Goal: Task Accomplishment & Management: Use online tool/utility

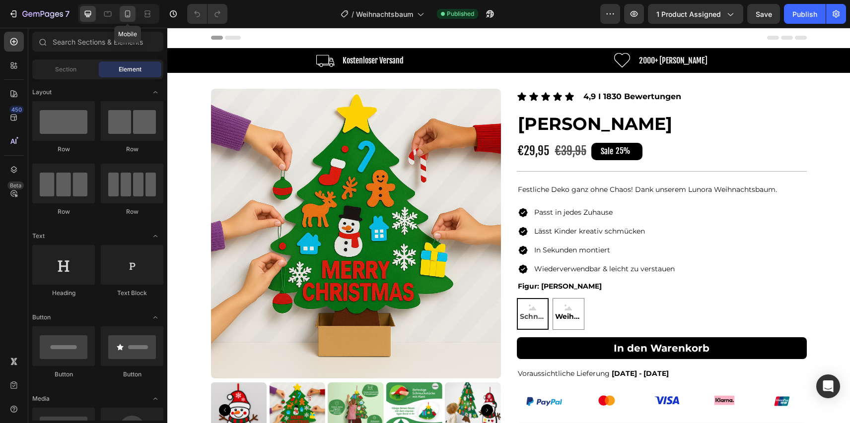
click at [132, 15] on icon at bounding box center [128, 14] width 10 height 10
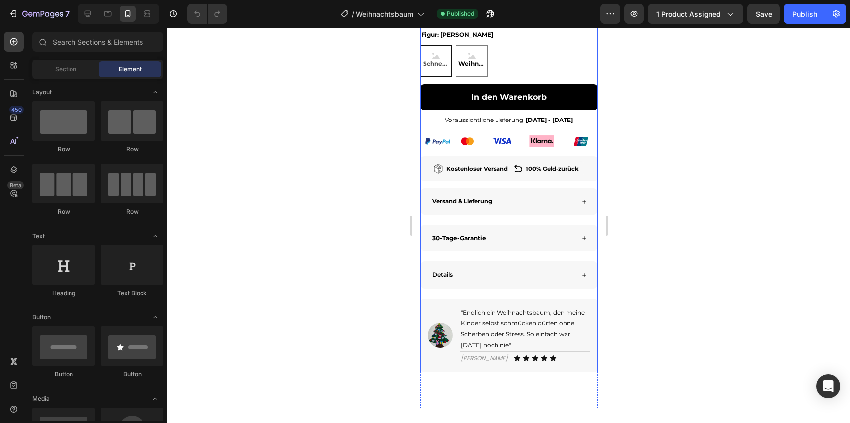
scroll to position [468, 0]
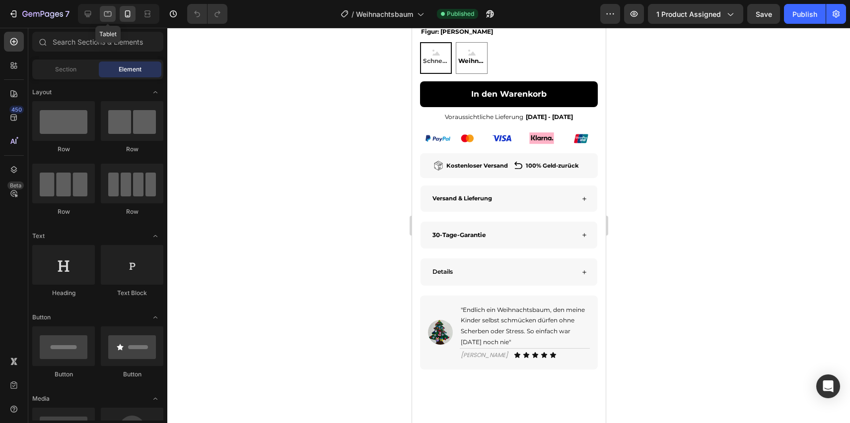
click at [114, 17] on div at bounding box center [108, 14] width 16 height 16
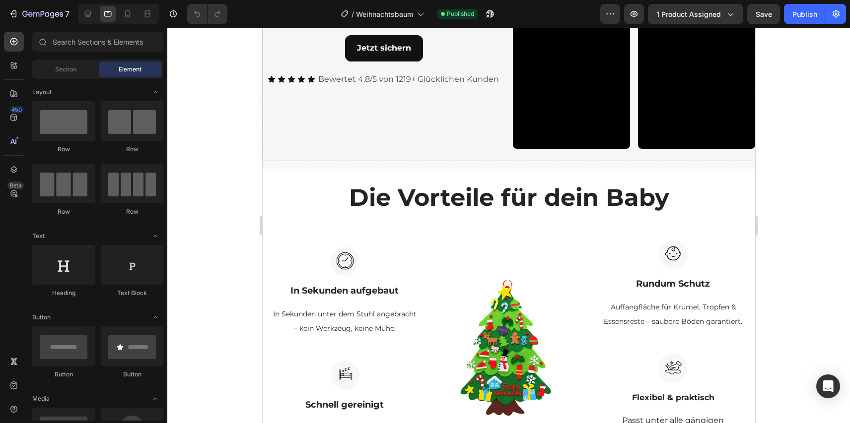
scroll to position [1165, 0]
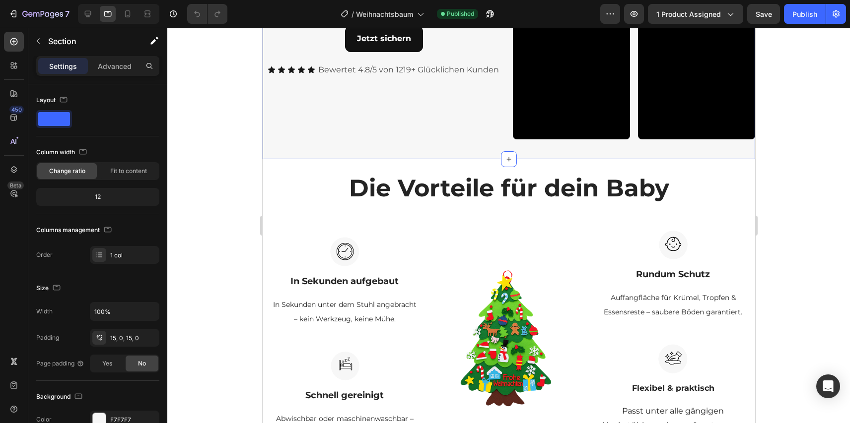
click at [476, 143] on div "Schau die an wie andere ihre SnackMat lieben Text Block Echte Bewertungen von e…" at bounding box center [508, 35] width 492 height 248
click at [128, 12] on icon at bounding box center [128, 14] width 10 height 10
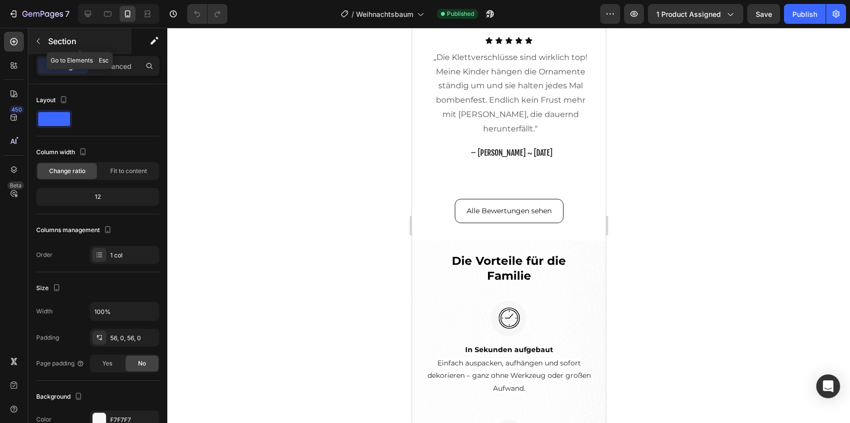
scroll to position [1156, 0]
click at [93, 16] on div at bounding box center [88, 14] width 16 height 16
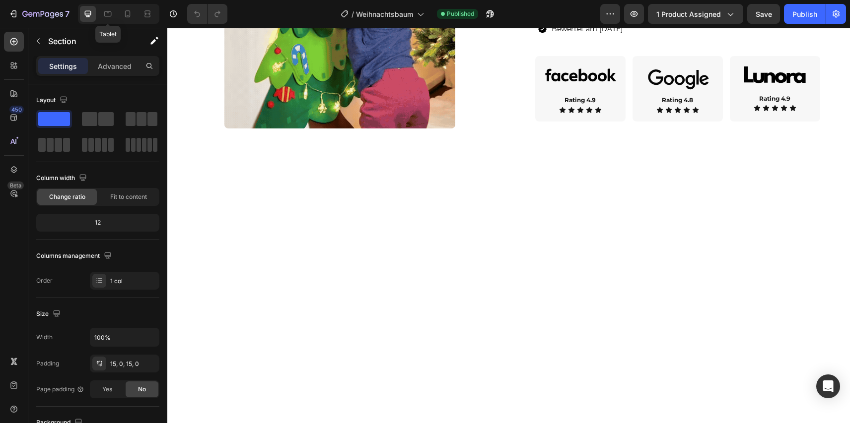
scroll to position [1710, 0]
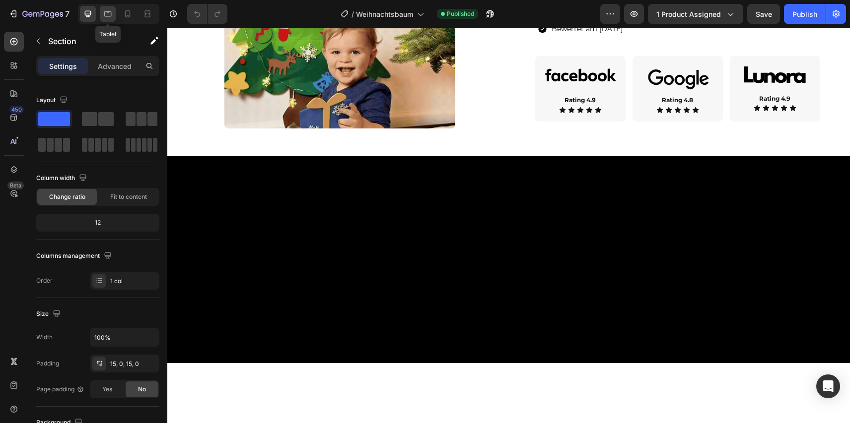
click at [112, 16] on icon at bounding box center [108, 14] width 10 height 10
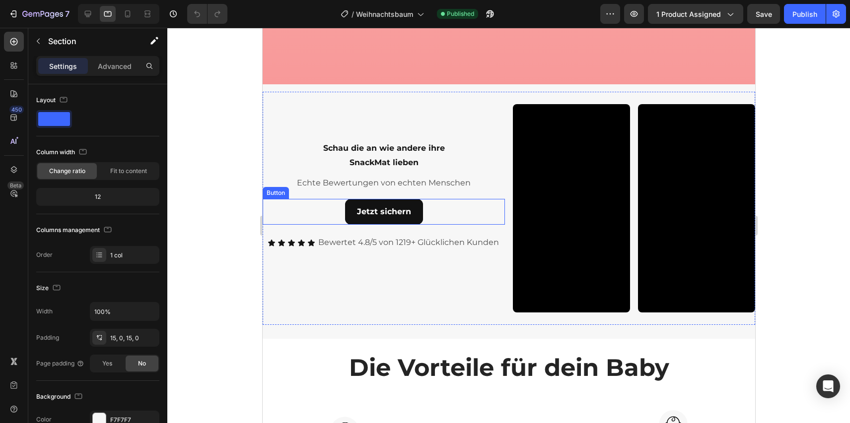
scroll to position [1228, 0]
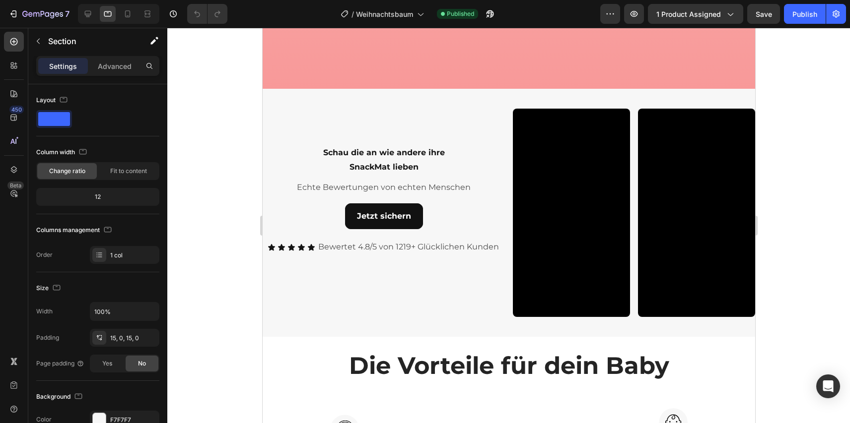
click at [510, 93] on div "Schau die an wie andere ihre SnackMat lieben Text Block Echte Bewertungen von e…" at bounding box center [508, 213] width 492 height 248
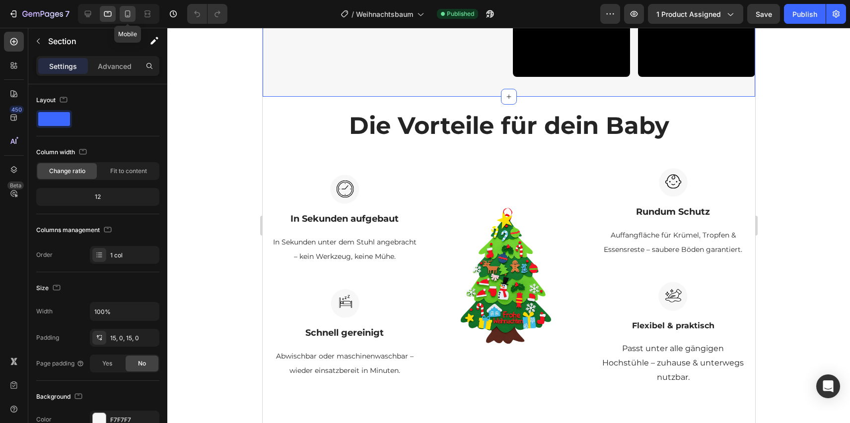
click at [125, 13] on icon at bounding box center [127, 13] width 5 height 7
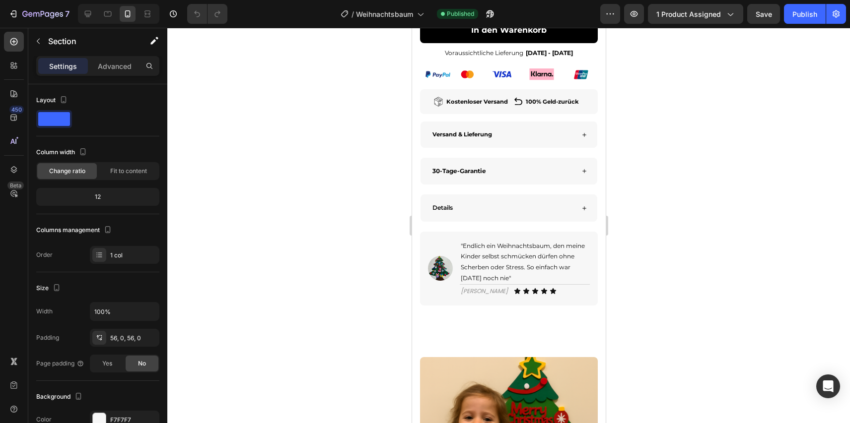
scroll to position [535, 0]
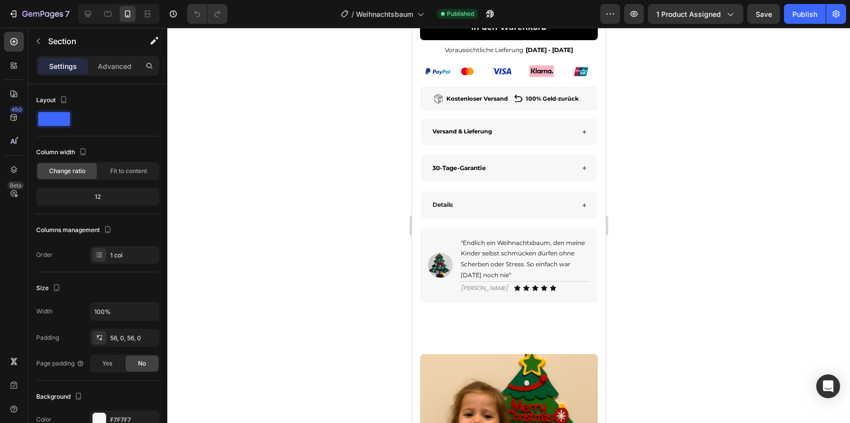
click at [47, 27] on div "7 Version history / Weihnachtsbaum Published Preview 1 product assigned Save Pu…" at bounding box center [425, 14] width 850 height 28
click at [47, 32] on div "Section" at bounding box center [79, 41] width 103 height 26
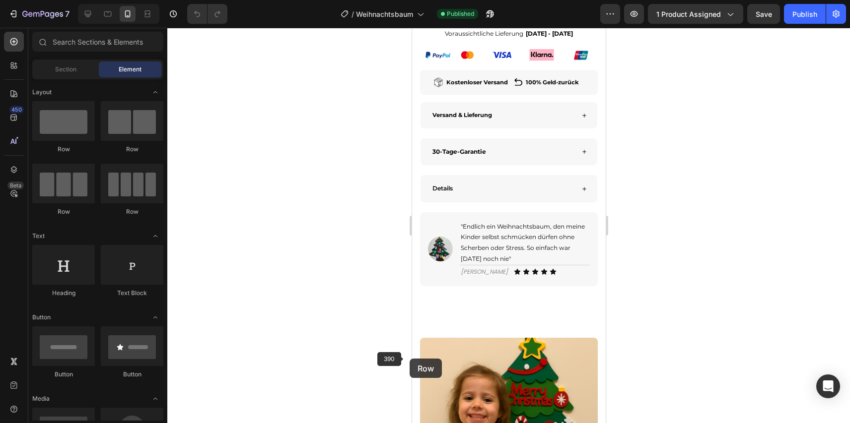
scroll to position [554, 0]
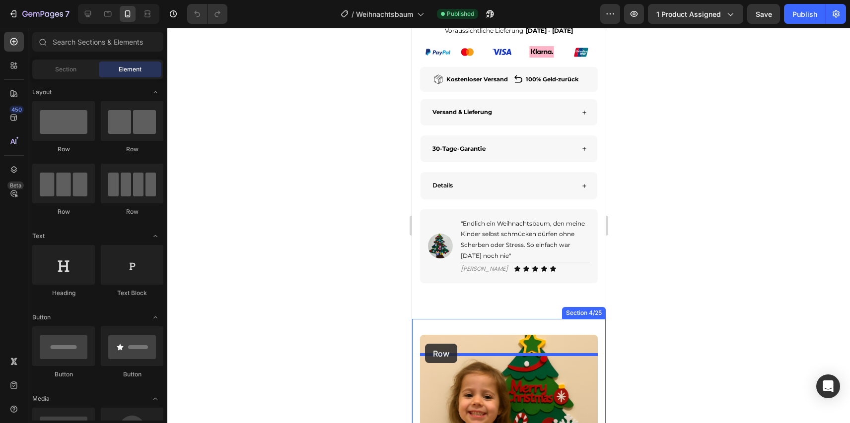
drag, startPoint x: 526, startPoint y: 154, endPoint x: 424, endPoint y: 344, distance: 215.4
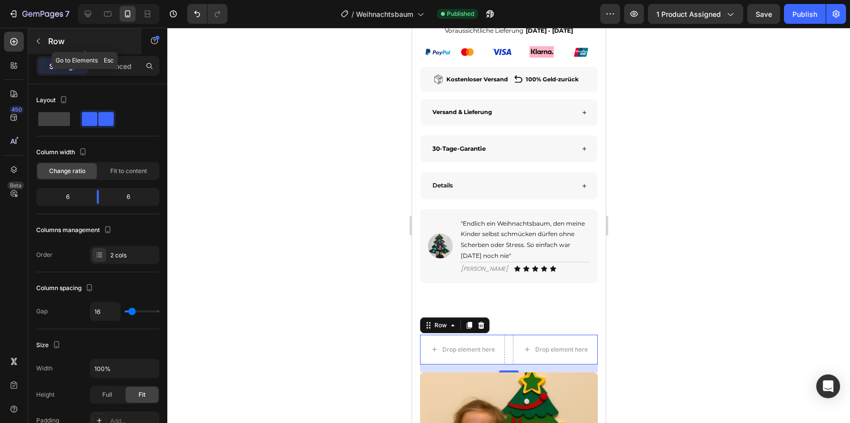
click at [89, 47] on p "Row" at bounding box center [90, 41] width 84 height 12
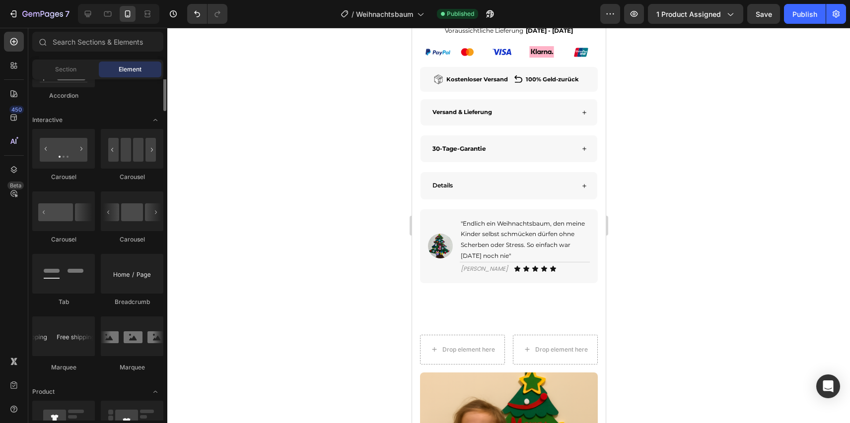
scroll to position [985, 0]
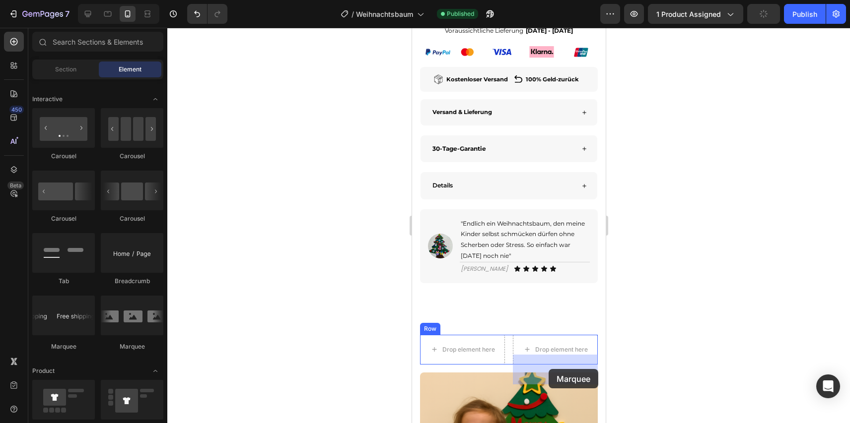
drag, startPoint x: 539, startPoint y: 341, endPoint x: 548, endPoint y: 369, distance: 29.7
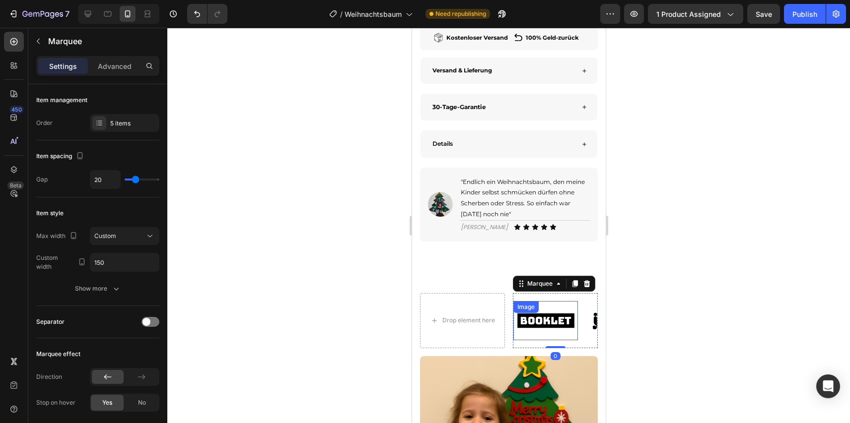
scroll to position [601, 0]
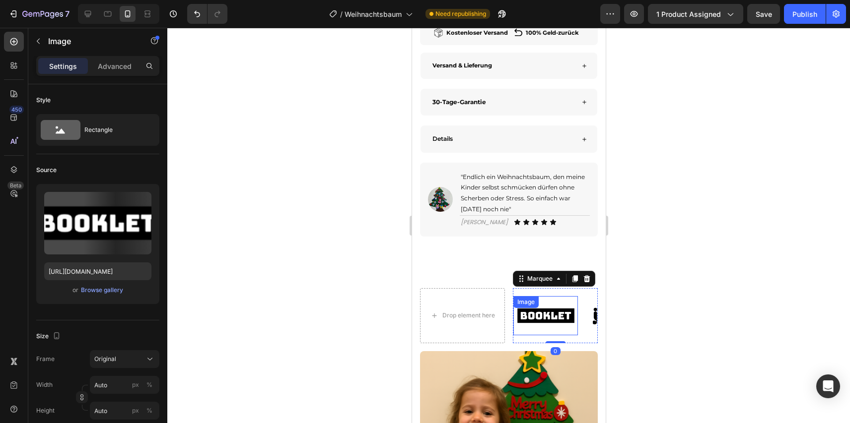
click at [559, 336] on div "Image" at bounding box center [545, 315] width 65 height 39
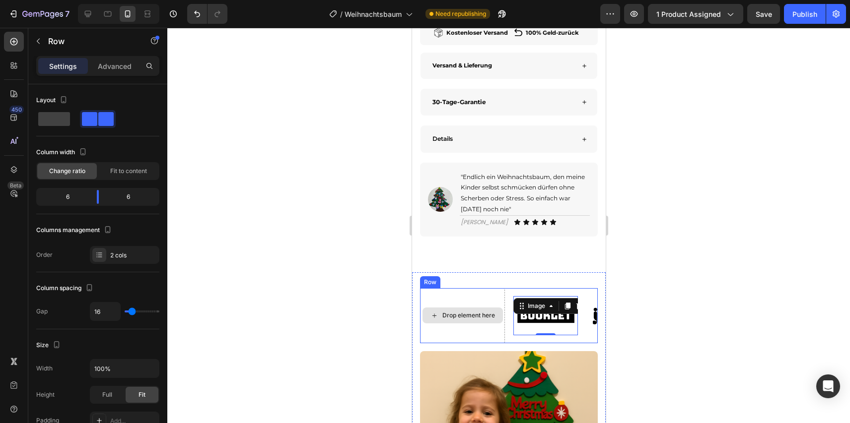
click at [479, 320] on div "Drop element here" at bounding box center [461, 315] width 85 height 55
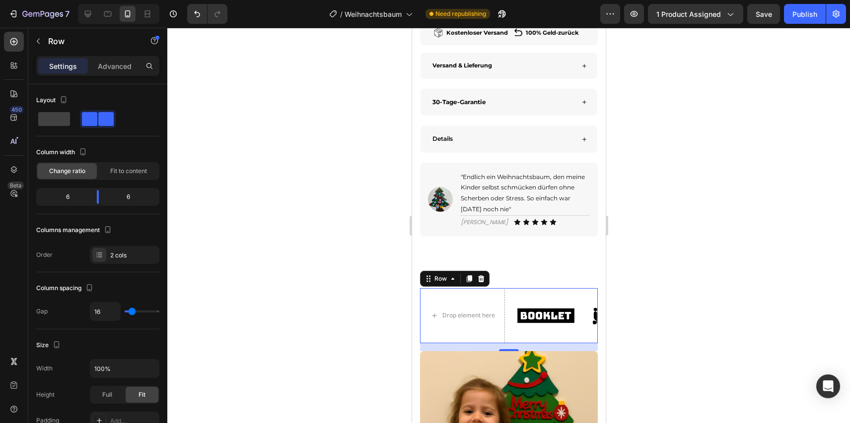
click at [55, 28] on div "7 Version history / Weihnachtsbaum Need republishing Preview 1 product assigned…" at bounding box center [425, 14] width 850 height 28
click at [57, 35] on p "Row" at bounding box center [90, 41] width 84 height 12
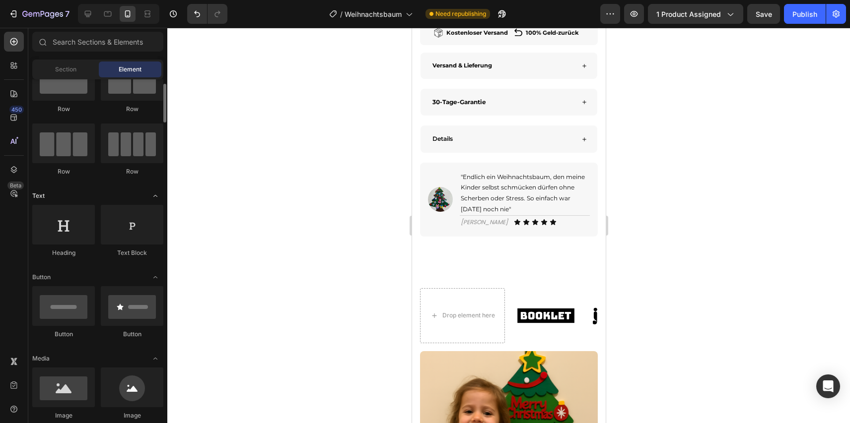
scroll to position [45, 0]
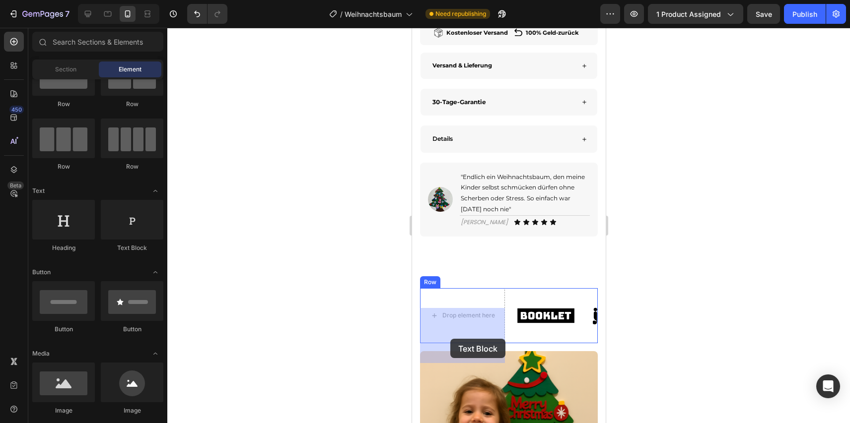
drag, startPoint x: 524, startPoint y: 250, endPoint x: 449, endPoint y: 338, distance: 115.5
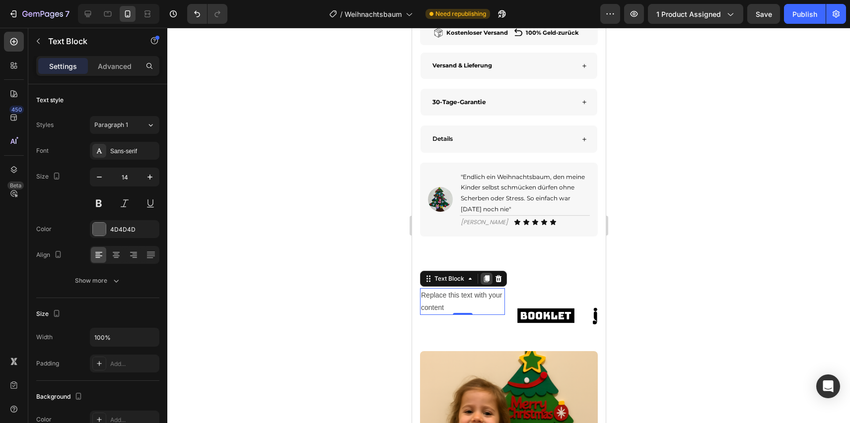
click at [487, 282] on icon at bounding box center [485, 278] width 5 height 7
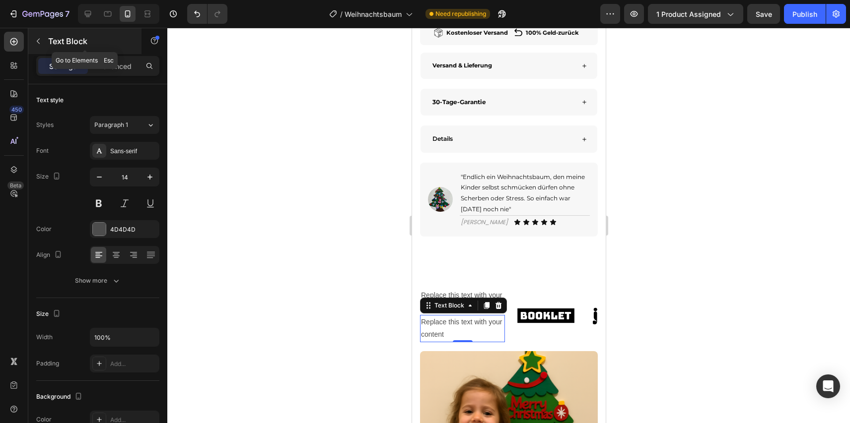
click at [80, 48] on div "Text Block" at bounding box center [84, 41] width 113 height 26
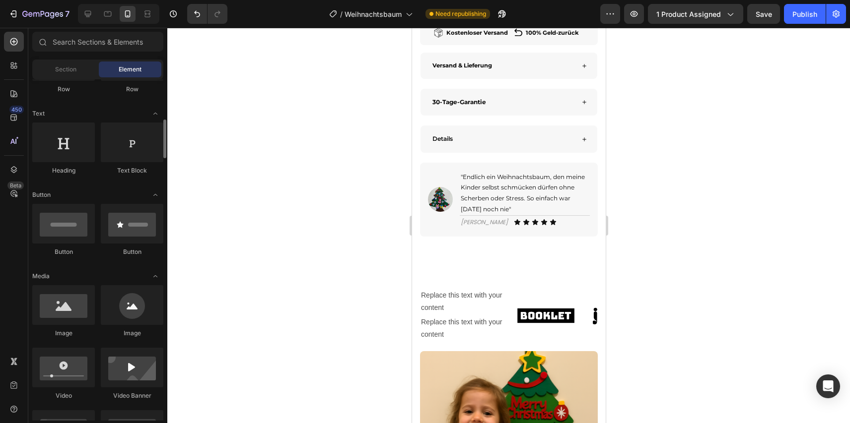
scroll to position [146, 0]
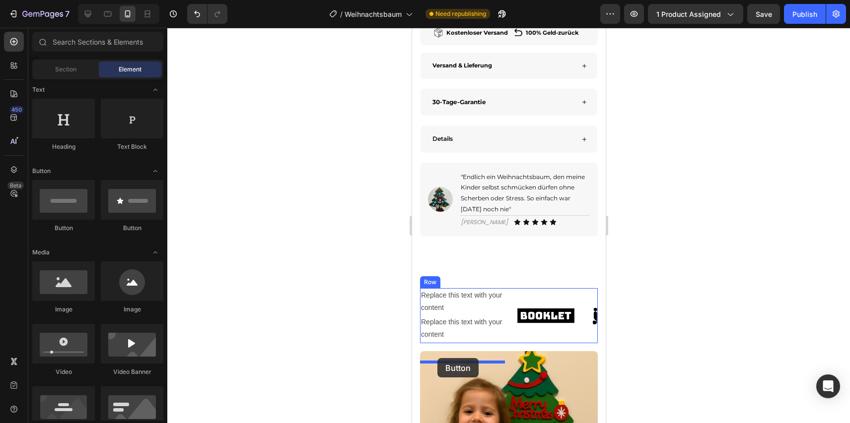
drag, startPoint x: 480, startPoint y: 235, endPoint x: 437, endPoint y: 358, distance: 130.6
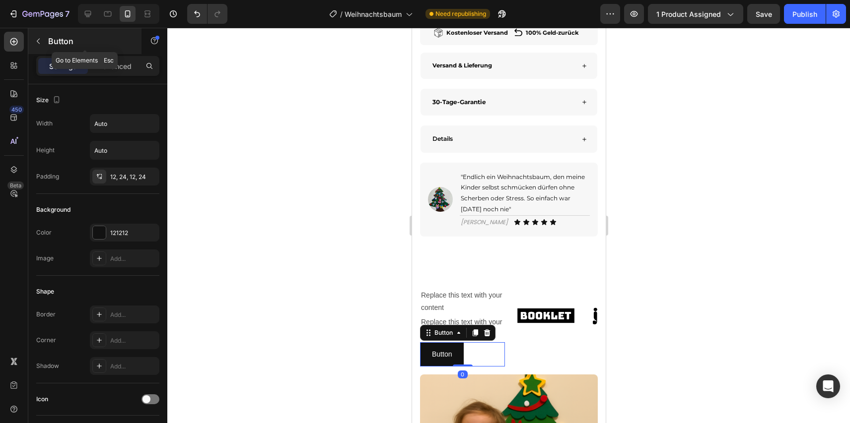
click at [70, 51] on div "Button" at bounding box center [84, 41] width 113 height 26
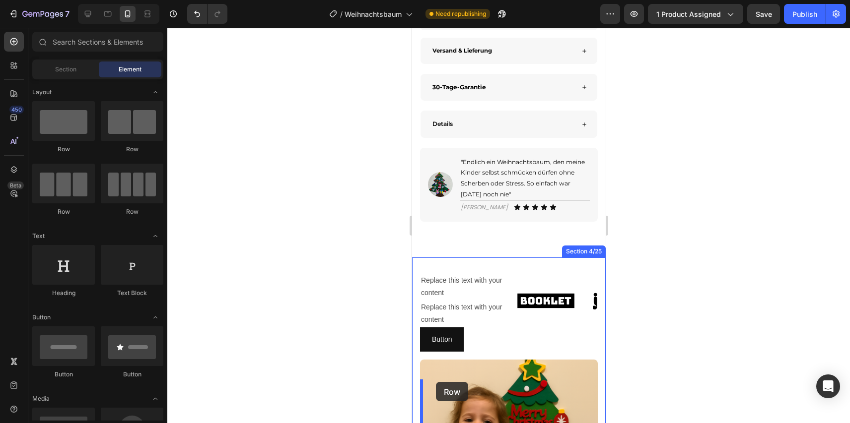
scroll to position [618, 0]
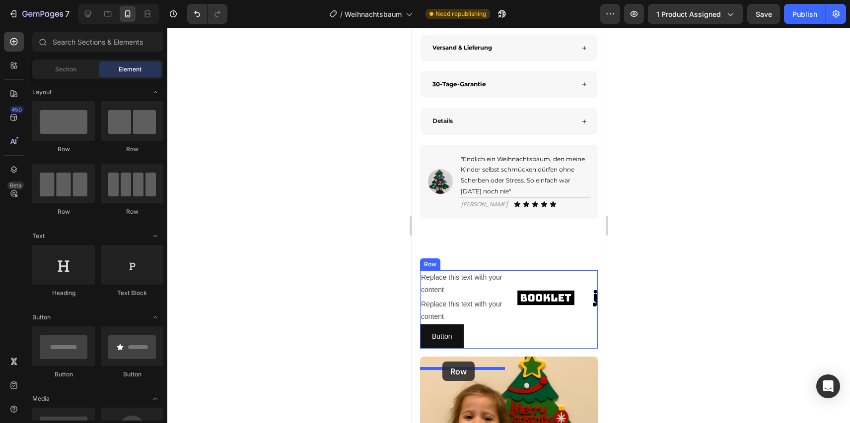
drag, startPoint x: 542, startPoint y: 147, endPoint x: 442, endPoint y: 362, distance: 237.4
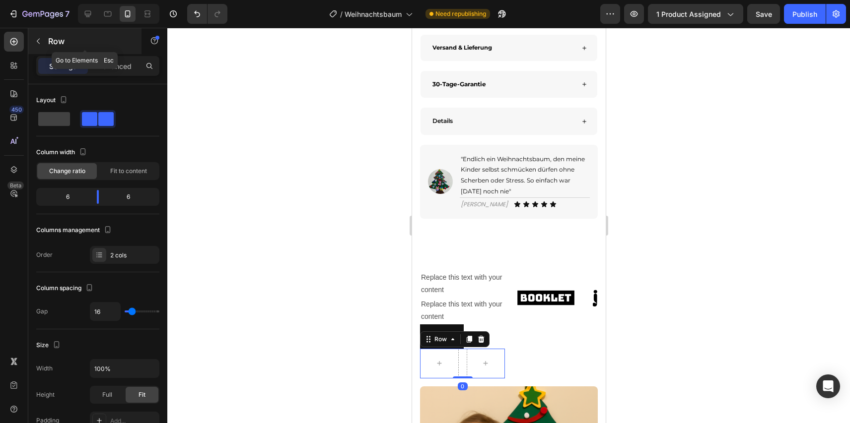
click at [72, 42] on p "Row" at bounding box center [90, 41] width 84 height 12
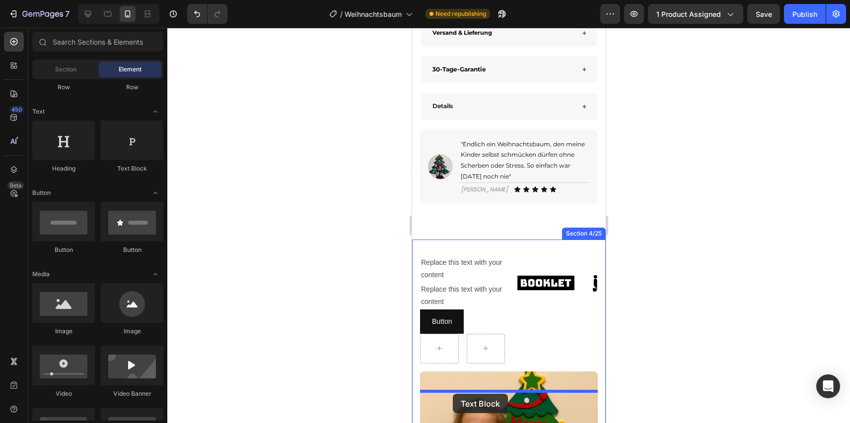
scroll to position [644, 0]
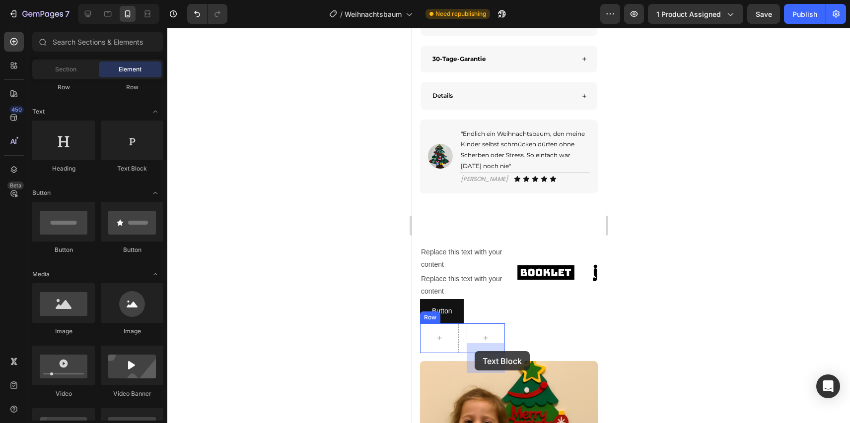
drag, startPoint x: 542, startPoint y: 184, endPoint x: 474, endPoint y: 351, distance: 180.3
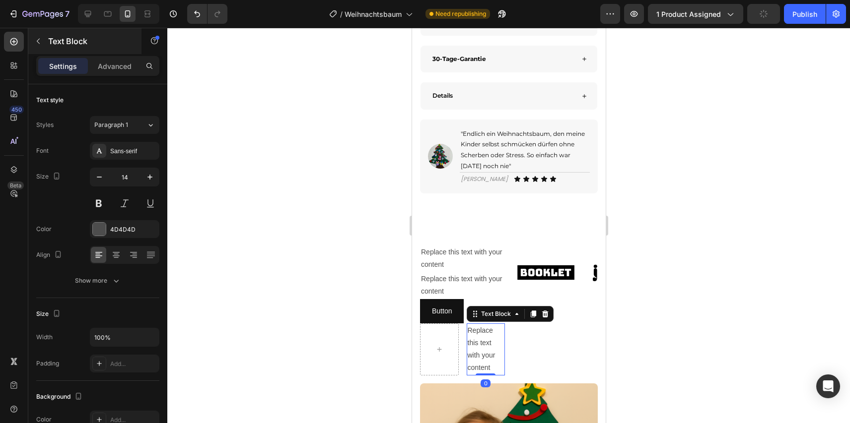
click at [73, 49] on div "Text Block" at bounding box center [84, 41] width 113 height 26
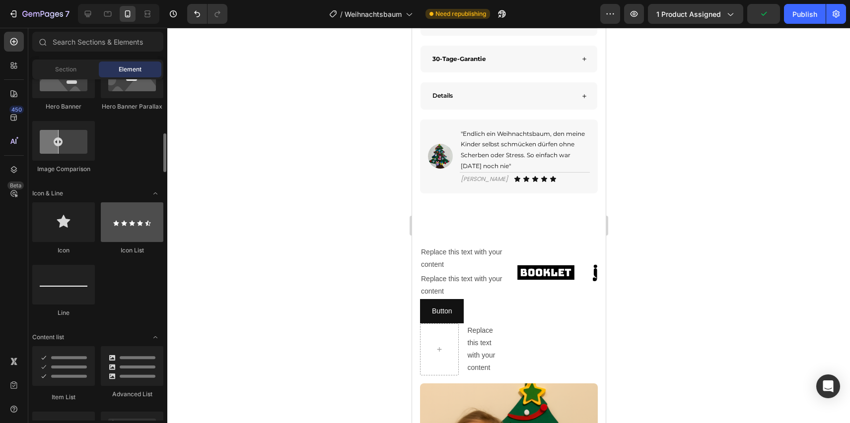
scroll to position [540, 0]
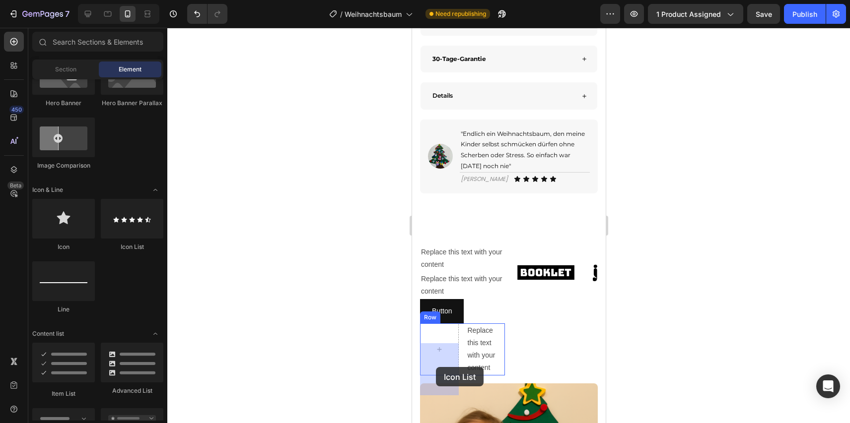
drag, startPoint x: 541, startPoint y: 248, endPoint x: 435, endPoint y: 367, distance: 160.0
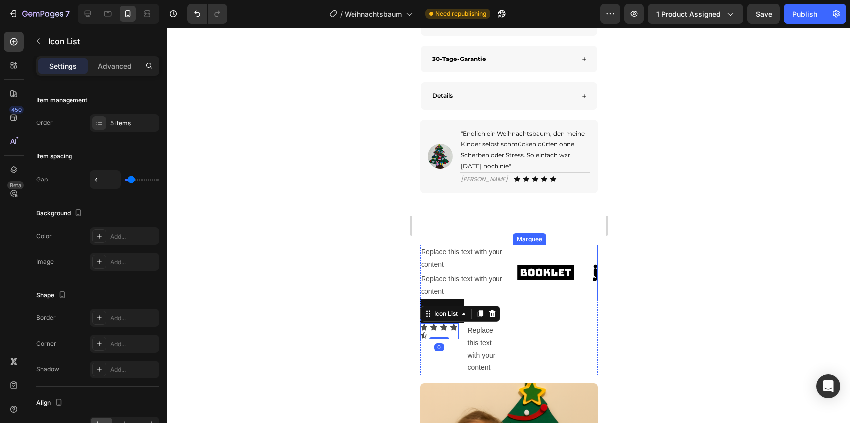
click at [559, 286] on img at bounding box center [545, 272] width 65 height 27
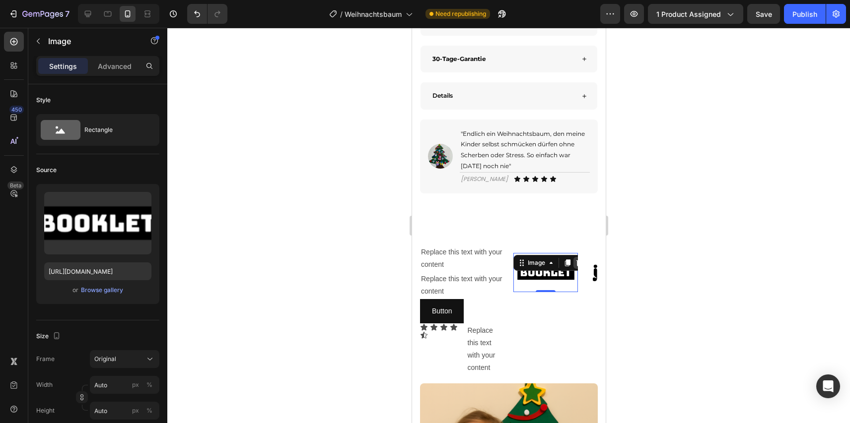
click at [575, 267] on icon at bounding box center [579, 263] width 8 height 8
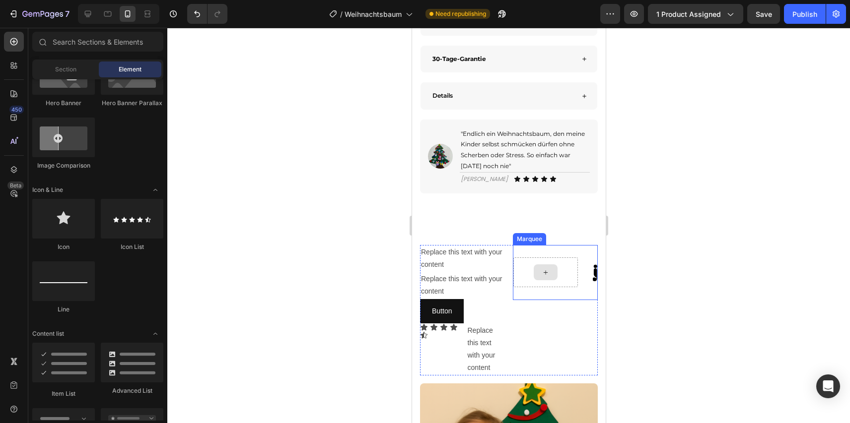
click at [554, 280] on div at bounding box center [545, 273] width 24 height 16
click at [553, 280] on div at bounding box center [545, 273] width 24 height 16
click at [545, 277] on icon at bounding box center [545, 273] width 8 height 8
click at [539, 280] on div at bounding box center [545, 273] width 24 height 16
click at [642, 272] on div at bounding box center [508, 226] width 682 height 396
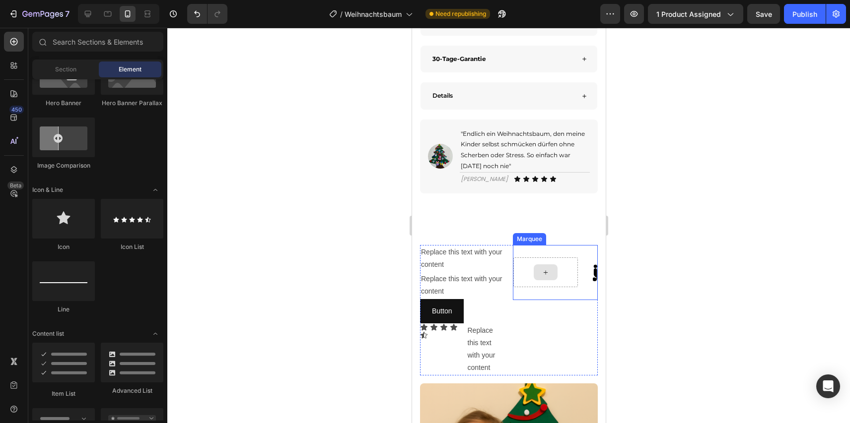
click at [531, 286] on div at bounding box center [545, 273] width 65 height 30
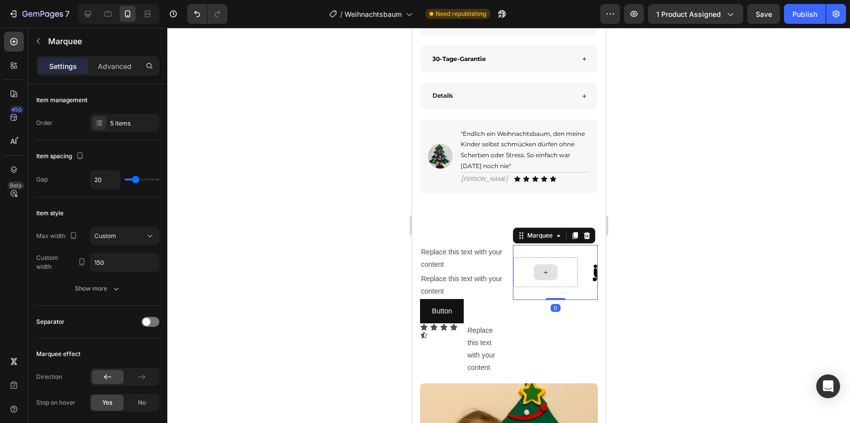
click at [555, 285] on div at bounding box center [545, 273] width 65 height 30
click at [588, 286] on img at bounding box center [619, 272] width 65 height 27
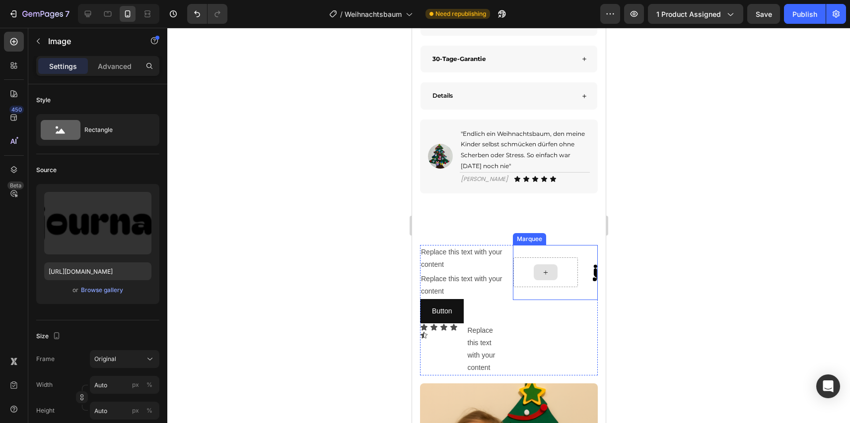
click at [543, 280] on div at bounding box center [545, 273] width 24 height 16
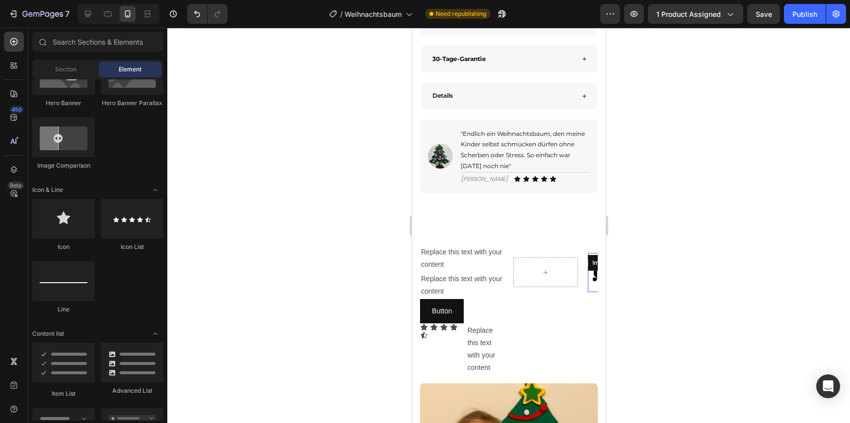
click at [587, 286] on img at bounding box center [619, 272] width 65 height 27
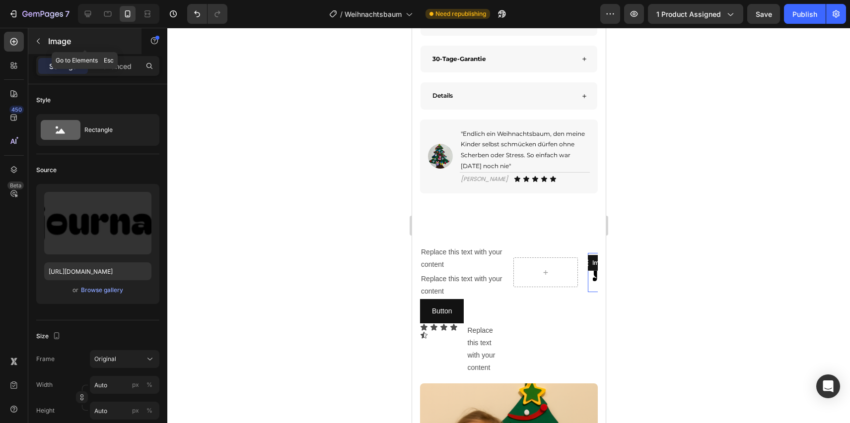
click at [69, 44] on p "Image" at bounding box center [90, 41] width 84 height 12
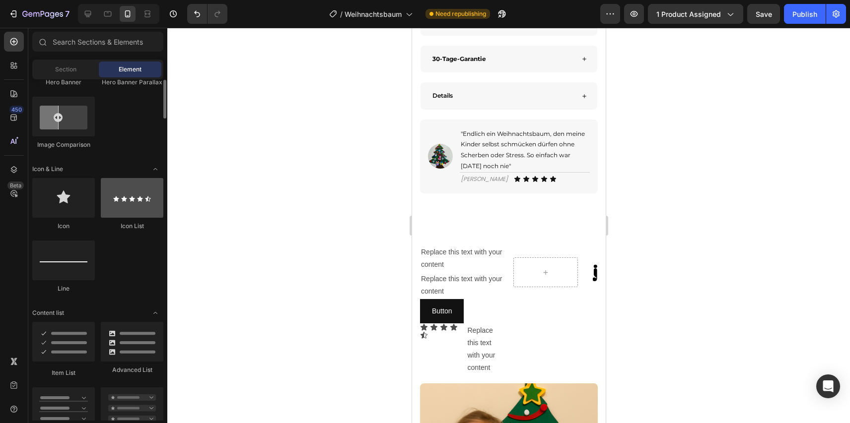
scroll to position [333, 0]
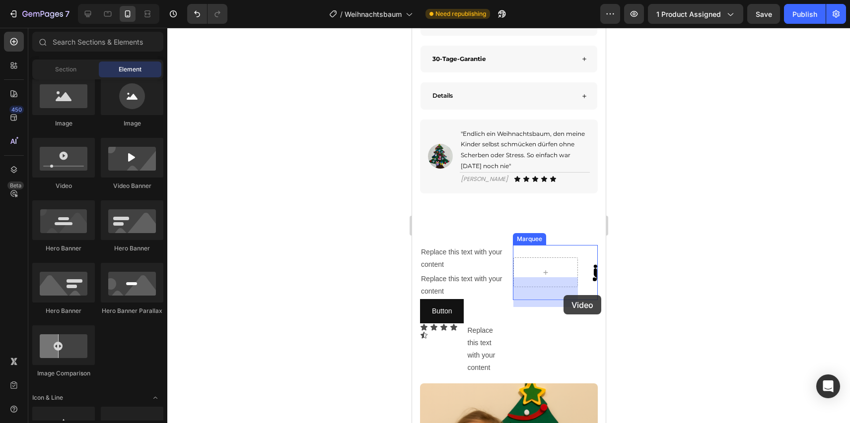
drag, startPoint x: 498, startPoint y: 197, endPoint x: 562, endPoint y: 295, distance: 117.3
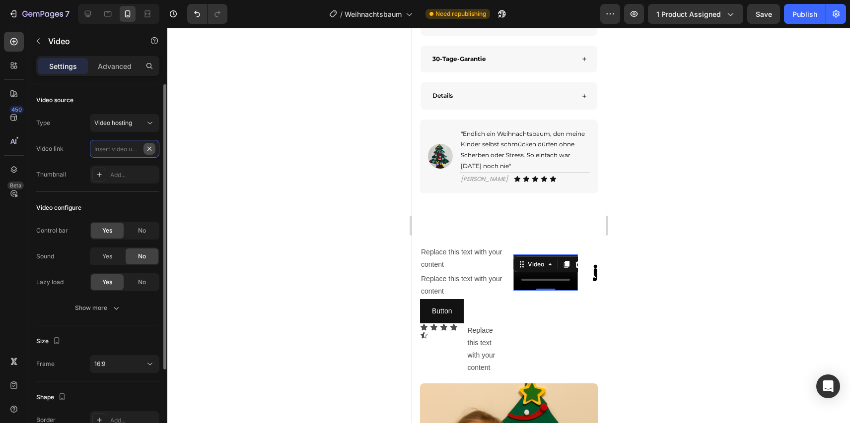
scroll to position [0, 0]
paste input "https://cdn.shopify.com/videos/c/o/v/9e9f8f65a4684821a9e146e7404f4606.mov"
type input "https://cdn.shopify.com/videos/c/o/v/9e9f8f65a4684821a9e146e7404f4606.mov"
click at [130, 362] on div "16:9" at bounding box center [119, 364] width 51 height 9
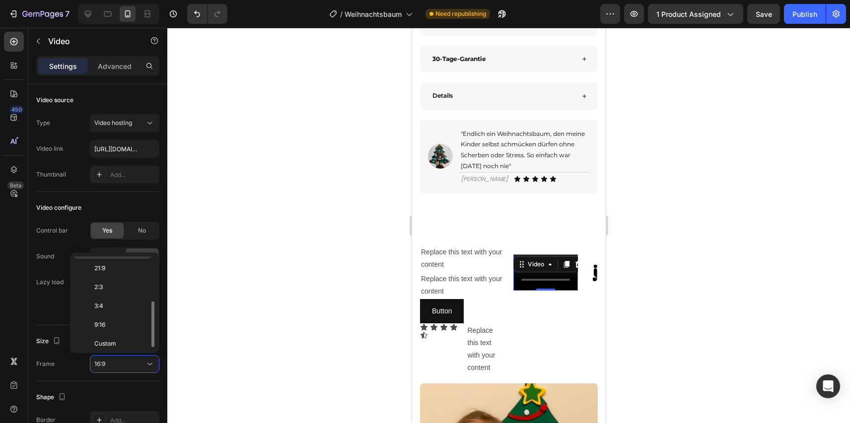
scroll to position [96, 0]
click at [134, 321] on p "9:16" at bounding box center [120, 321] width 53 height 9
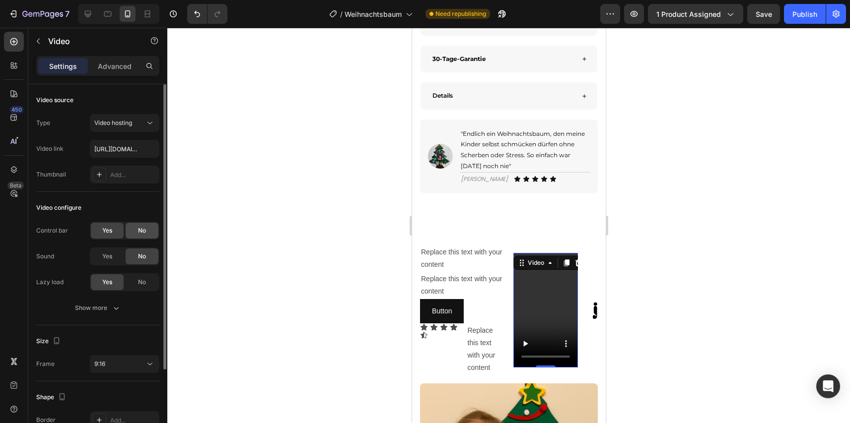
click at [134, 231] on div "No" at bounding box center [142, 231] width 33 height 16
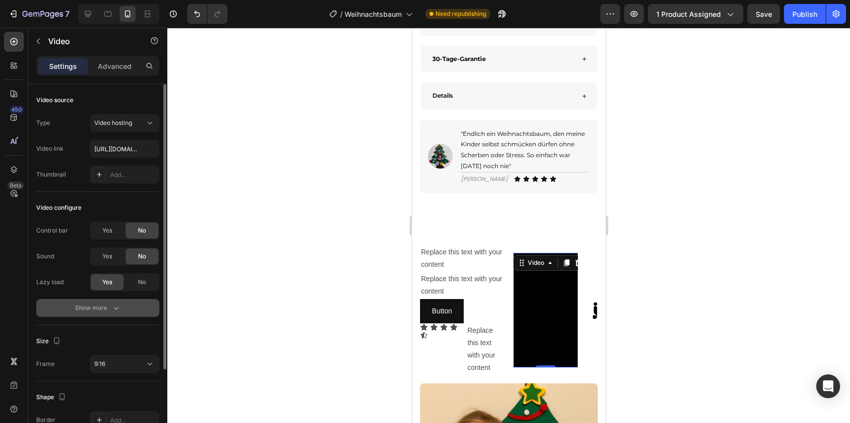
click at [112, 306] on icon "button" at bounding box center [116, 308] width 10 height 10
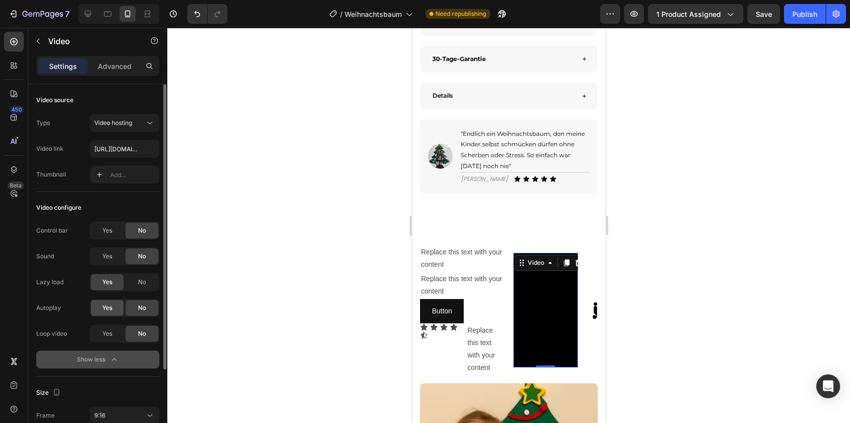
click at [112, 300] on div "Yes" at bounding box center [107, 308] width 33 height 16
click at [111, 304] on span "Yes" at bounding box center [107, 308] width 10 height 9
click at [111, 332] on span "Yes" at bounding box center [107, 334] width 10 height 9
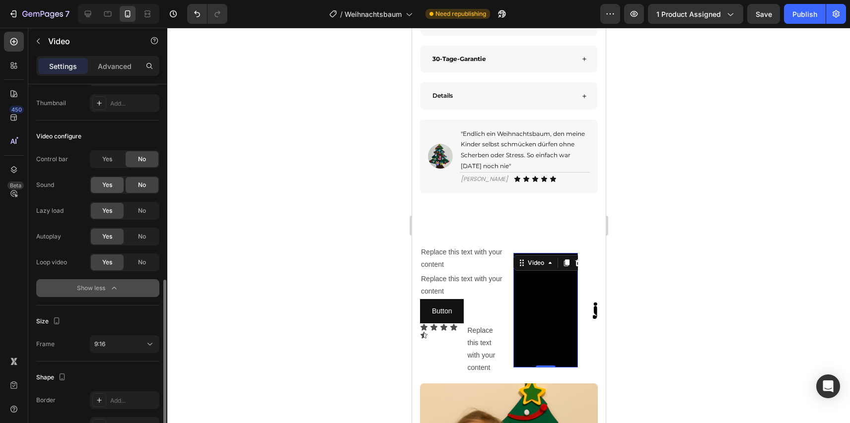
scroll to position [157, 0]
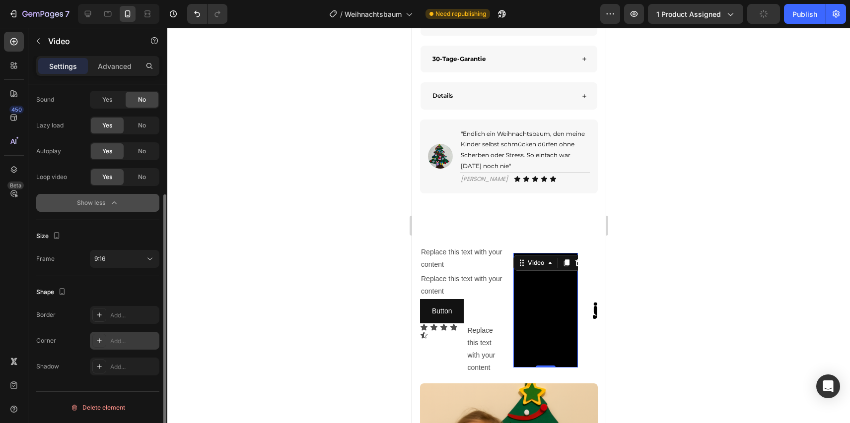
click at [118, 334] on div "Add..." at bounding box center [124, 341] width 69 height 18
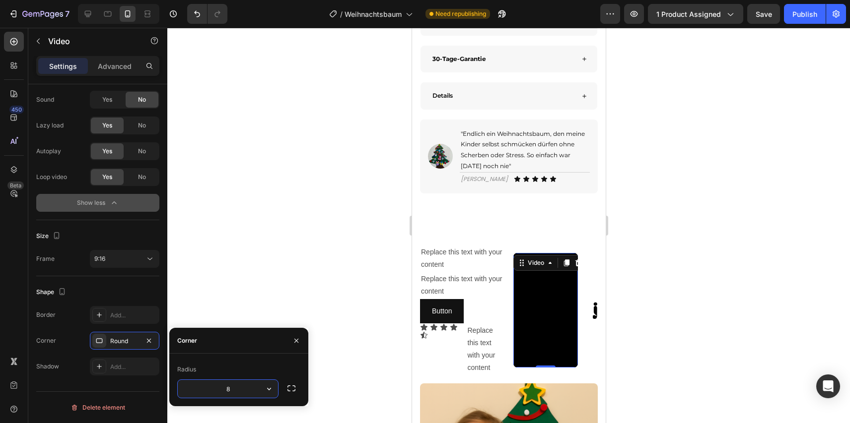
click at [235, 319] on div at bounding box center [508, 226] width 682 height 396
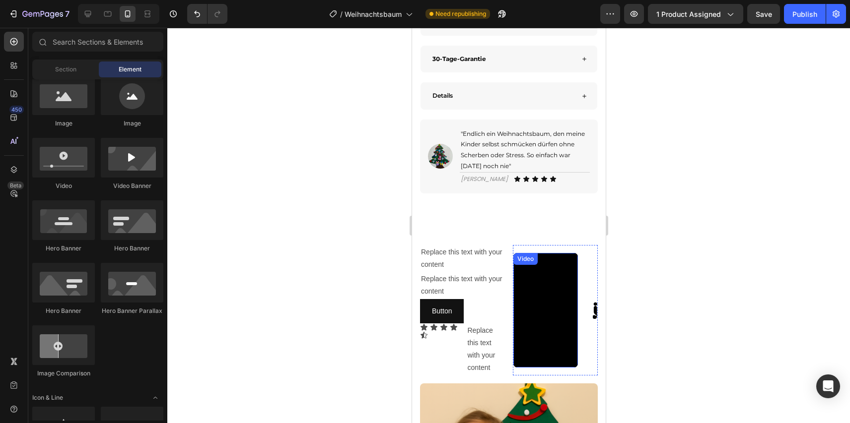
click at [539, 323] on video at bounding box center [545, 310] width 65 height 115
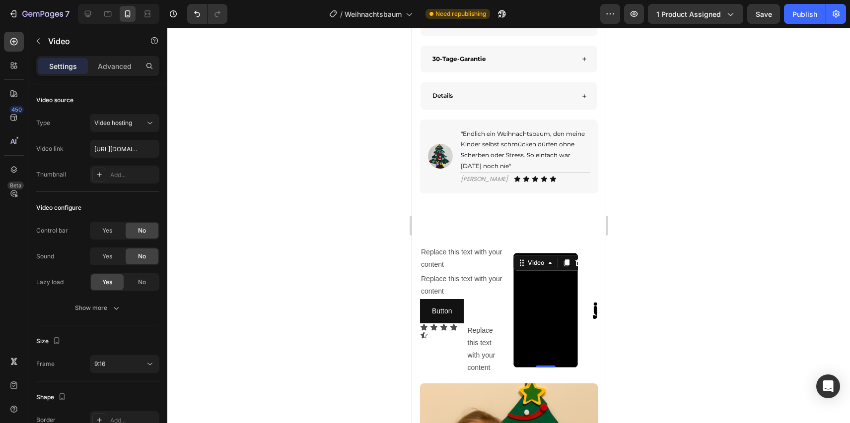
click at [539, 323] on video at bounding box center [545, 310] width 65 height 115
click at [672, 307] on div at bounding box center [508, 226] width 682 height 396
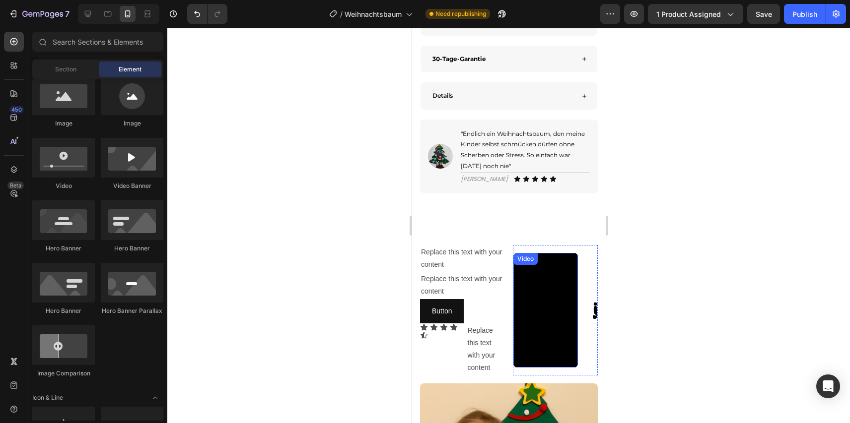
click at [565, 302] on video at bounding box center [545, 310] width 65 height 115
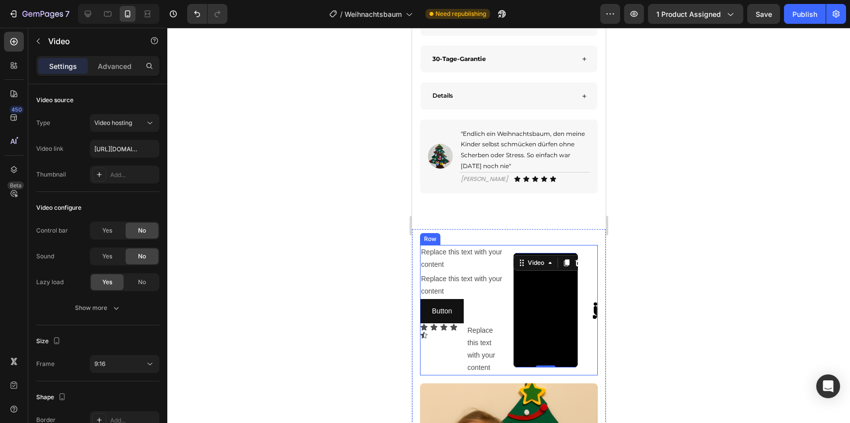
click at [505, 277] on div "Replace this text with your content Text Block Replace this text with your cont…" at bounding box center [508, 310] width 178 height 131
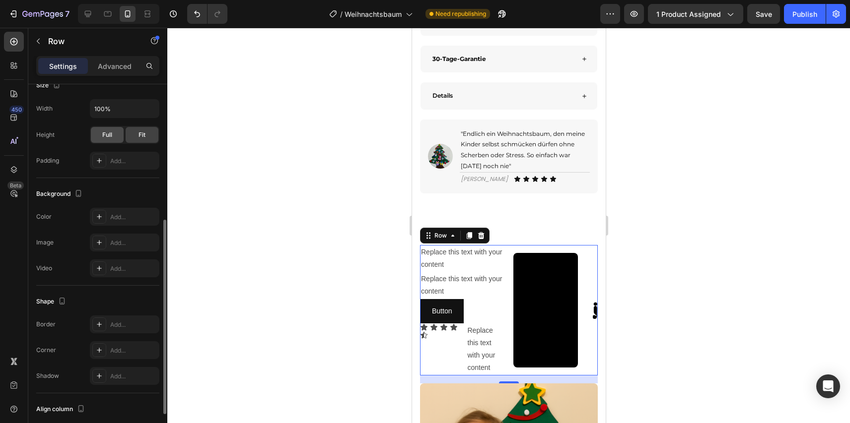
scroll to position [0, 0]
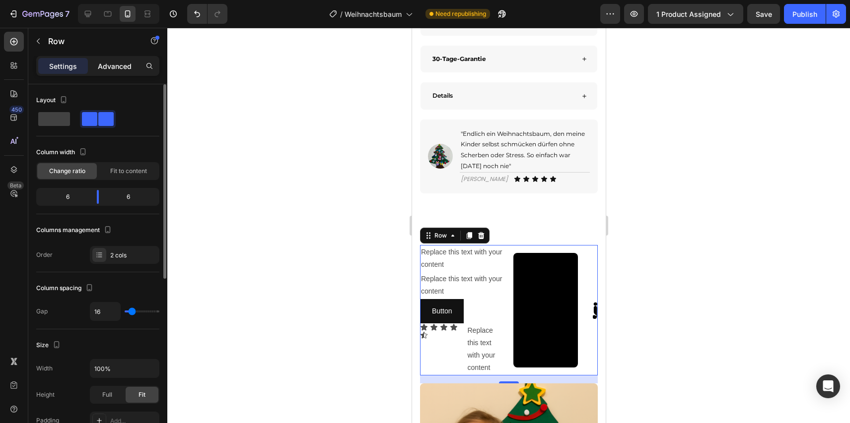
click at [116, 70] on p "Advanced" at bounding box center [115, 66] width 34 height 10
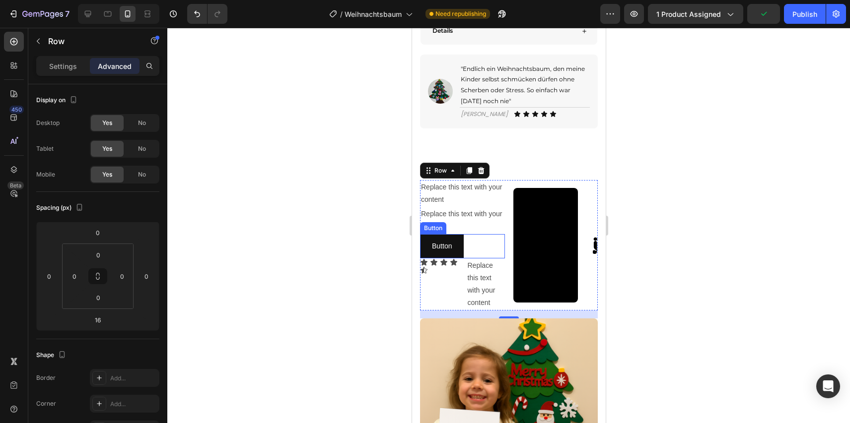
scroll to position [712, 0]
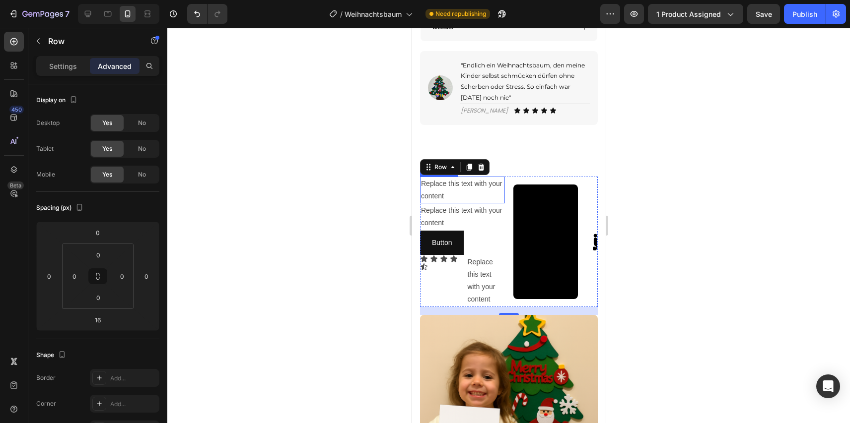
click at [468, 203] on div "Replace this text with your content" at bounding box center [461, 190] width 85 height 27
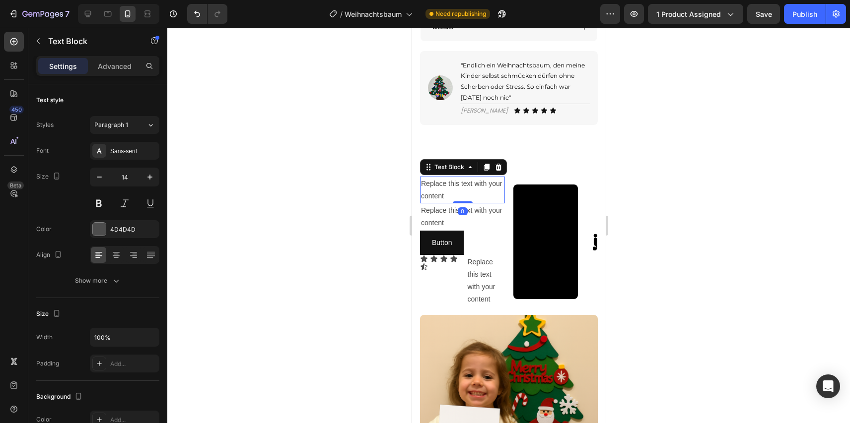
click at [468, 203] on div "Replace this text with your content" at bounding box center [461, 190] width 85 height 27
click at [468, 202] on p "Replace this text with your content" at bounding box center [461, 190] width 83 height 25
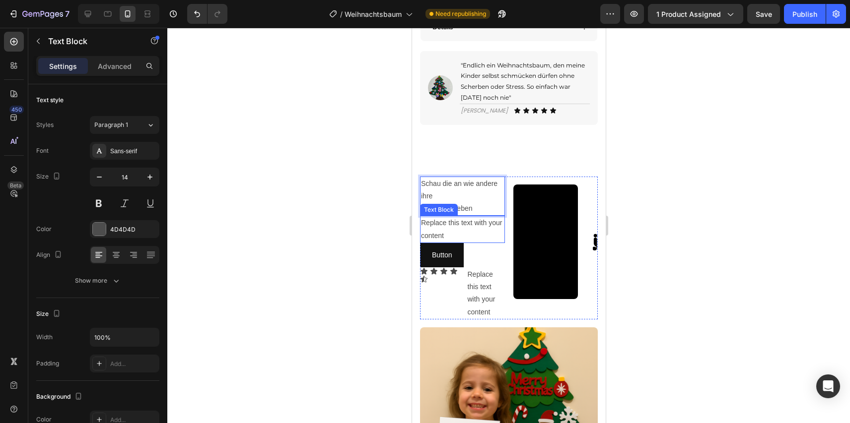
click at [433, 243] on div "Replace this text with your content" at bounding box center [461, 229] width 85 height 27
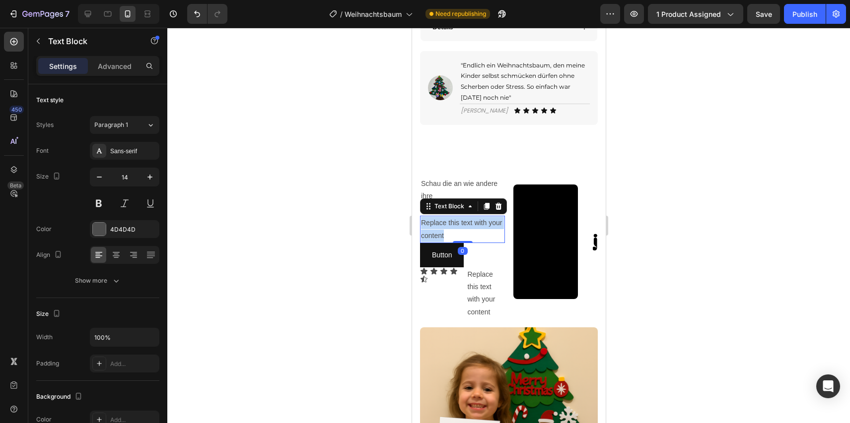
click at [433, 242] on p "Replace this text with your content" at bounding box center [461, 229] width 83 height 25
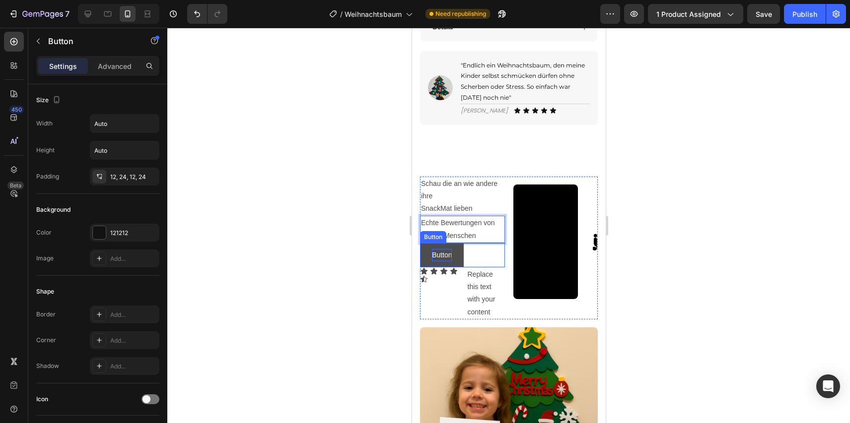
click at [448, 262] on p "Button" at bounding box center [441, 255] width 20 height 12
click at [440, 262] on p "Button" at bounding box center [441, 255] width 20 height 12
click at [480, 320] on div "Replace this text with your content" at bounding box center [485, 294] width 39 height 52
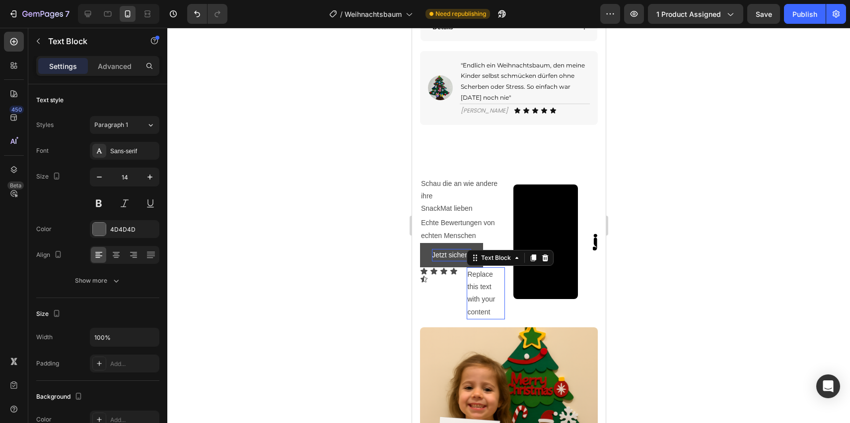
click at [480, 320] on div "Replace this text with your content" at bounding box center [485, 294] width 39 height 52
click at [480, 319] on p "Replace this text with your content" at bounding box center [485, 294] width 37 height 50
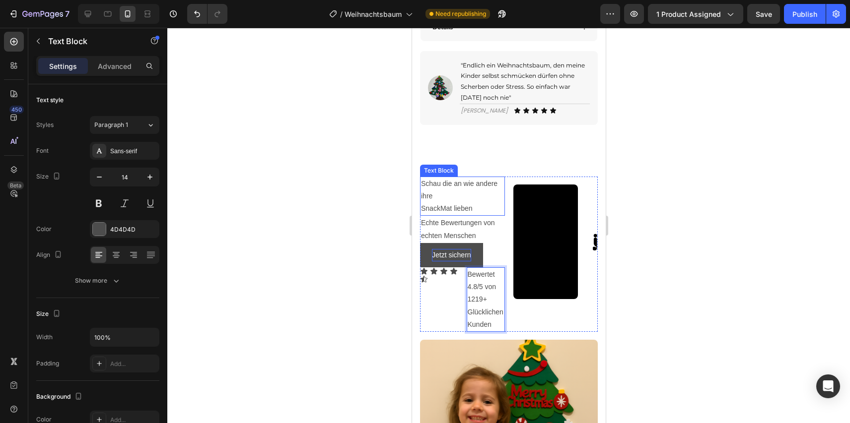
click at [456, 202] on p "Schau die an wie andere ihre" at bounding box center [461, 190] width 83 height 25
click at [505, 251] on div "Schau die an wie andere ihre SnackMat lieben Text Block 0 Echte Bewertungen von…" at bounding box center [508, 254] width 178 height 155
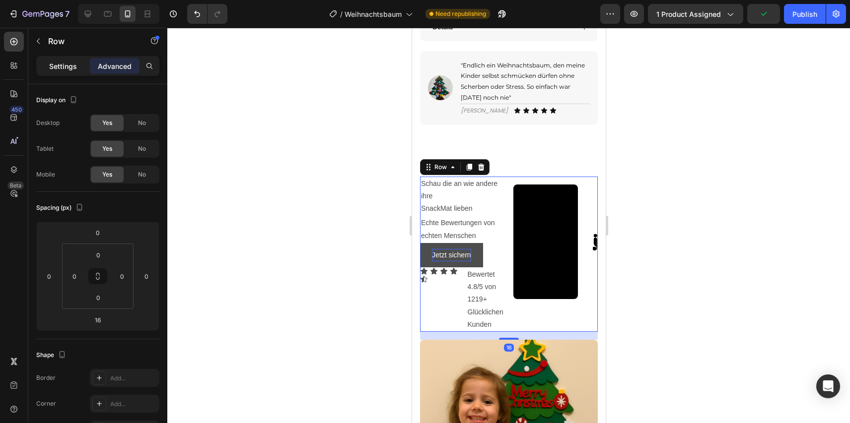
click at [67, 71] on div "Settings" at bounding box center [63, 66] width 50 height 16
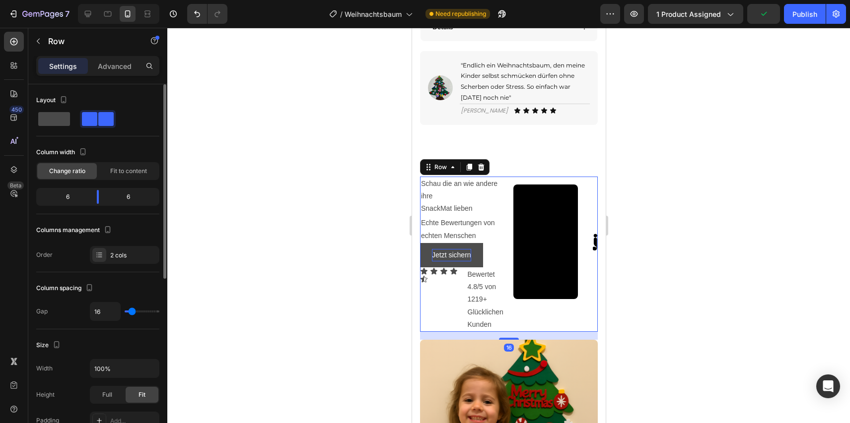
click at [65, 126] on div at bounding box center [54, 119] width 36 height 18
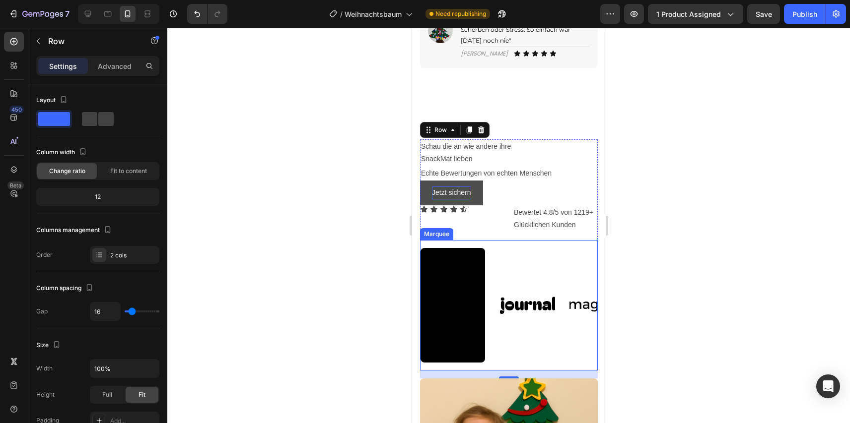
scroll to position [783, 0]
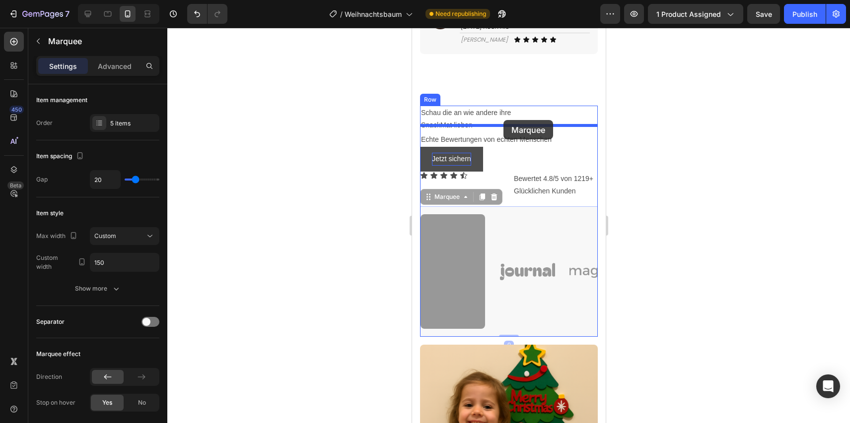
drag, startPoint x: 490, startPoint y: 229, endPoint x: 503, endPoint y: 120, distance: 109.4
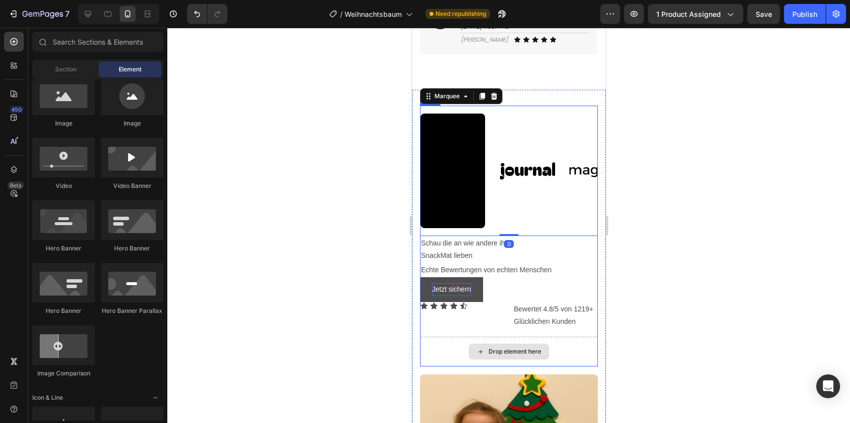
click at [495, 356] on div "Drop element here" at bounding box center [514, 352] width 53 height 8
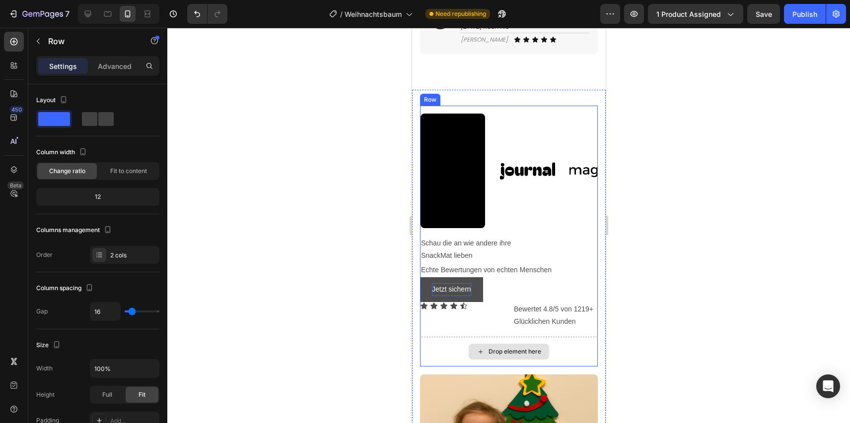
click at [467, 360] on div "Drop element here" at bounding box center [508, 352] width 178 height 30
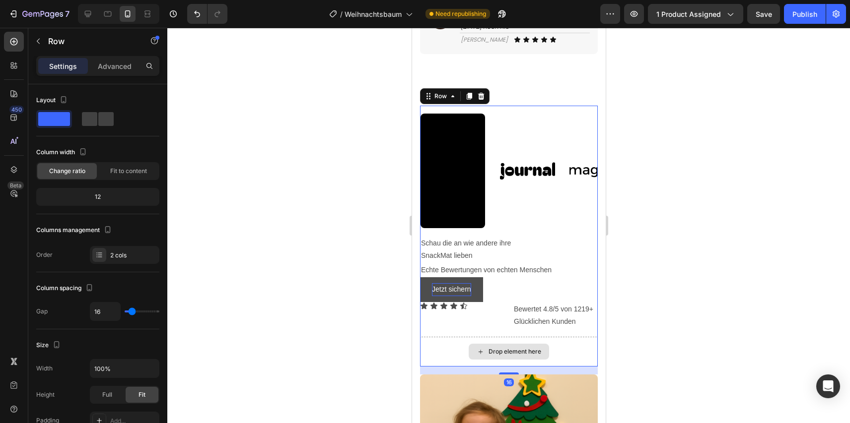
click at [456, 361] on div "Drop element here" at bounding box center [508, 352] width 178 height 30
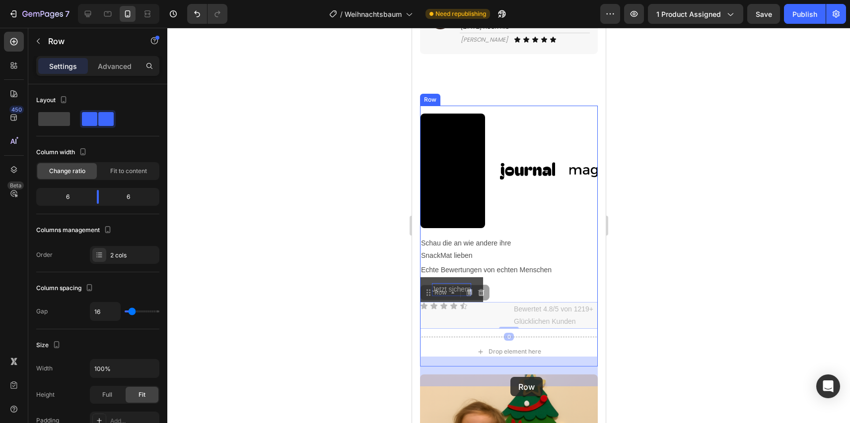
drag, startPoint x: 508, startPoint y: 326, endPoint x: 510, endPoint y: 377, distance: 51.7
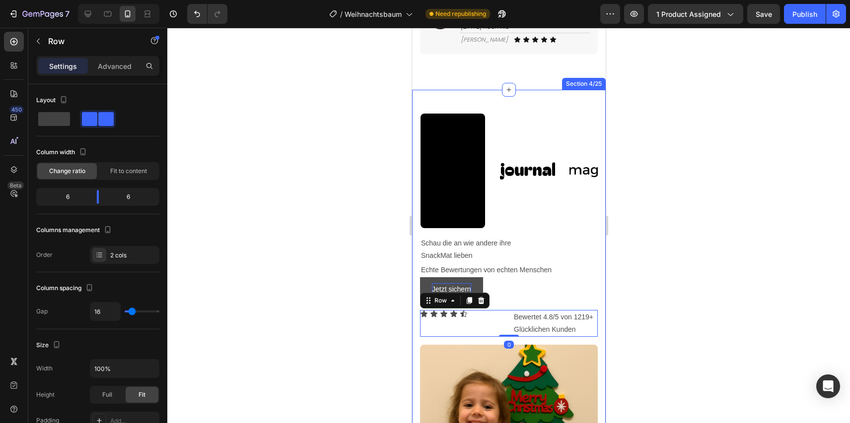
click at [655, 308] on div at bounding box center [508, 226] width 682 height 396
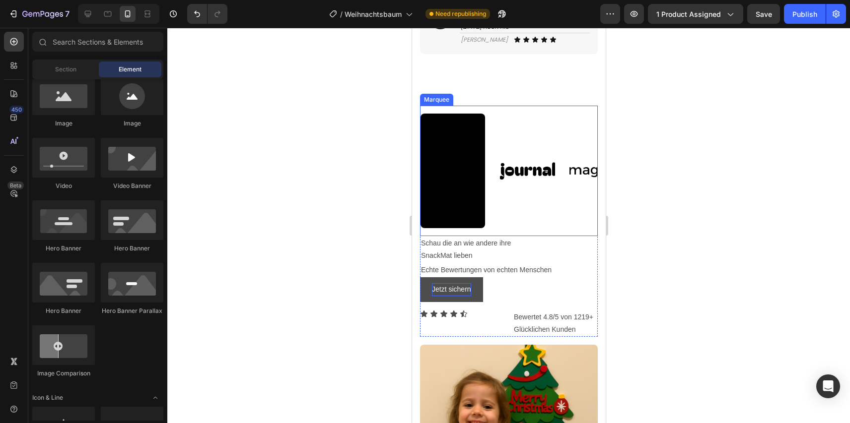
click at [521, 211] on div "Video Image Image Image Image" at bounding box center [606, 171] width 372 height 115
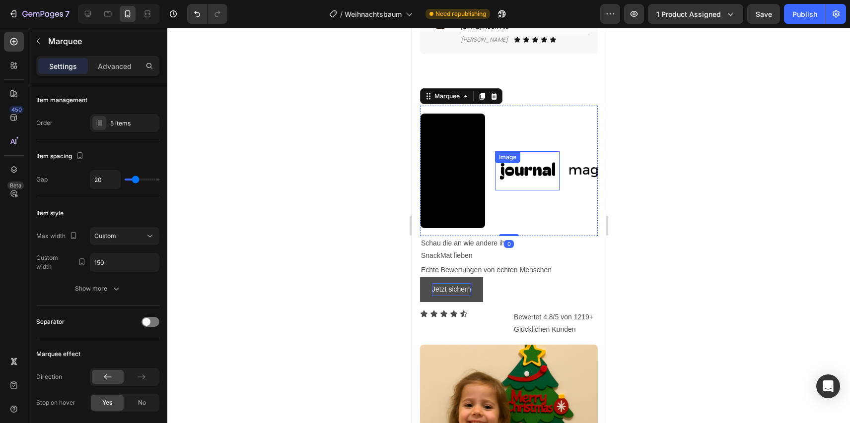
click at [521, 185] on img at bounding box center [526, 170] width 65 height 27
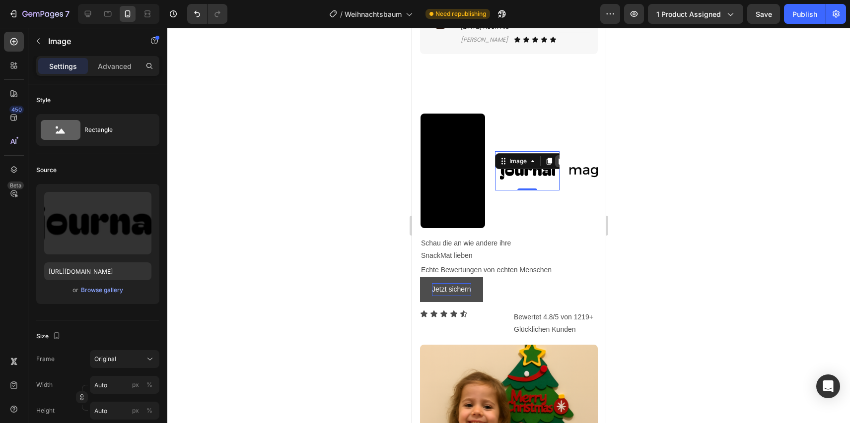
click at [557, 165] on icon at bounding box center [560, 161] width 8 height 8
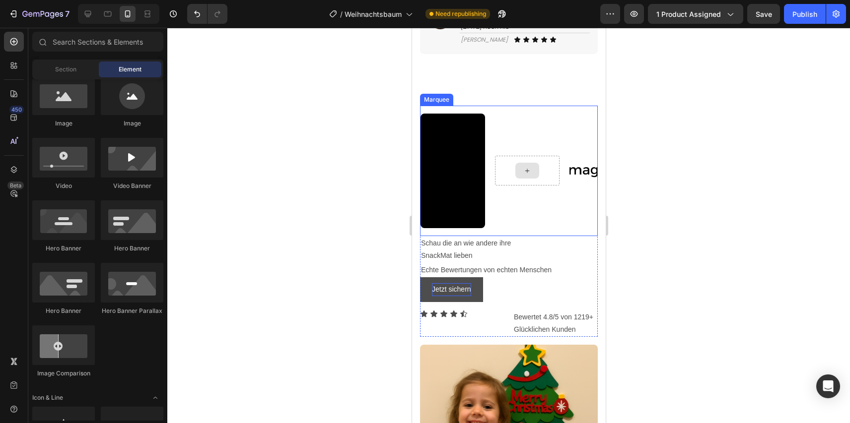
click at [534, 179] on div at bounding box center [527, 171] width 24 height 16
drag, startPoint x: 483, startPoint y: 184, endPoint x: 541, endPoint y: 191, distance: 58.1
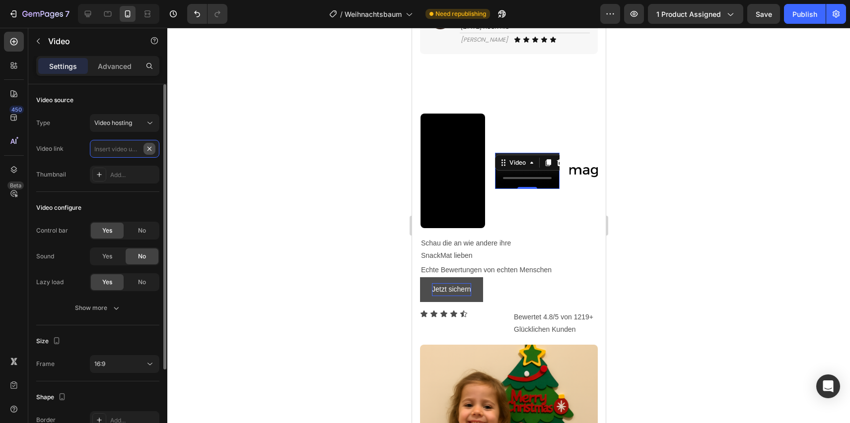
scroll to position [0, 0]
paste input "https://cdn.shopify.com/videos/c/o/v/bff39d8c598a4b1ea70c0e24e4f93eff.mov"
type input "https://cdn.shopify.com/videos/c/o/v/bff39d8c598a4b1ea70c0e24e4f93eff.mov"
click at [111, 259] on span "Yes" at bounding box center [107, 256] width 10 height 9
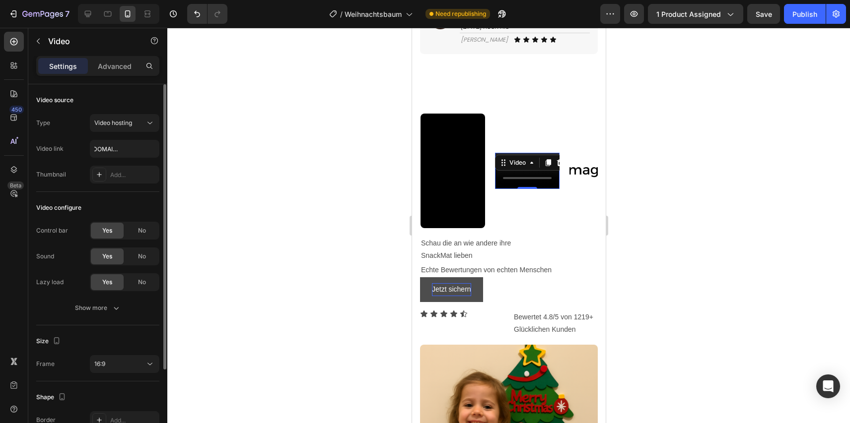
scroll to position [0, 0]
click at [135, 262] on div "No" at bounding box center [142, 257] width 33 height 16
click at [135, 233] on div "No" at bounding box center [142, 231] width 33 height 16
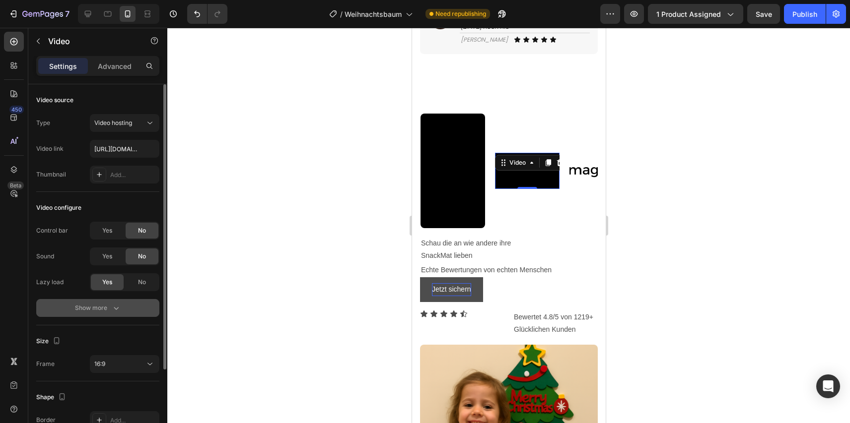
click at [118, 305] on icon "button" at bounding box center [116, 308] width 10 height 10
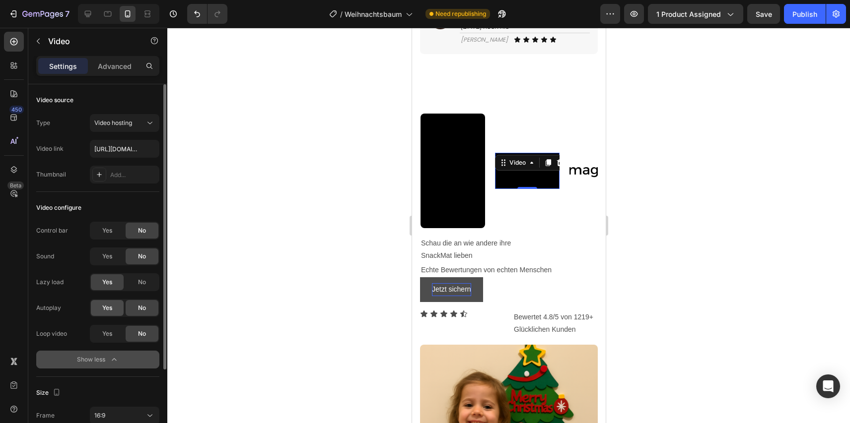
click at [116, 311] on div "Yes" at bounding box center [107, 308] width 33 height 16
click at [111, 332] on span "Yes" at bounding box center [107, 334] width 10 height 9
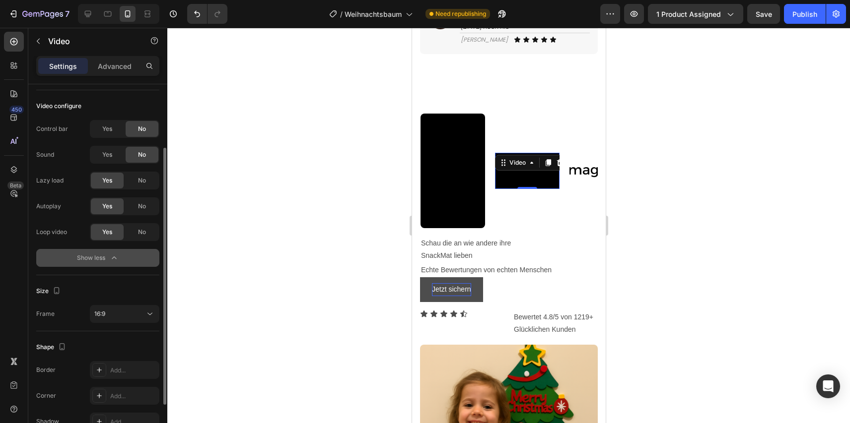
scroll to position [130, 0]
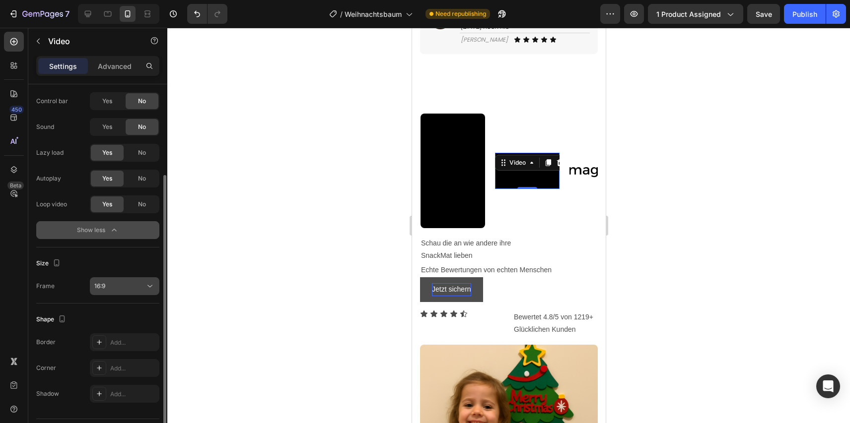
click at [128, 287] on div "16:9" at bounding box center [119, 286] width 51 height 9
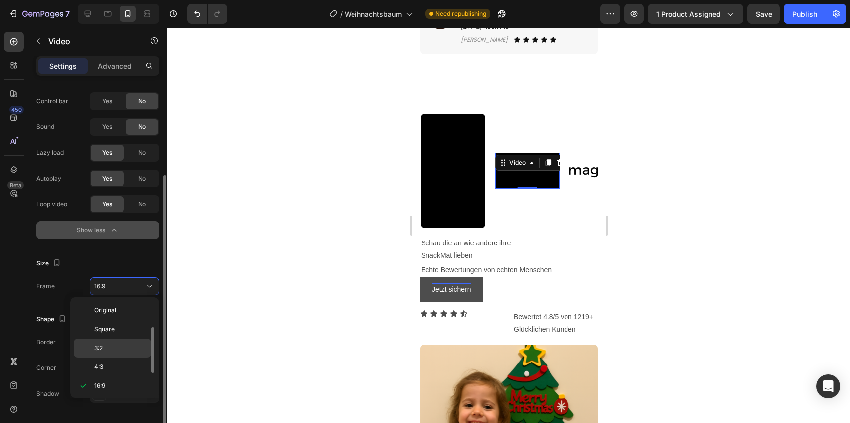
scroll to position [18, 0]
click at [114, 396] on div "Original Square 3:2 4:3 16:9 21:9 2:3 3:4 9:16 Custom" at bounding box center [114, 347] width 89 height 101
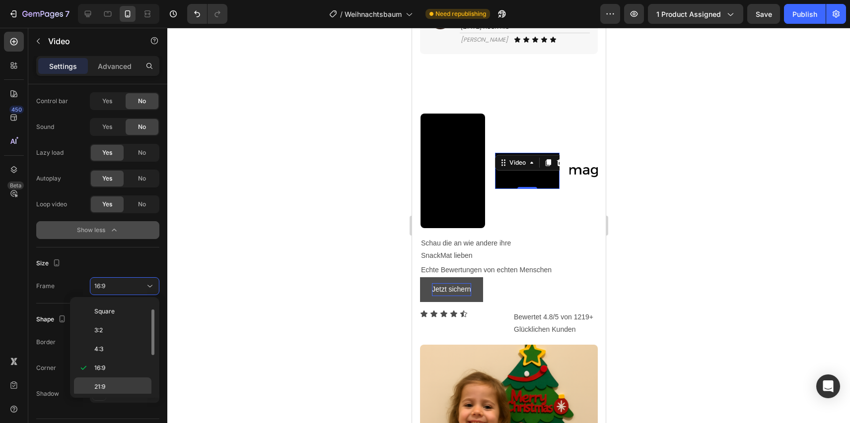
click at [115, 390] on p "21:9" at bounding box center [120, 387] width 53 height 9
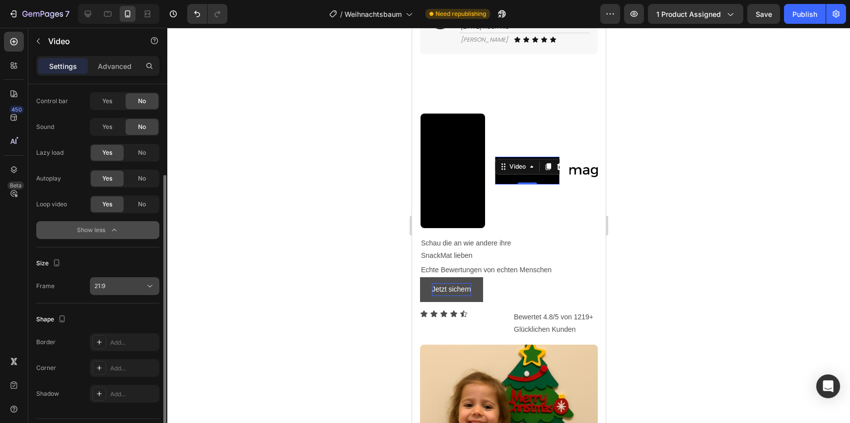
click at [129, 294] on button "21:9" at bounding box center [124, 286] width 69 height 18
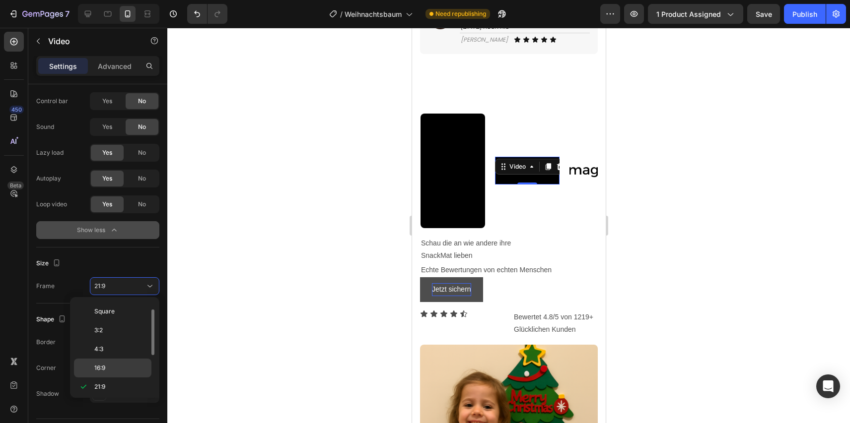
click at [113, 368] on p "16:9" at bounding box center [120, 368] width 53 height 9
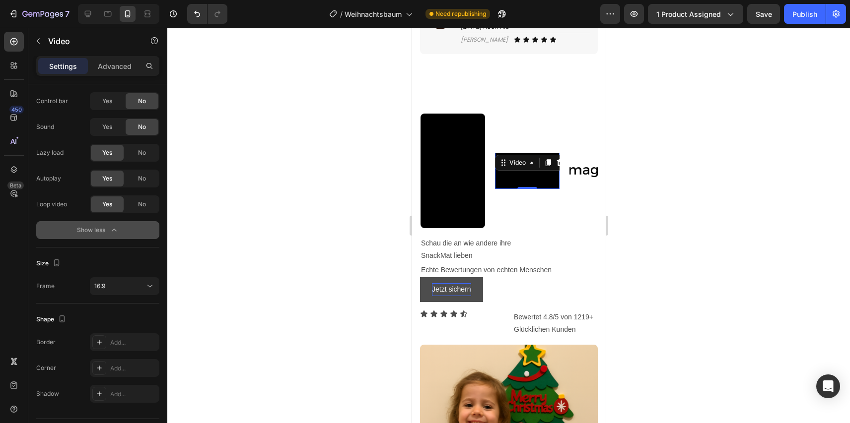
scroll to position [157, 0]
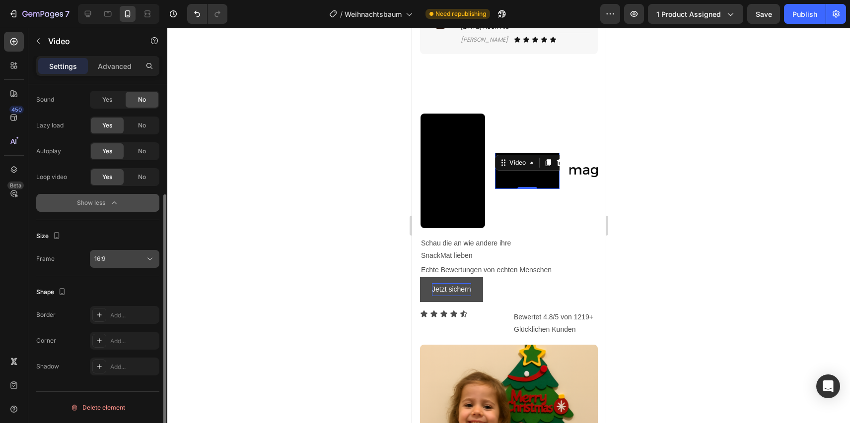
click at [131, 262] on div "16:9" at bounding box center [119, 259] width 51 height 9
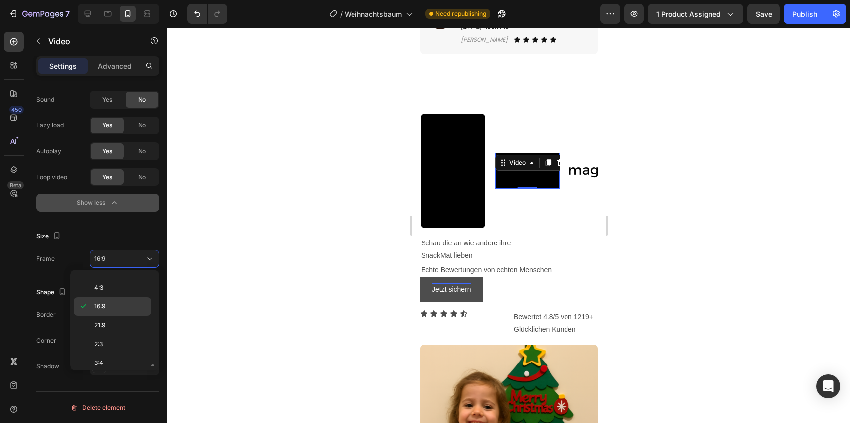
scroll to position [96, 0]
click at [125, 337] on p "9:16" at bounding box center [120, 338] width 53 height 9
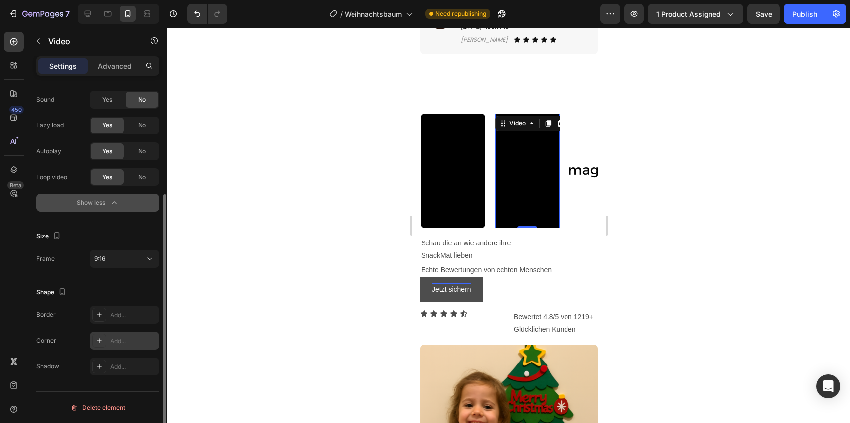
click at [127, 339] on div "Add..." at bounding box center [133, 341] width 47 height 9
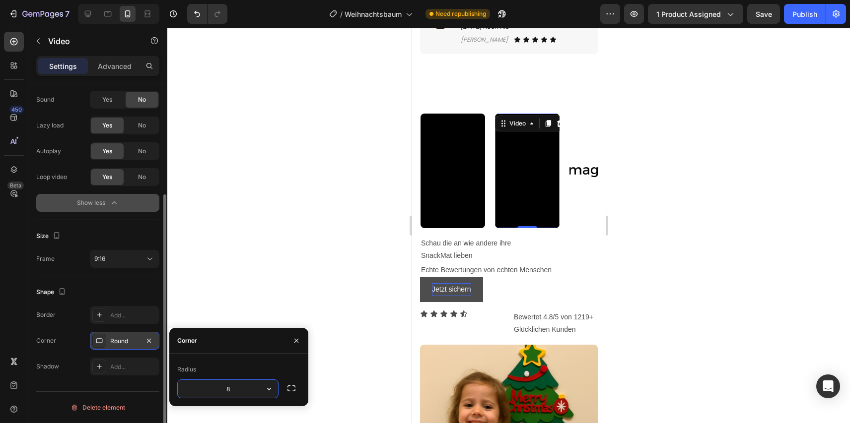
click at [301, 297] on div at bounding box center [508, 226] width 682 height 396
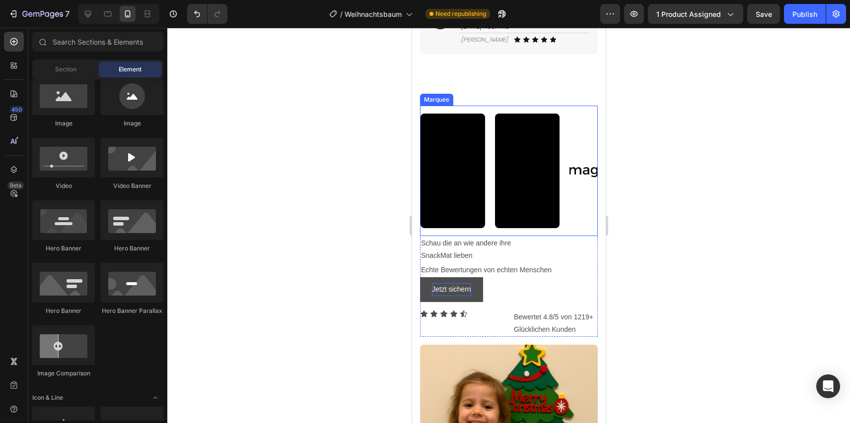
click at [573, 228] on div "Video Video Image Image Image" at bounding box center [606, 171] width 372 height 115
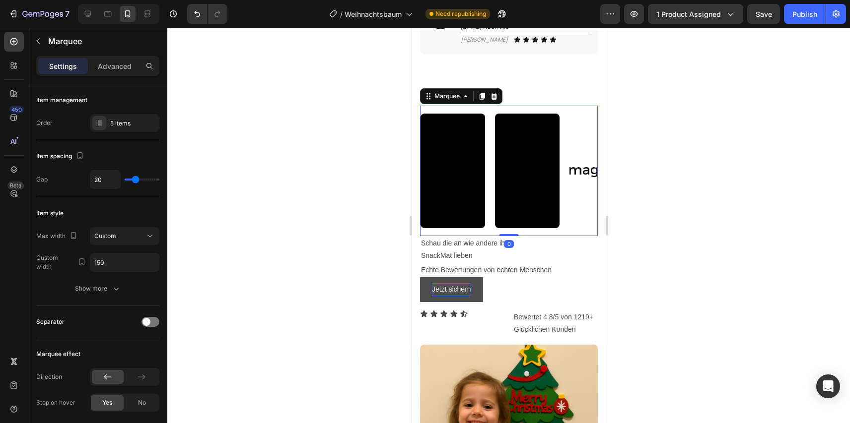
click at [581, 213] on div "Video Video Image Image Image" at bounding box center [606, 171] width 372 height 115
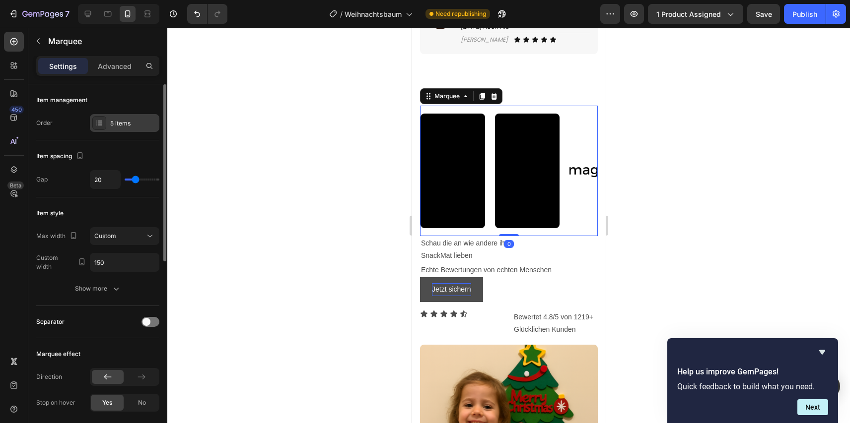
click at [128, 128] on div "5 items" at bounding box center [124, 123] width 69 height 18
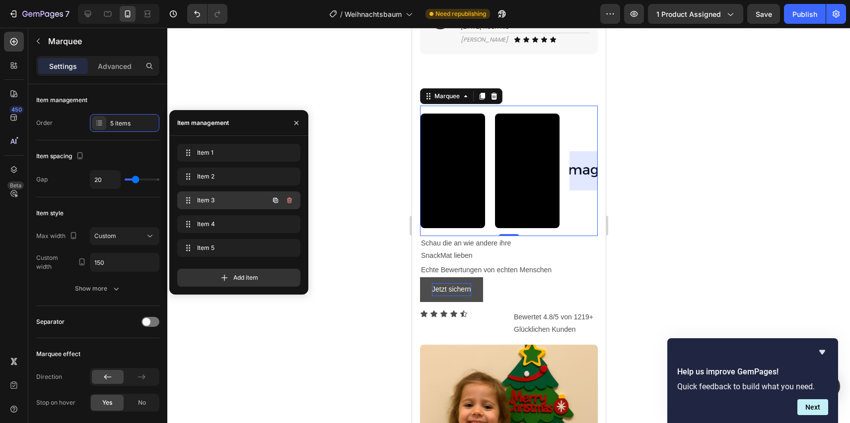
click at [206, 206] on div "Item 3 Item 3" at bounding box center [224, 201] width 87 height 14
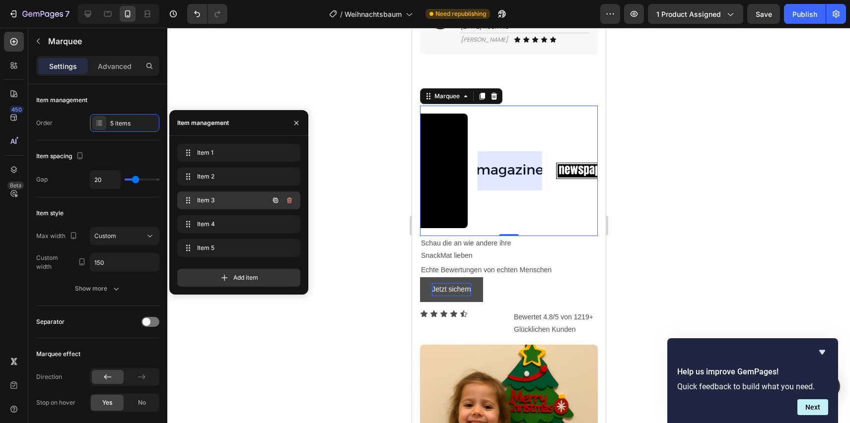
scroll to position [0, 93]
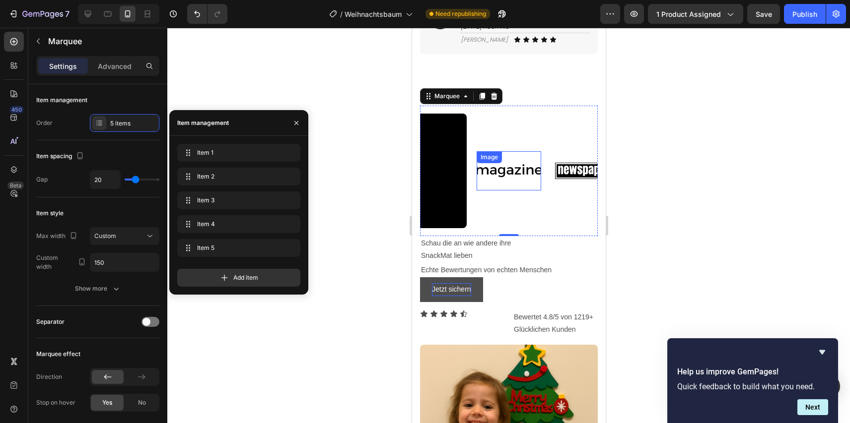
click at [527, 191] on div "Image" at bounding box center [508, 170] width 65 height 39
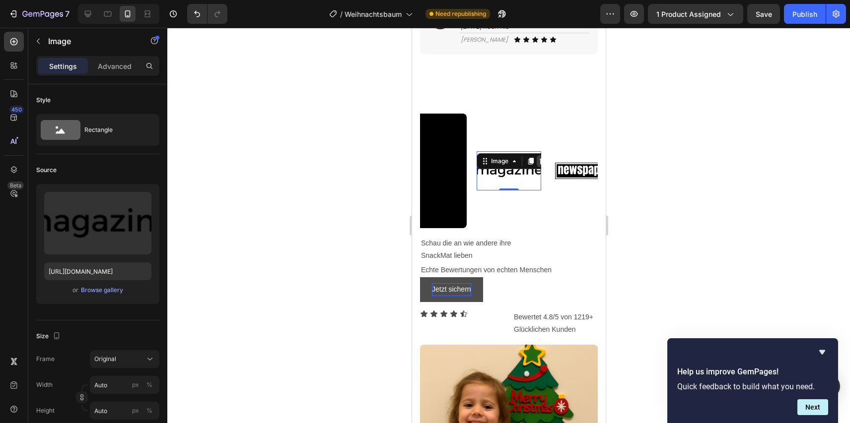
click at [537, 167] on div at bounding box center [542, 161] width 12 height 12
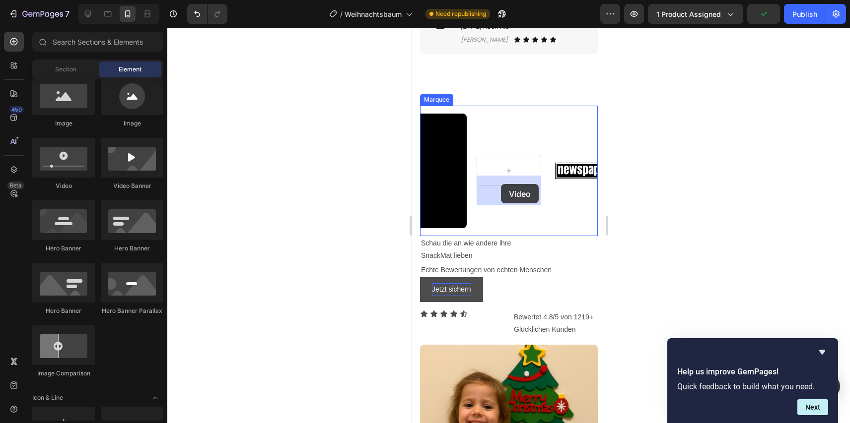
drag, startPoint x: 485, startPoint y: 181, endPoint x: 689, endPoint y: 44, distance: 245.7
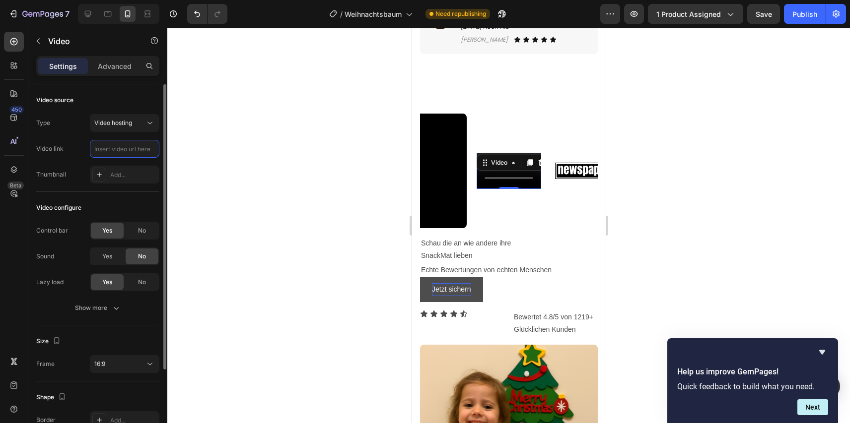
scroll to position [0, 0]
paste input "https://cdn.shopify.com/videos/c/o/v/89697a163a5c4c35b3a0b924a1f05056.mov"
type input "https://cdn.shopify.com/videos/c/o/v/89697a163a5c4c35b3a0b924a1f05056.mov"
click at [115, 256] on div "Yes" at bounding box center [107, 257] width 33 height 16
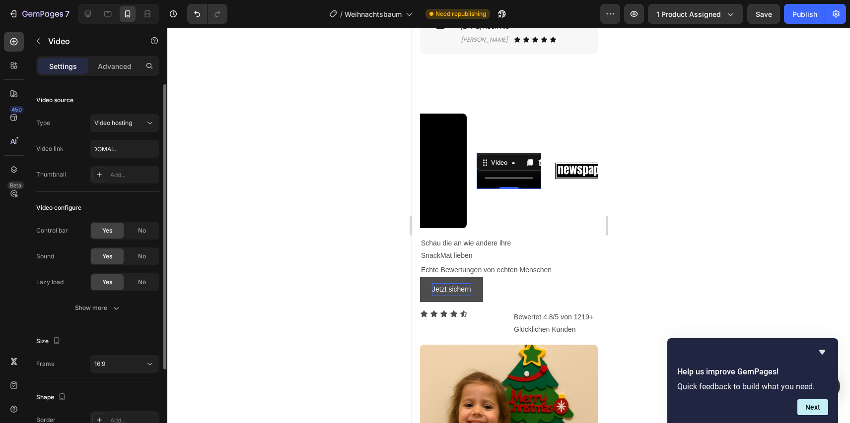
scroll to position [0, 0]
click at [133, 255] on div "No" at bounding box center [142, 257] width 33 height 16
click at [135, 231] on div "No" at bounding box center [142, 231] width 33 height 16
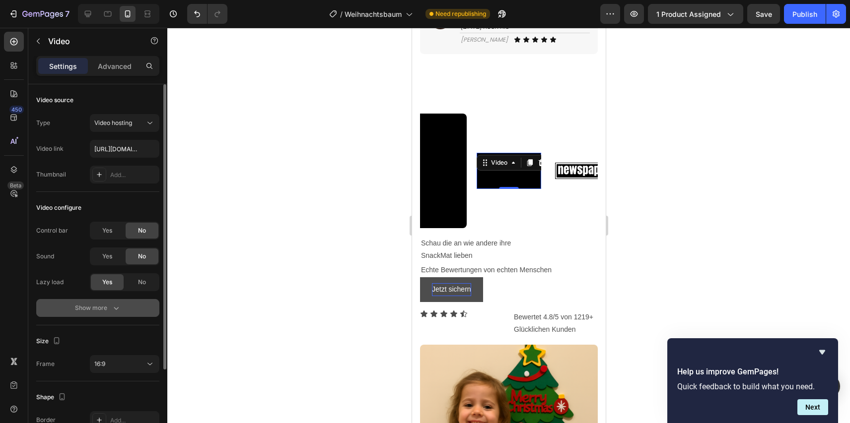
click at [109, 301] on button "Show more" at bounding box center [97, 308] width 123 height 18
click at [109, 307] on span "Yes" at bounding box center [107, 308] width 10 height 9
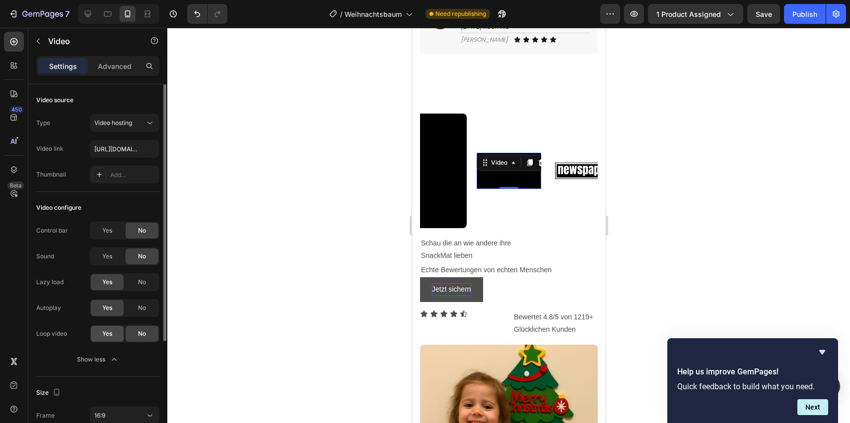
click at [109, 340] on div "Yes" at bounding box center [107, 334] width 33 height 16
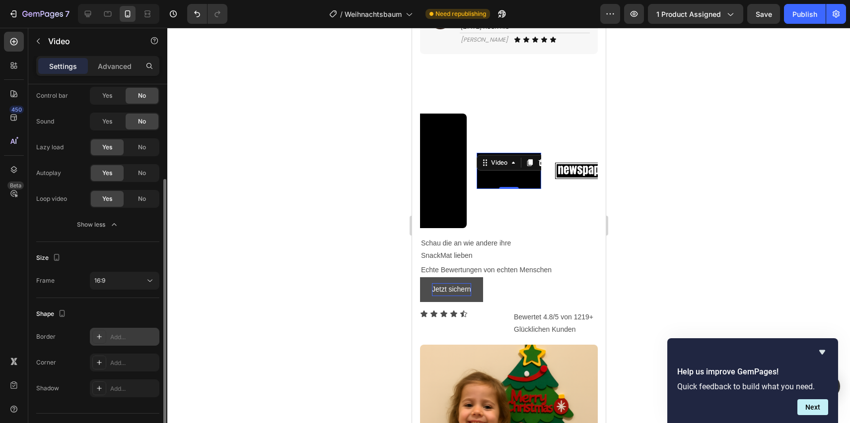
click at [113, 340] on div "Add..." at bounding box center [133, 337] width 47 height 9
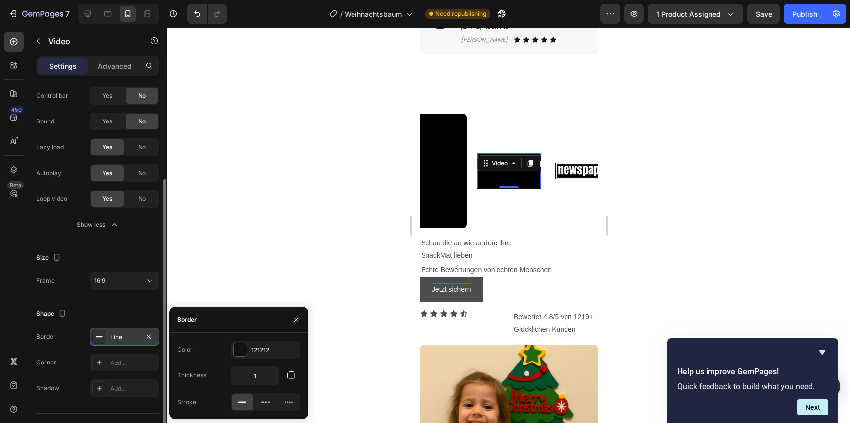
click at [113, 337] on div "Line" at bounding box center [124, 337] width 29 height 9
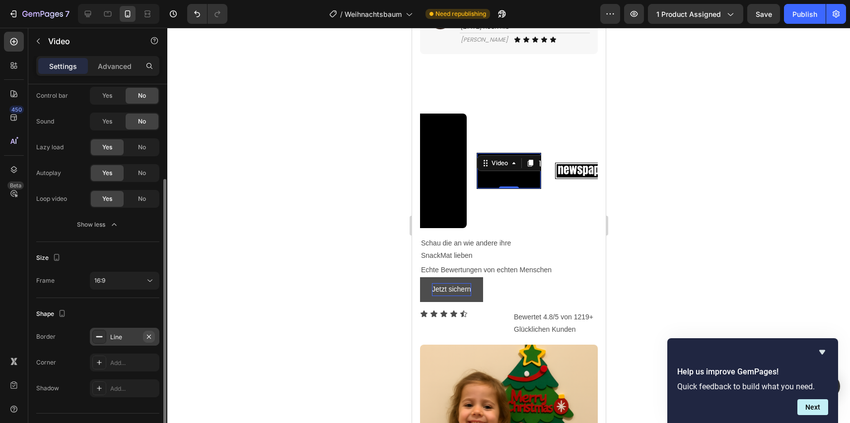
click at [148, 335] on icon "button" at bounding box center [149, 337] width 8 height 8
click at [138, 274] on button "16:9" at bounding box center [124, 281] width 69 height 18
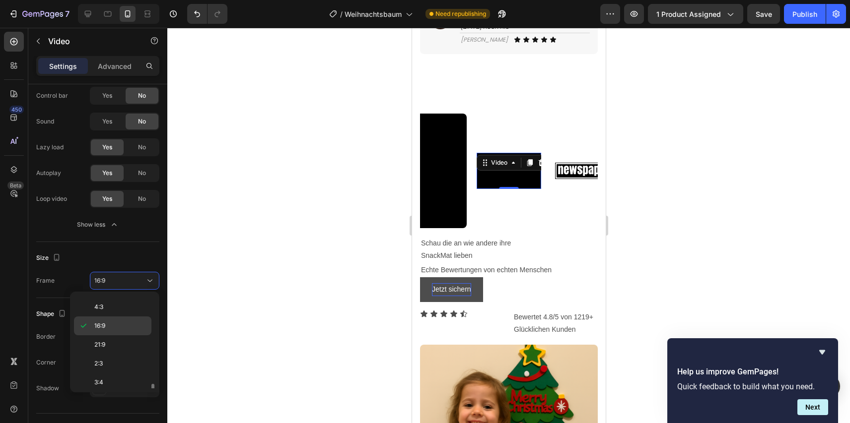
scroll to position [96, 0]
click at [122, 359] on p "9:16" at bounding box center [120, 360] width 53 height 9
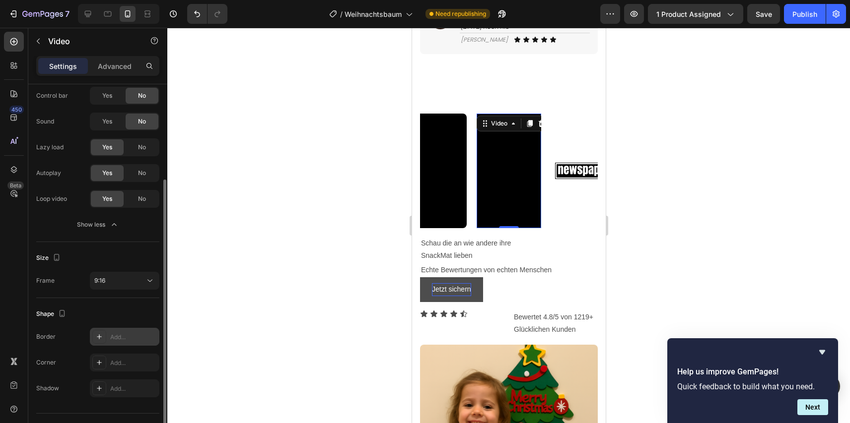
scroll to position [157, 0]
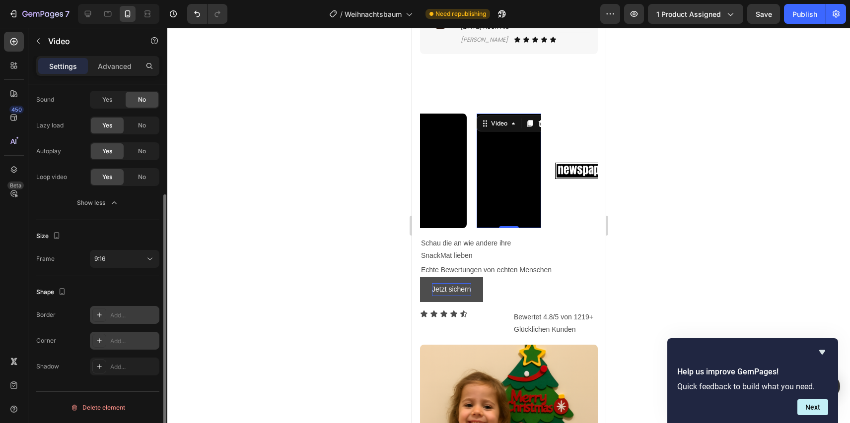
click at [127, 340] on div "Add..." at bounding box center [133, 341] width 47 height 9
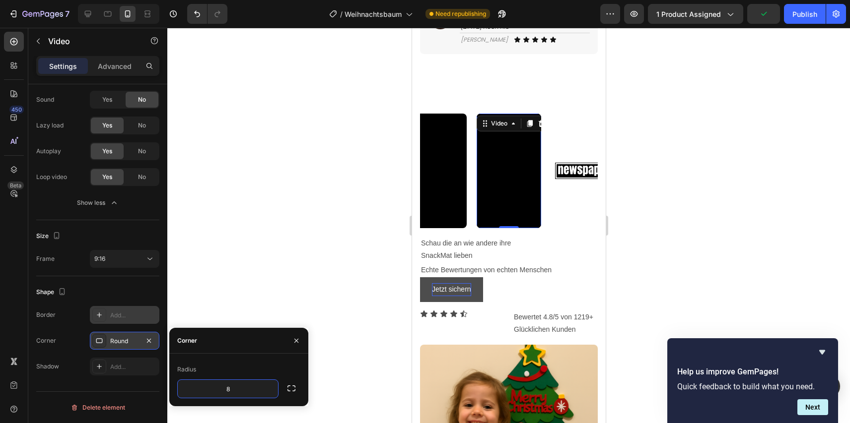
click at [269, 235] on div at bounding box center [508, 226] width 682 height 396
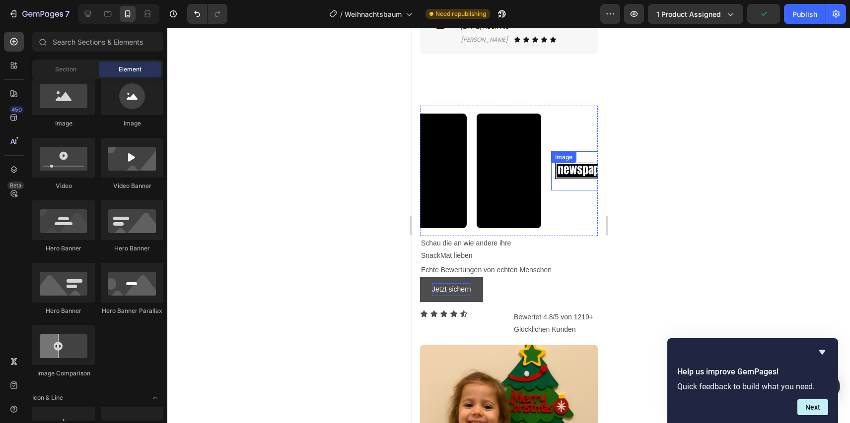
click at [555, 185] on img at bounding box center [582, 170] width 65 height 27
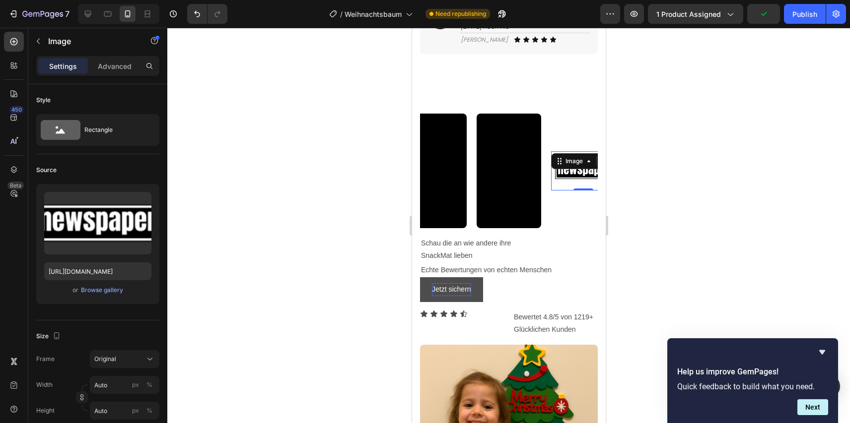
click at [563, 185] on img at bounding box center [582, 170] width 65 height 27
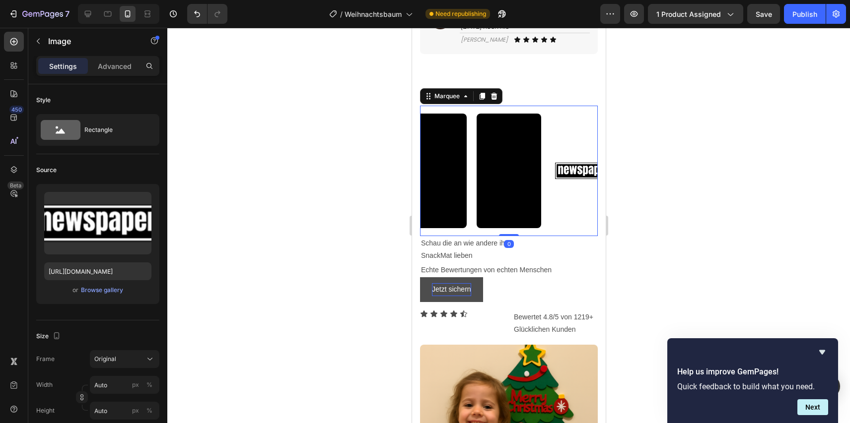
click at [548, 236] on div "Video Video Video Image Image Video Video Video Image Image Marquee 0" at bounding box center [508, 171] width 178 height 131
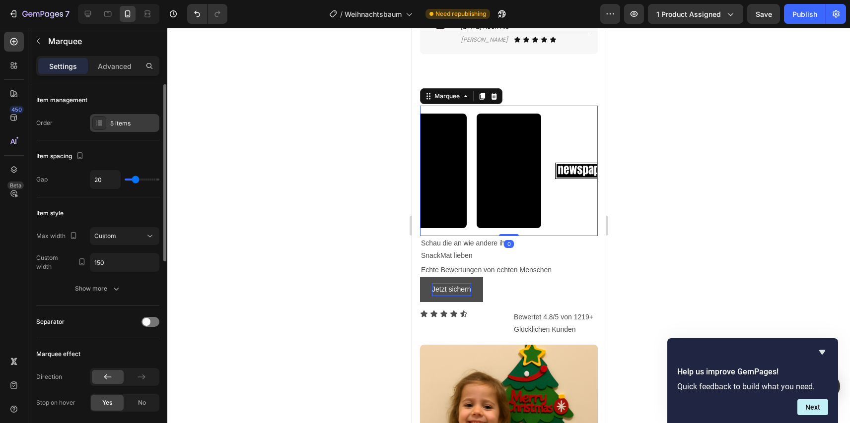
click at [117, 127] on div "5 items" at bounding box center [133, 123] width 47 height 9
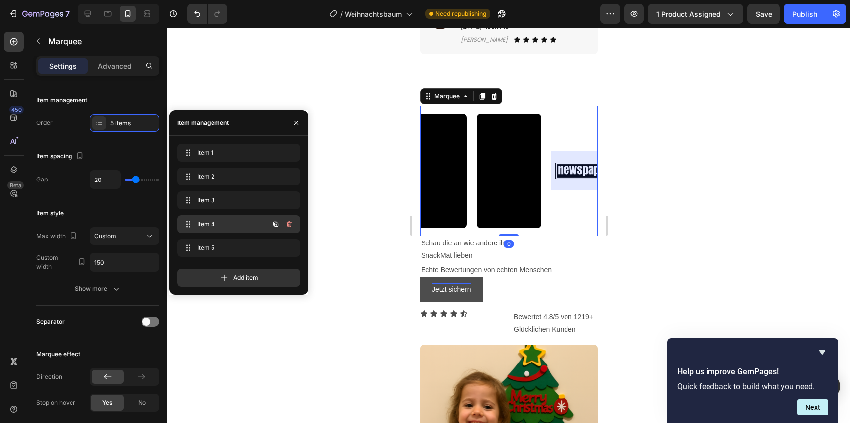
click at [197, 223] on div "Item 4 Item 4" at bounding box center [224, 224] width 87 height 14
click at [200, 225] on span "Item 4" at bounding box center [225, 224] width 56 height 9
click at [201, 226] on span "Item 4" at bounding box center [225, 224] width 56 height 9
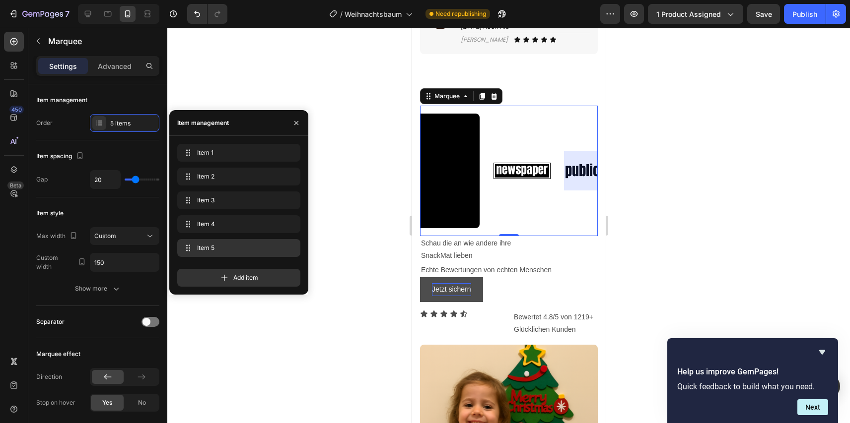
scroll to position [0, 167]
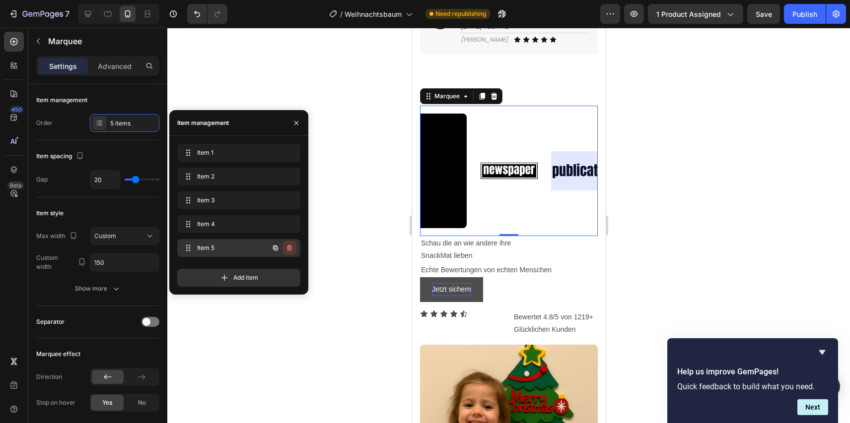
click at [289, 247] on icon "button" at bounding box center [289, 248] width 8 height 8
click at [289, 240] on div "Cancel Delete" at bounding box center [267, 248] width 58 height 18
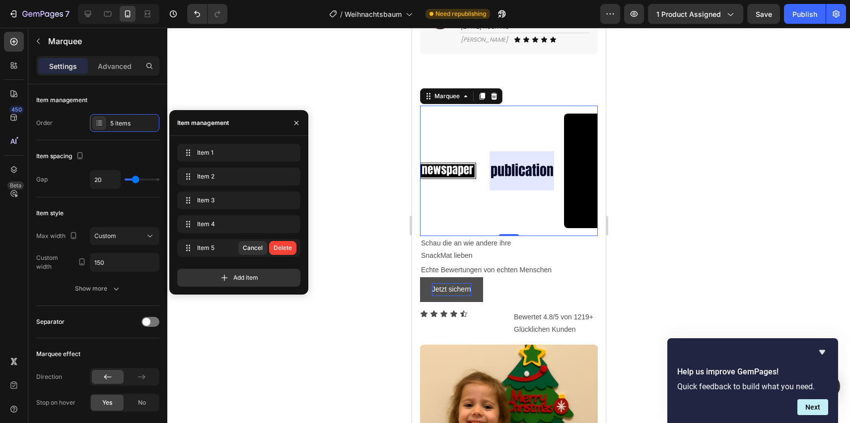
scroll to position [0, 242]
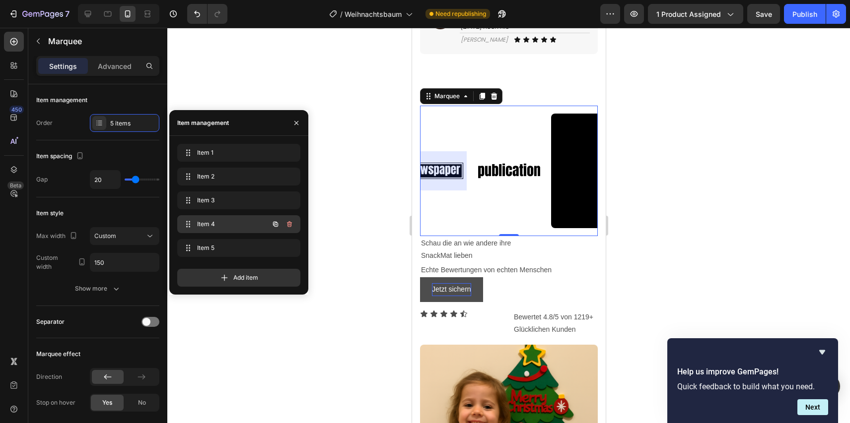
click at [236, 223] on span "Item 4" at bounding box center [225, 224] width 56 height 9
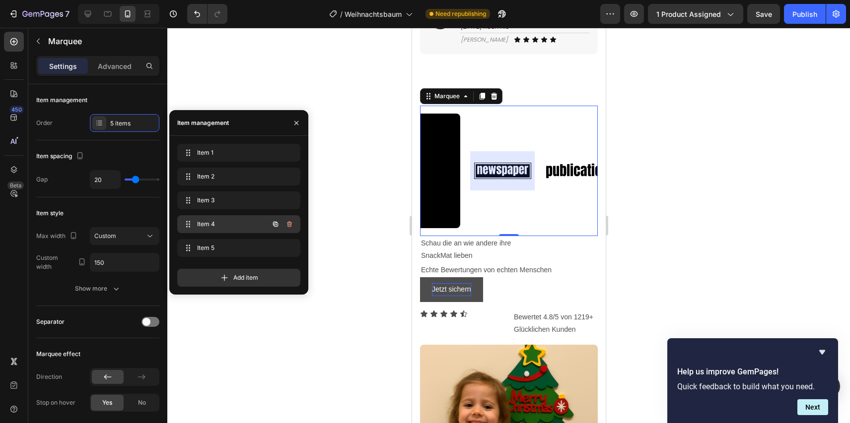
scroll to position [0, 167]
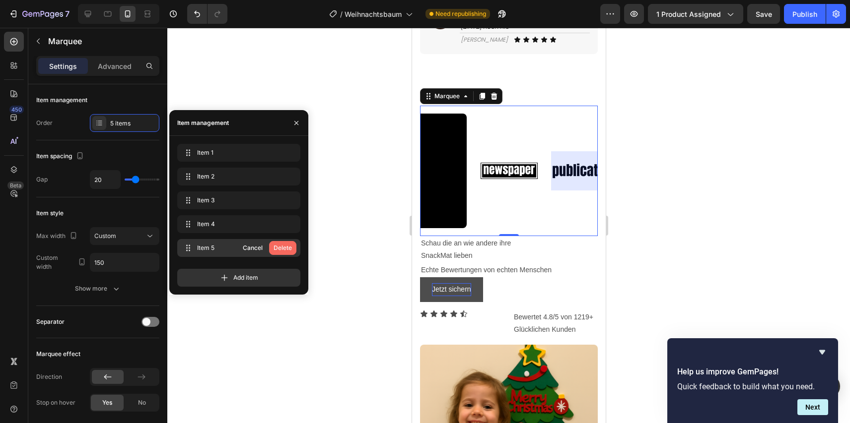
click at [276, 249] on div "Delete" at bounding box center [282, 248] width 18 height 9
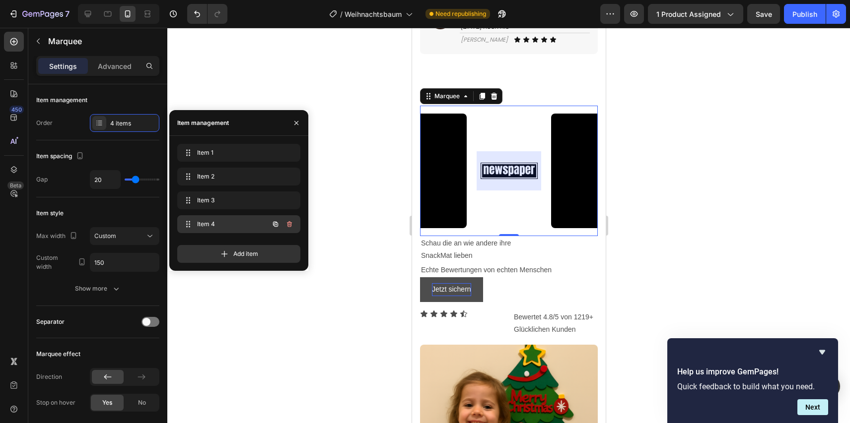
click at [254, 224] on div "Item 4 Item 4" at bounding box center [224, 224] width 87 height 14
click at [513, 182] on div at bounding box center [508, 170] width 65 height 39
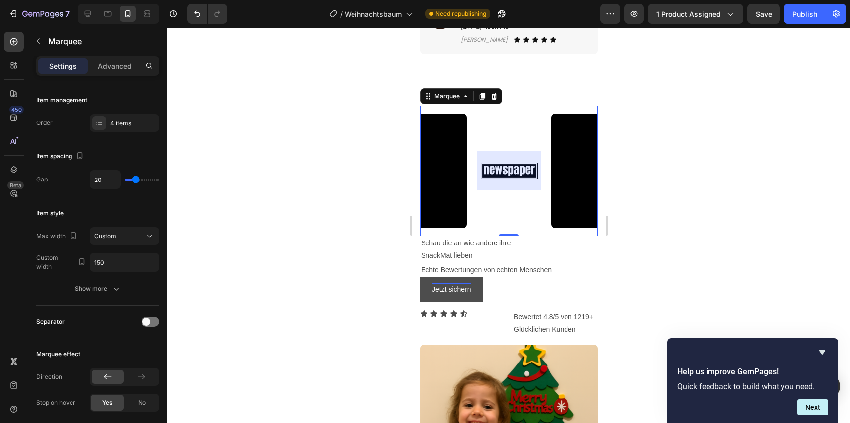
click at [494, 191] on div at bounding box center [508, 170] width 65 height 39
click at [494, 228] on div "Video Video Video Image" at bounding box center [402, 171] width 298 height 115
click at [508, 191] on div at bounding box center [508, 170] width 65 height 39
click at [525, 119] on div "Video Video Video Image Video Video Video Image Marquee 0 Schau die an wie ande…" at bounding box center [508, 417] width 194 height 654
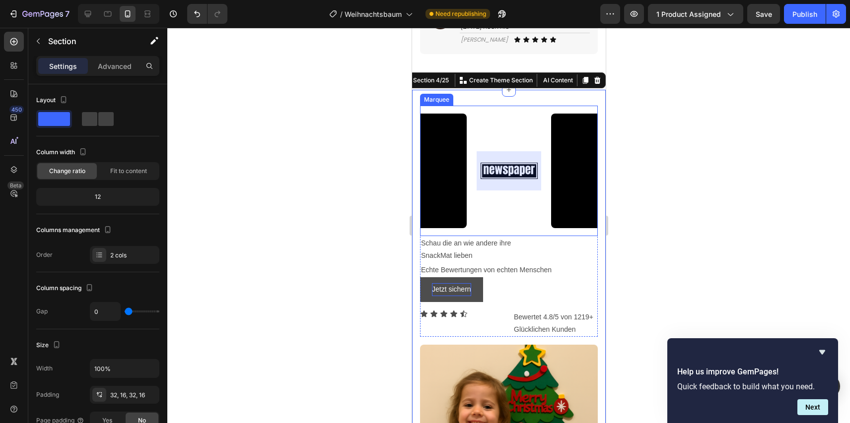
click at [505, 184] on div at bounding box center [508, 170] width 65 height 39
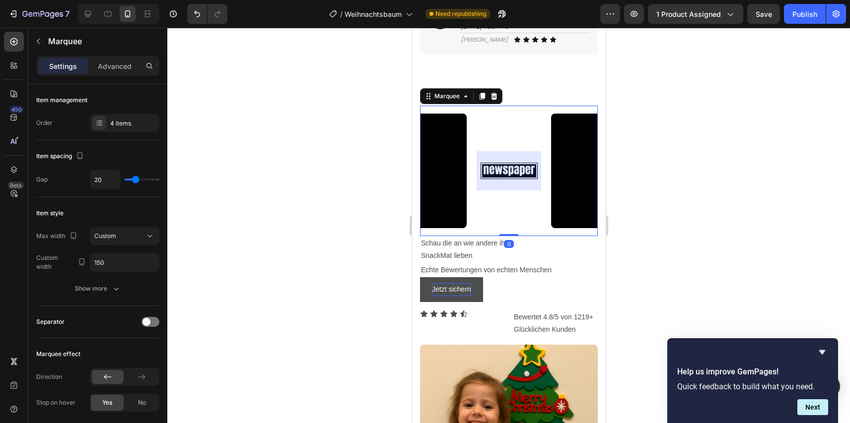
click at [505, 191] on div at bounding box center [508, 170] width 65 height 39
click at [506, 191] on div at bounding box center [508, 170] width 65 height 39
click at [123, 121] on div "4 items" at bounding box center [133, 123] width 47 height 9
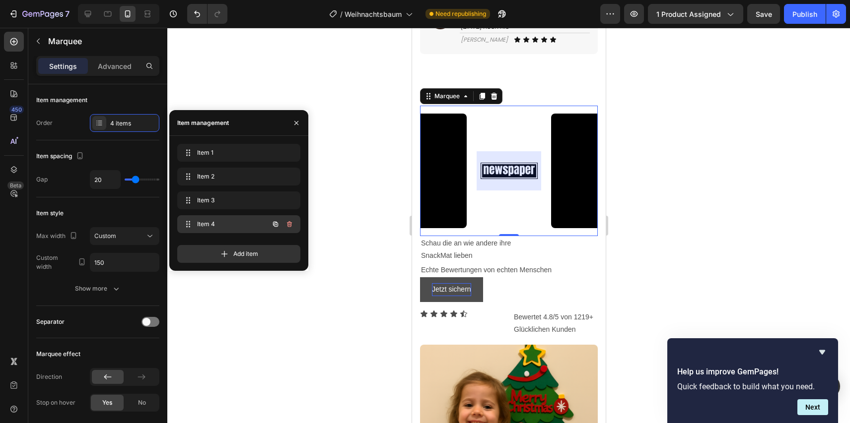
click at [207, 217] on div "Item 4 Item 4" at bounding box center [224, 224] width 87 height 14
click at [212, 202] on span "Item 3" at bounding box center [236, 200] width 79 height 9
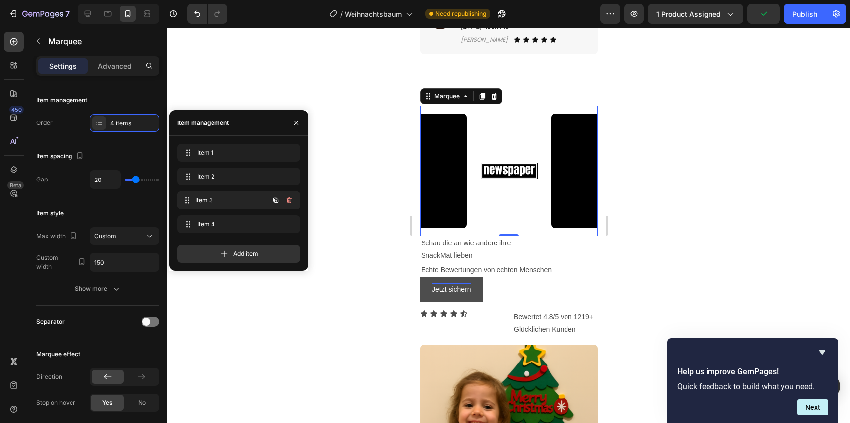
click at [221, 197] on span "Item 3" at bounding box center [231, 200] width 73 height 9
click at [223, 181] on div "Item 2 Item 2" at bounding box center [238, 177] width 115 height 14
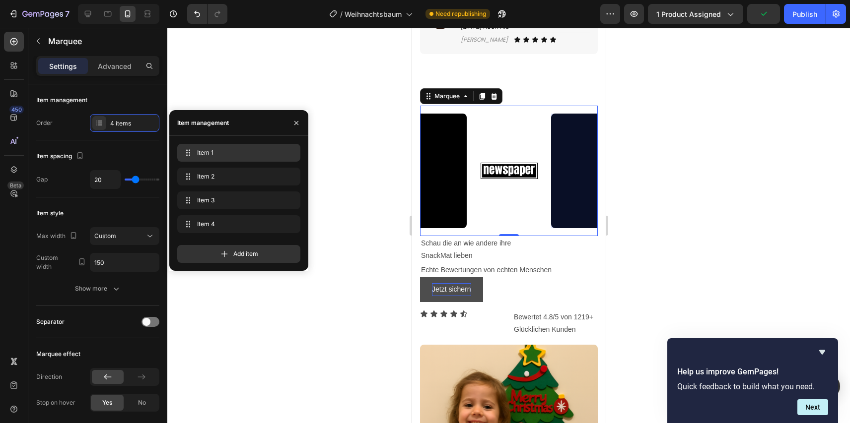
click at [231, 150] on span "Item 1" at bounding box center [236, 152] width 79 height 9
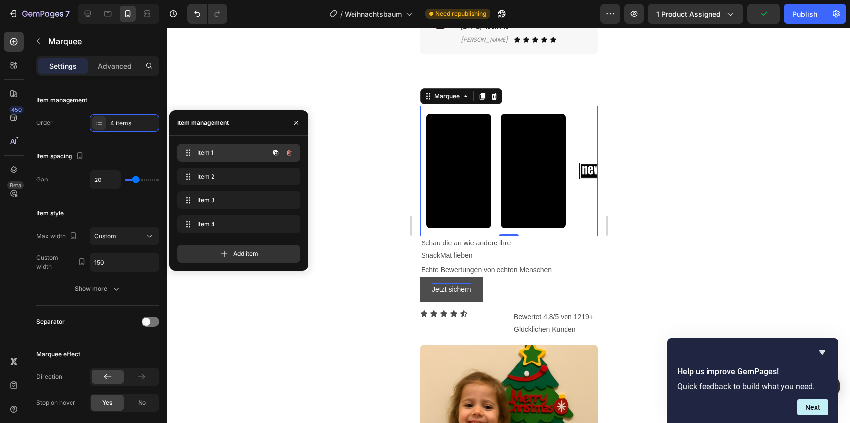
click at [231, 150] on span "Item 1" at bounding box center [225, 152] width 56 height 9
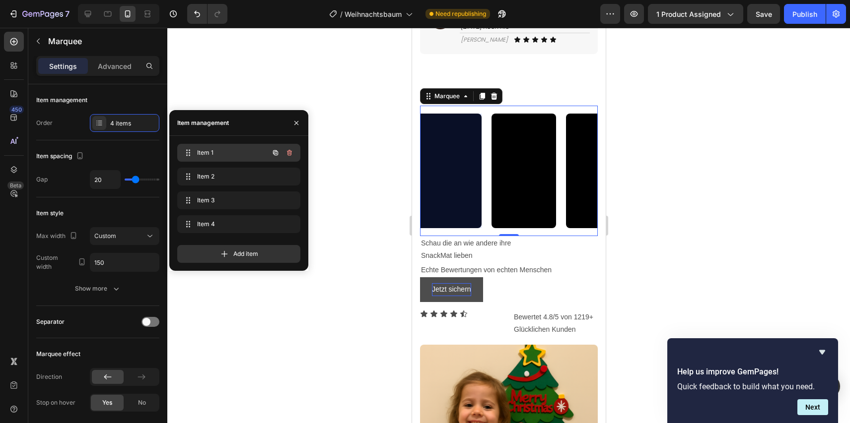
scroll to position [0, 0]
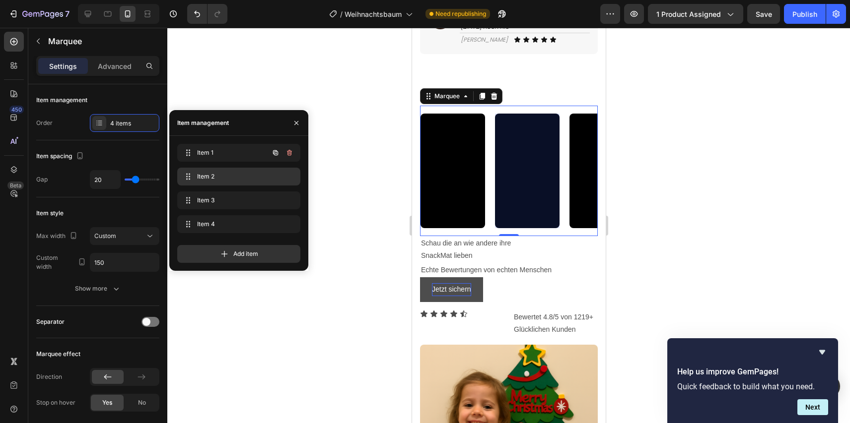
click at [229, 169] on div "Item 2 Item 2" at bounding box center [238, 177] width 123 height 18
click at [228, 177] on span "Item 2" at bounding box center [231, 176] width 73 height 9
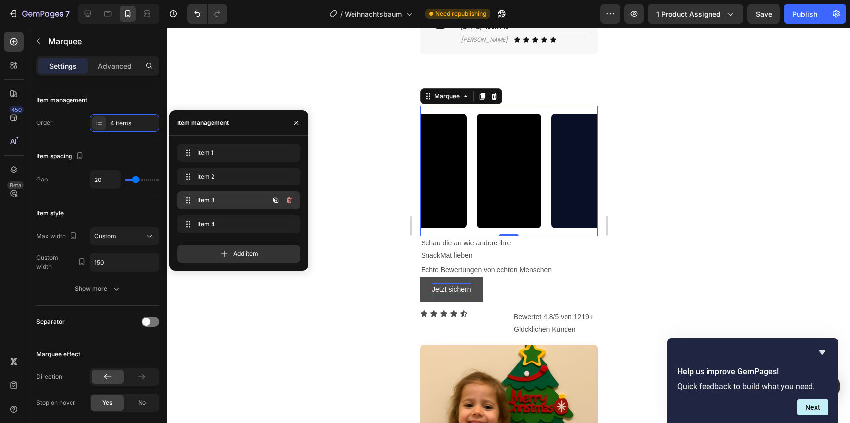
click at [223, 200] on span "Item 3" at bounding box center [225, 200] width 56 height 9
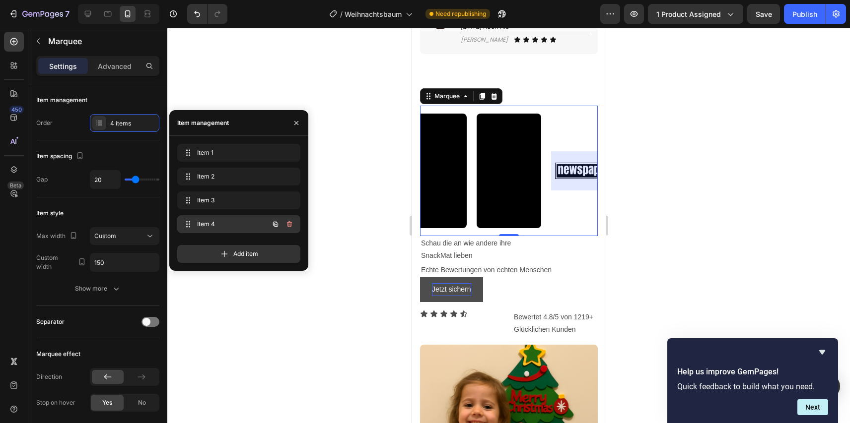
click at [221, 221] on span "Item 4" at bounding box center [225, 224] width 56 height 9
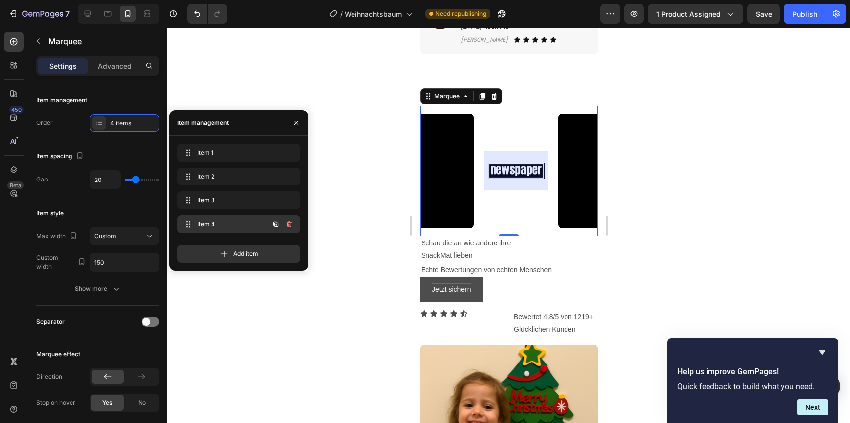
scroll to position [0, 167]
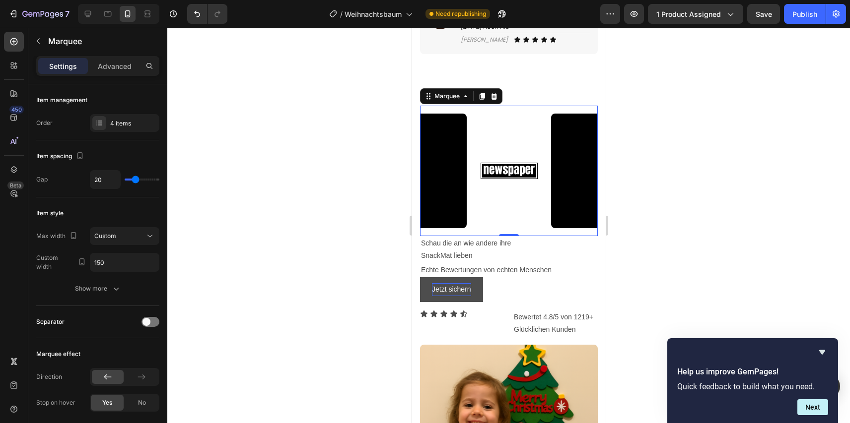
click at [261, 163] on div at bounding box center [508, 226] width 682 height 396
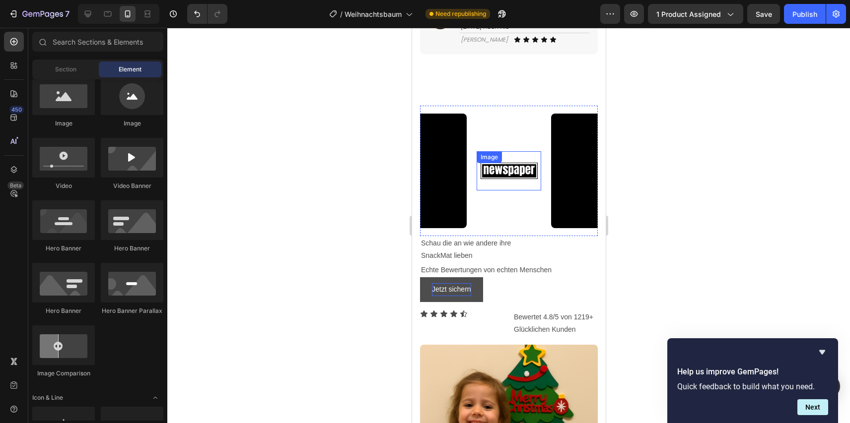
click at [496, 185] on img at bounding box center [508, 170] width 65 height 27
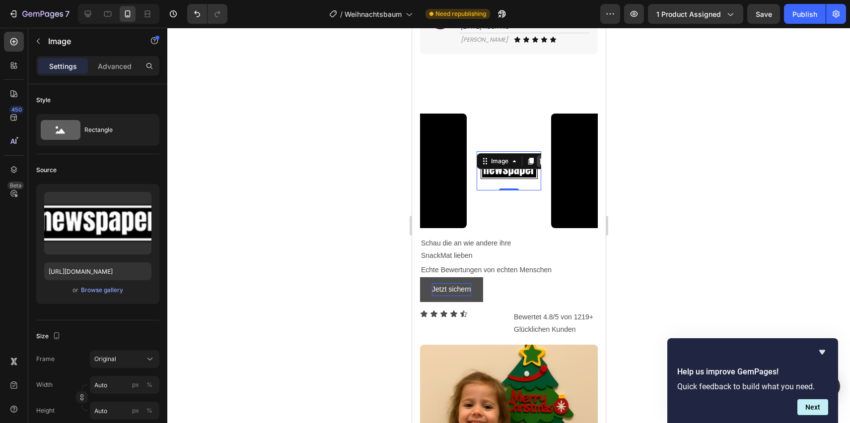
click at [539, 165] on icon at bounding box center [542, 161] width 6 height 7
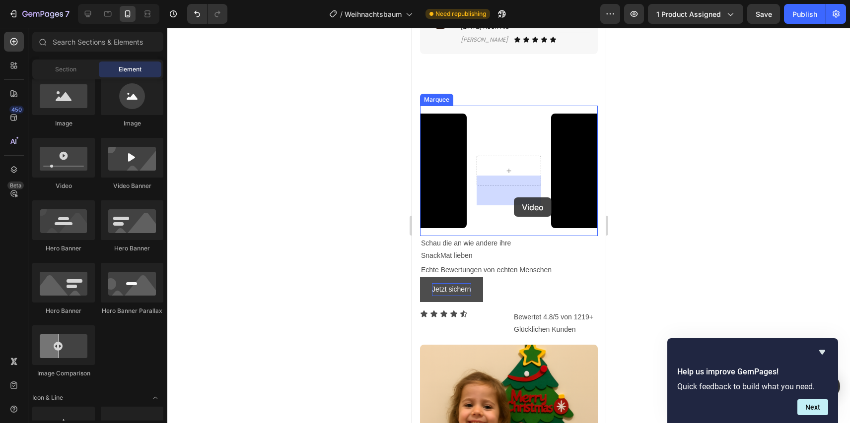
drag, startPoint x: 512, startPoint y: 190, endPoint x: 513, endPoint y: 198, distance: 7.6
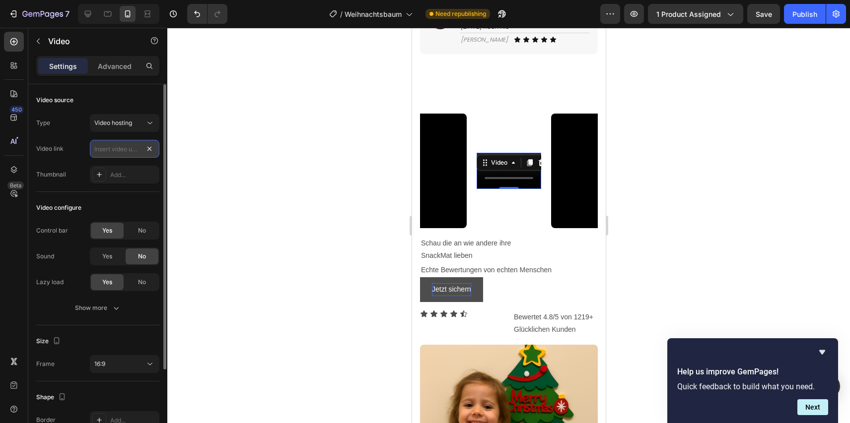
scroll to position [0, 0]
paste input "https://cdn.shopify.com/videos/c/o/v/cf8add15061d4e09a3ddac17aacdf12c.mov"
type input "https://cdn.shopify.com/videos/c/o/v/cf8add15061d4e09a3ddac17aacdf12c.mov"
click at [134, 227] on div "No" at bounding box center [142, 231] width 33 height 16
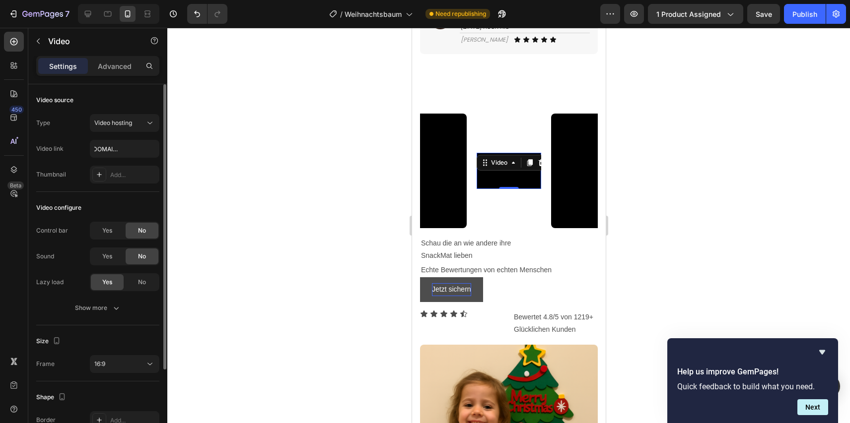
scroll to position [0, 0]
click at [118, 312] on icon "button" at bounding box center [116, 308] width 10 height 10
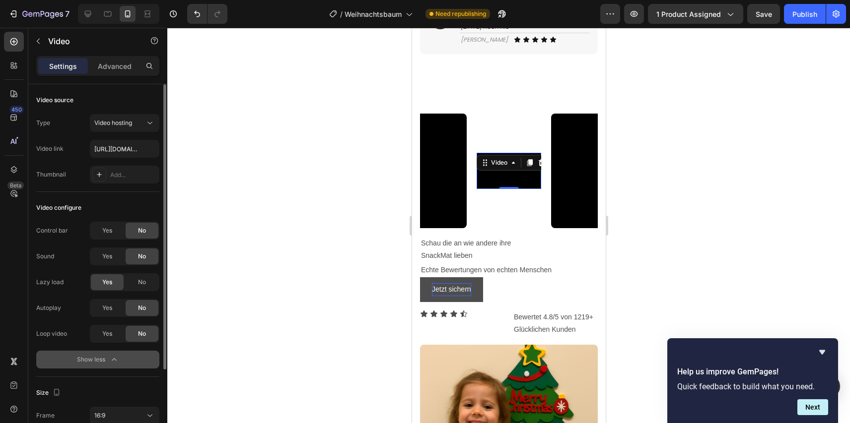
click at [116, 314] on div "Yes" at bounding box center [107, 308] width 33 height 16
click at [114, 342] on div "Yes No" at bounding box center [124, 334] width 69 height 18
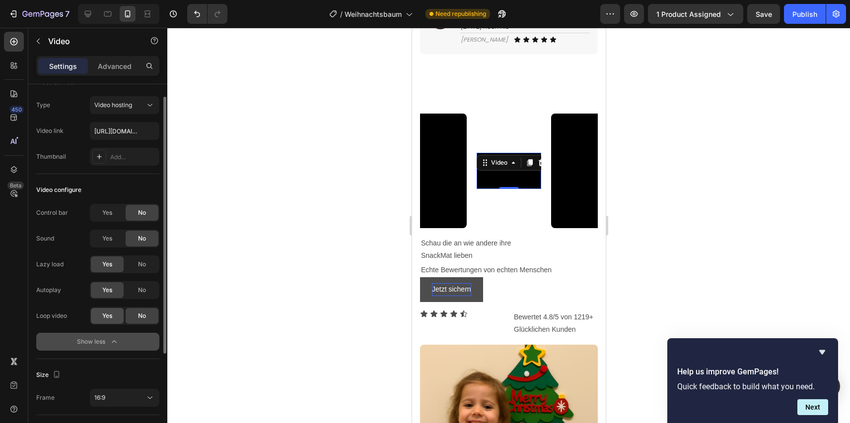
click at [117, 313] on div "Yes" at bounding box center [107, 316] width 33 height 16
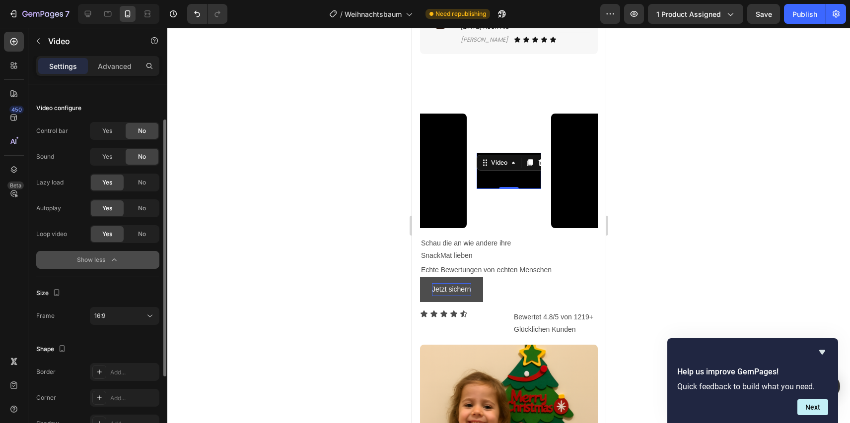
scroll to position [110, 0]
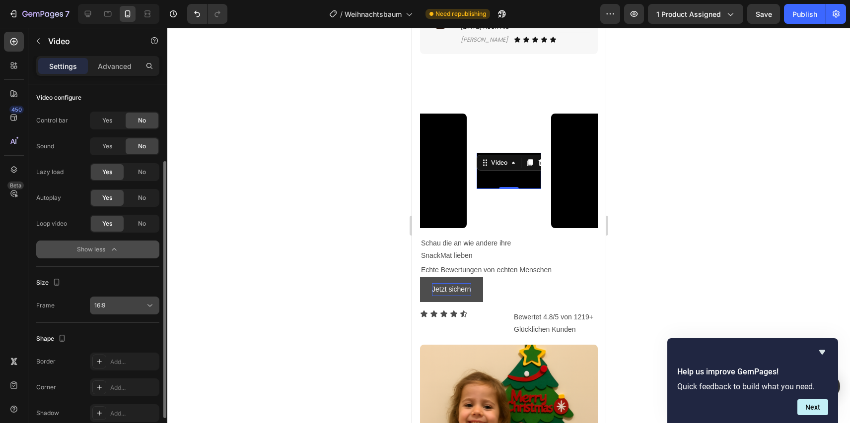
click at [119, 308] on div "16:9" at bounding box center [119, 305] width 51 height 9
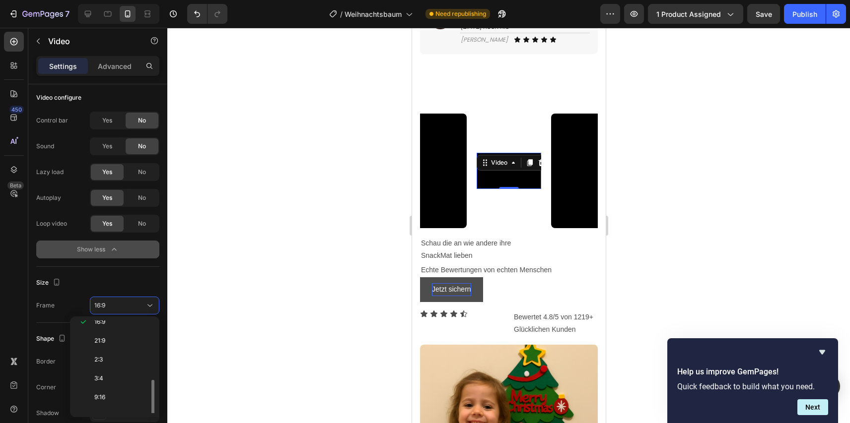
scroll to position [96, 0]
click at [116, 380] on div "9:16" at bounding box center [112, 385] width 77 height 19
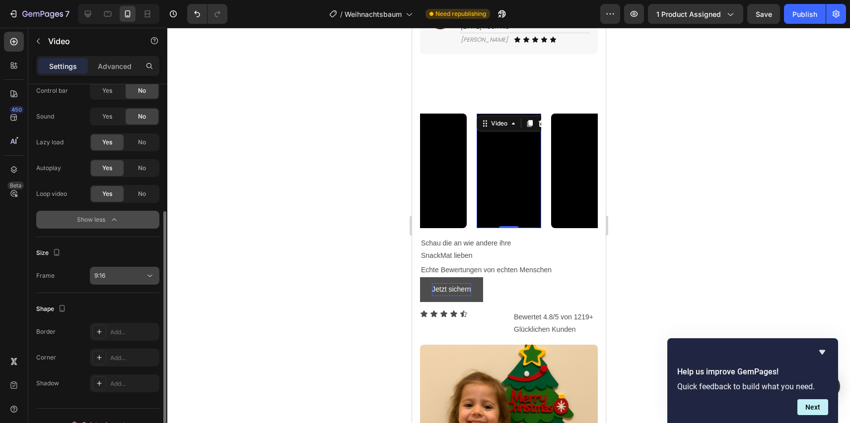
scroll to position [157, 0]
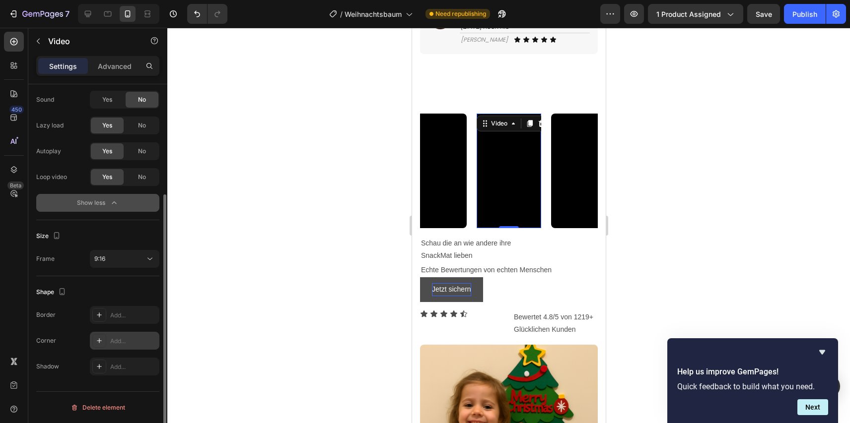
click at [120, 341] on div "Add..." at bounding box center [133, 341] width 47 height 9
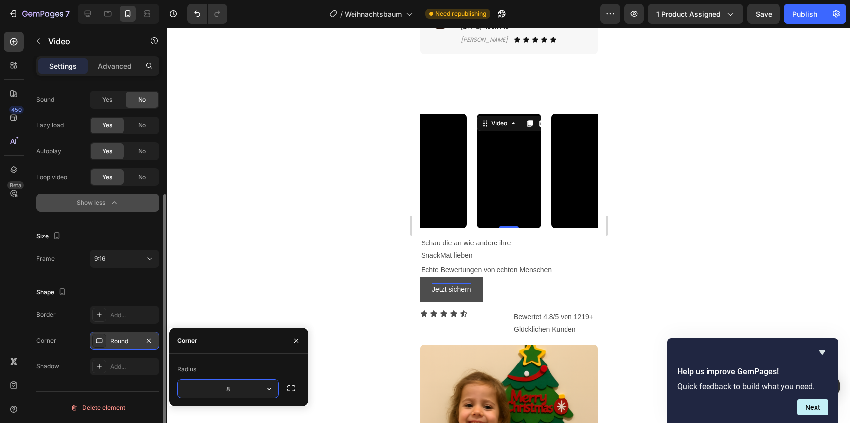
click at [206, 286] on div at bounding box center [508, 226] width 682 height 396
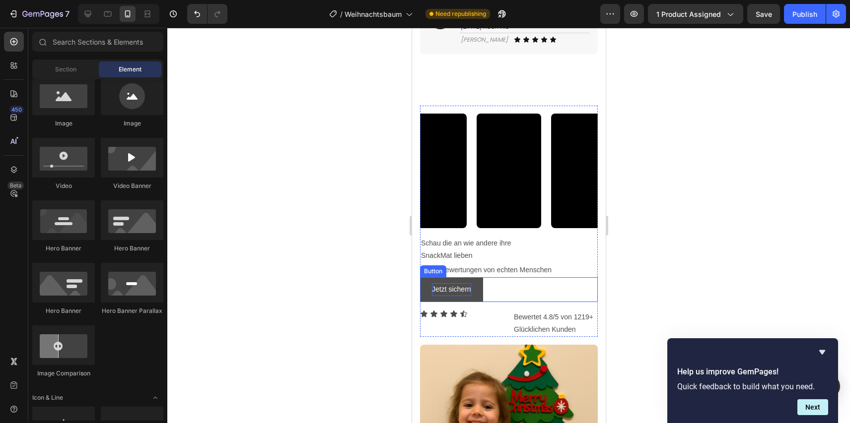
click at [489, 262] on p "SnackMat lieben" at bounding box center [508, 256] width 176 height 12
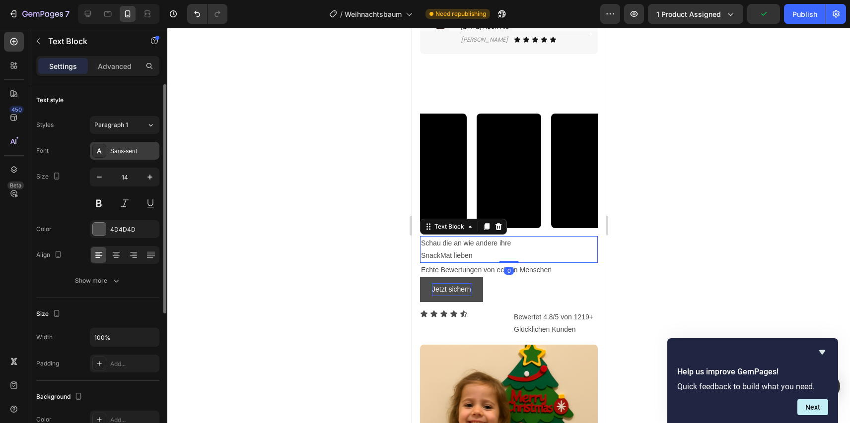
click at [127, 151] on div "Sans-serif" at bounding box center [133, 151] width 47 height 9
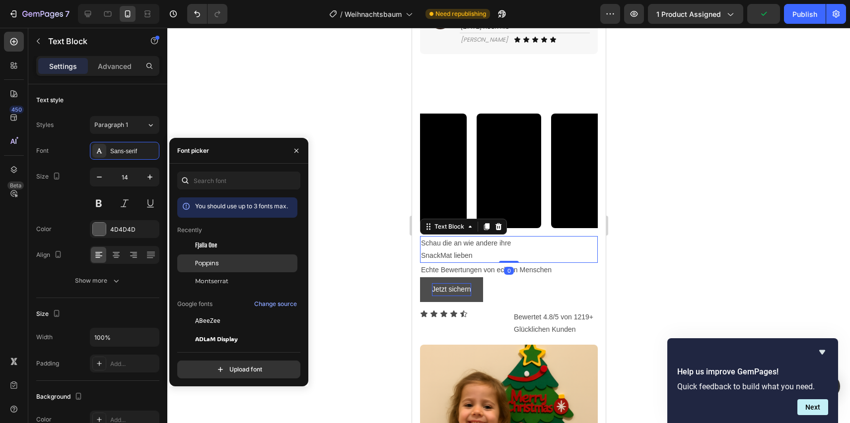
click at [198, 263] on span "Poppins" at bounding box center [207, 263] width 24 height 9
click at [203, 278] on span "Montserrat" at bounding box center [211, 281] width 33 height 9
click at [99, 200] on button at bounding box center [99, 204] width 18 height 18
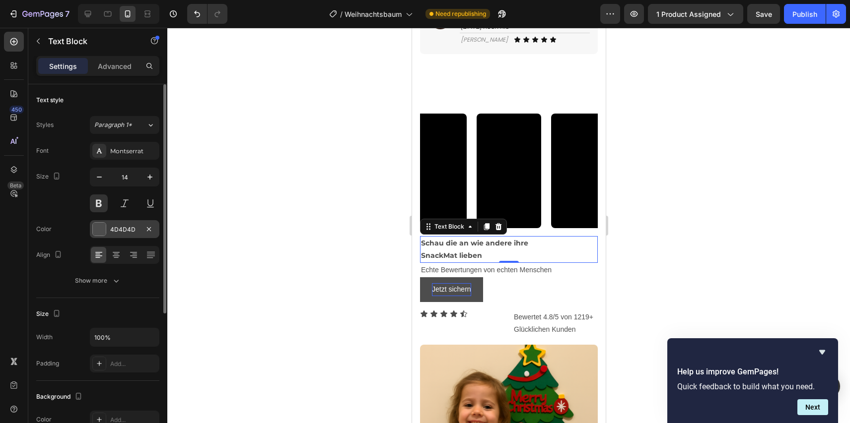
click at [99, 229] on div at bounding box center [99, 229] width 13 height 13
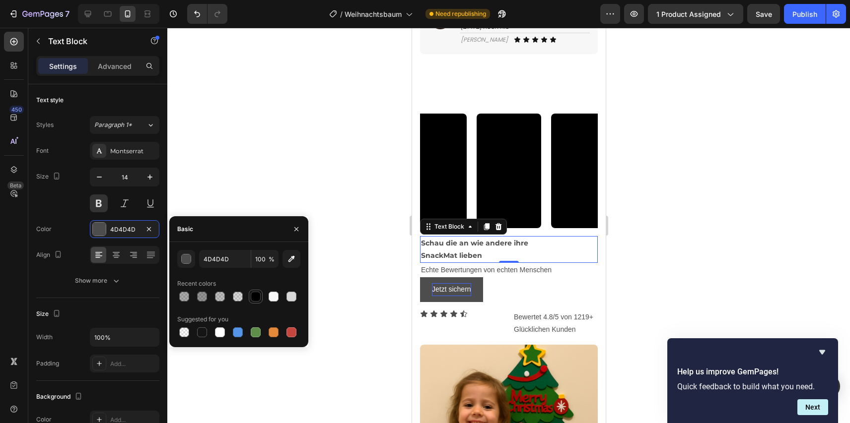
click at [256, 301] on div at bounding box center [256, 297] width 10 height 10
type input "000000"
click at [277, 201] on div at bounding box center [508, 226] width 682 height 396
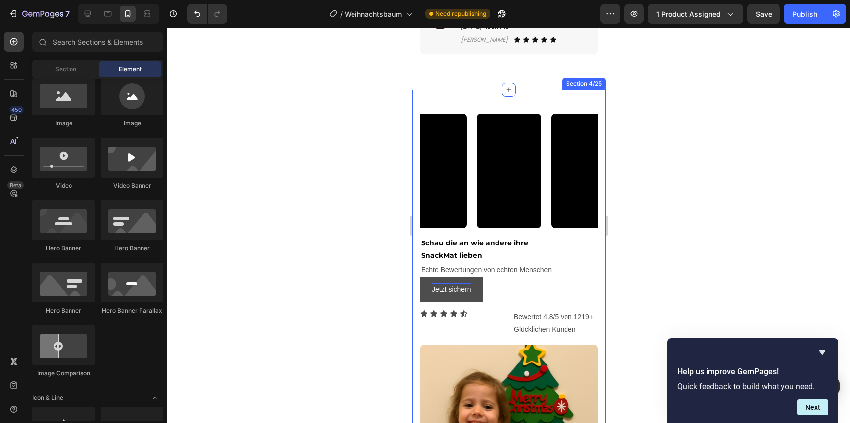
click at [424, 250] on p "Schau die an wie andere ihre" at bounding box center [508, 243] width 176 height 12
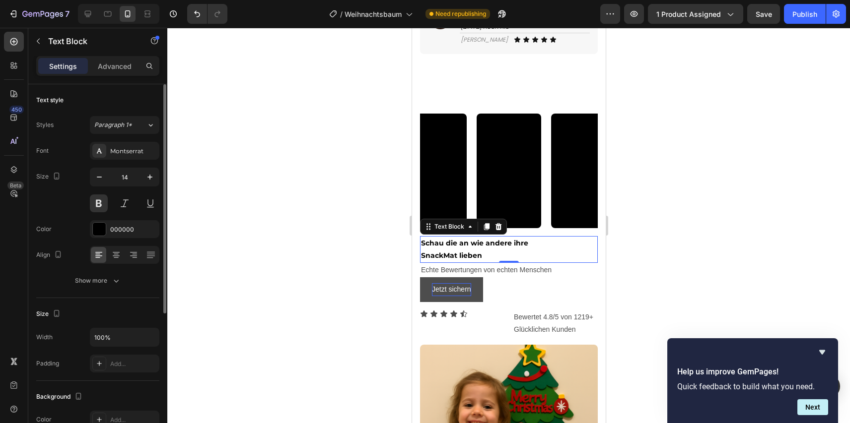
click at [125, 255] on div at bounding box center [124, 255] width 69 height 18
click at [119, 255] on icon at bounding box center [116, 255] width 10 height 10
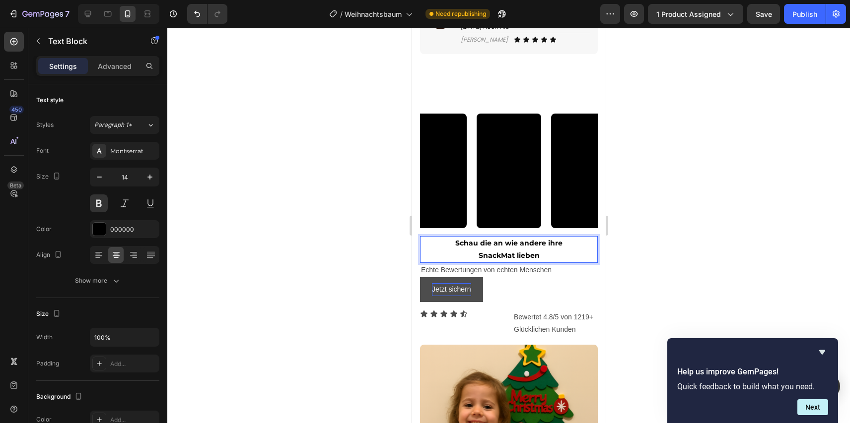
click at [560, 250] on p "Schau die an wie andere ihre" at bounding box center [508, 243] width 176 height 12
drag, startPoint x: 513, startPoint y: 275, endPoint x: 479, endPoint y: 275, distance: 34.2
click at [479, 262] on p "SnackMat lieben" at bounding box center [508, 256] width 176 height 12
click at [369, 231] on div at bounding box center [508, 226] width 682 height 396
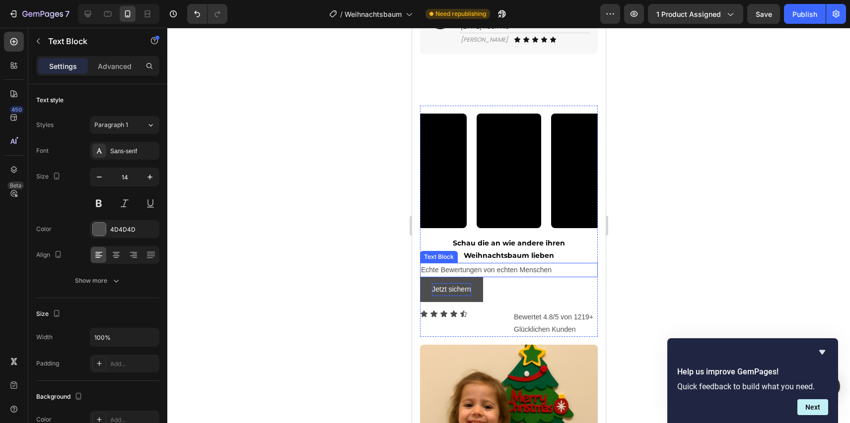
click at [450, 276] on p "Echte Bewertungen von echten Menschen" at bounding box center [508, 270] width 176 height 12
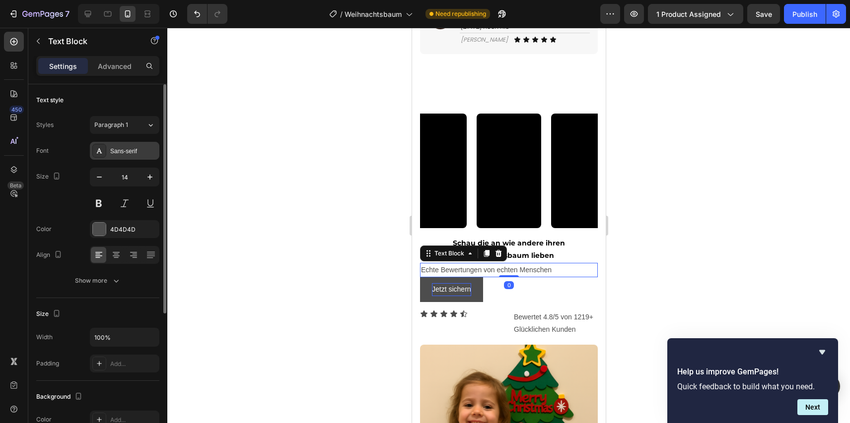
click at [123, 156] on div "Sans-serif" at bounding box center [124, 151] width 69 height 18
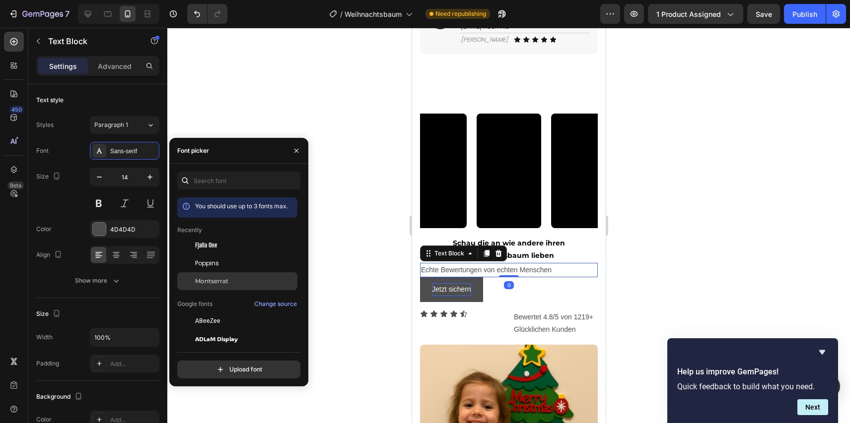
click at [204, 279] on span "Montserrat" at bounding box center [211, 281] width 33 height 9
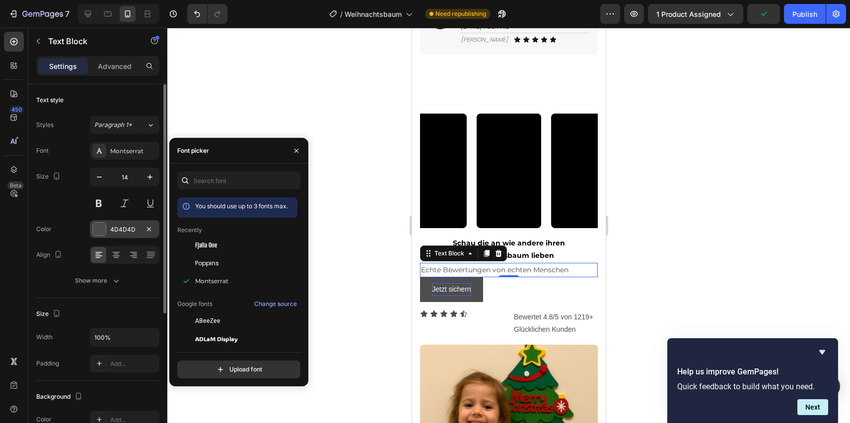
click at [101, 230] on div at bounding box center [99, 229] width 13 height 13
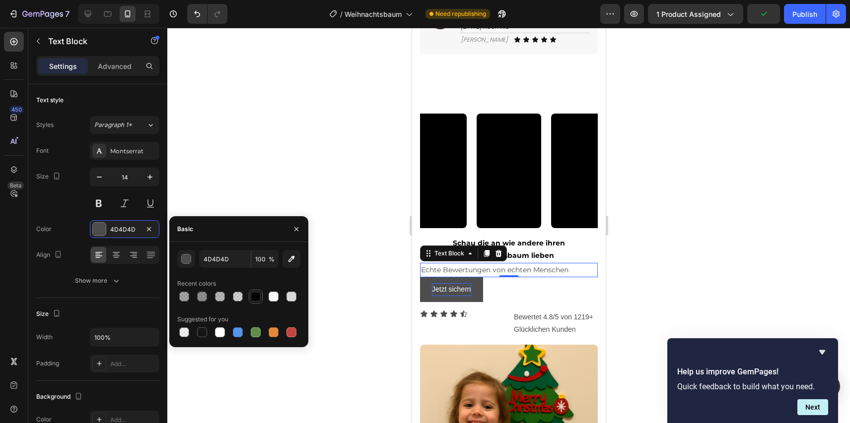
click at [257, 299] on div at bounding box center [256, 297] width 10 height 10
type input "000000"
click at [115, 253] on icon at bounding box center [116, 255] width 10 height 10
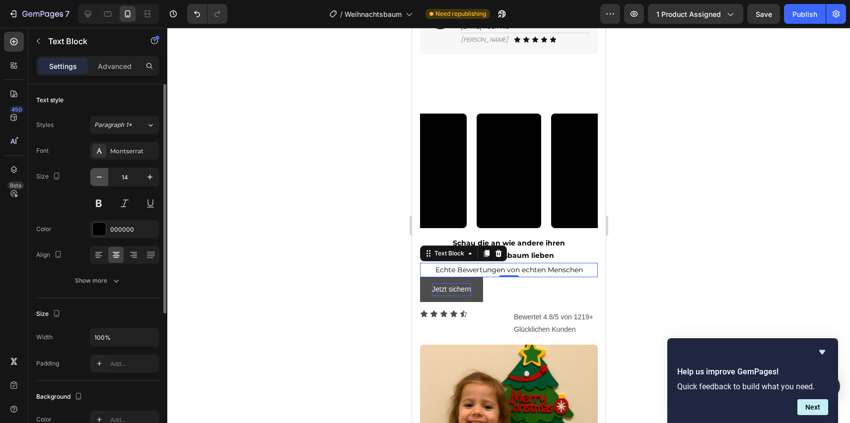
click at [102, 175] on icon "button" at bounding box center [99, 177] width 10 height 10
type input "12"
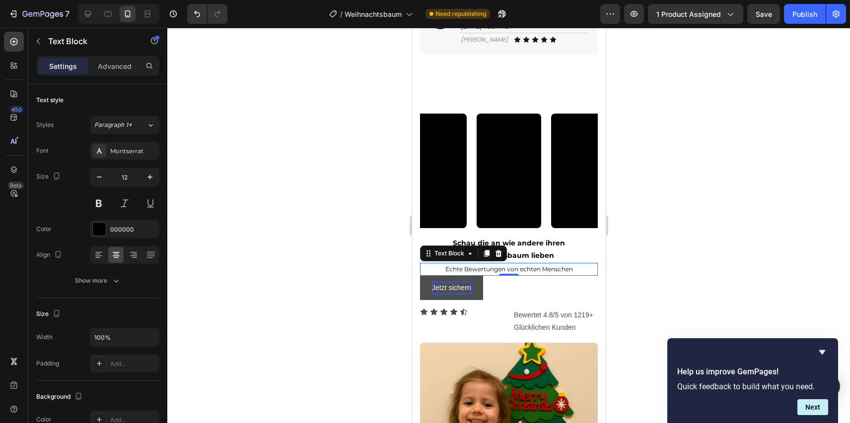
click at [255, 178] on div at bounding box center [508, 226] width 682 height 396
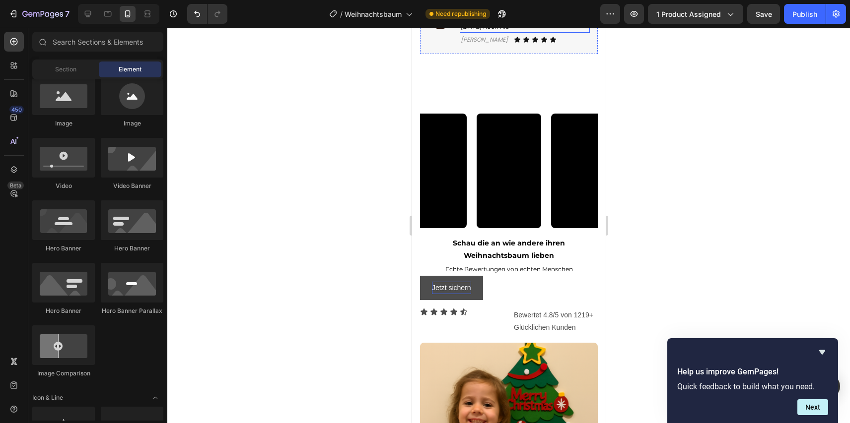
click at [502, 32] on p ""Endlich ein Weihnachtsbaum, den meine Kinder selbst schmücken dürfen ohne Sche…" at bounding box center [524, 10] width 128 height 43
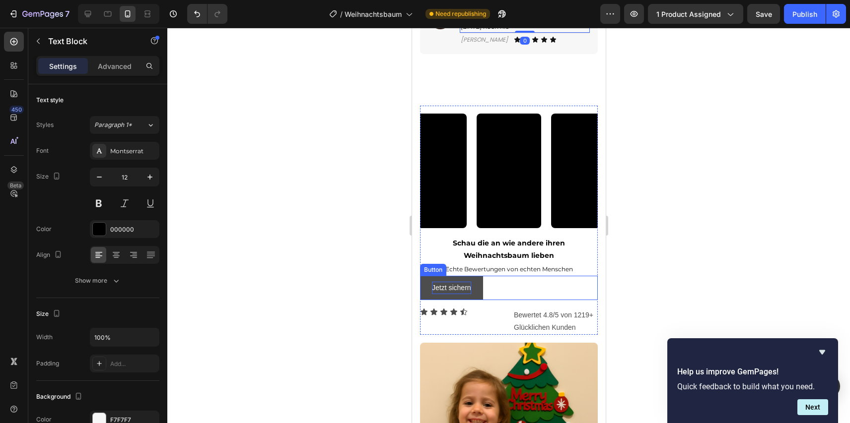
click at [478, 300] on button "Jetzt sichern" at bounding box center [450, 288] width 63 height 24
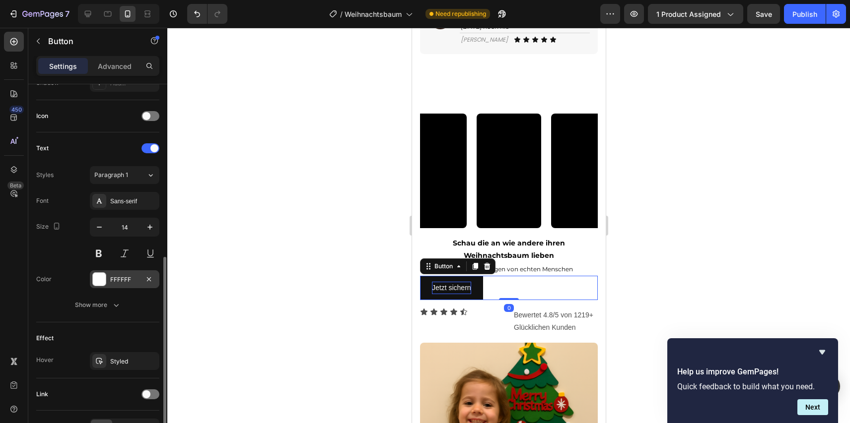
scroll to position [302, 0]
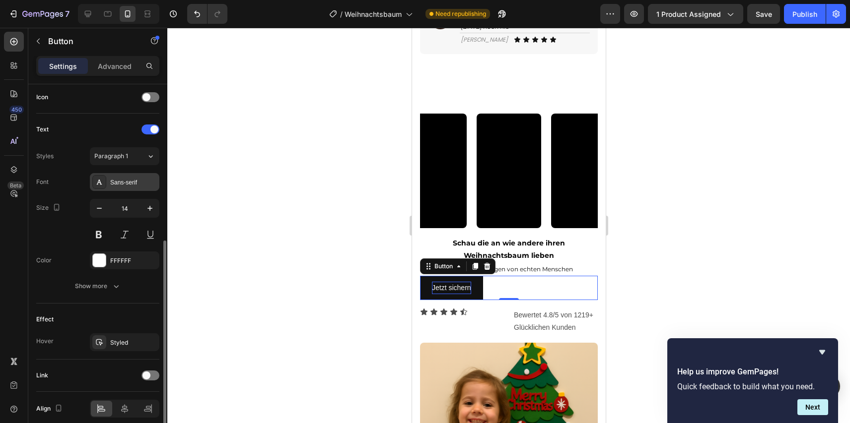
click at [125, 187] on div "Sans-serif" at bounding box center [133, 182] width 47 height 9
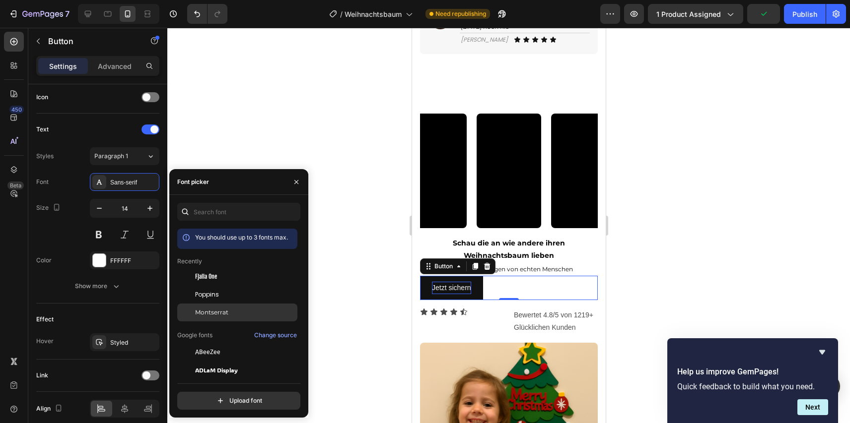
click at [205, 313] on span "Montserrat" at bounding box center [211, 312] width 33 height 9
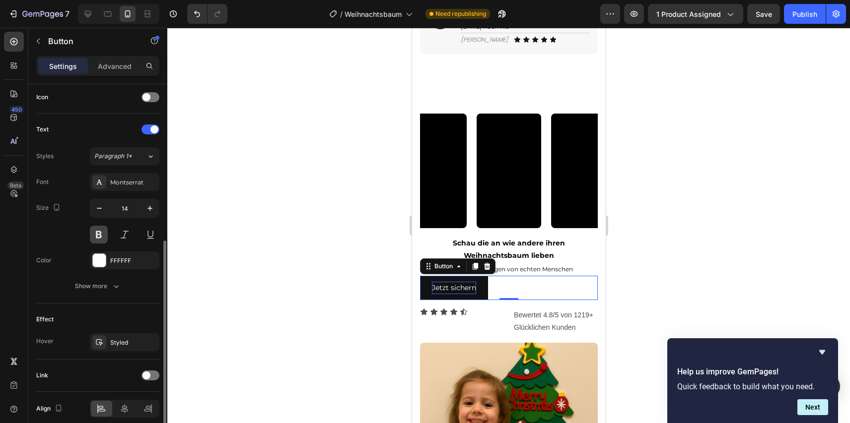
click at [102, 236] on button at bounding box center [99, 235] width 18 height 18
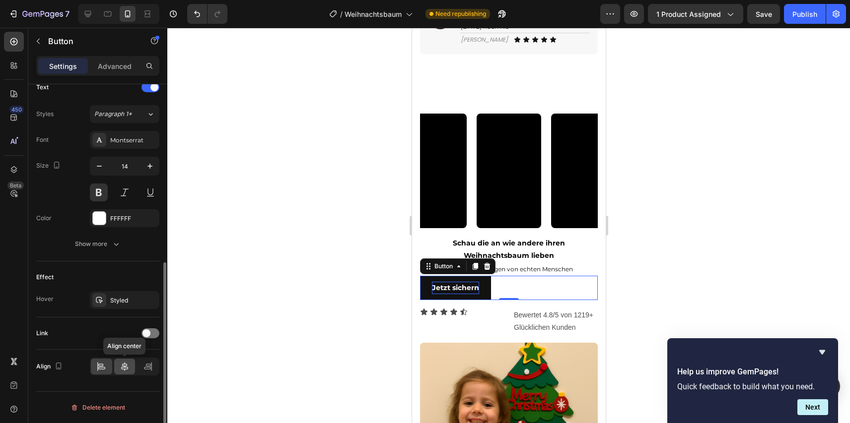
click at [124, 370] on icon at bounding box center [124, 366] width 7 height 9
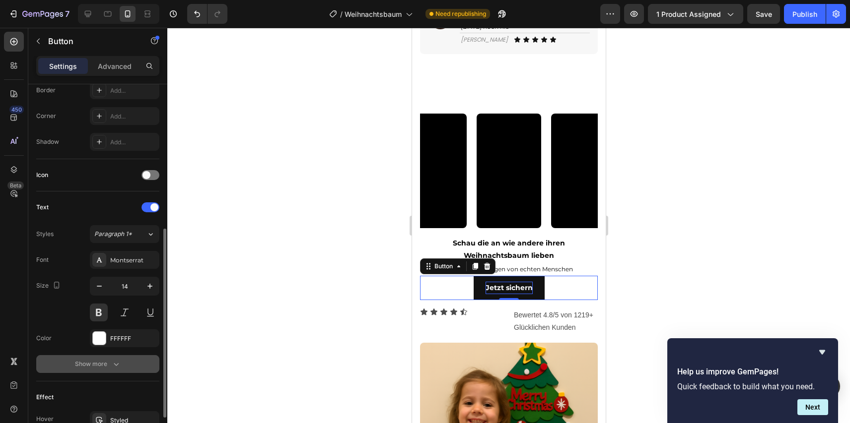
scroll to position [38, 0]
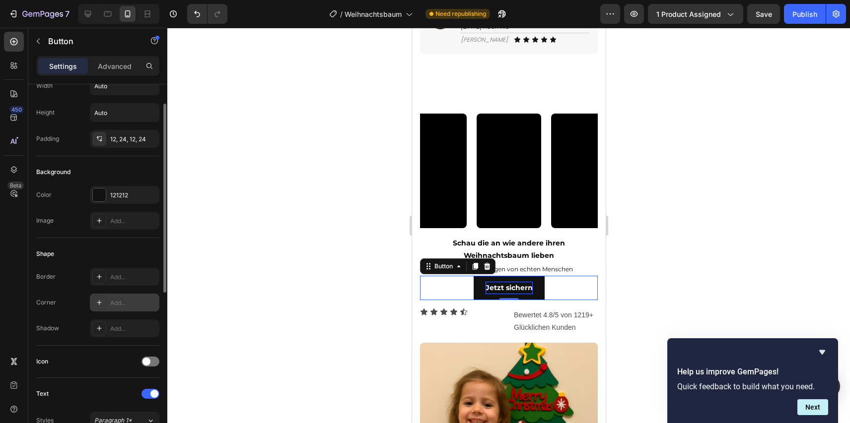
click at [115, 299] on div "Add..." at bounding box center [133, 303] width 47 height 9
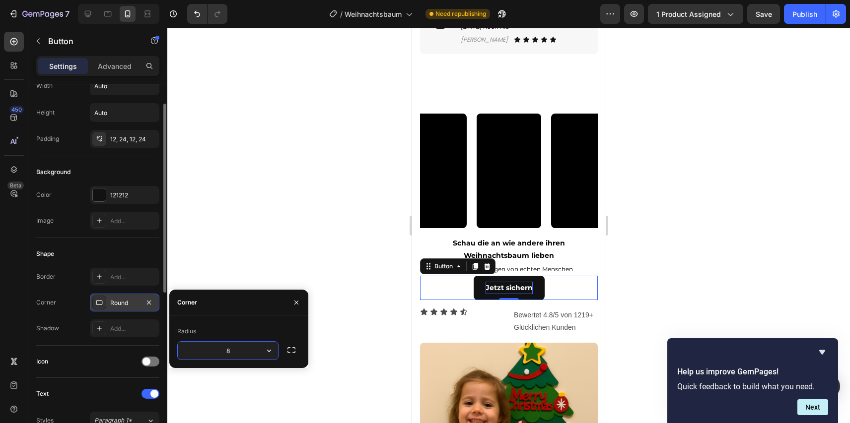
click at [242, 296] on div "Corner" at bounding box center [238, 303] width 139 height 26
click at [326, 255] on div at bounding box center [508, 226] width 682 height 396
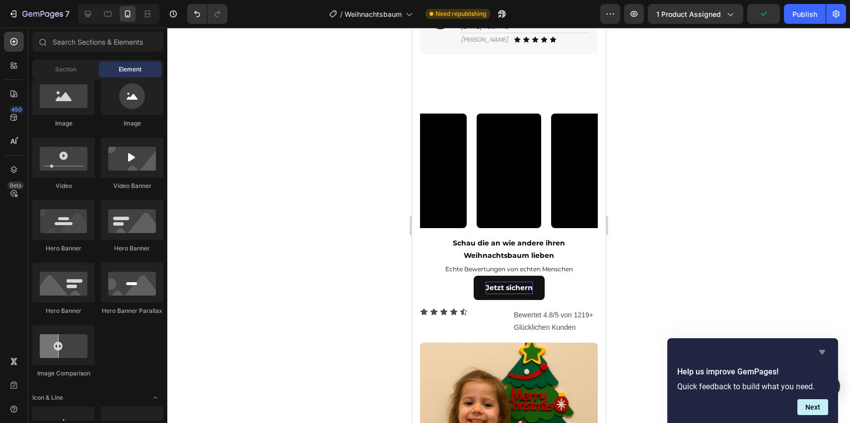
click at [822, 351] on icon "Hide survey" at bounding box center [822, 352] width 6 height 4
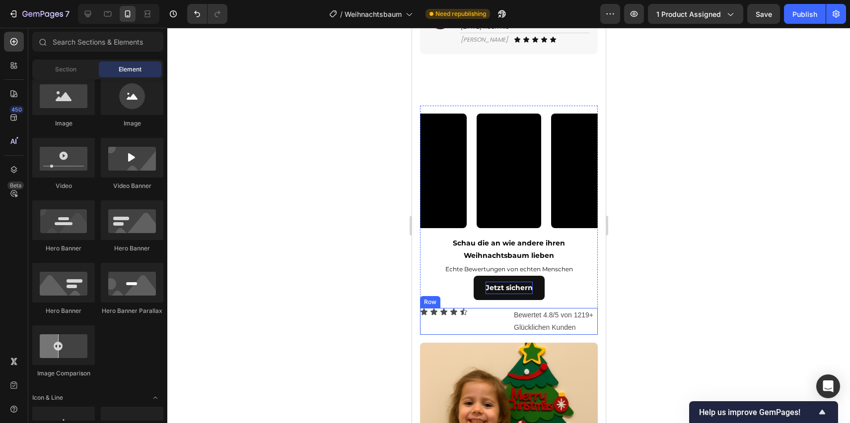
click at [498, 335] on div "Icon Icon Icon Icon Icon Icon List" at bounding box center [461, 321] width 85 height 27
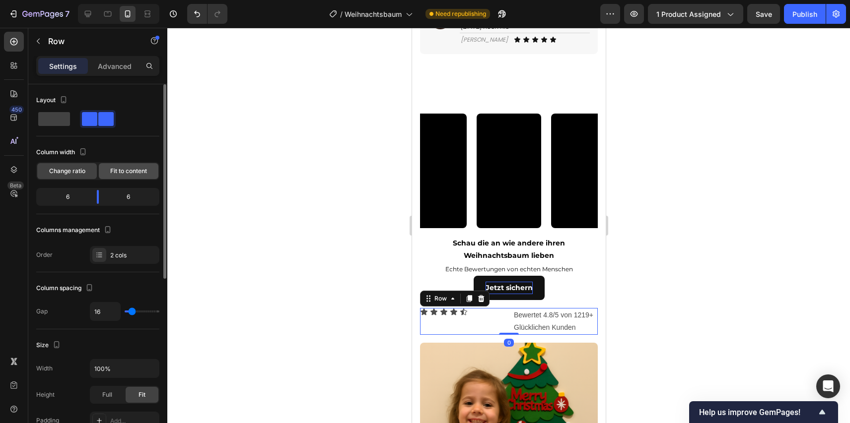
click at [127, 173] on span "Fit to content" at bounding box center [128, 171] width 37 height 9
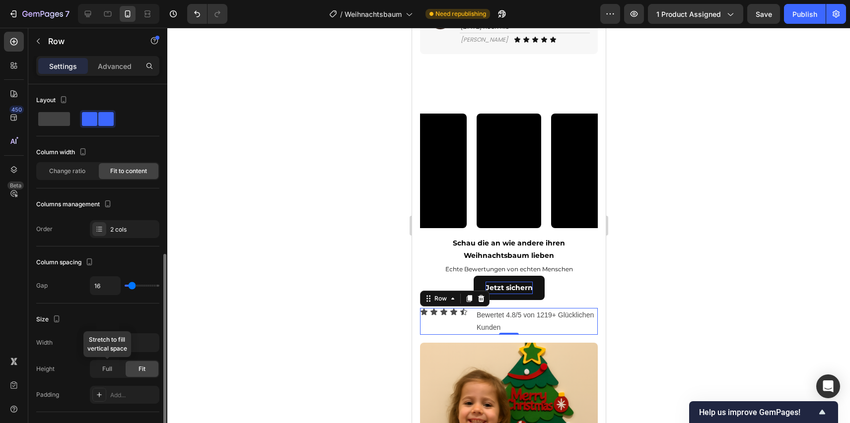
scroll to position [326, 0]
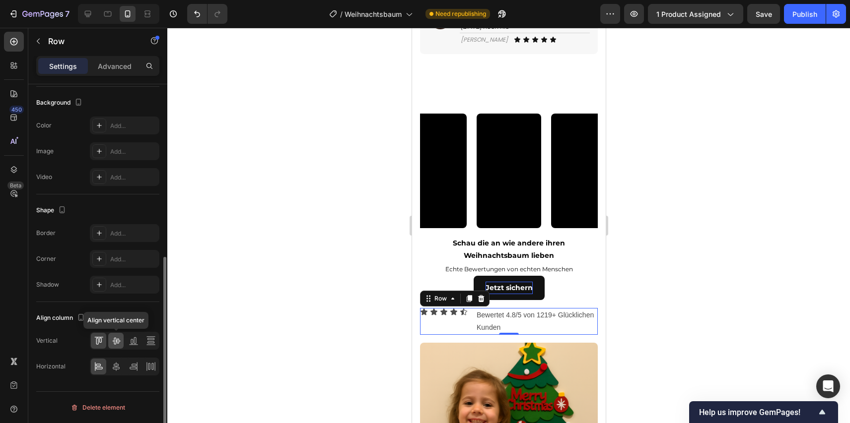
click at [114, 343] on icon at bounding box center [116, 341] width 10 height 10
click at [114, 371] on icon at bounding box center [116, 367] width 10 height 10
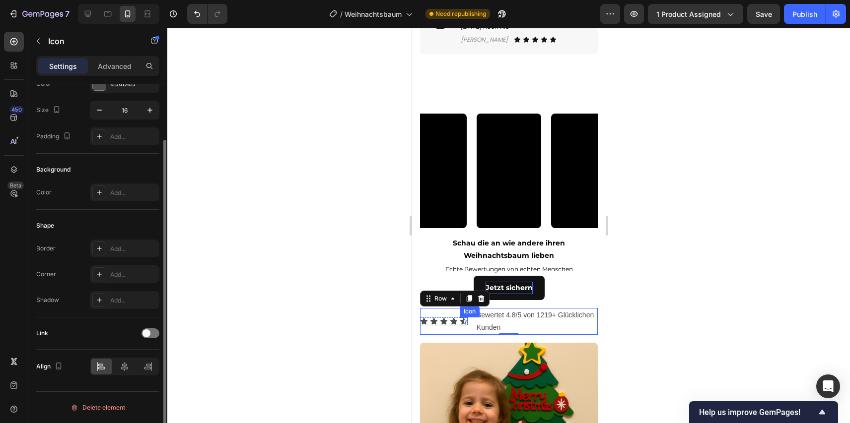
click at [464, 326] on div "Icon" at bounding box center [463, 322] width 8 height 8
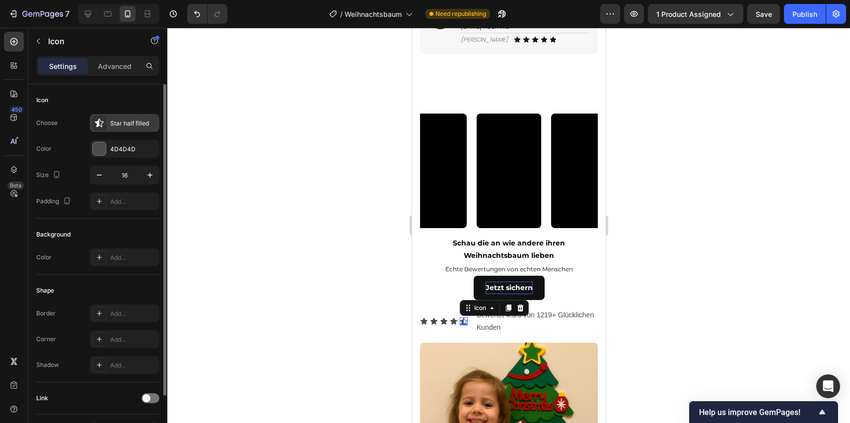
click at [146, 124] on div "Star half filled" at bounding box center [133, 123] width 47 height 9
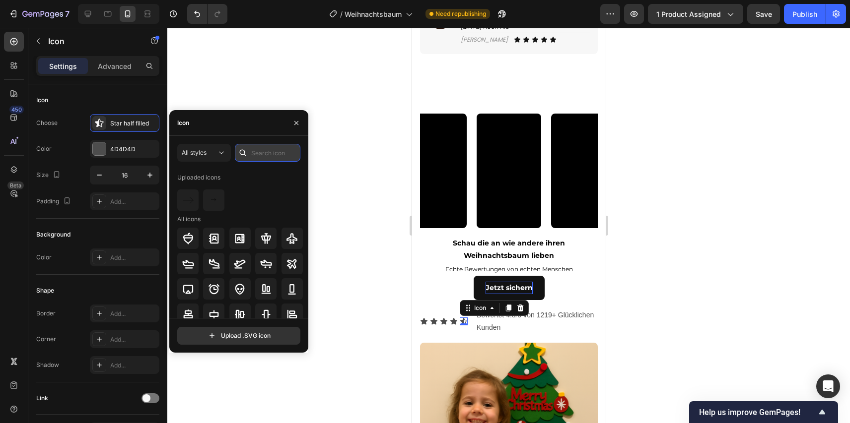
click at [270, 158] on input "text" at bounding box center [268, 153] width 66 height 18
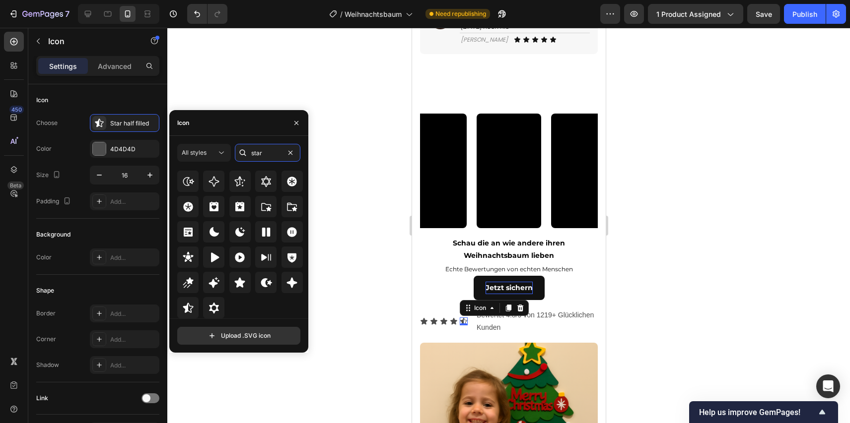
scroll to position [301, 0]
type input "star"
click at [239, 282] on icon at bounding box center [240, 282] width 10 height 10
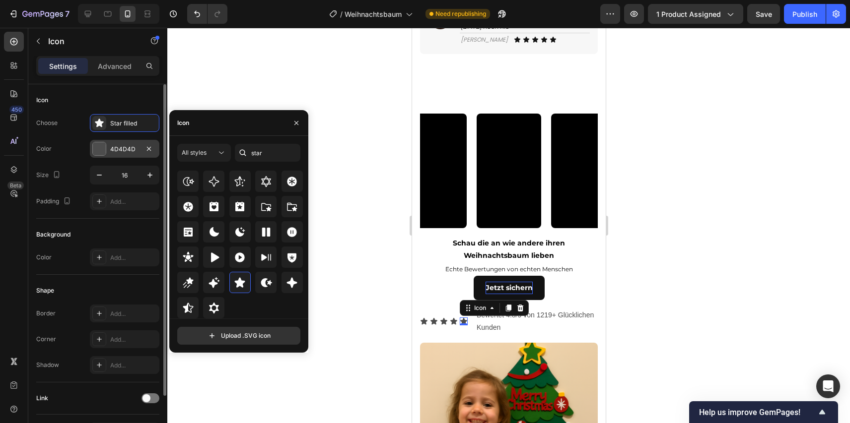
click at [122, 155] on div "4D4D4D" at bounding box center [124, 149] width 69 height 18
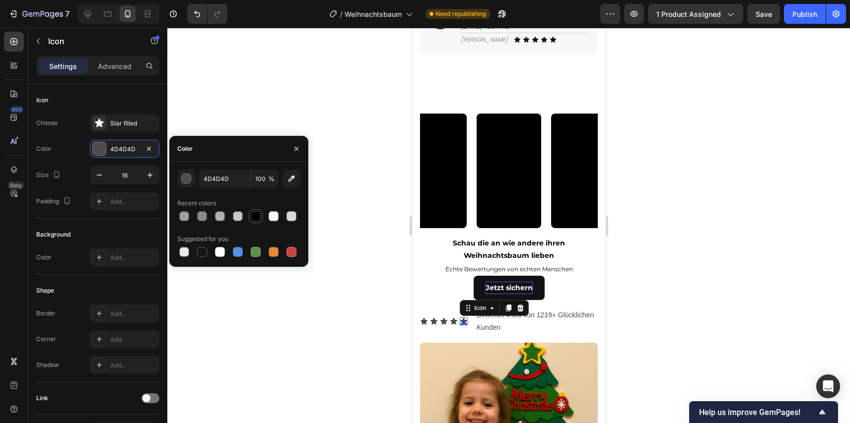
click at [251, 217] on div at bounding box center [256, 216] width 10 height 10
type input "000000"
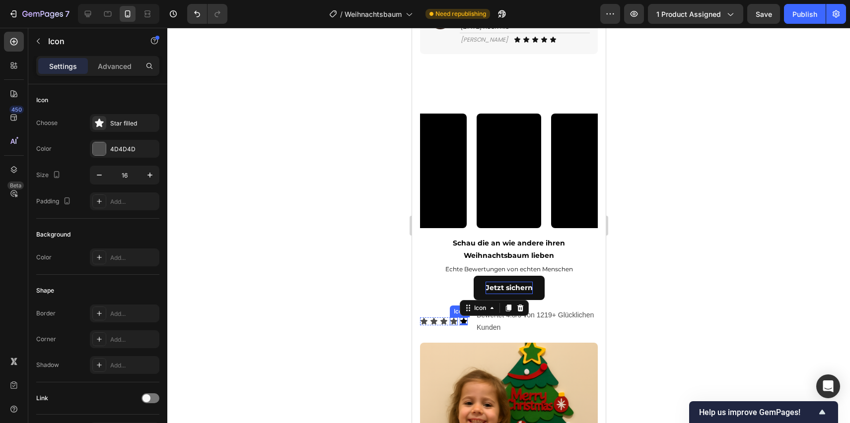
click at [454, 325] on icon at bounding box center [453, 321] width 7 height 6
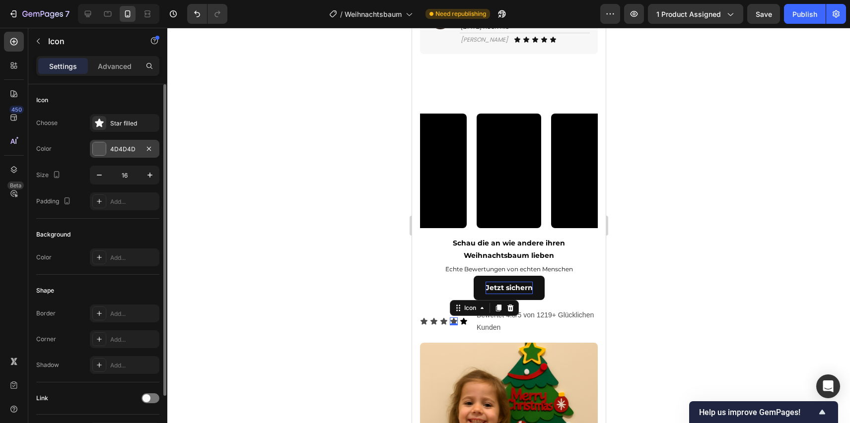
click at [140, 148] on div "4D4D4D" at bounding box center [124, 149] width 69 height 18
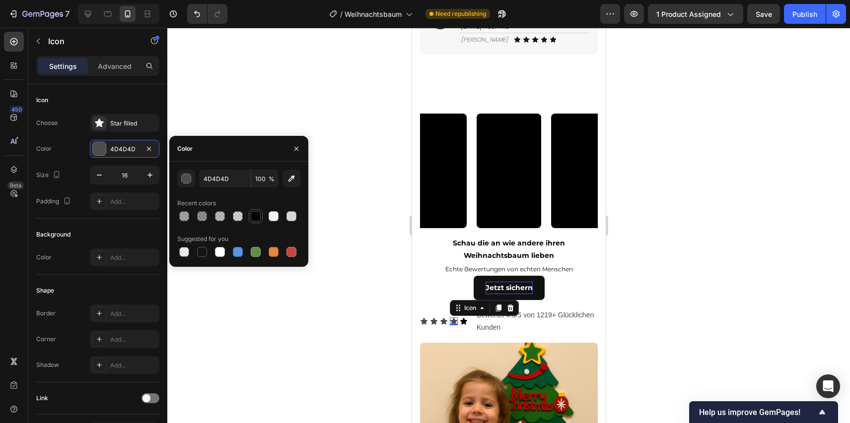
click at [255, 213] on div at bounding box center [256, 216] width 10 height 10
type input "000000"
click at [445, 326] on icon at bounding box center [443, 322] width 8 height 8
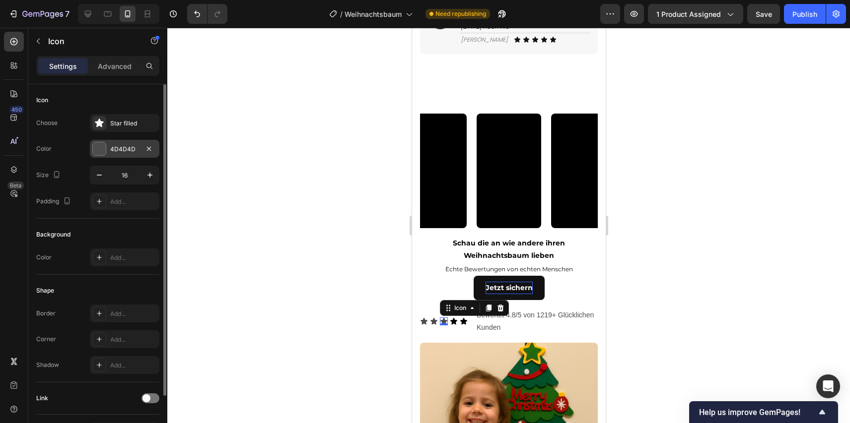
click at [133, 146] on div "4D4D4D" at bounding box center [124, 149] width 29 height 9
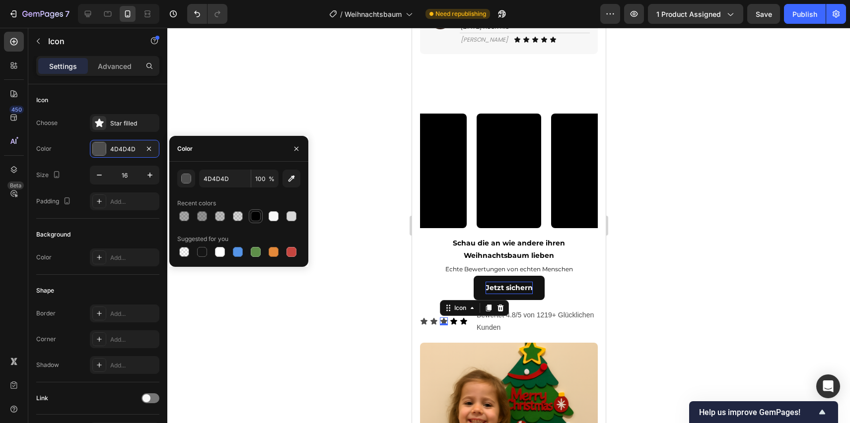
click at [254, 217] on div at bounding box center [256, 216] width 10 height 10
type input "000000"
click at [434, 325] on icon at bounding box center [433, 321] width 7 height 6
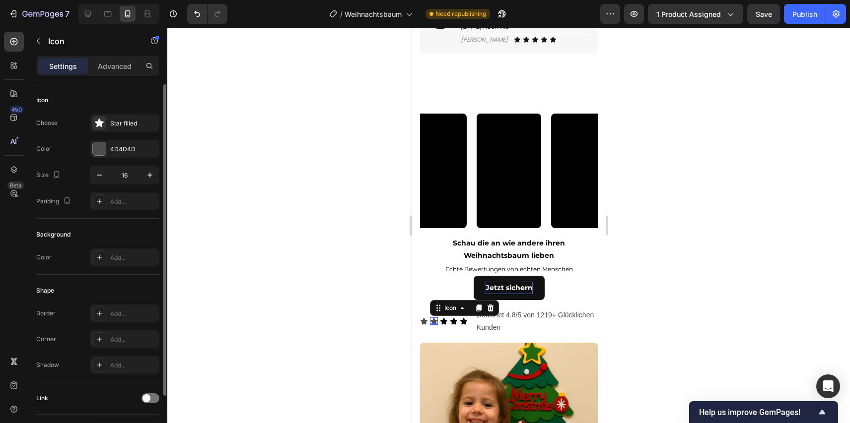
click at [128, 158] on div "Choose Star filled Color 4D4D4D Size 16 Padding Add..." at bounding box center [97, 162] width 123 height 96
click at [136, 155] on div "4D4D4D" at bounding box center [124, 149] width 69 height 18
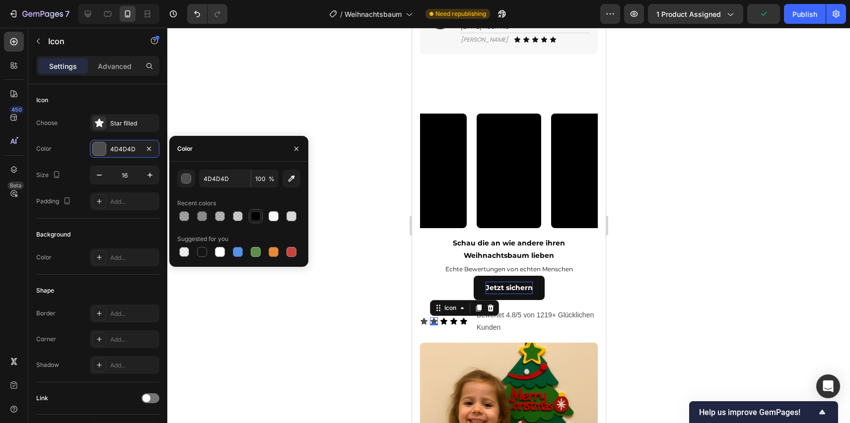
click at [251, 222] on div at bounding box center [256, 216] width 12 height 12
type input "000000"
click at [423, 326] on div "Icon 0" at bounding box center [423, 322] width 8 height 8
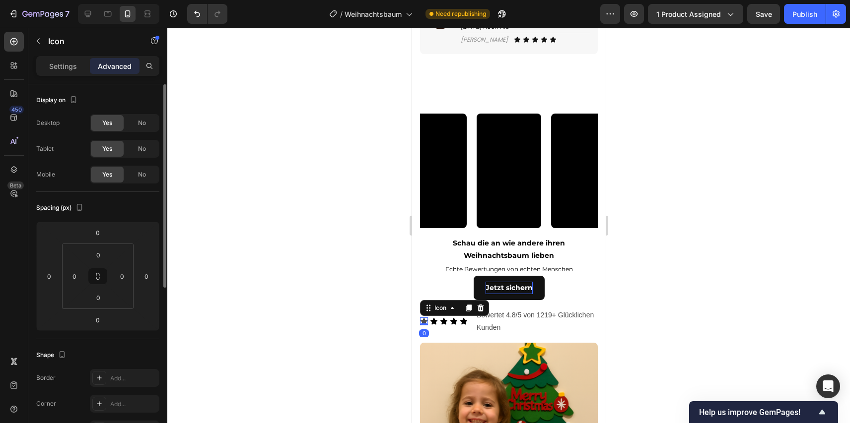
click at [73, 66] on p "Settings" at bounding box center [63, 66] width 28 height 10
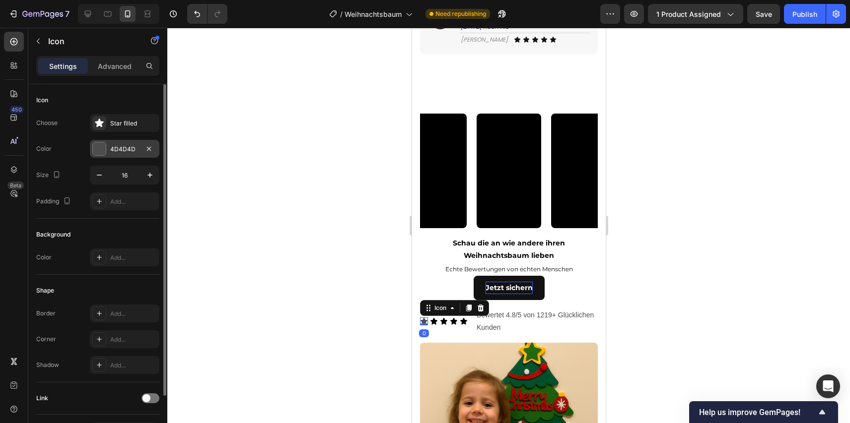
click at [127, 143] on div "4D4D4D" at bounding box center [124, 149] width 69 height 18
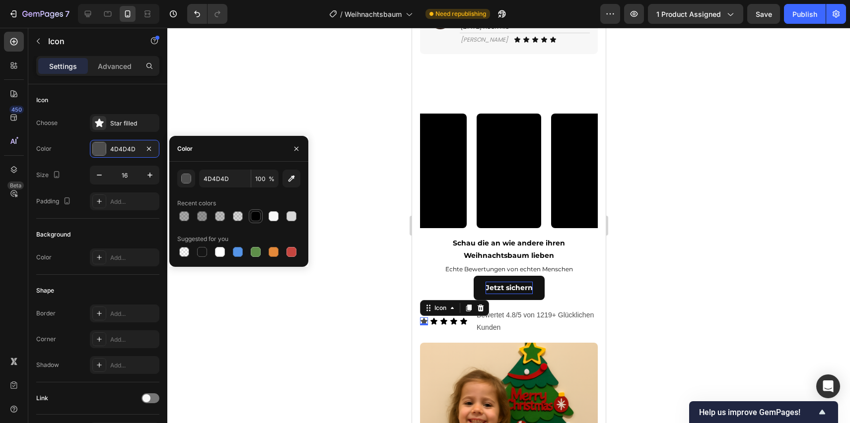
click at [252, 218] on div at bounding box center [256, 216] width 10 height 10
type input "000000"
click at [292, 78] on div at bounding box center [508, 226] width 682 height 396
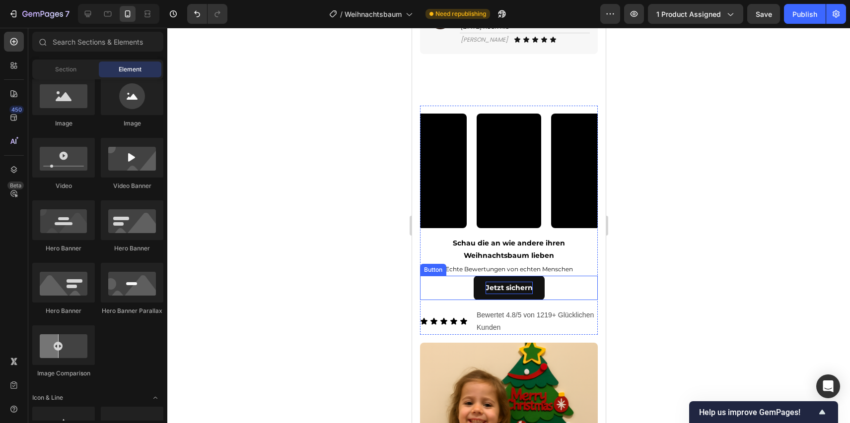
click at [488, 334] on p "Bewertet 4.8/5 von 1219+ Glücklichen Kunden" at bounding box center [536, 321] width 120 height 25
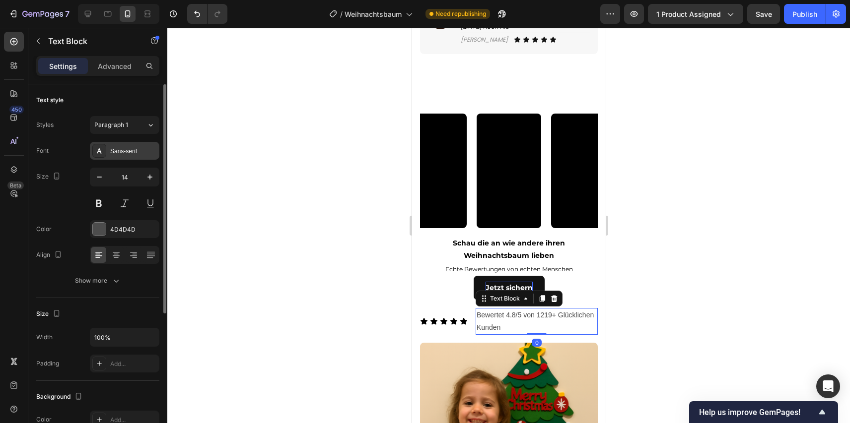
click at [120, 148] on div "Sans-serif" at bounding box center [133, 151] width 47 height 9
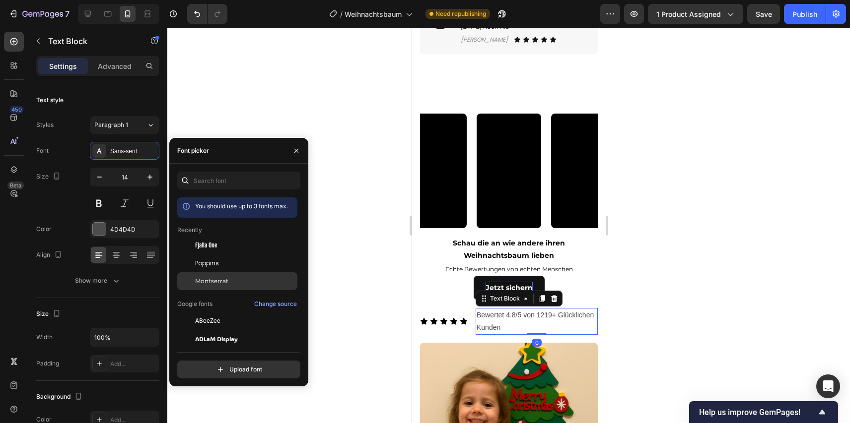
click at [220, 276] on div "Montserrat" at bounding box center [237, 281] width 120 height 18
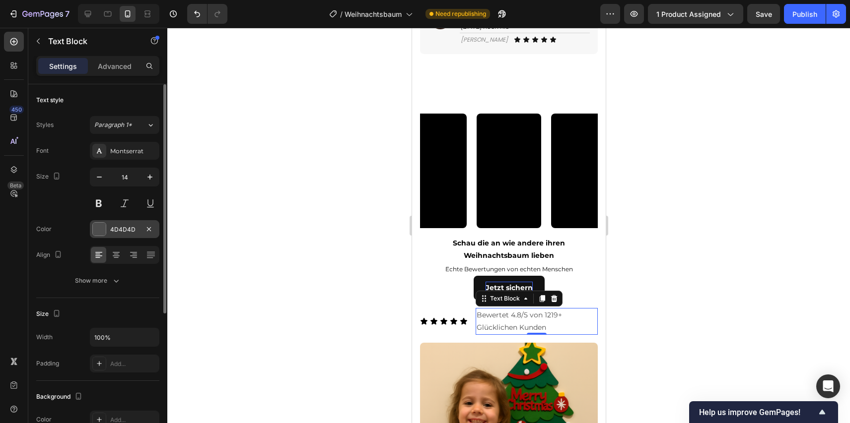
click at [107, 224] on div "4D4D4D" at bounding box center [124, 229] width 69 height 18
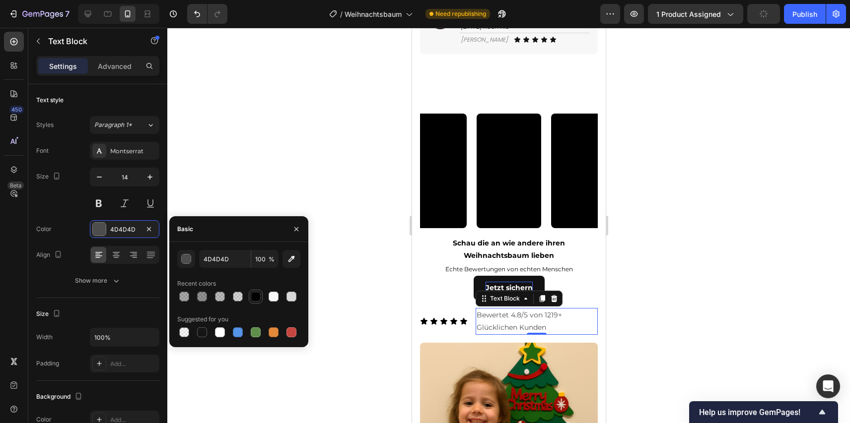
click at [253, 292] on div at bounding box center [256, 297] width 10 height 10
type input "000000"
click at [97, 172] on icon "button" at bounding box center [99, 177] width 10 height 10
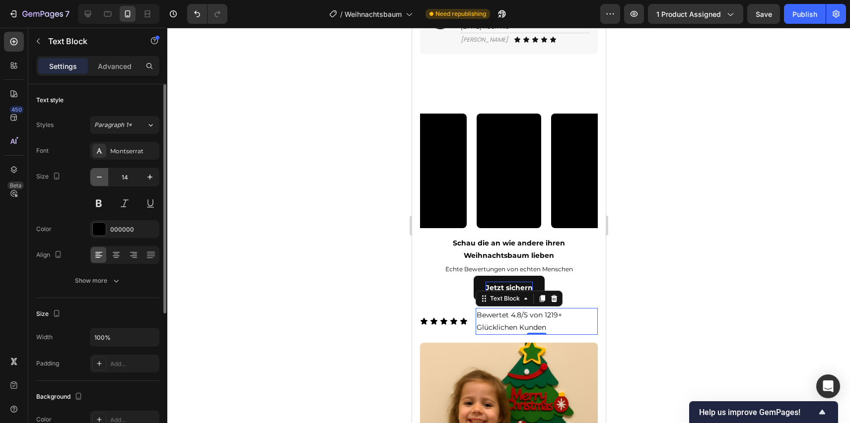
click at [97, 172] on icon "button" at bounding box center [99, 177] width 10 height 10
type input "12"
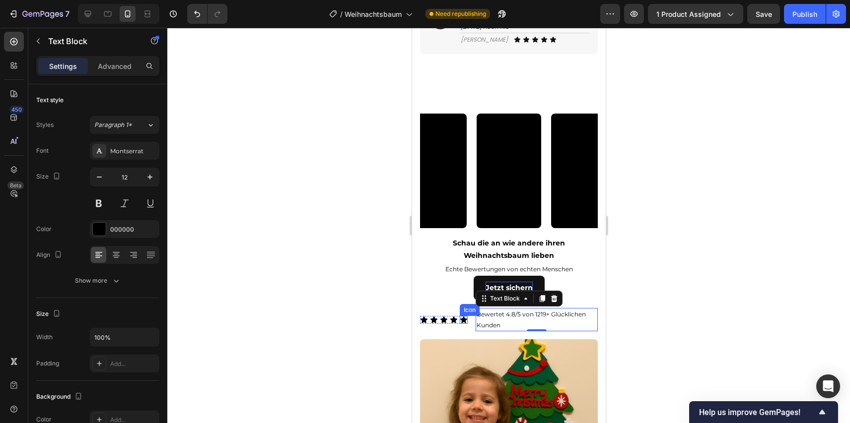
click at [464, 323] on icon at bounding box center [463, 320] width 7 height 6
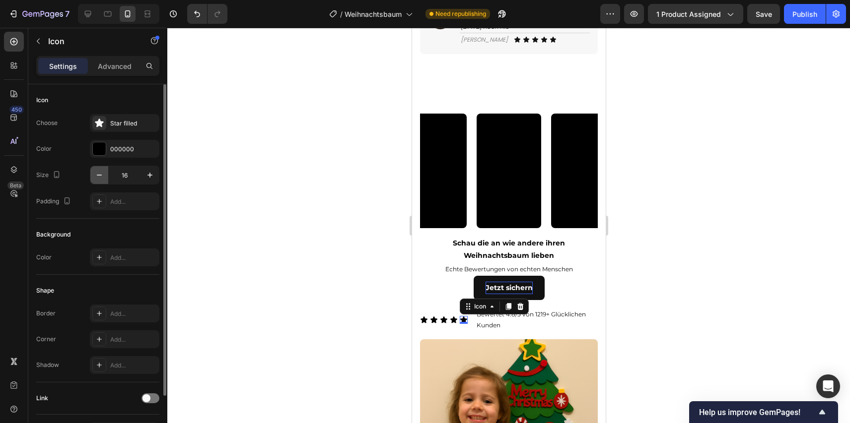
click at [98, 173] on icon "button" at bounding box center [99, 175] width 10 height 10
type input "14"
click at [453, 324] on div "Icon 0" at bounding box center [453, 320] width 8 height 8
click at [100, 173] on icon "button" at bounding box center [99, 175] width 10 height 10
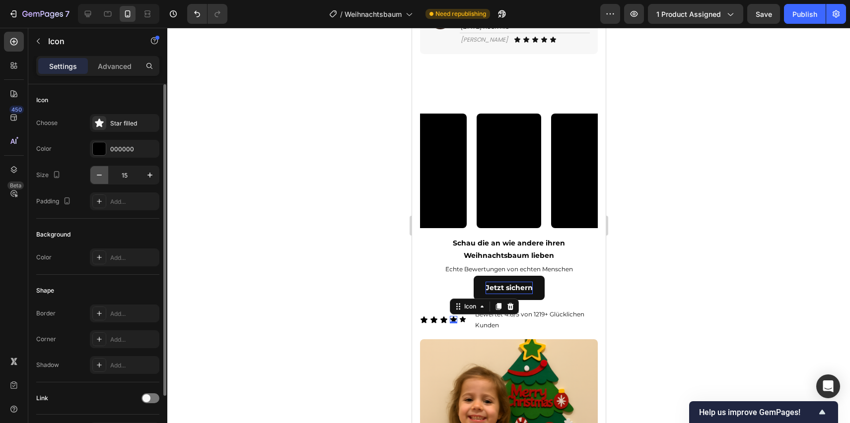
click at [100, 173] on icon "button" at bounding box center [99, 175] width 10 height 10
type input "14"
click at [441, 324] on div "Icon 0" at bounding box center [443, 320] width 8 height 8
click at [99, 176] on icon "button" at bounding box center [99, 175] width 10 height 10
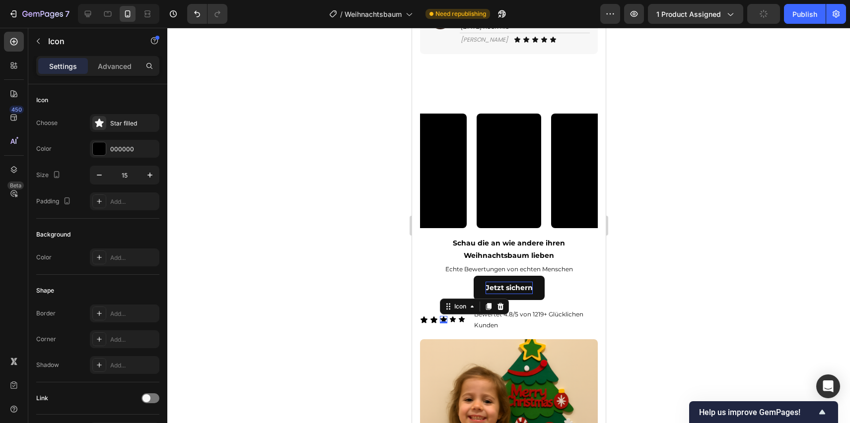
type input "14"
click at [434, 324] on div "Icon 0" at bounding box center [433, 320] width 8 height 8
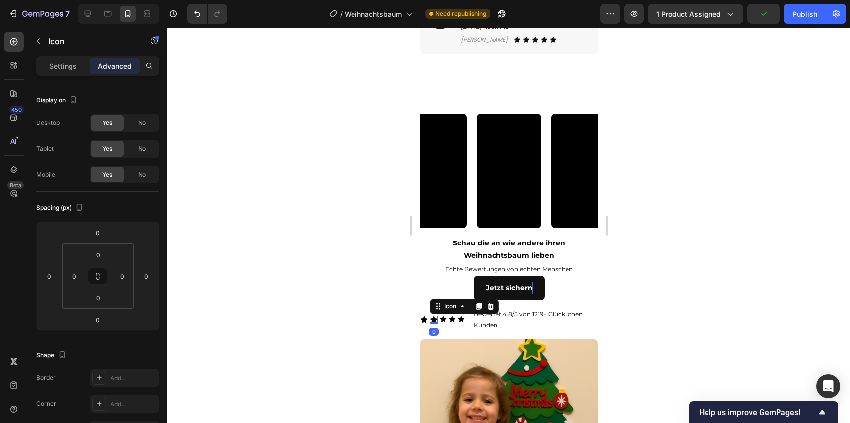
click at [73, 68] on p "Settings" at bounding box center [63, 66] width 28 height 10
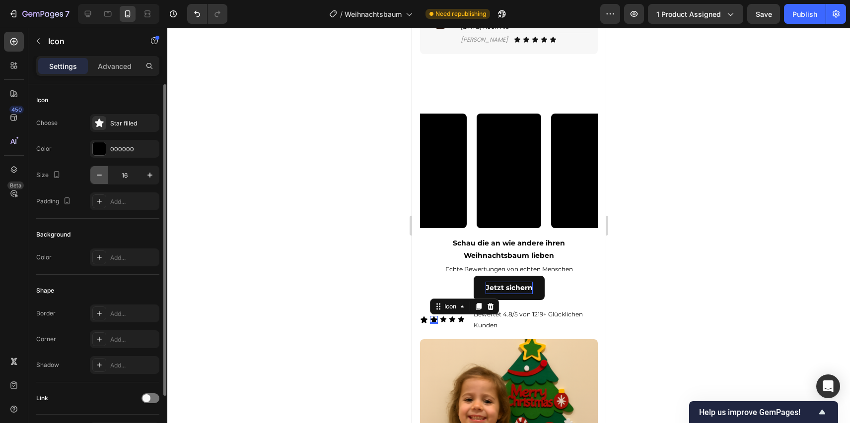
click at [99, 170] on icon "button" at bounding box center [99, 175] width 10 height 10
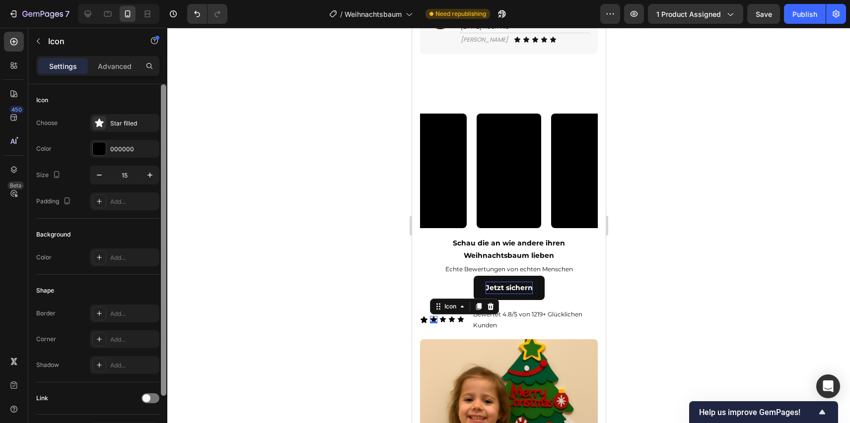
type input "14"
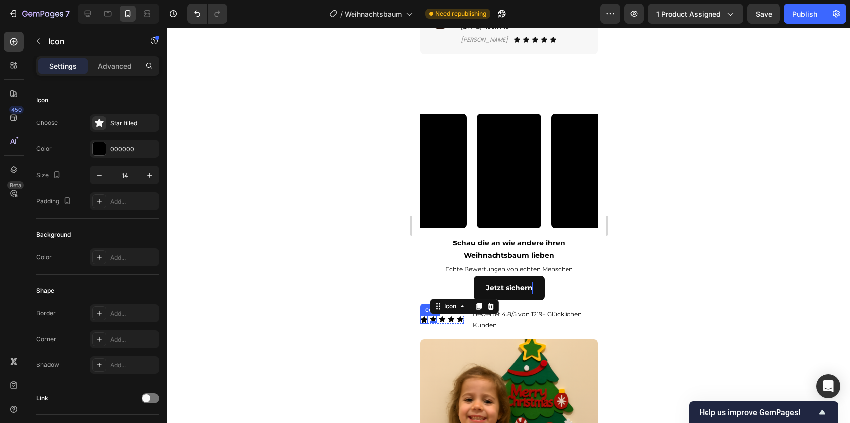
click at [423, 323] on icon at bounding box center [423, 320] width 7 height 6
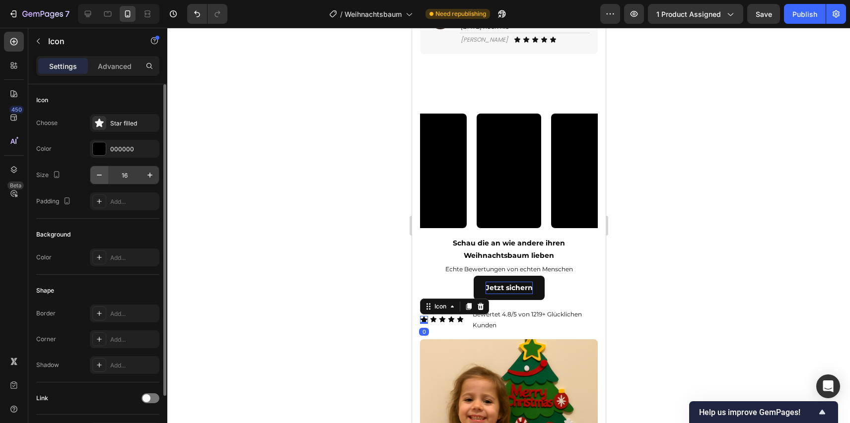
click at [104, 173] on icon "button" at bounding box center [99, 175] width 10 height 10
type input "14"
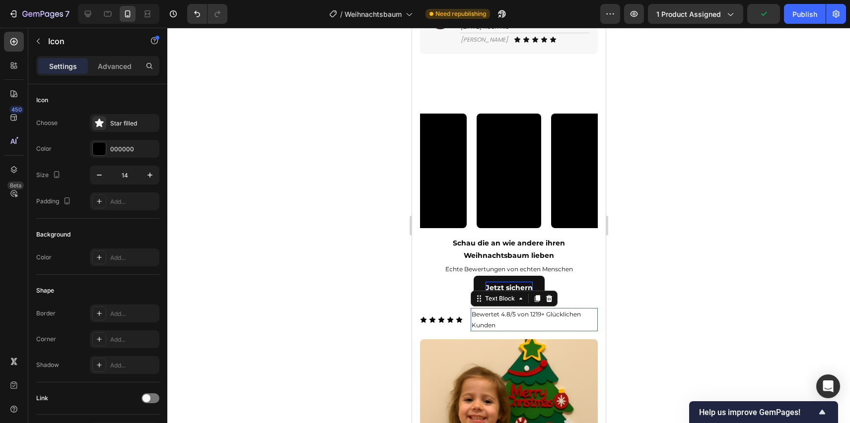
click at [485, 331] on p "Bewertet 4.8/5 von 1219+ Glücklichen Kunden" at bounding box center [533, 319] width 125 height 21
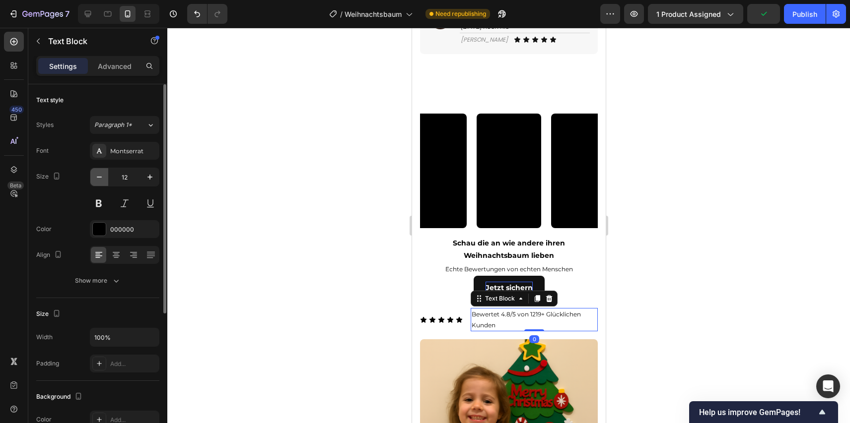
click at [100, 176] on icon "button" at bounding box center [99, 177] width 10 height 10
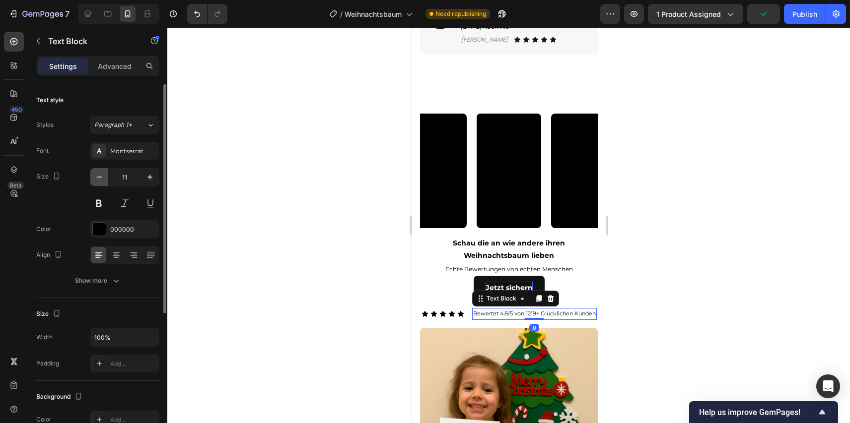
type input "10"
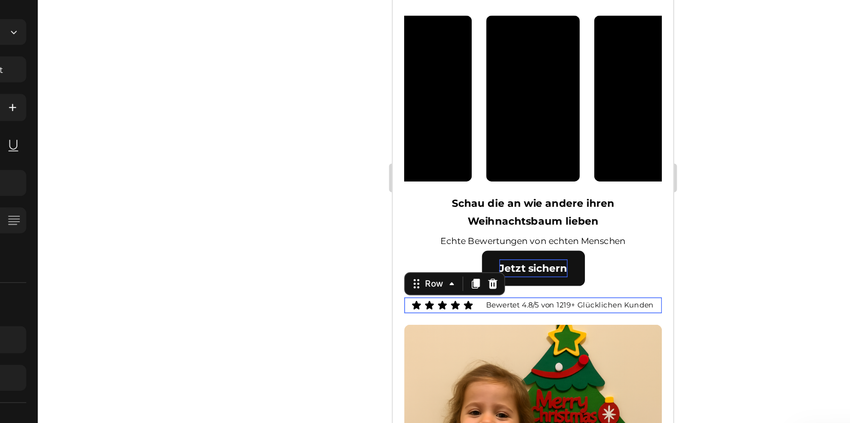
click at [455, 183] on div "Icon Icon Icon Icon Icon Icon List Bewertet 4.8/5 von 1219+ Glücklichen Kunden …" at bounding box center [489, 177] width 178 height 11
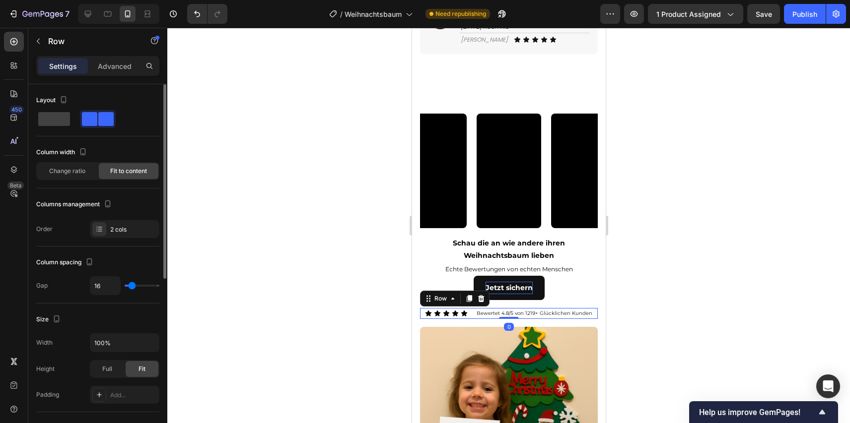
type input "11"
type input "4"
type input "0"
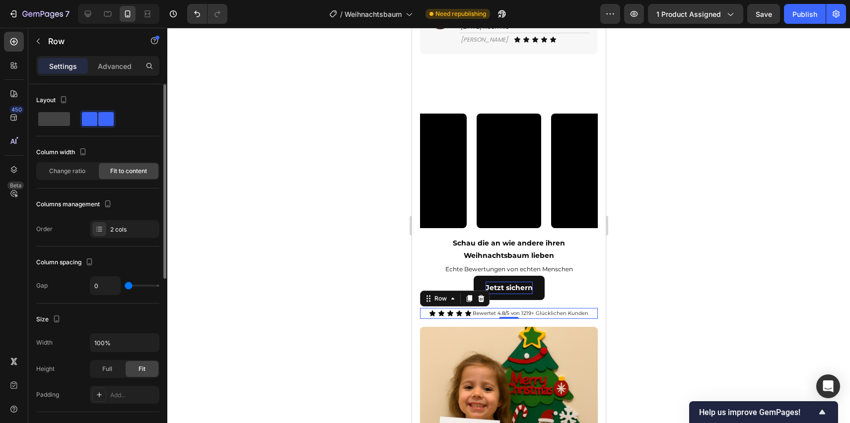
drag, startPoint x: 131, startPoint y: 284, endPoint x: 118, endPoint y: 284, distance: 12.9
type input "0"
click at [125, 285] on input "range" at bounding box center [142, 286] width 35 height 2
click at [111, 286] on input "0" at bounding box center [105, 286] width 30 height 18
type input "4"
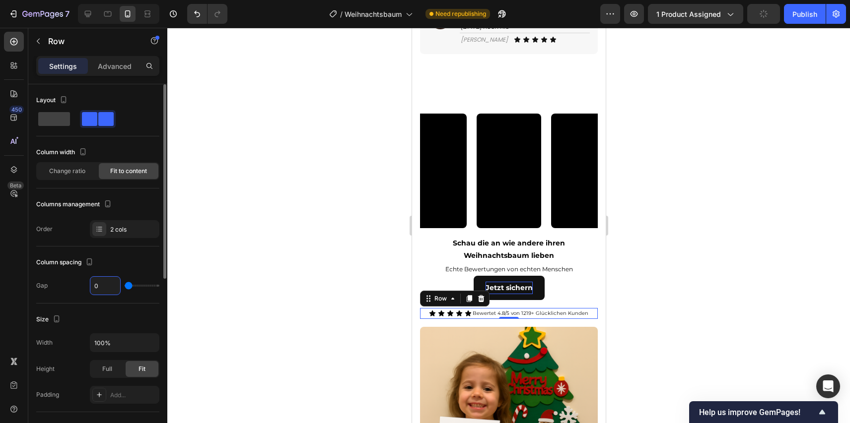
type input "4"
click at [648, 319] on div at bounding box center [508, 226] width 682 height 396
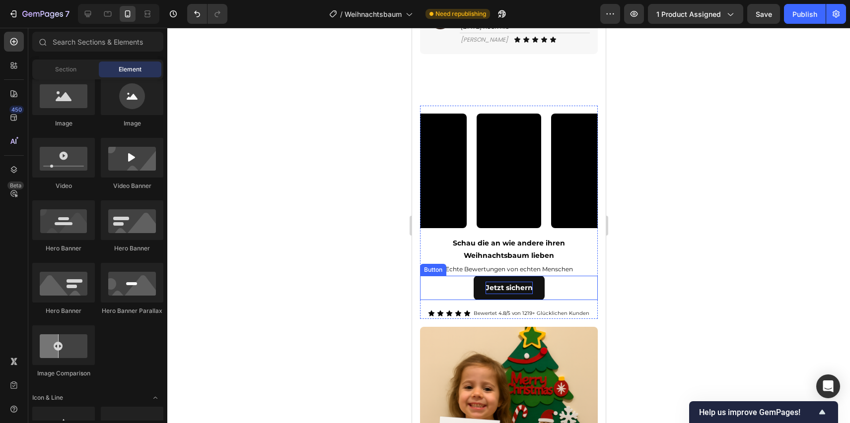
click at [566, 275] on p "Echte Bewertungen von echten Menschen" at bounding box center [508, 269] width 176 height 11
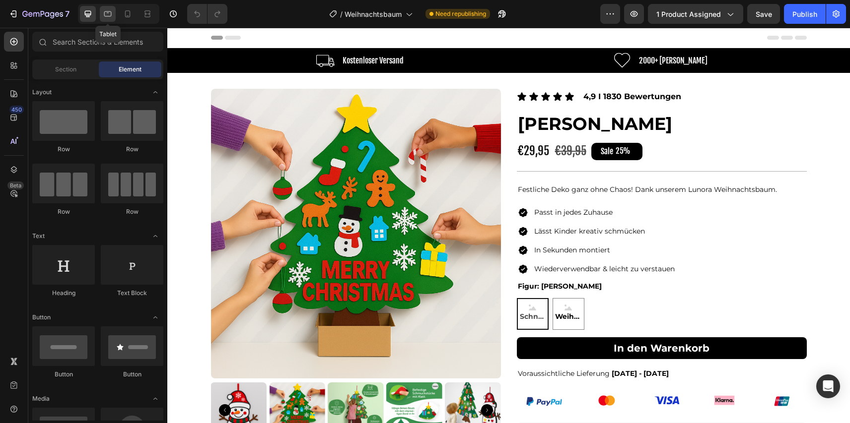
click at [114, 14] on div at bounding box center [108, 14] width 16 height 16
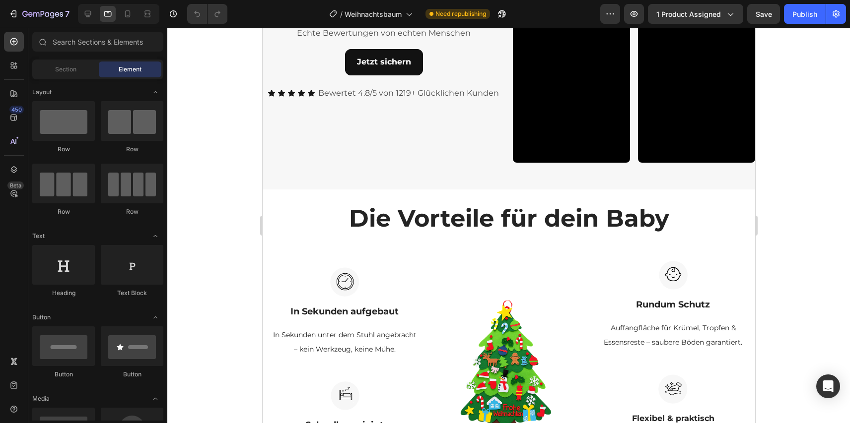
scroll to position [1143, 0]
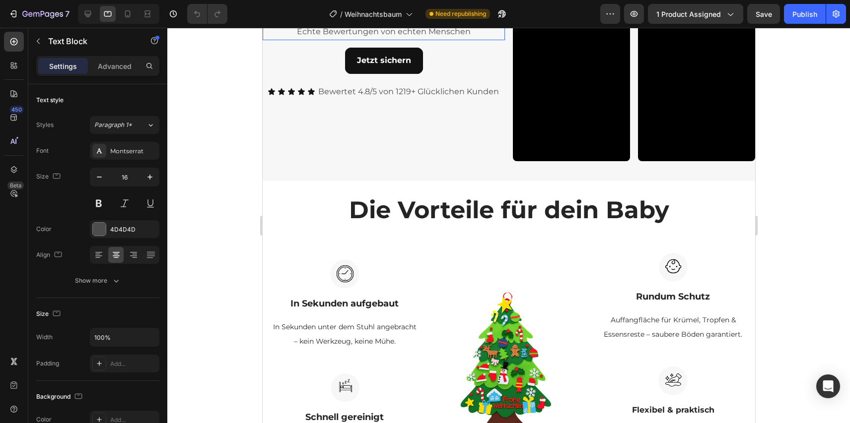
click at [406, 39] on p "Echte Bewertungen von echten Menschen" at bounding box center [383, 32] width 240 height 14
click at [421, 19] on p "SnackMat lieben" at bounding box center [383, 12] width 242 height 14
click at [421, 24] on div "10" at bounding box center [383, 21] width 242 height 5
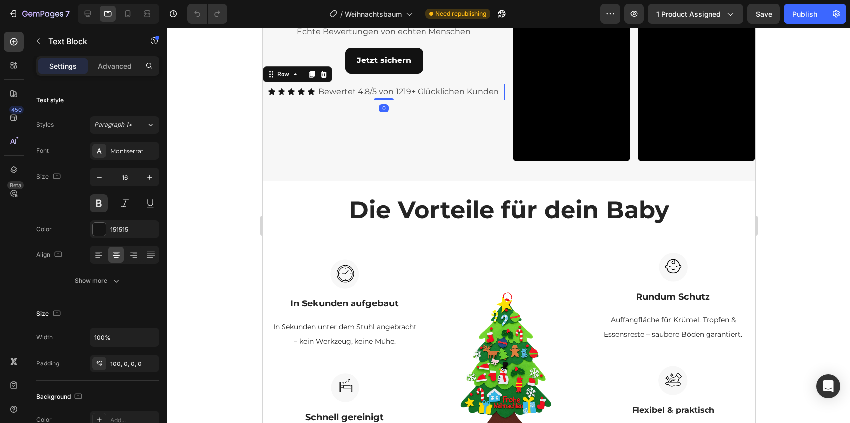
click at [316, 100] on div "Icon Icon Icon Icon Icon Icon List Bewertet 4.8/5 von 1219+ Glücklichen Kunden …" at bounding box center [383, 92] width 242 height 16
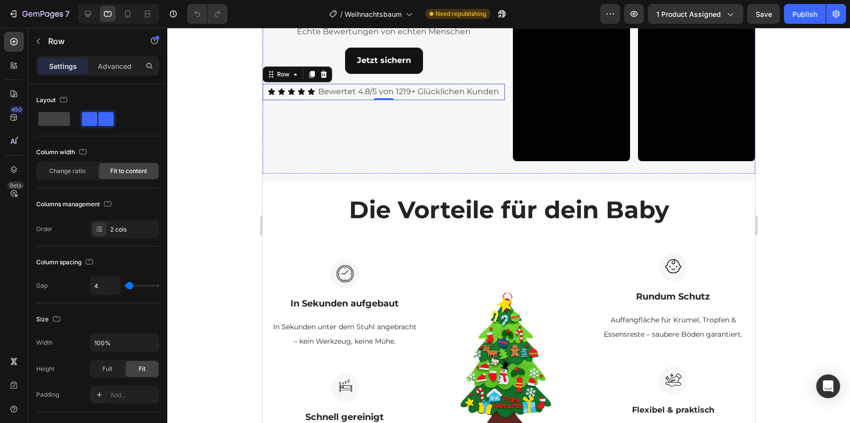
click at [384, 19] on p "SnackMat lieben" at bounding box center [383, 12] width 242 height 14
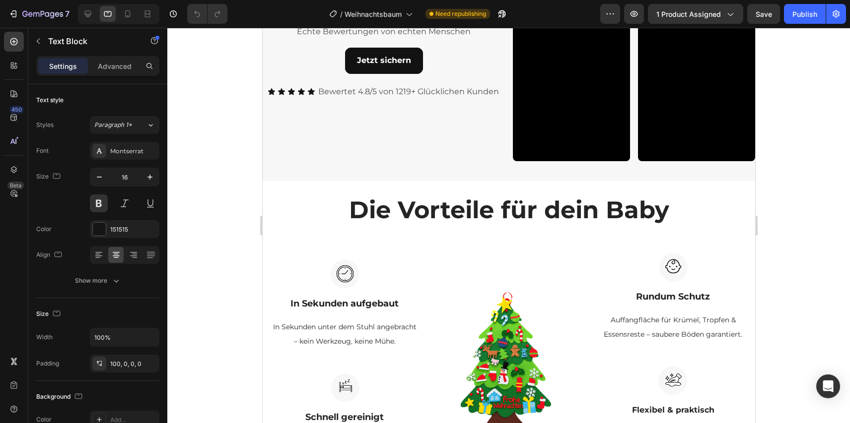
click at [384, 19] on p "SnackMat lieben" at bounding box center [383, 12] width 242 height 14
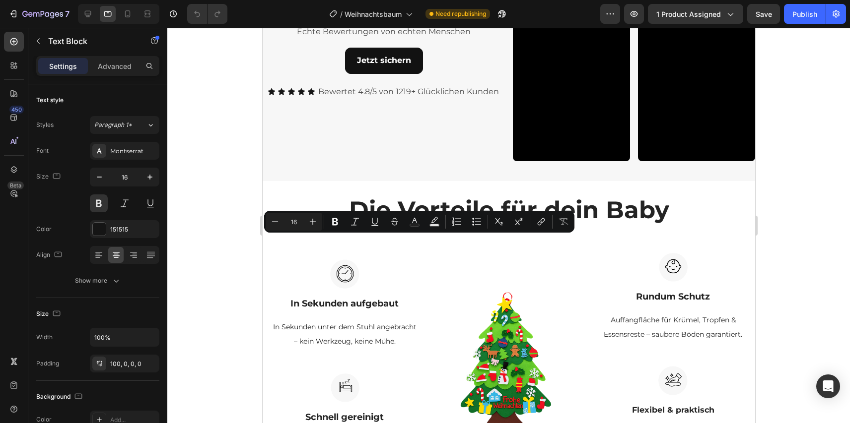
click at [384, 19] on p "SnackMat lieben" at bounding box center [383, 12] width 242 height 14
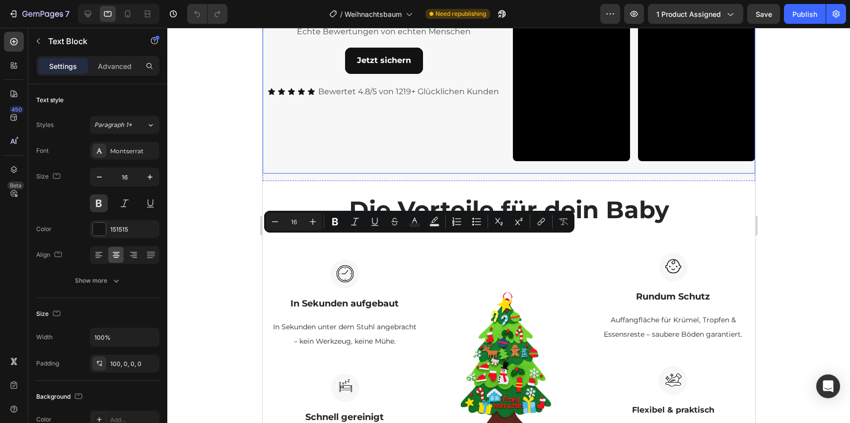
click at [438, 174] on div "Schau die an wie andere ihre SnackMat lieben Text Block 10 Echte Bewertungen vo…" at bounding box center [383, 57] width 242 height 233
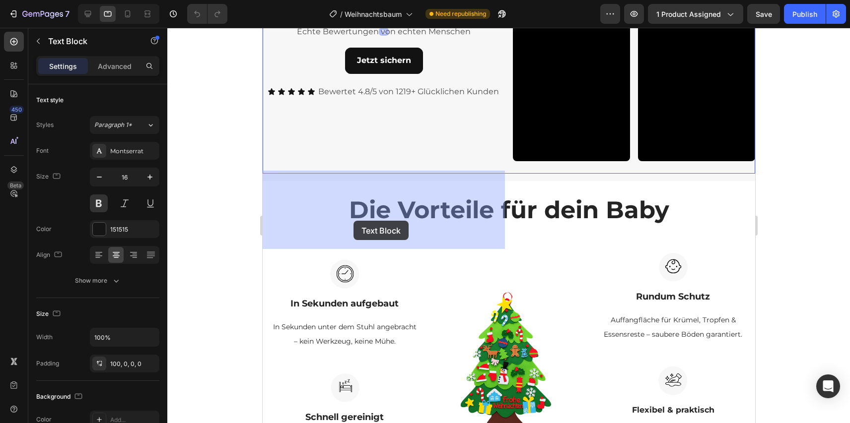
drag, startPoint x: 421, startPoint y: 236, endPoint x: 354, endPoint y: 221, distance: 68.6
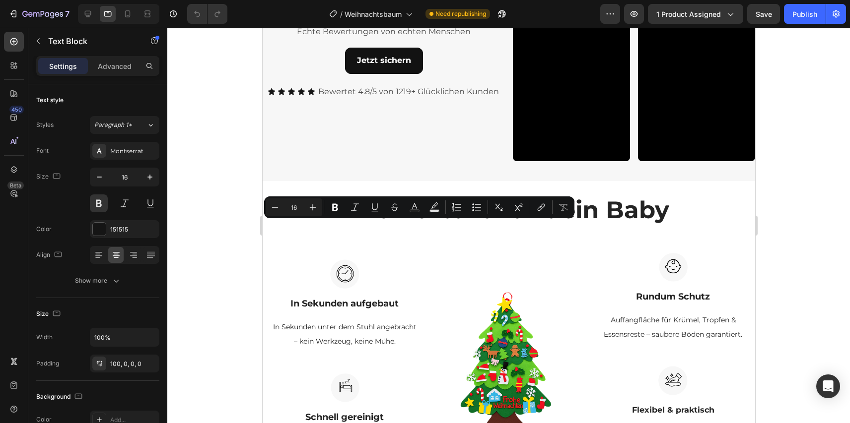
drag, startPoint x: 320, startPoint y: 224, endPoint x: 474, endPoint y: 246, distance: 155.8
copy div "Schau die an wie andere ihre SnackMat lieben"
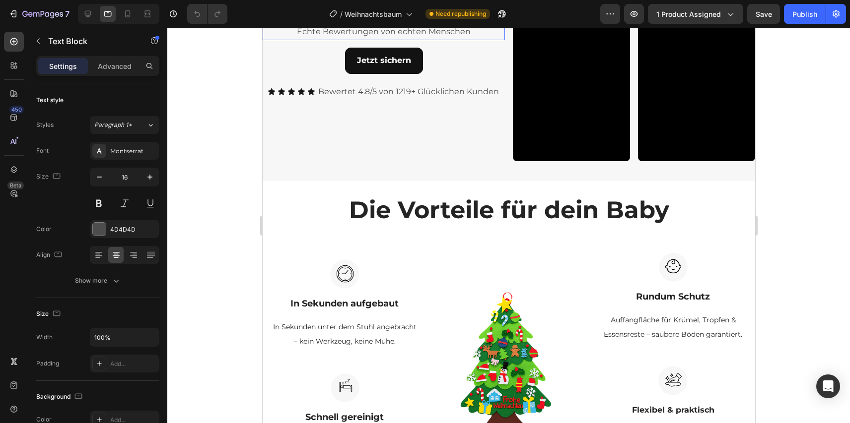
click at [338, 39] on p "Echte Bewertungen von echten Menschen" at bounding box center [383, 32] width 240 height 14
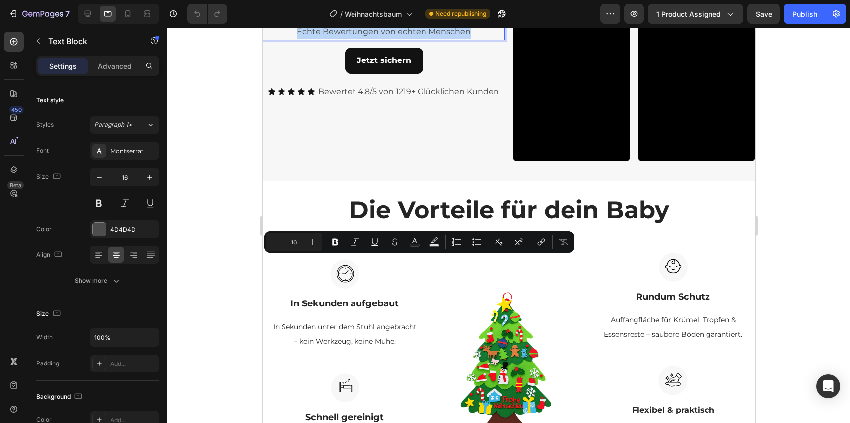
copy p "Echte Bewertungen von echten Menschen"
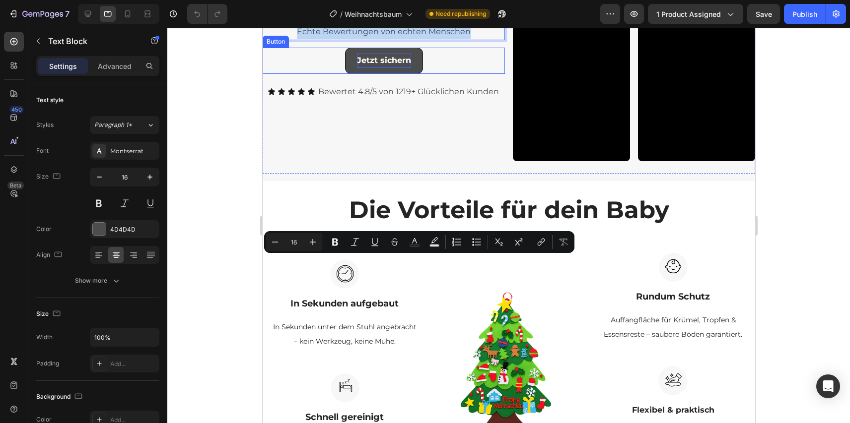
click at [382, 68] on p "Jetzt sichern" at bounding box center [383, 61] width 54 height 14
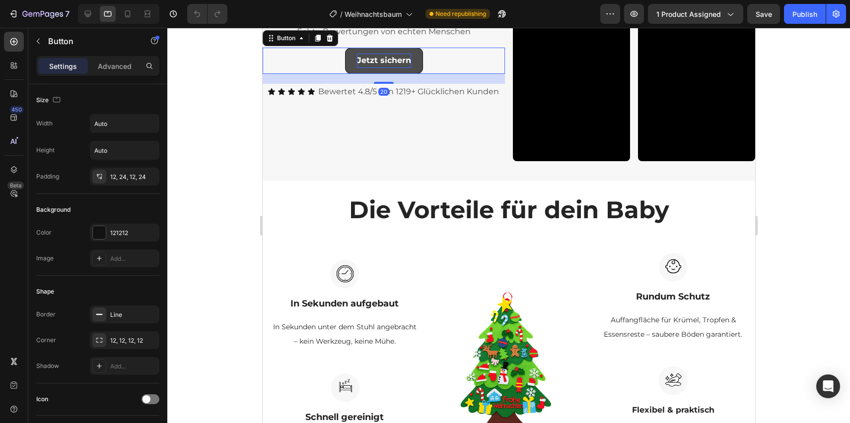
click at [373, 68] on p "Jetzt sichern" at bounding box center [383, 61] width 54 height 14
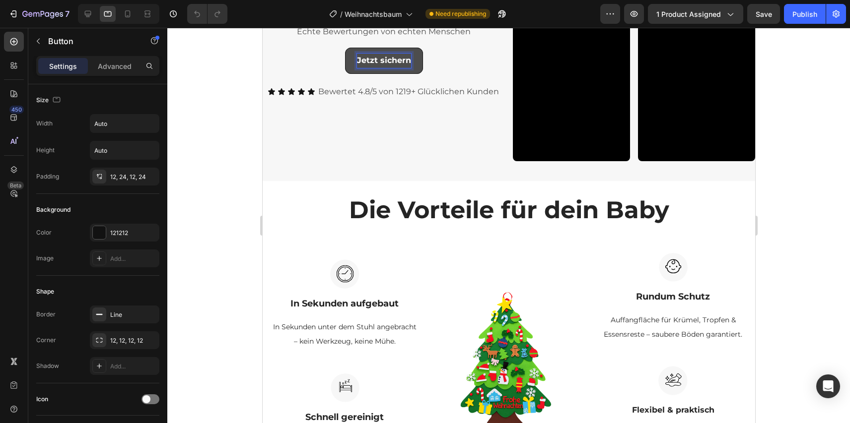
click at [373, 68] on p "Jetzt sichern" at bounding box center [383, 61] width 54 height 14
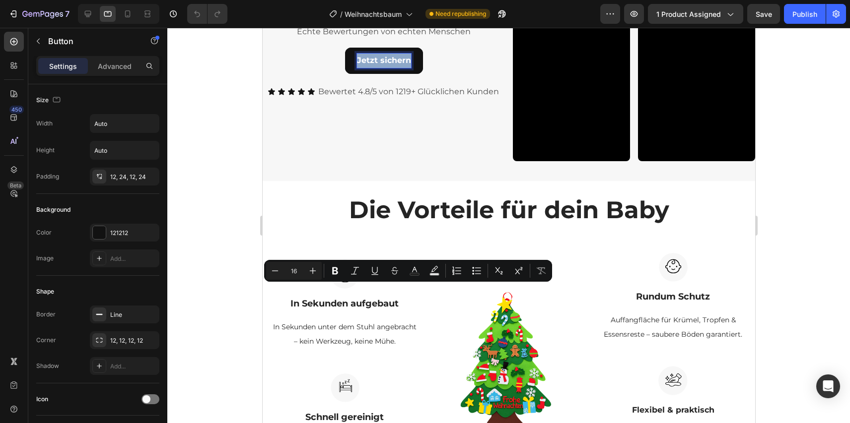
copy p "Jetzt sichern"
click at [416, 99] on p "Bewertet 4.8/5 von 1219+ Glücklichen Kunden" at bounding box center [408, 92] width 181 height 14
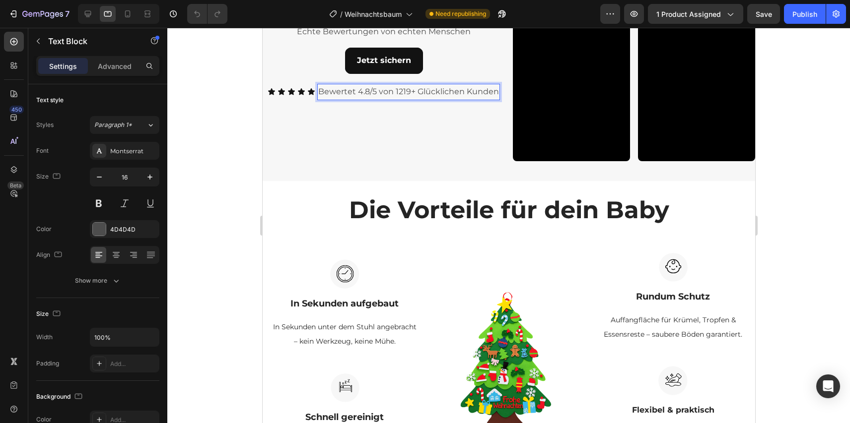
click at [416, 99] on p "Bewertet 4.8/5 von 1219+ Glücklichen Kunden" at bounding box center [408, 92] width 181 height 14
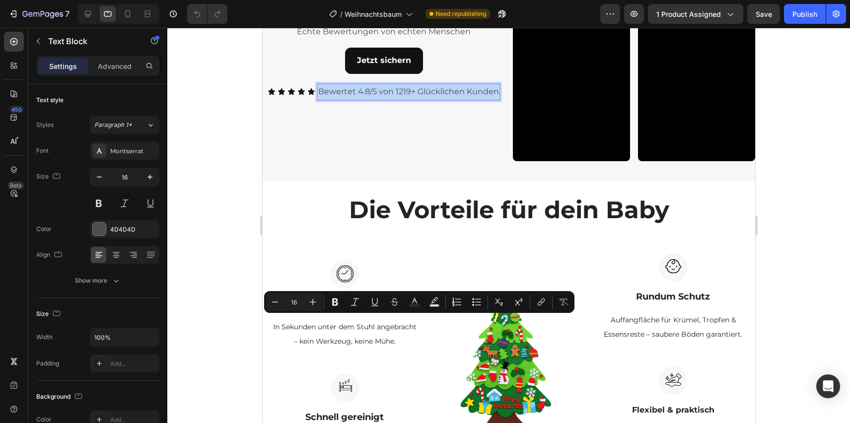
copy p "Bewertet 4.8/5 von 1219+ Glücklichen Kunden"
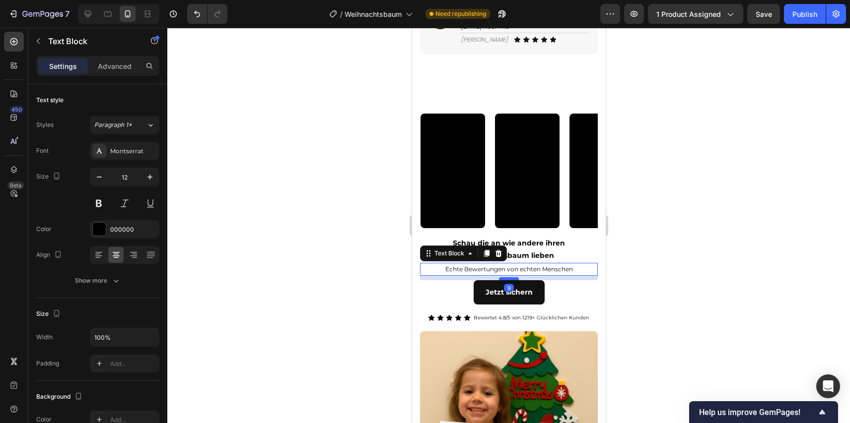
scroll to position [0, 167]
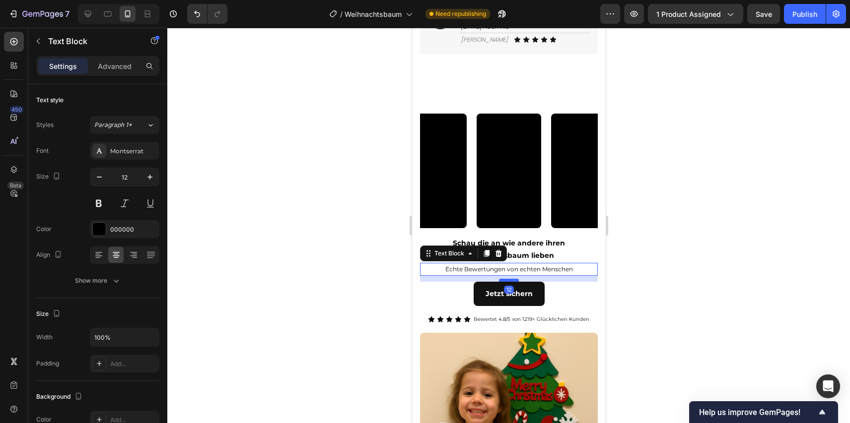
click at [507, 282] on div at bounding box center [508, 280] width 20 height 3
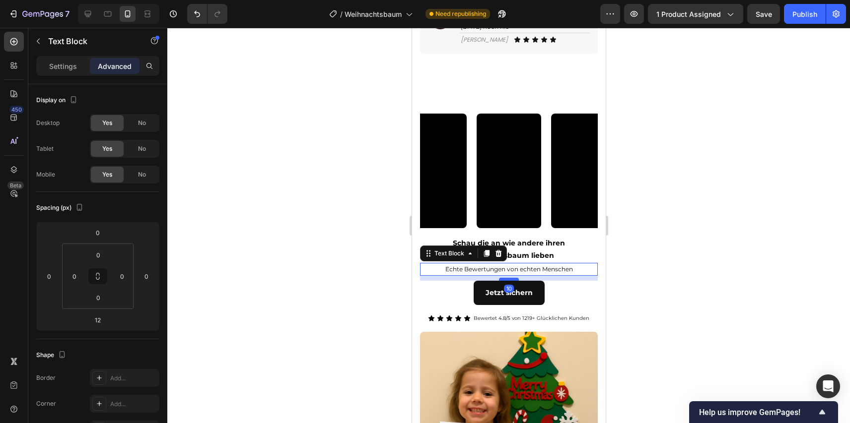
click at [510, 281] on div at bounding box center [508, 279] width 20 height 3
type input "10"
click at [683, 284] on div at bounding box center [508, 226] width 682 height 396
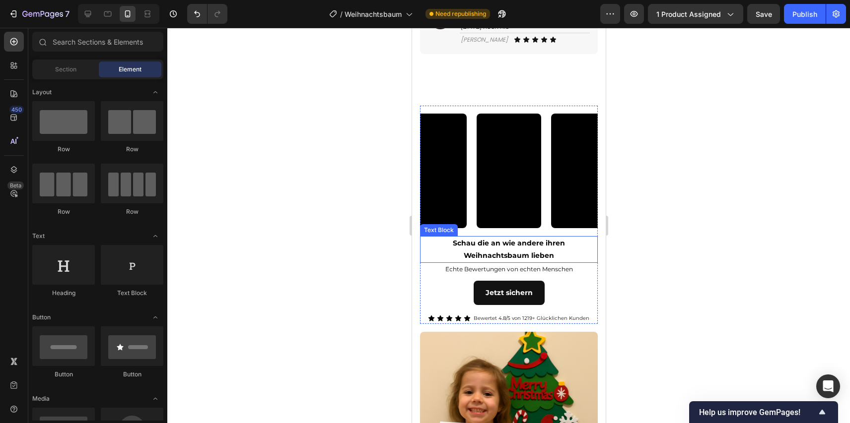
click at [570, 250] on p "Schau die an wie andere ihren" at bounding box center [508, 243] width 176 height 12
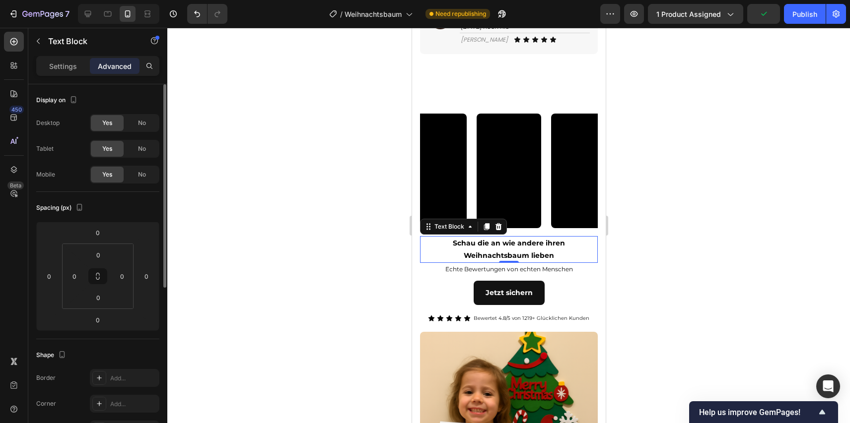
click at [66, 67] on p "Settings" at bounding box center [63, 66] width 28 height 10
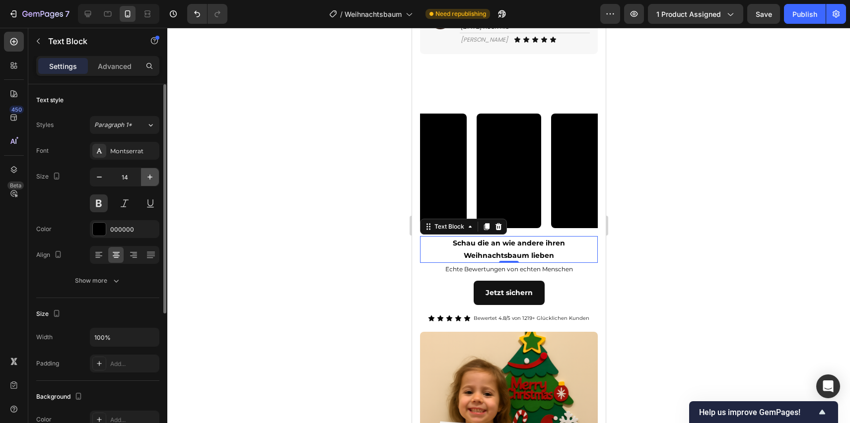
click at [144, 175] on button "button" at bounding box center [150, 177] width 18 height 18
type input "16"
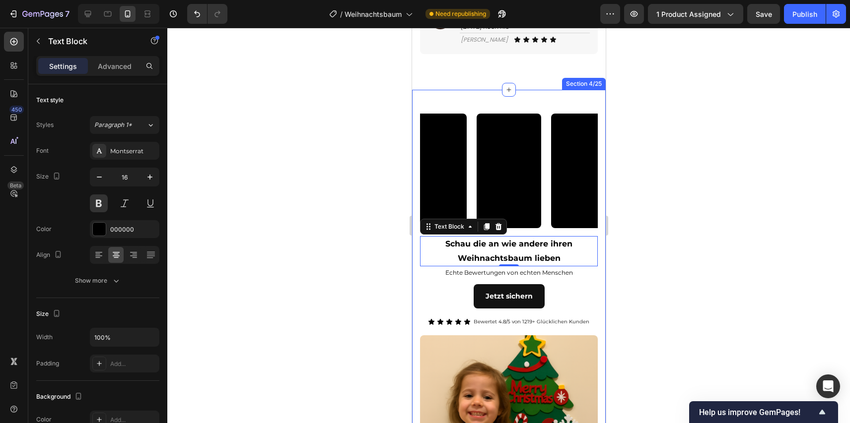
click at [639, 278] on div at bounding box center [508, 226] width 682 height 396
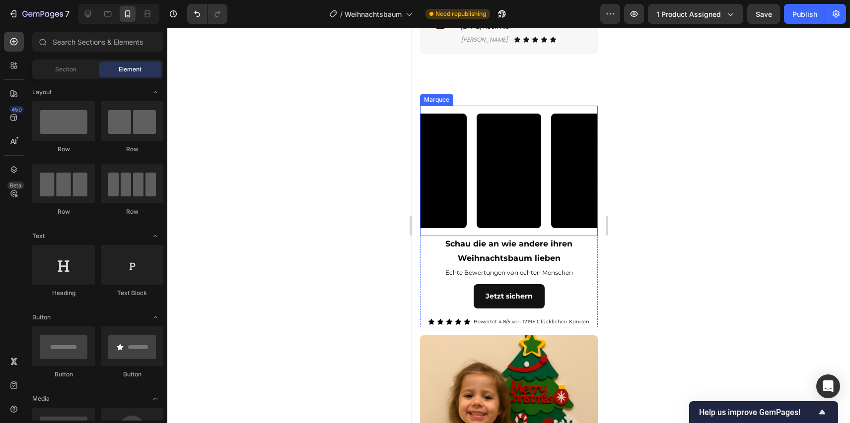
click at [544, 209] on div "Video" at bounding box center [513, 171] width 74 height 115
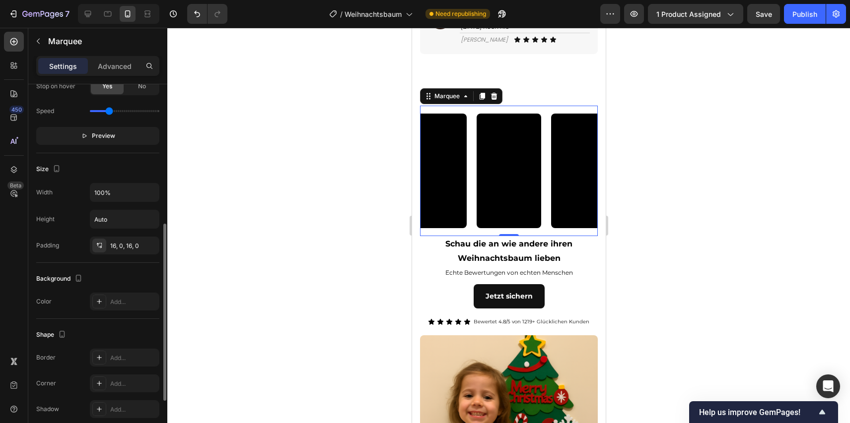
scroll to position [176, 0]
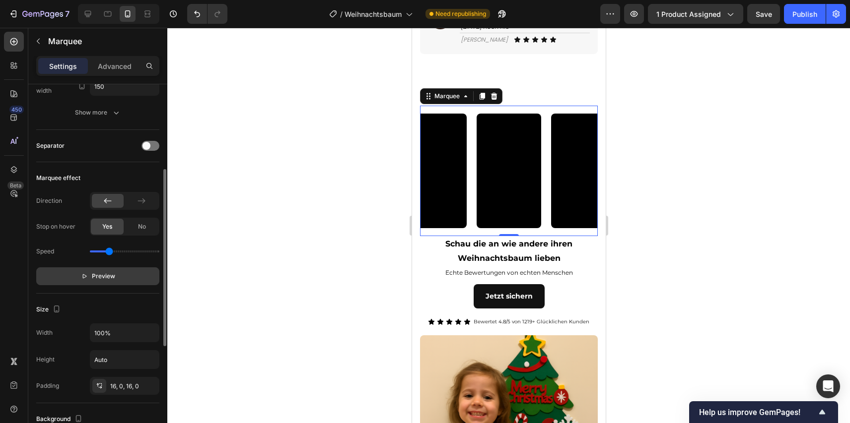
click at [117, 279] on button "Preview" at bounding box center [97, 277] width 123 height 18
drag, startPoint x: 105, startPoint y: 249, endPoint x: 99, endPoint y: 250, distance: 6.0
type input "0.4"
click at [99, 251] on input "range" at bounding box center [124, 252] width 69 height 2
click at [142, 200] on icon at bounding box center [141, 201] width 10 height 10
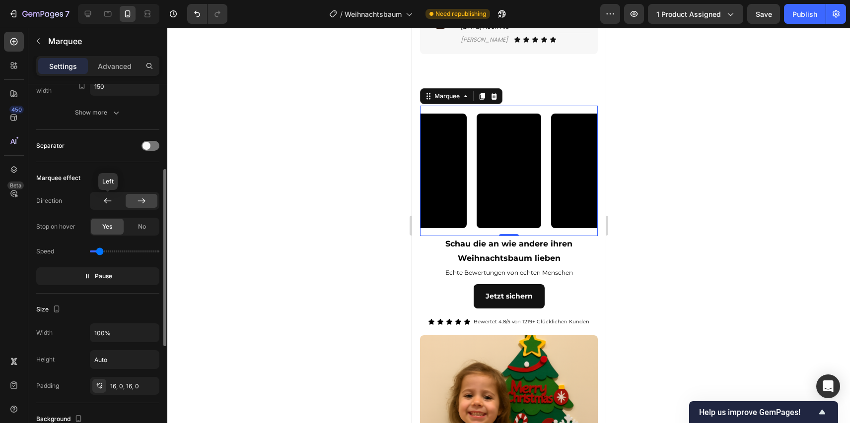
click at [109, 197] on icon at bounding box center [108, 201] width 10 height 10
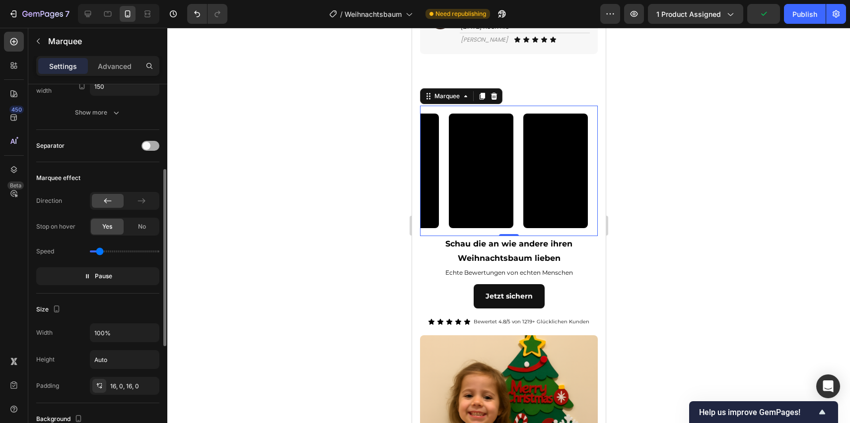
scroll to position [0, 121]
click at [151, 148] on div at bounding box center [150, 146] width 18 height 10
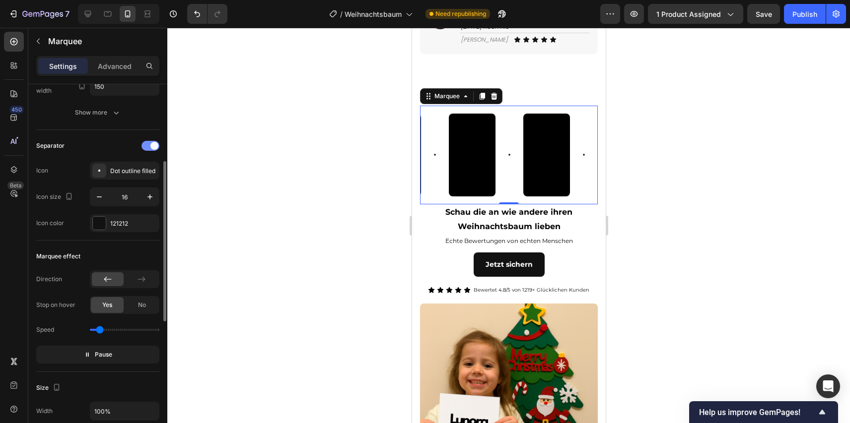
click at [151, 148] on div at bounding box center [150, 146] width 18 height 10
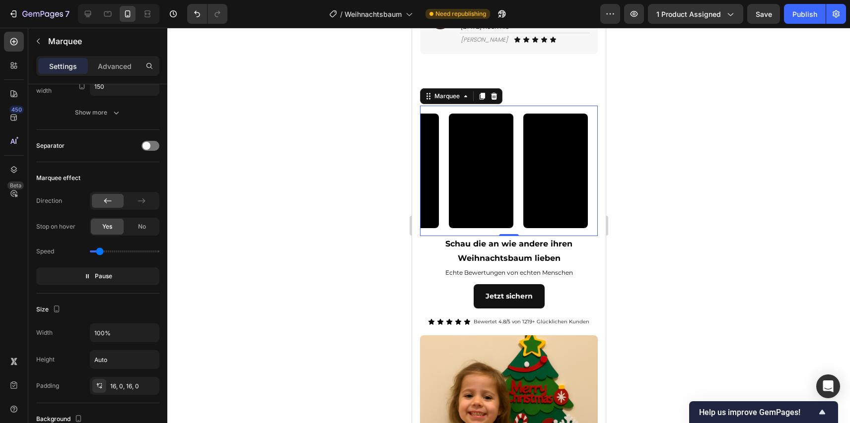
click at [241, 216] on div at bounding box center [508, 226] width 682 height 396
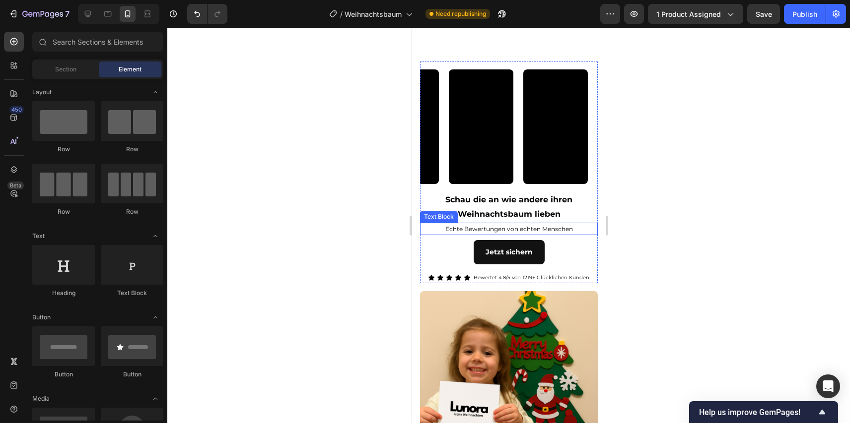
scroll to position [896, 0]
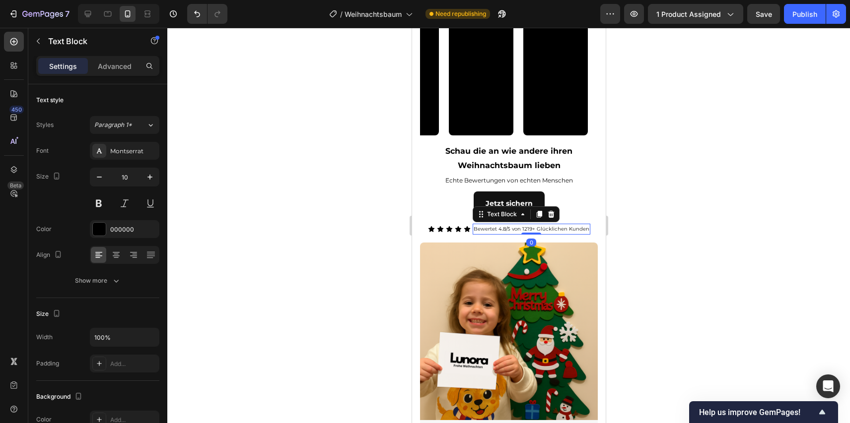
click at [556, 233] on p "Bewertet 4.8/5 von 1219+ Glücklichen Kunden" at bounding box center [531, 229] width 116 height 9
click at [595, 229] on div "Icon Icon Icon Icon Icon Icon List Bewertet 4.8/5 von 1219+ Glücklichen Kunden …" at bounding box center [508, 229] width 178 height 11
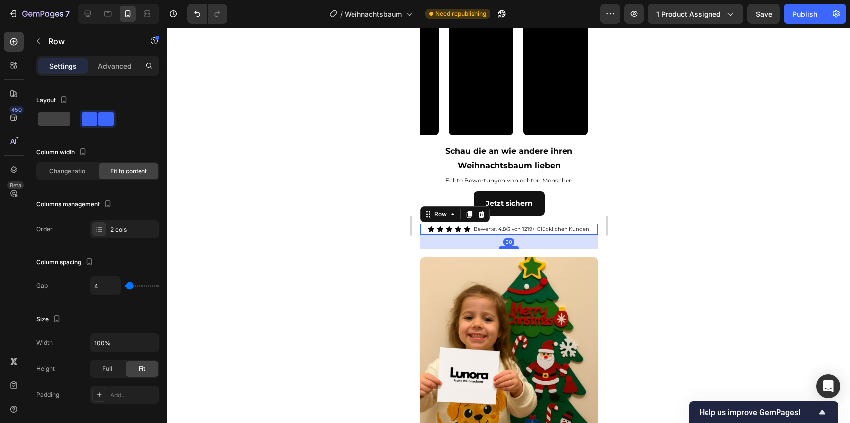
drag, startPoint x: 513, startPoint y: 233, endPoint x: 513, endPoint y: 248, distance: 14.9
click at [513, 248] on div at bounding box center [508, 248] width 20 height 3
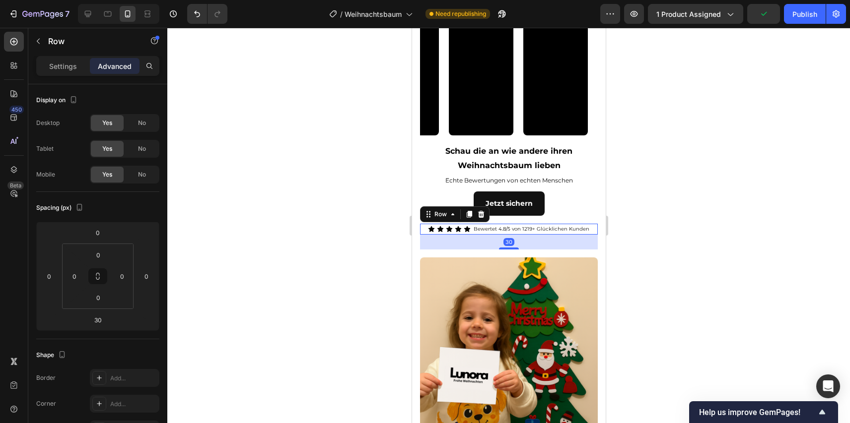
click at [710, 225] on div at bounding box center [508, 226] width 682 height 396
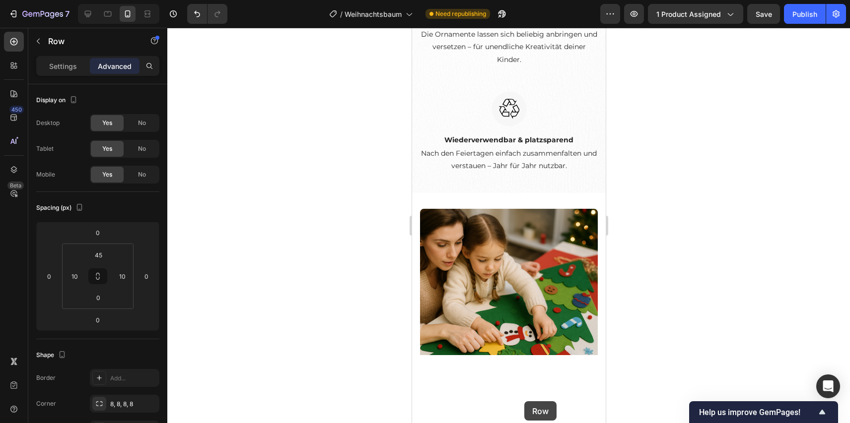
scroll to position [2478, 0]
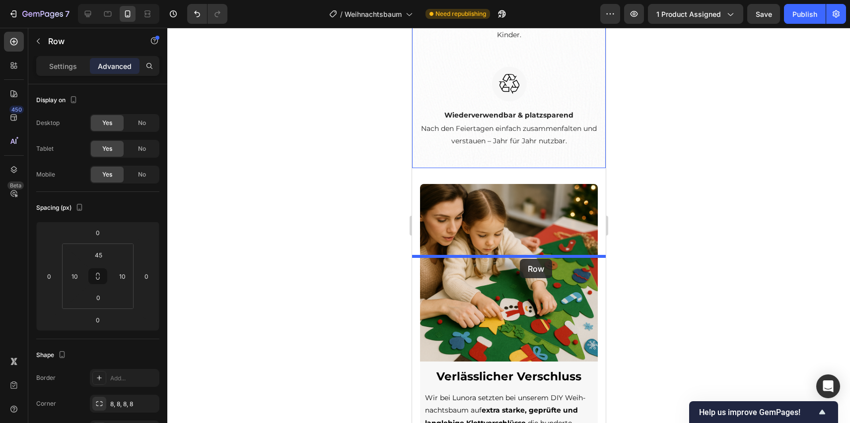
drag, startPoint x: 553, startPoint y: 153, endPoint x: 519, endPoint y: 259, distance: 111.4
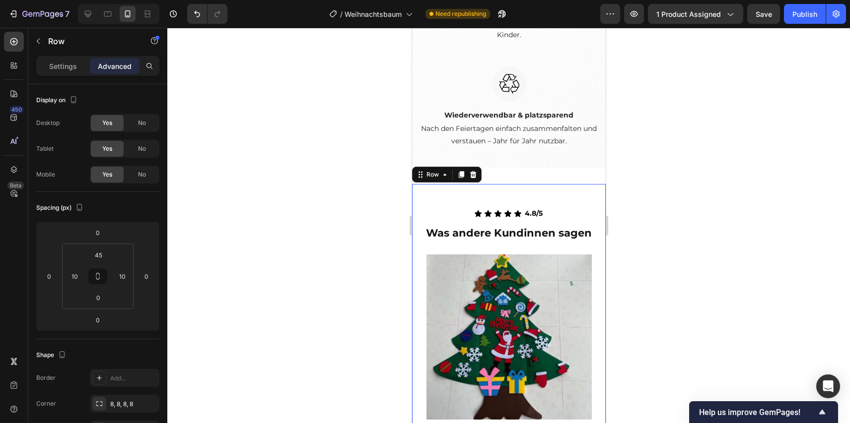
click at [669, 253] on div at bounding box center [508, 226] width 682 height 396
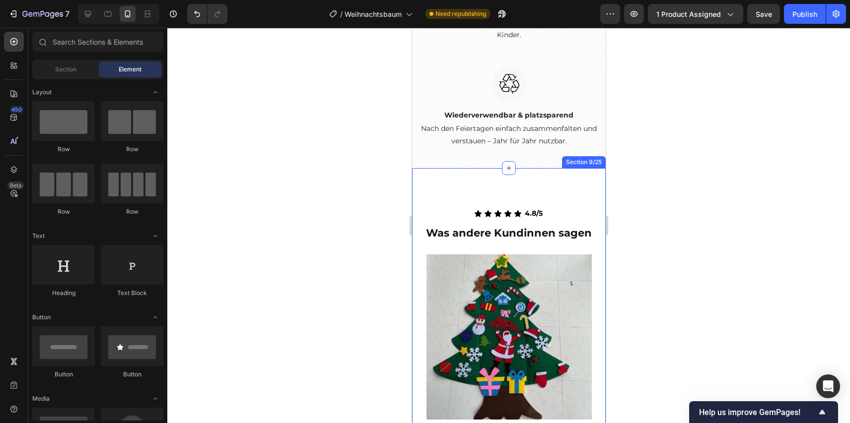
click at [576, 266] on div "Icon Icon Icon Icon Icon Icon List 4.8/5 Text Block Row Was andere Kundinnen sa…" at bounding box center [508, 400] width 194 height 464
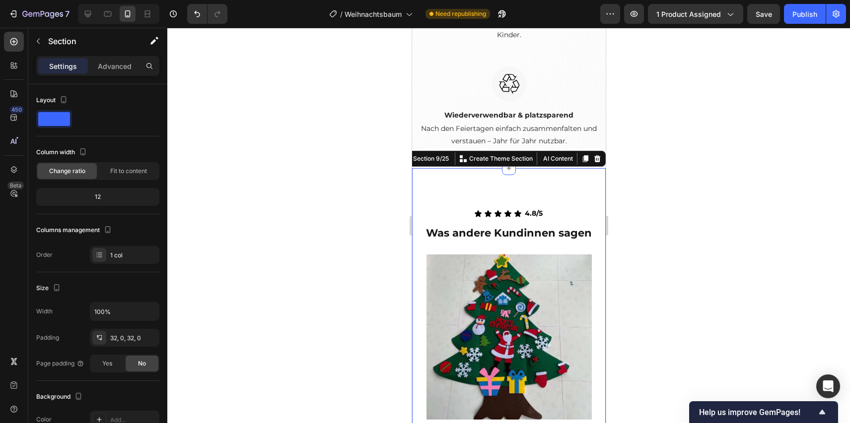
click at [671, 291] on div at bounding box center [508, 226] width 682 height 396
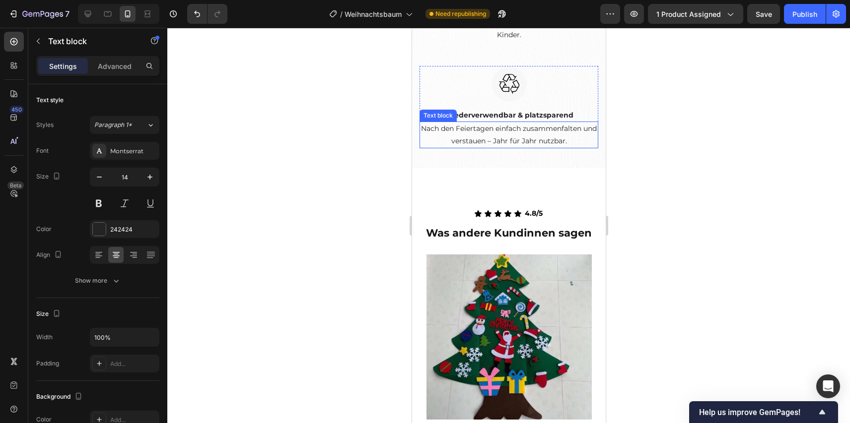
click at [550, 147] on p "Nach den Feiertagen einfach zusammenfalten und verstauen – Jahr für Jahr nutzba…" at bounding box center [508, 135] width 177 height 25
click at [588, 147] on p "Nach den Feiertagen einfach zusammenfalten und verstauen – Jahr für Jahr nutzba…" at bounding box center [508, 135] width 177 height 25
click at [636, 241] on div at bounding box center [508, 226] width 682 height 396
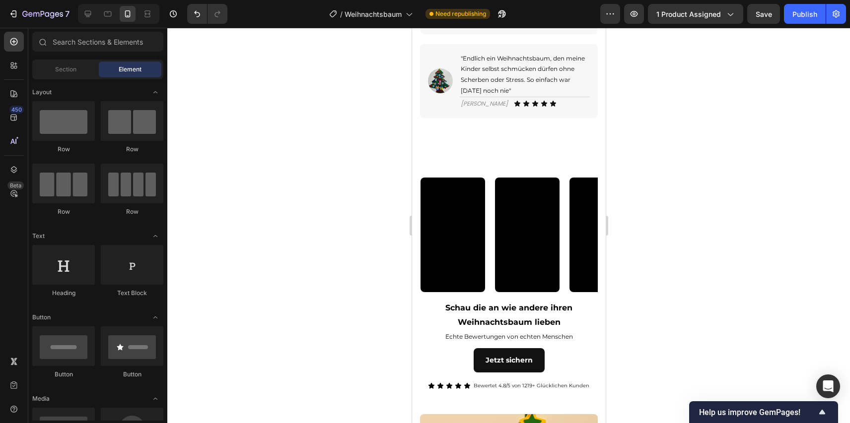
scroll to position [684, 0]
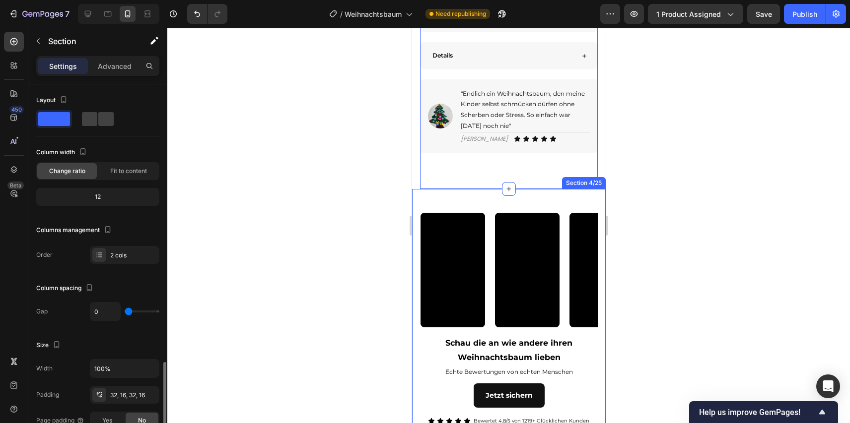
scroll to position [176, 0]
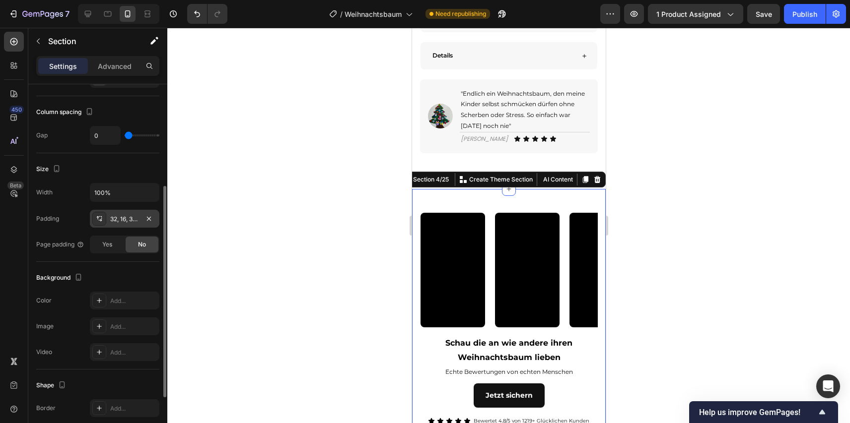
click at [131, 223] on div "32, 16, 32, 16" at bounding box center [124, 219] width 29 height 9
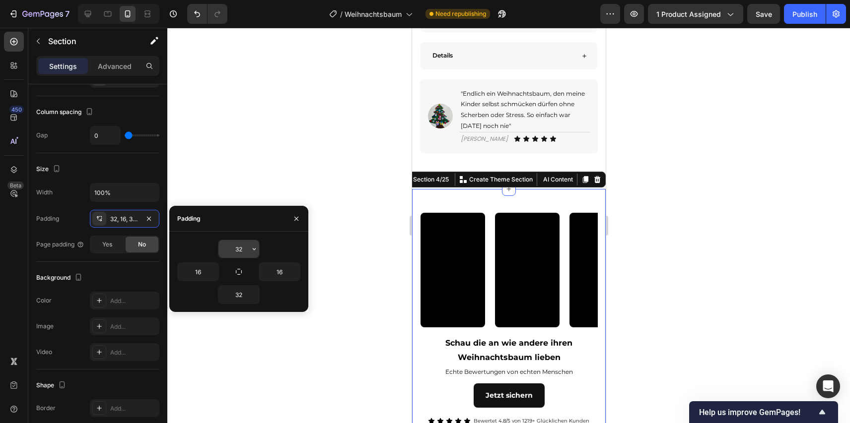
click at [237, 249] on input "32" at bounding box center [238, 249] width 41 height 18
type input "0"
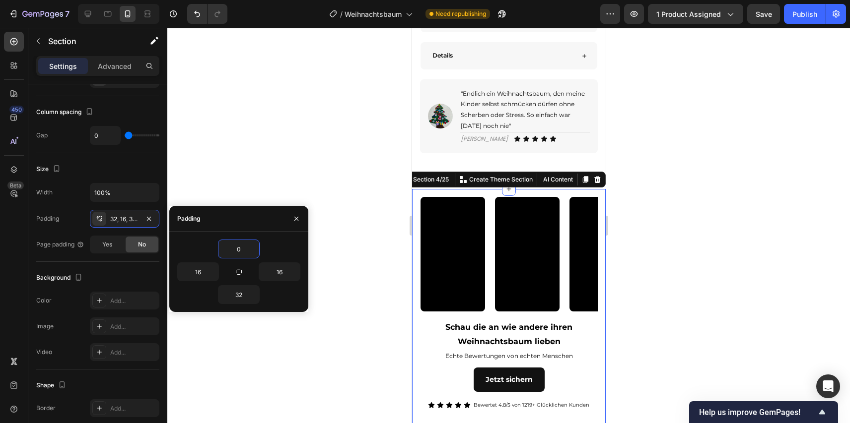
click at [722, 199] on div at bounding box center [508, 226] width 682 height 396
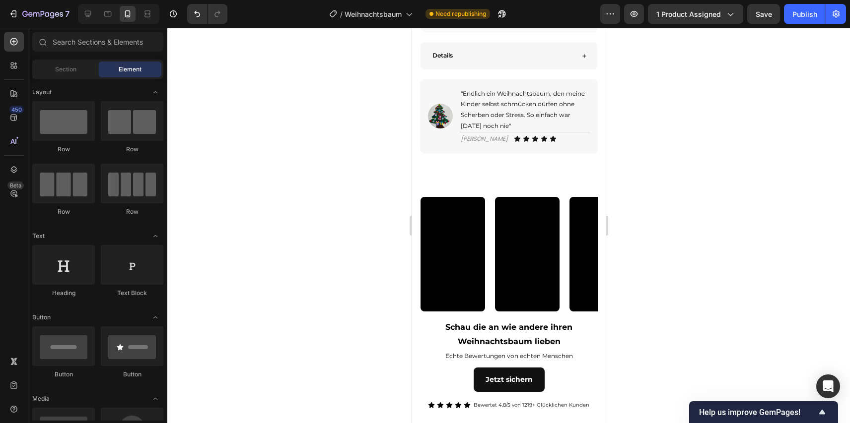
click at [797, 18] on div "Publish" at bounding box center [804, 14] width 25 height 10
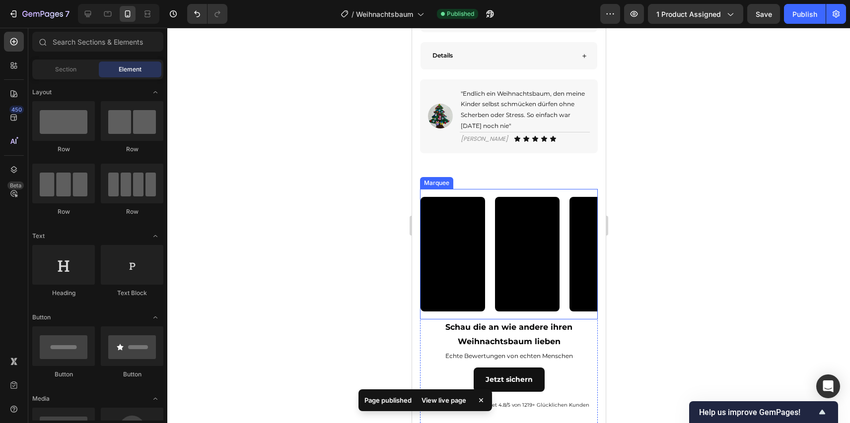
click at [487, 209] on div "Video Video Video Video Video Video Video Video Marquee" at bounding box center [508, 254] width 178 height 131
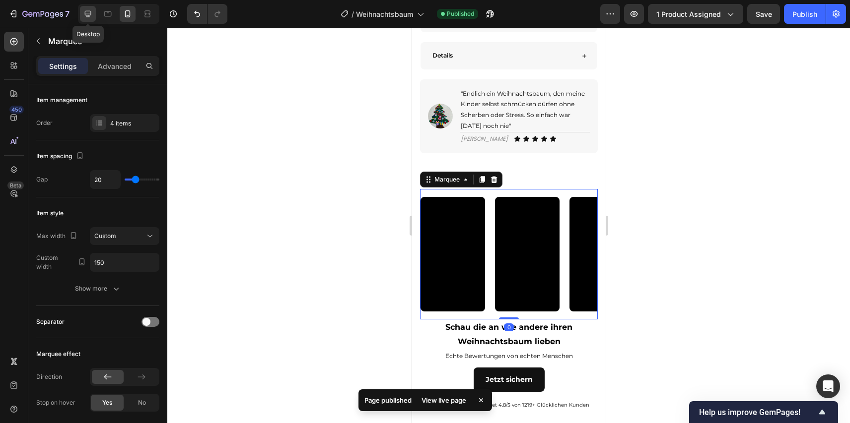
click at [93, 14] on div at bounding box center [88, 14] width 16 height 16
type input "60"
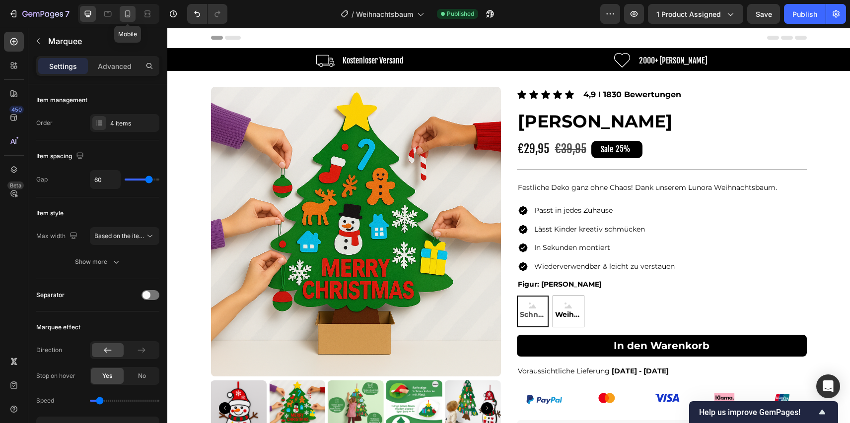
click at [125, 8] on div at bounding box center [128, 14] width 16 height 16
type input "20"
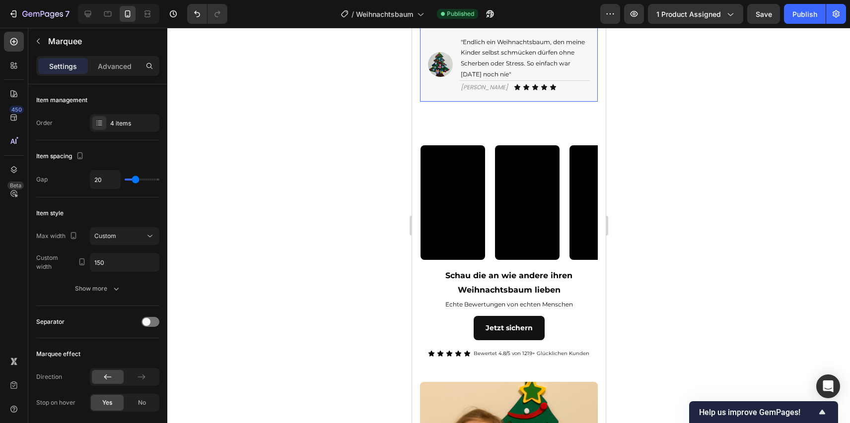
scroll to position [762, 0]
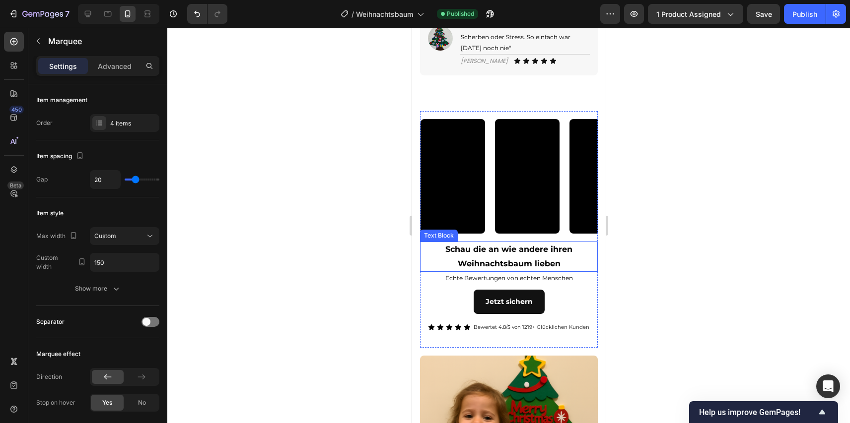
click at [501, 257] on p "Schau die an wie andere ihren" at bounding box center [508, 250] width 176 height 14
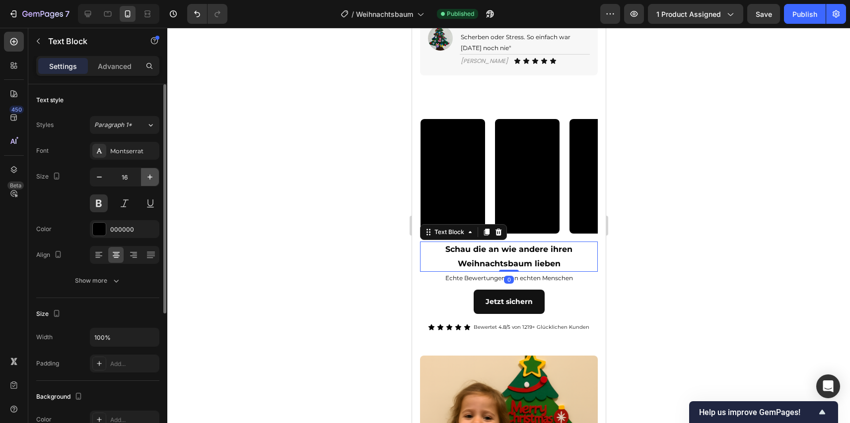
click at [146, 179] on icon "button" at bounding box center [150, 177] width 10 height 10
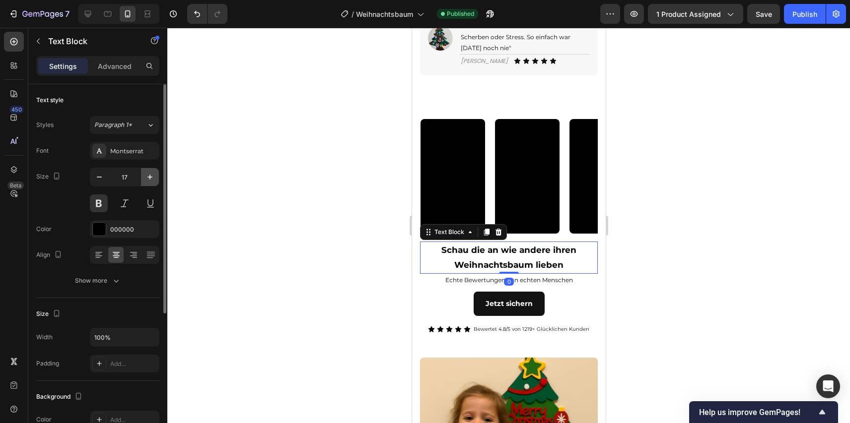
type input "18"
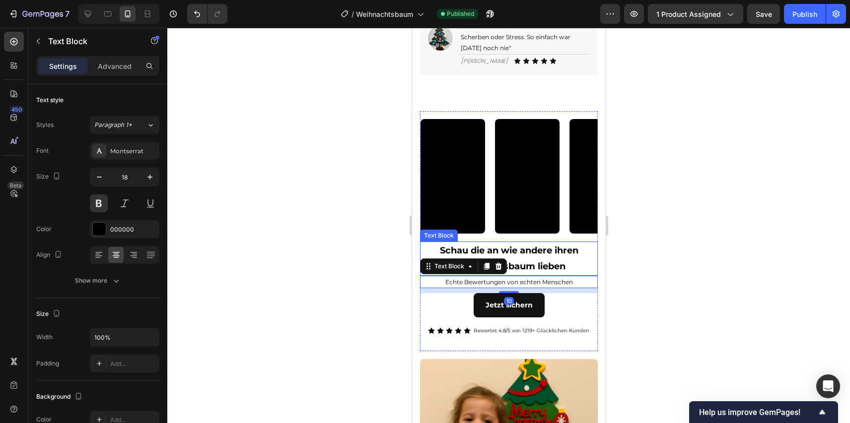
click at [452, 295] on div "Video Video Video Video Video Video Video Video Marquee Schau die an wie andere…" at bounding box center [508, 214] width 178 height 207
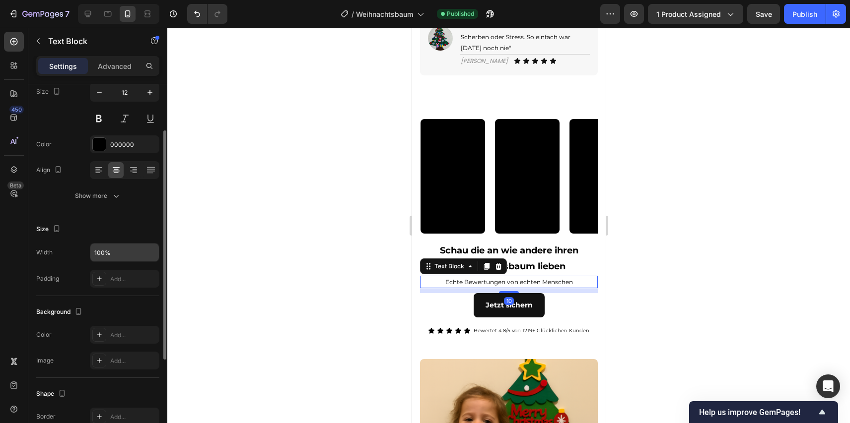
scroll to position [81, 0]
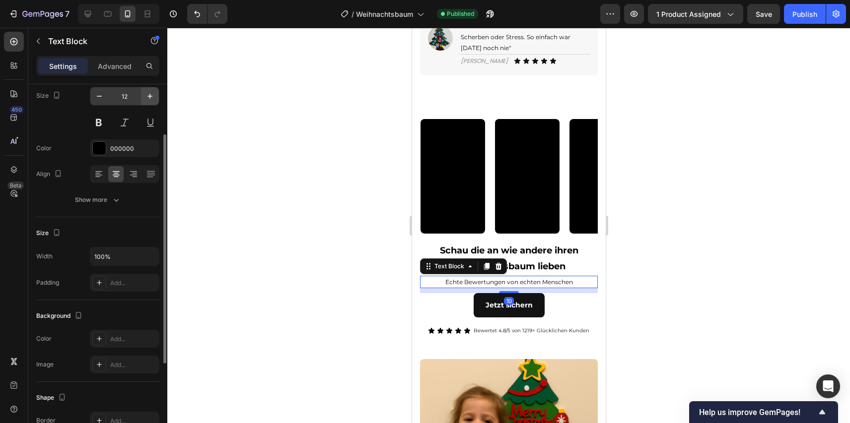
click at [148, 97] on icon "button" at bounding box center [150, 96] width 10 height 10
type input "14"
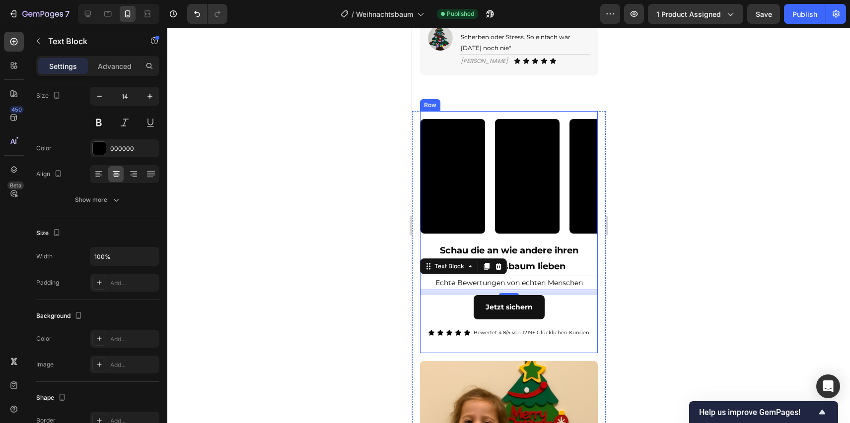
click at [491, 337] on p "Bewertet 4.8/5 von 1219+ Glücklichen Kunden" at bounding box center [531, 333] width 116 height 9
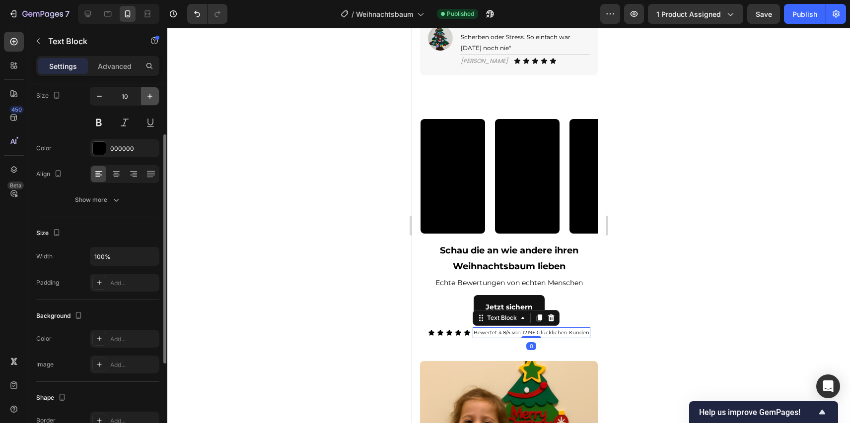
click at [145, 94] on icon "button" at bounding box center [150, 96] width 10 height 10
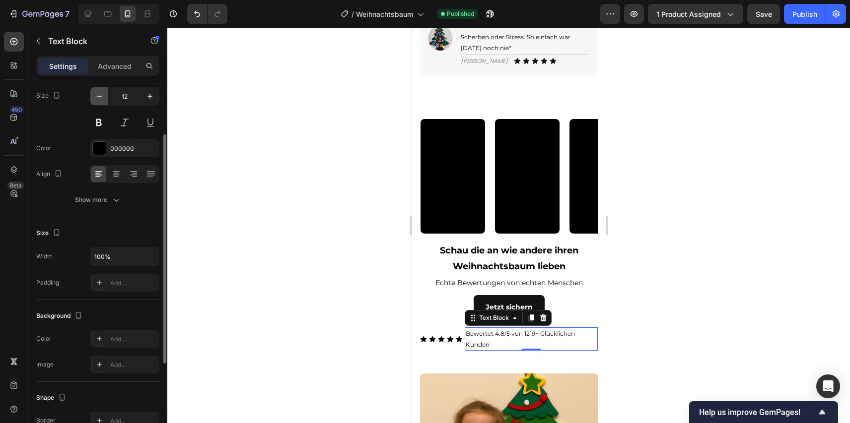
click at [103, 97] on icon "button" at bounding box center [99, 96] width 10 height 10
type input "11"
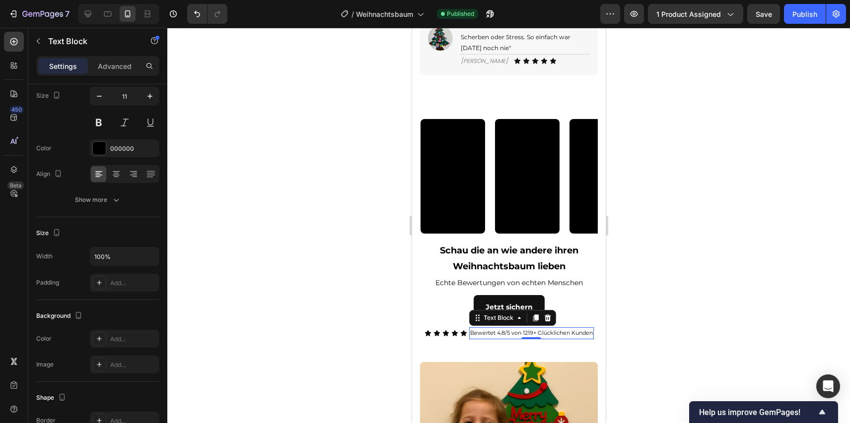
click at [244, 185] on div at bounding box center [508, 226] width 682 height 396
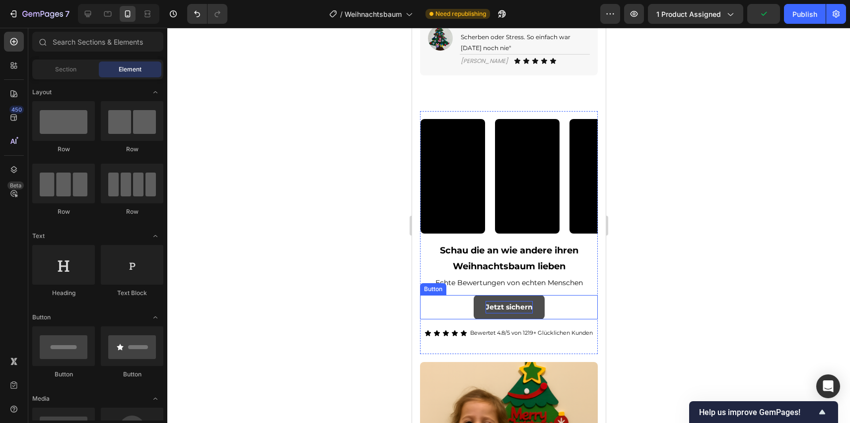
click at [525, 314] on p "Jetzt sichern" at bounding box center [508, 307] width 47 height 12
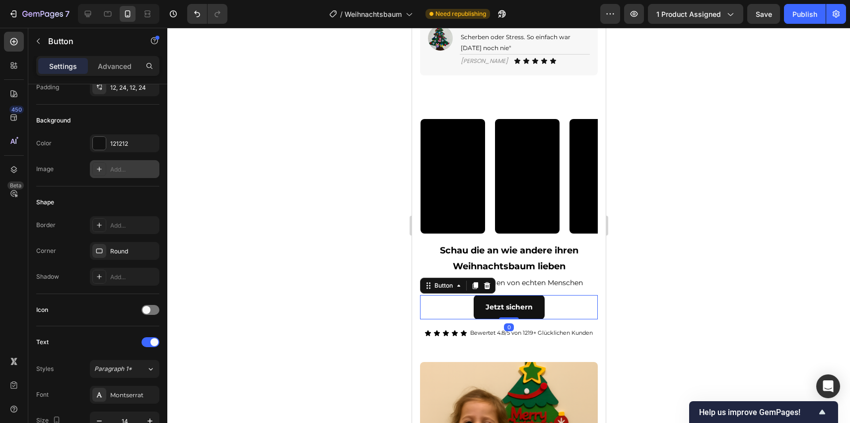
scroll to position [325, 0]
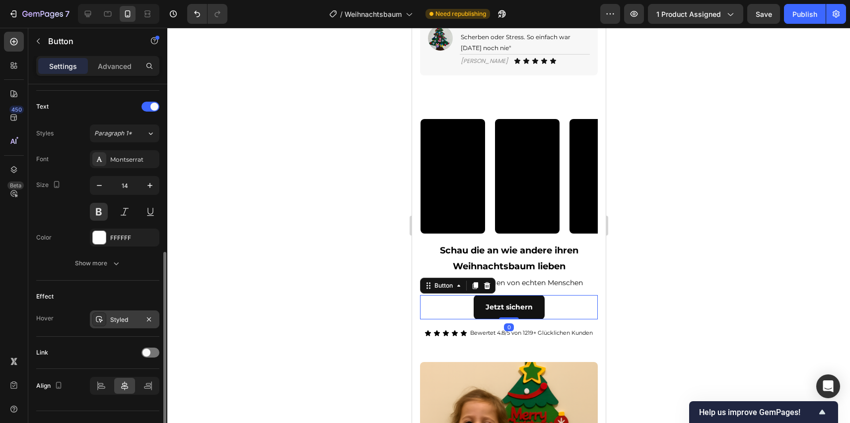
click at [125, 322] on div "Styled" at bounding box center [124, 320] width 29 height 9
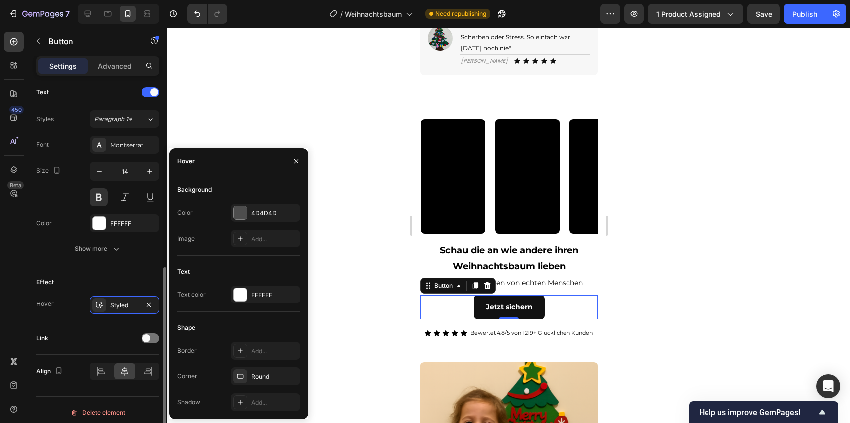
scroll to position [344, 0]
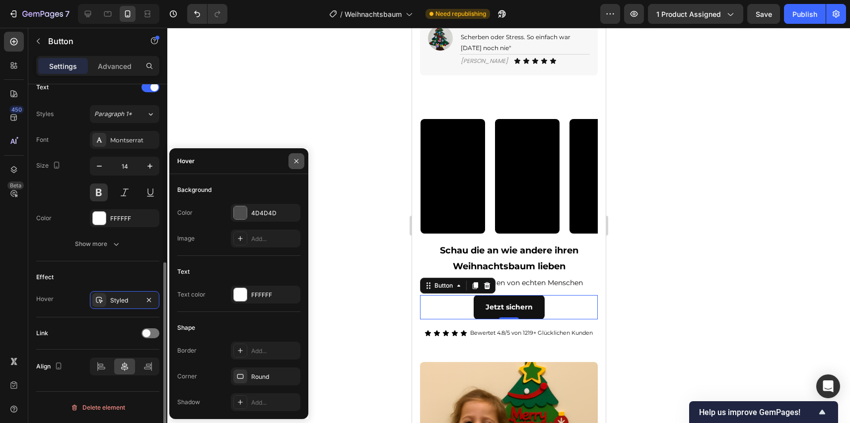
click at [290, 162] on button "button" at bounding box center [296, 161] width 16 height 16
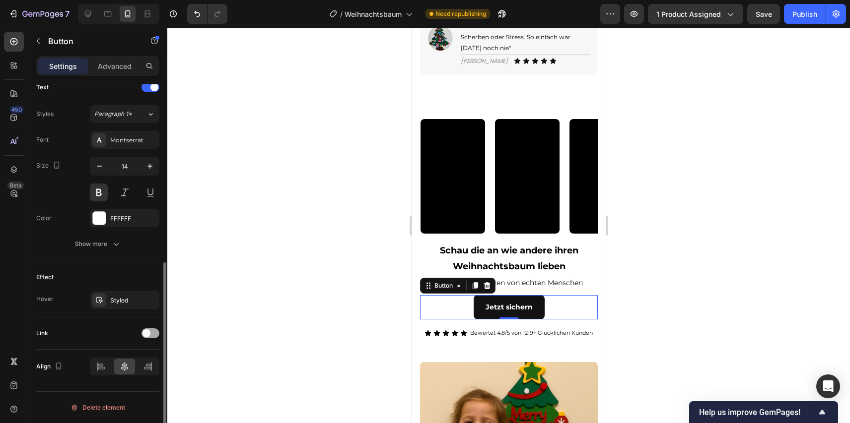
click at [147, 330] on span at bounding box center [146, 334] width 8 height 8
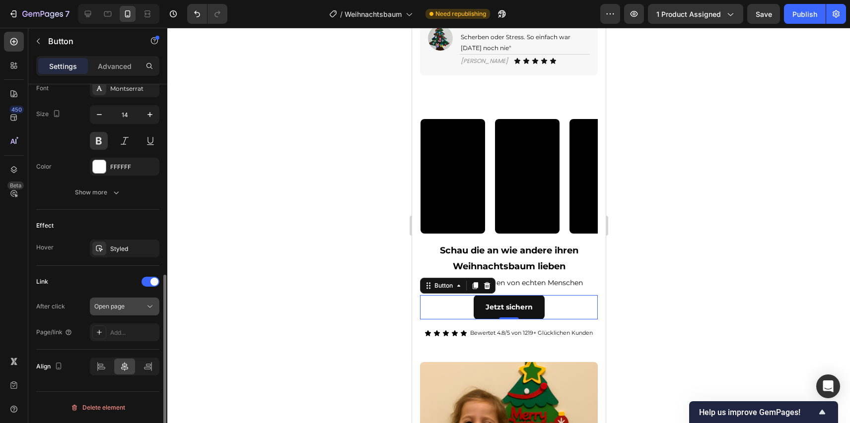
click at [123, 304] on span "Open page" at bounding box center [109, 306] width 30 height 7
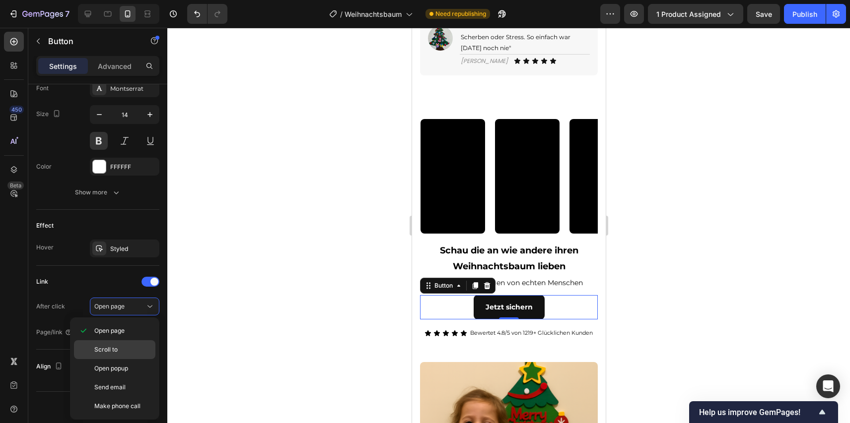
click at [120, 352] on p "Scroll to" at bounding box center [122, 349] width 57 height 9
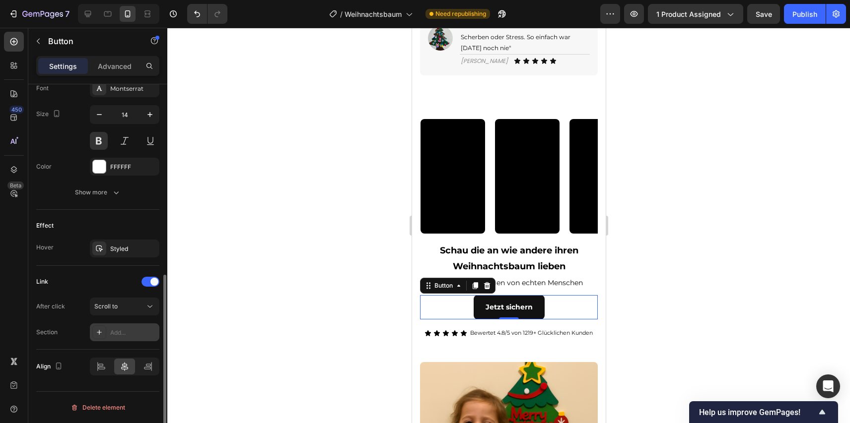
click at [120, 341] on div "Add..." at bounding box center [124, 333] width 69 height 18
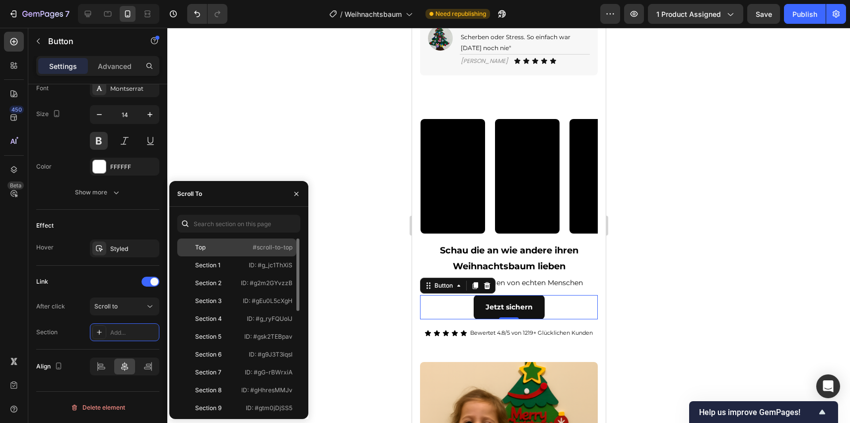
click at [213, 255] on div "Top #scroll-to-top" at bounding box center [236, 248] width 119 height 18
click at [217, 264] on div "Section 1" at bounding box center [207, 265] width 25 height 9
click at [222, 249] on div "Top" at bounding box center [210, 247] width 58 height 9
click at [232, 261] on div "Section 1" at bounding box center [210, 265] width 58 height 9
click at [273, 143] on div at bounding box center [508, 226] width 682 height 396
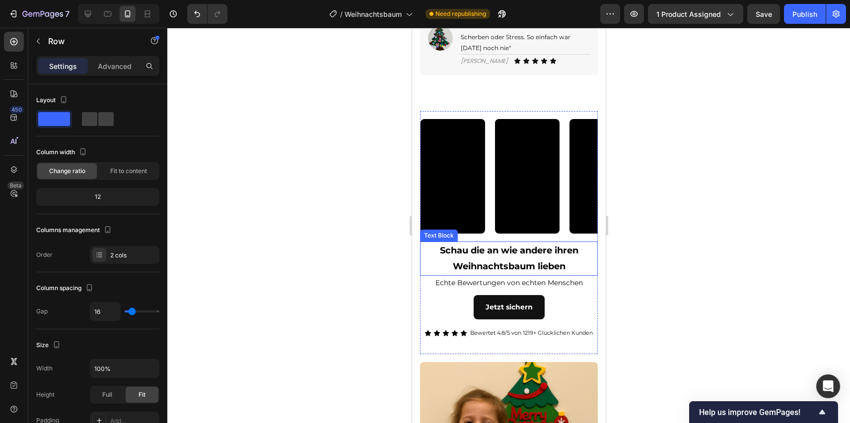
click at [504, 315] on div "Video Video Video Video Video Video Video Video Marquee Schau die an wie andere…" at bounding box center [508, 215] width 178 height 208
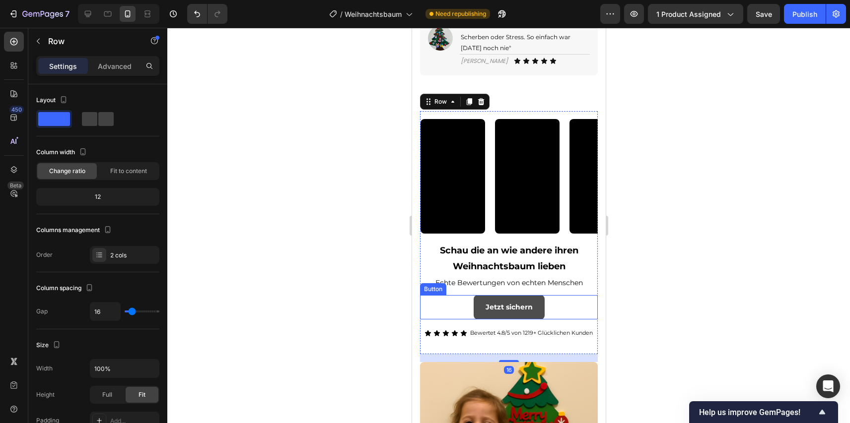
click at [504, 315] on link "Jetzt sichern" at bounding box center [508, 307] width 71 height 24
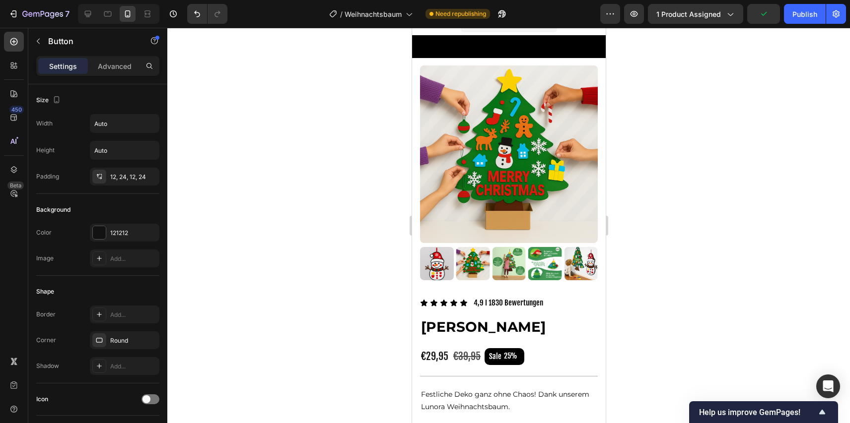
scroll to position [0, 0]
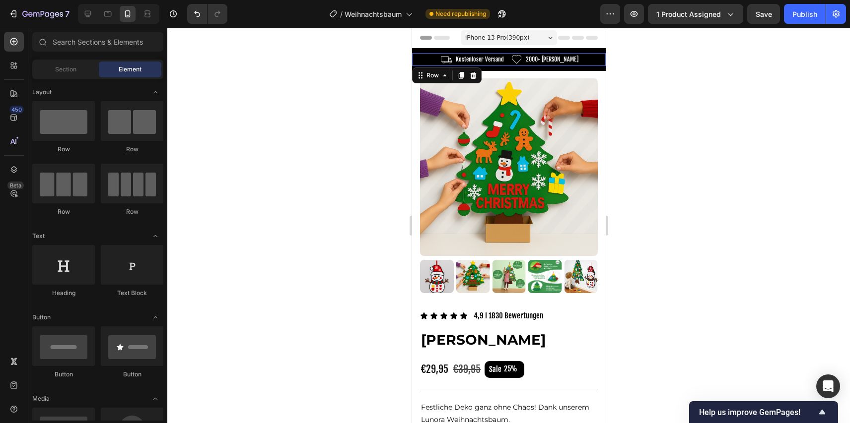
click at [424, 59] on div "Image Kostenloser Versand Text Block Row Image 2000+ zufriedene Kunden Text Blo…" at bounding box center [508, 59] width 194 height 13
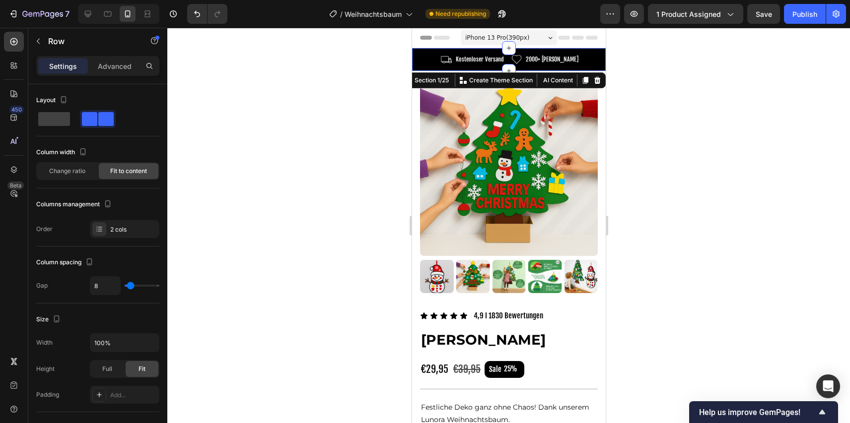
click at [420, 51] on div "Image Kostenloser Versand Text Block Row Image 2000+ zufriedene Kunden Text Blo…" at bounding box center [508, 59] width 194 height 23
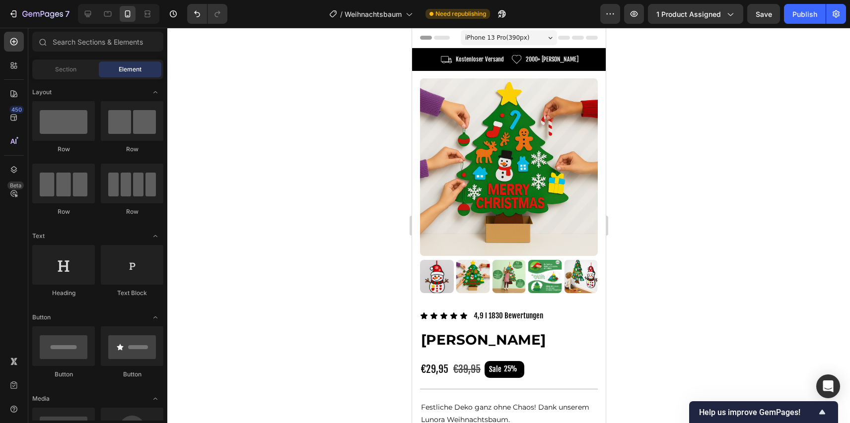
click at [429, 115] on img at bounding box center [508, 167] width 178 height 178
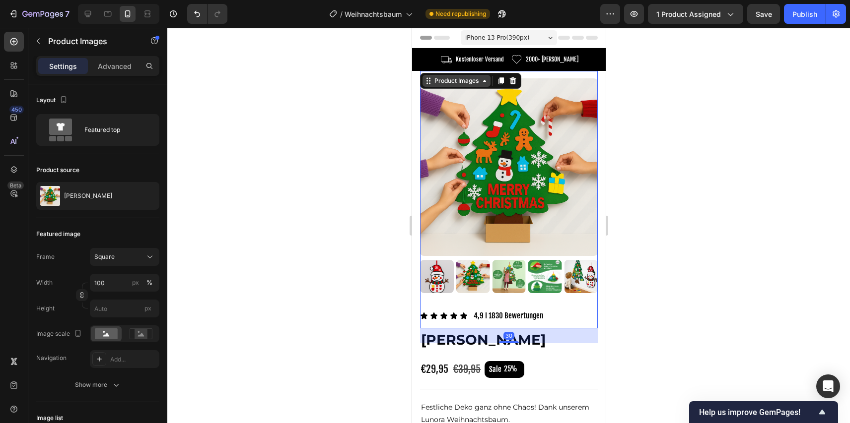
click at [436, 80] on div "Product Images" at bounding box center [456, 80] width 48 height 9
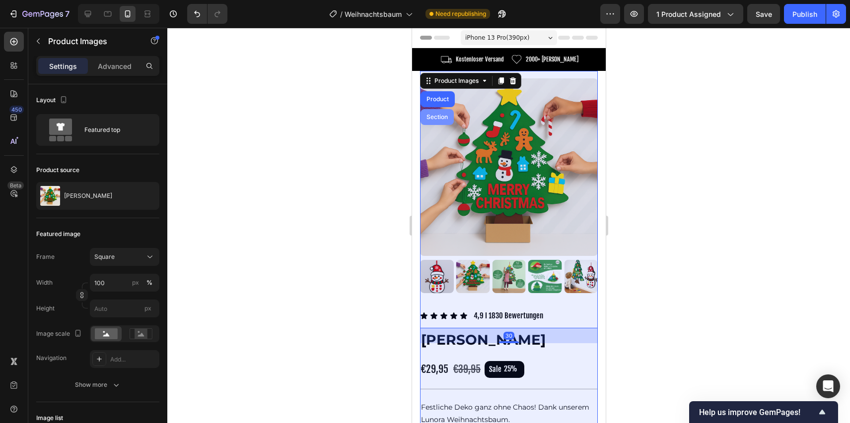
click at [433, 115] on div "Section" at bounding box center [436, 117] width 25 height 6
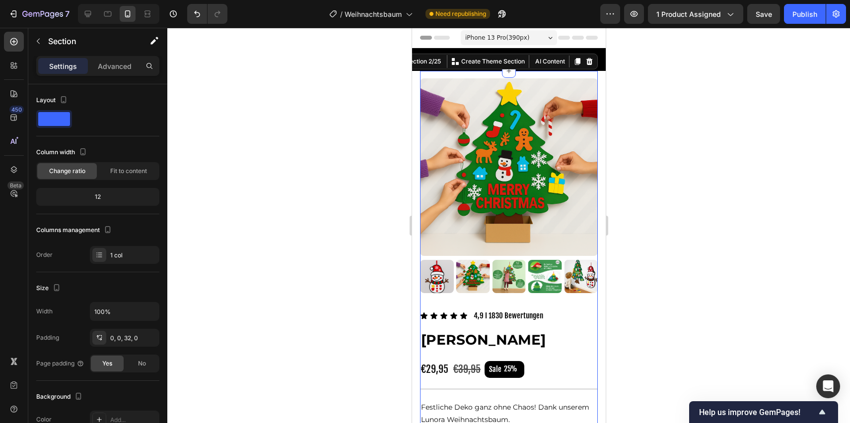
click at [385, 106] on div at bounding box center [508, 226] width 682 height 396
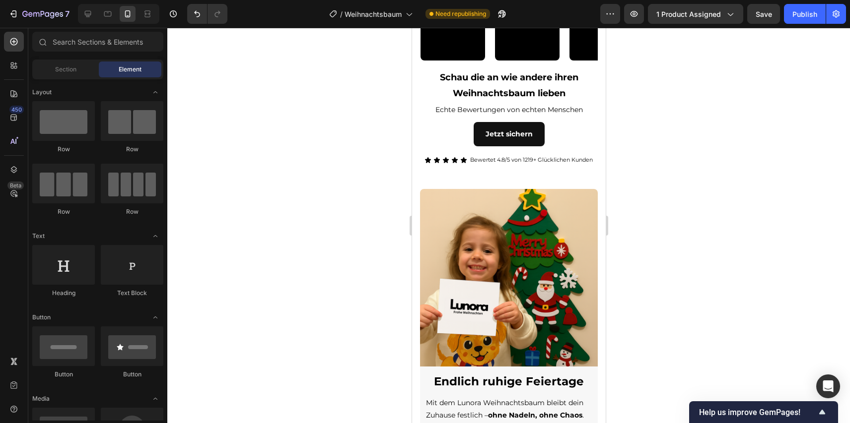
scroll to position [952, 0]
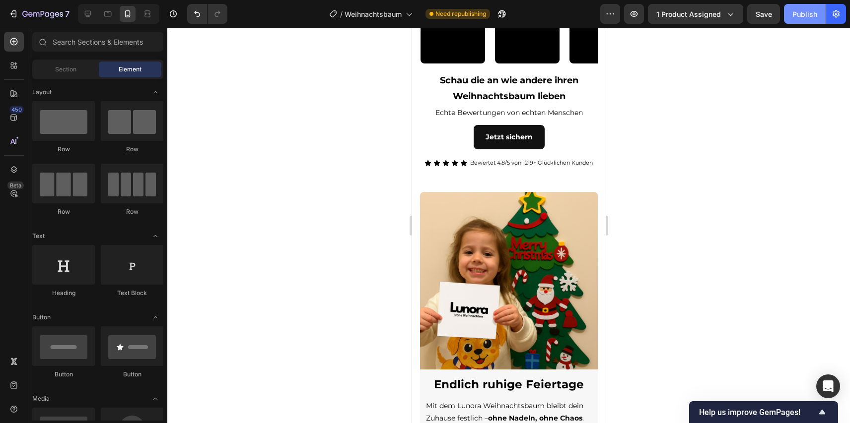
click at [785, 14] on button "Publish" at bounding box center [805, 14] width 42 height 20
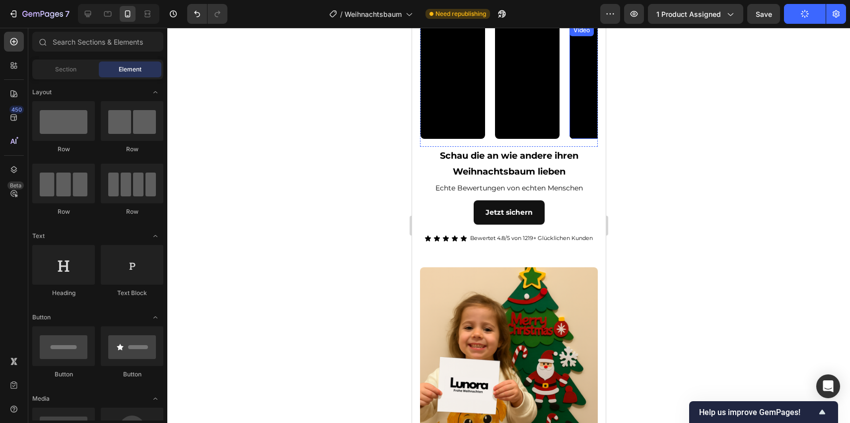
scroll to position [819, 0]
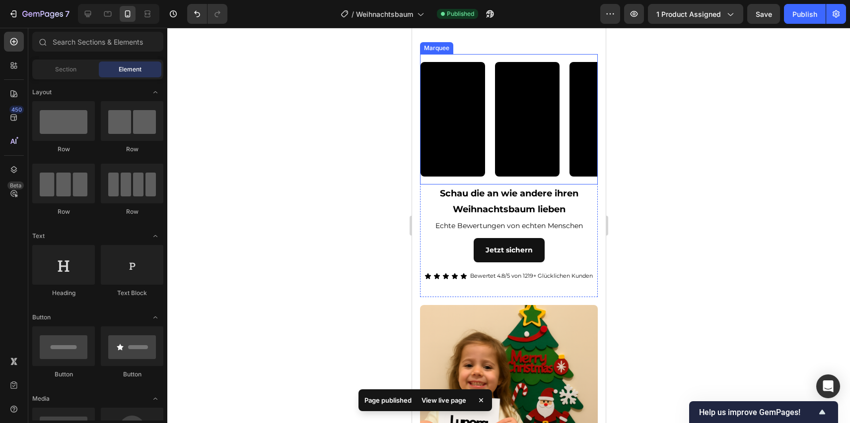
click at [563, 115] on div "Video" at bounding box center [531, 119] width 74 height 115
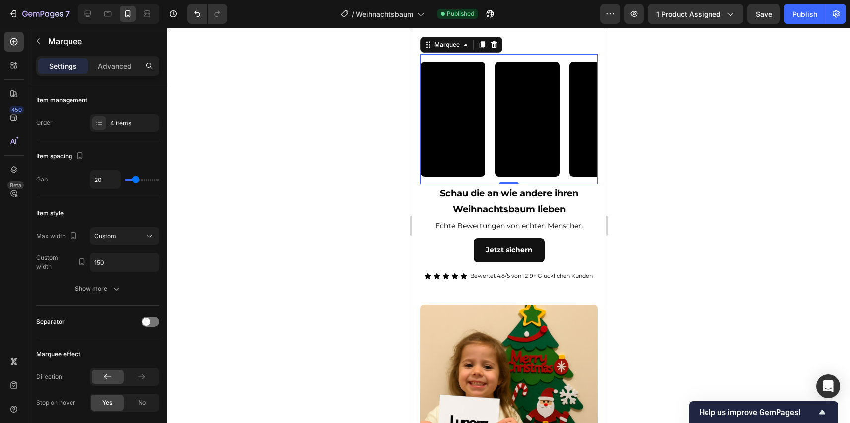
click at [486, 144] on div "Video" at bounding box center [457, 119] width 74 height 115
click at [490, 144] on div "Video" at bounding box center [457, 119] width 74 height 115
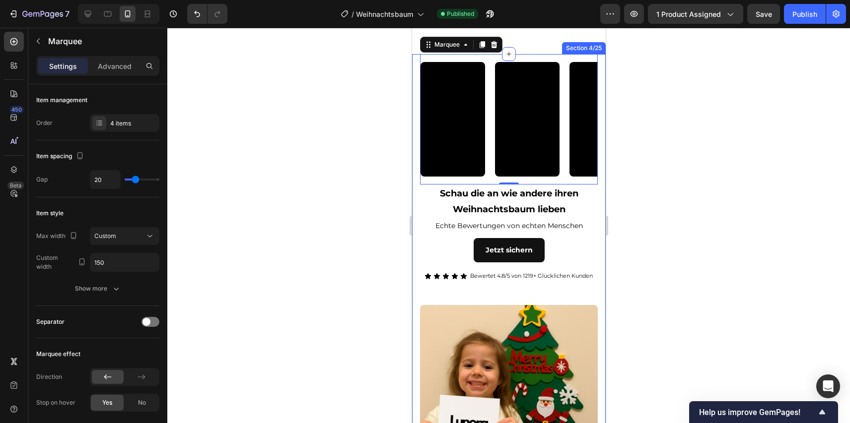
click at [660, 251] on div at bounding box center [508, 226] width 682 height 396
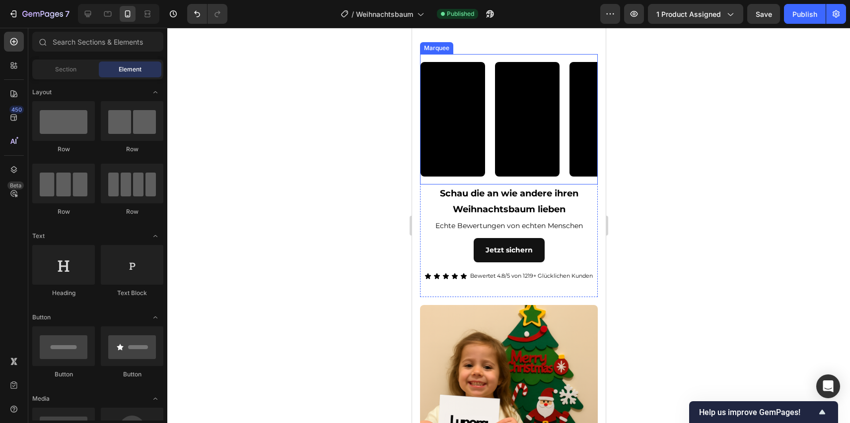
click at [561, 177] on div "Video" at bounding box center [531, 119] width 74 height 115
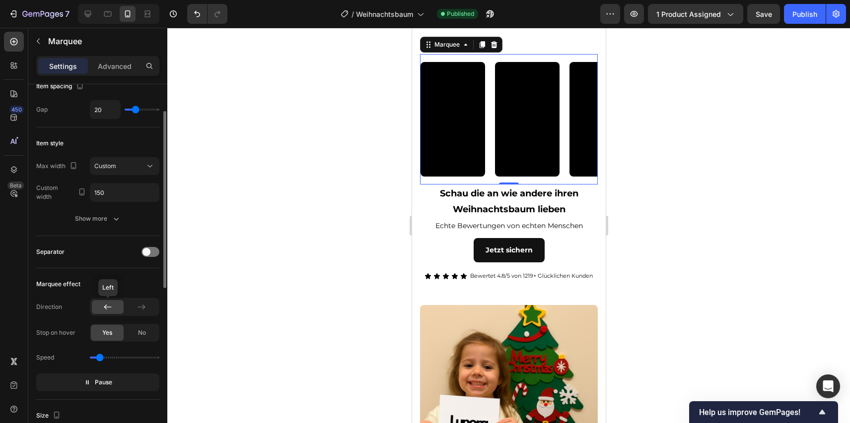
scroll to position [79, 0]
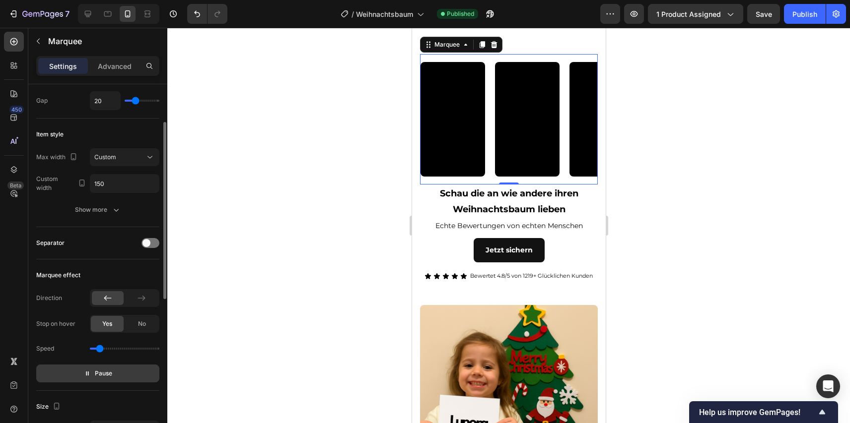
click at [104, 379] on button "Pause" at bounding box center [97, 374] width 123 height 18
click at [117, 369] on button "Preview" at bounding box center [97, 374] width 123 height 18
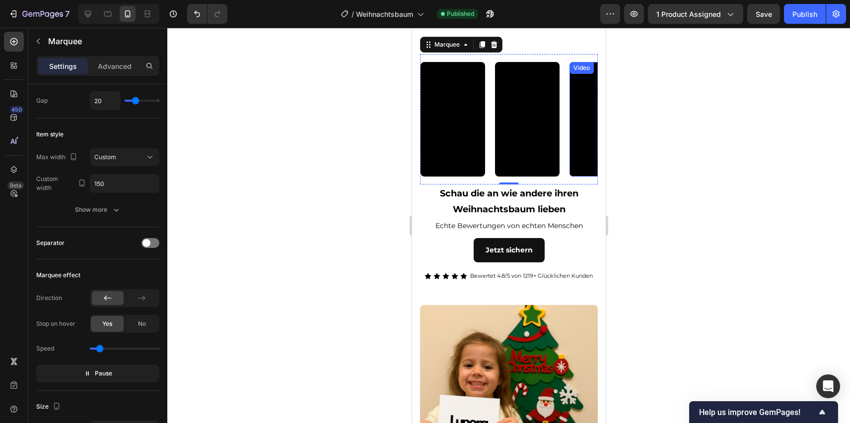
click at [574, 151] on video at bounding box center [600, 119] width 65 height 115
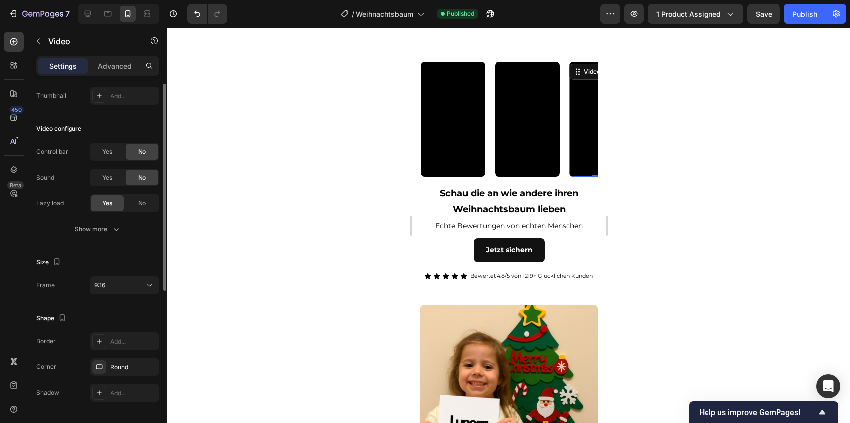
scroll to position [0, 0]
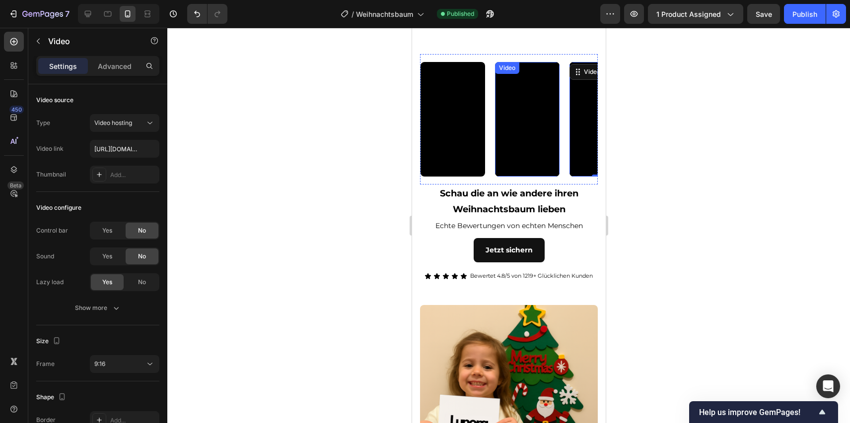
click at [530, 177] on div "Video" at bounding box center [530, 119] width 74 height 115
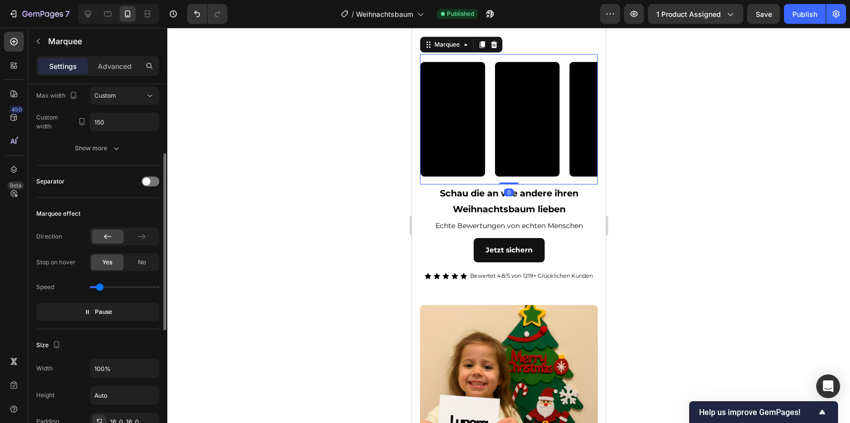
scroll to position [141, 0]
click at [276, 195] on div at bounding box center [508, 226] width 682 height 396
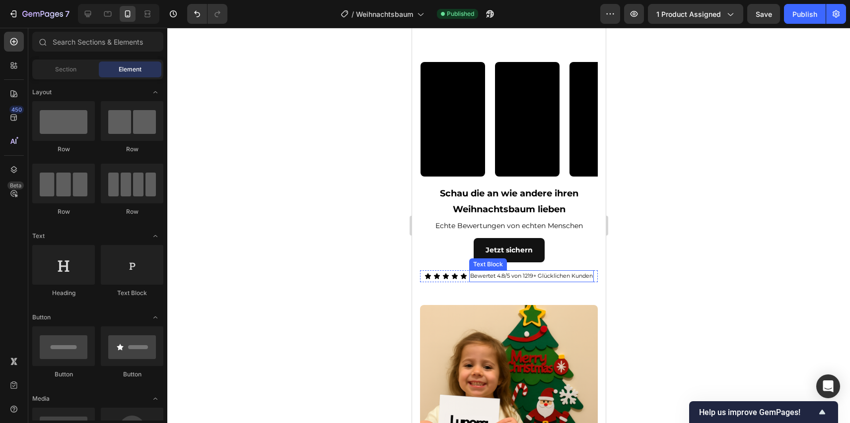
click at [498, 281] on p "Bewertet 4.8/5 von 1219+ Glücklichen Kunden" at bounding box center [531, 276] width 123 height 10
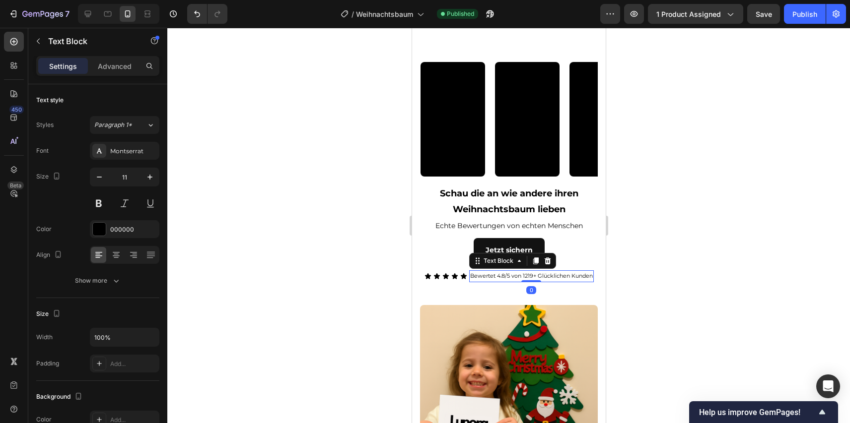
click at [533, 281] on p "Bewertet 4.8/5 von 1219+ Glücklichen Kunden" at bounding box center [531, 276] width 123 height 10
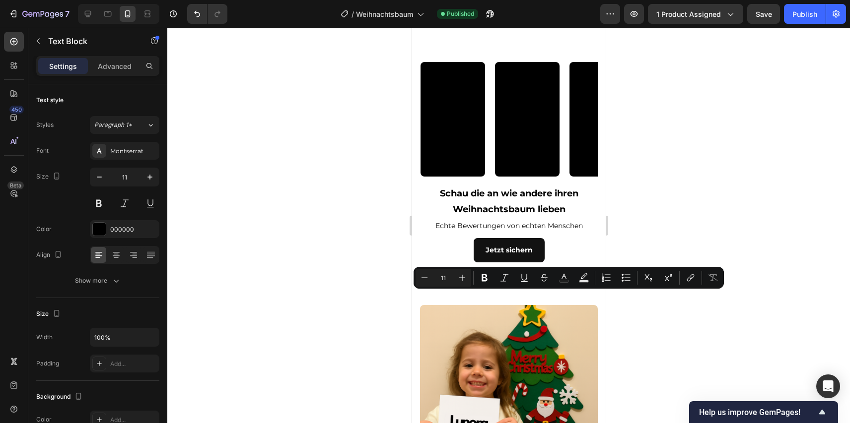
drag, startPoint x: 539, startPoint y: 297, endPoint x: 569, endPoint y: 297, distance: 30.3
click at [569, 281] on p "Bewertet 4.8/5 von 1219+ Glücklichen Kunden" at bounding box center [531, 276] width 123 height 10
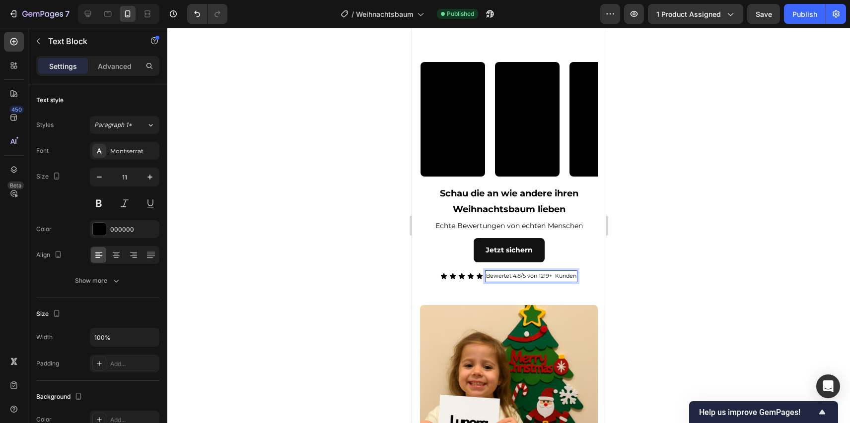
drag, startPoint x: 556, startPoint y: 295, endPoint x: 569, endPoint y: 296, distance: 12.9
click at [568, 281] on p "Bewertet 4.8/5 von 1219+ Kunden" at bounding box center [530, 276] width 90 height 10
drag, startPoint x: 575, startPoint y: 296, endPoint x: 553, endPoint y: 296, distance: 21.3
click at [553, 281] on p "Bewertet 4.8/5 von 1219+ Kunden" at bounding box center [530, 276] width 90 height 10
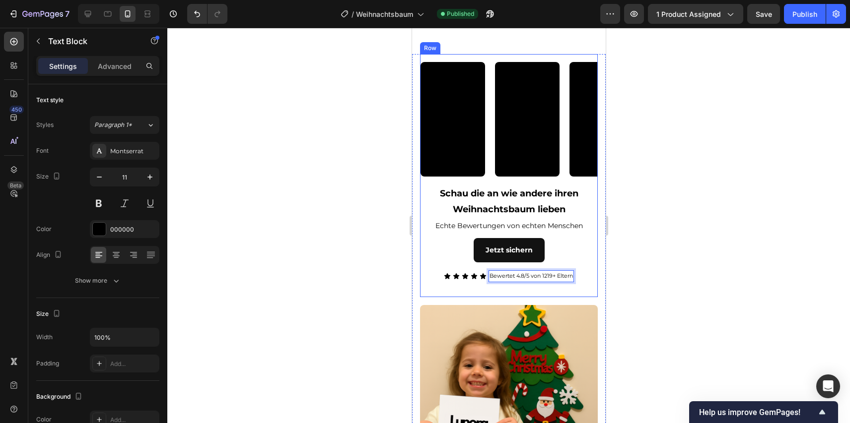
click at [670, 294] on div at bounding box center [508, 226] width 682 height 396
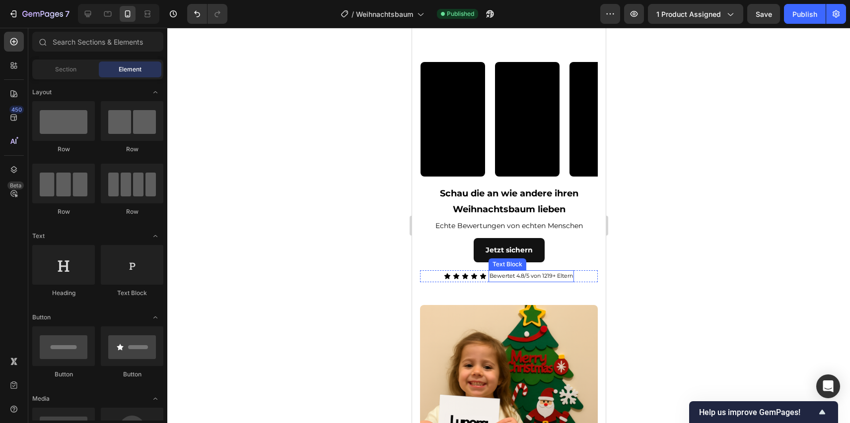
click at [537, 281] on p "Bewertet 4.8/5 von 1219+ Eltern" at bounding box center [530, 276] width 83 height 10
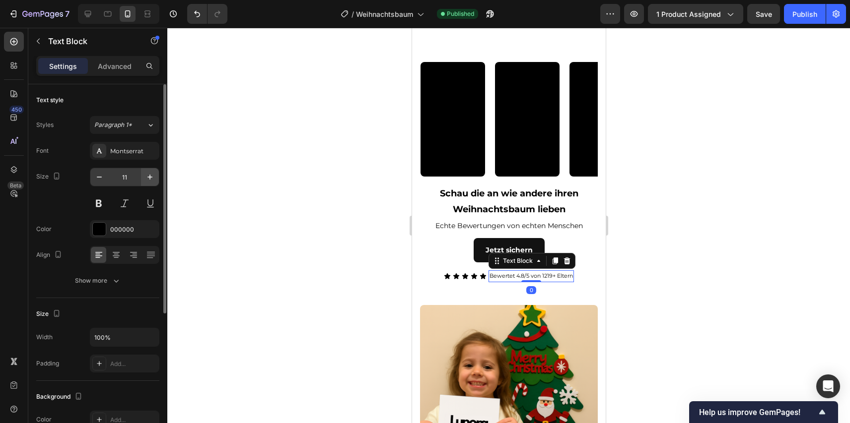
click at [152, 176] on icon "button" at bounding box center [150, 177] width 10 height 10
type input "12"
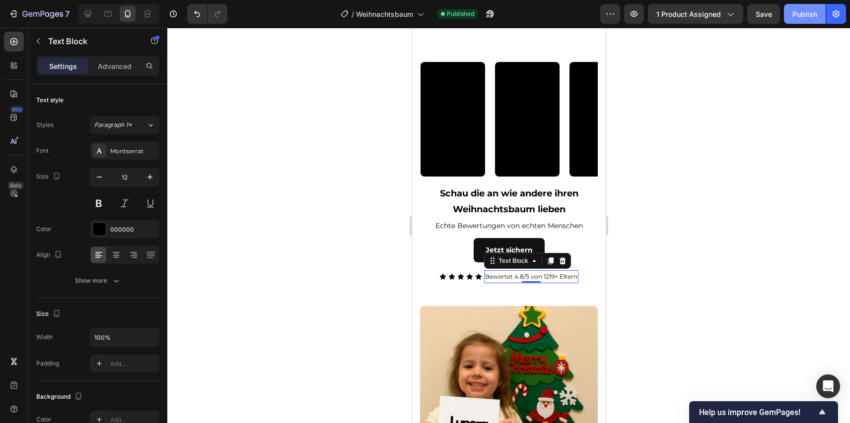
click at [809, 20] on button "Publish" at bounding box center [805, 14] width 42 height 20
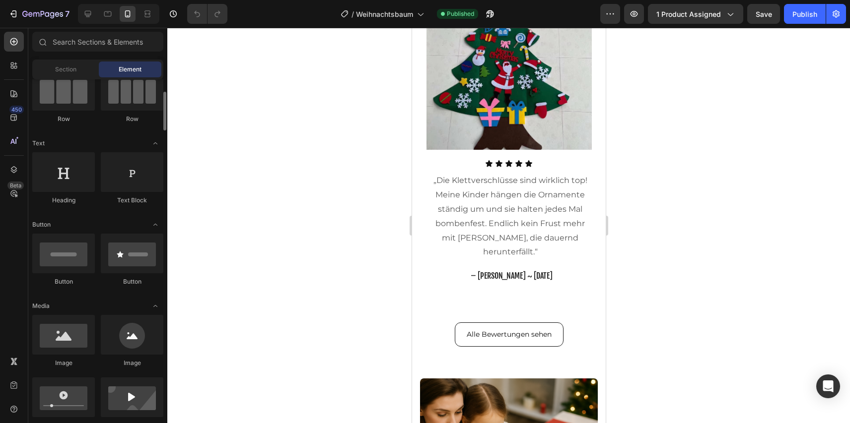
scroll to position [116, 0]
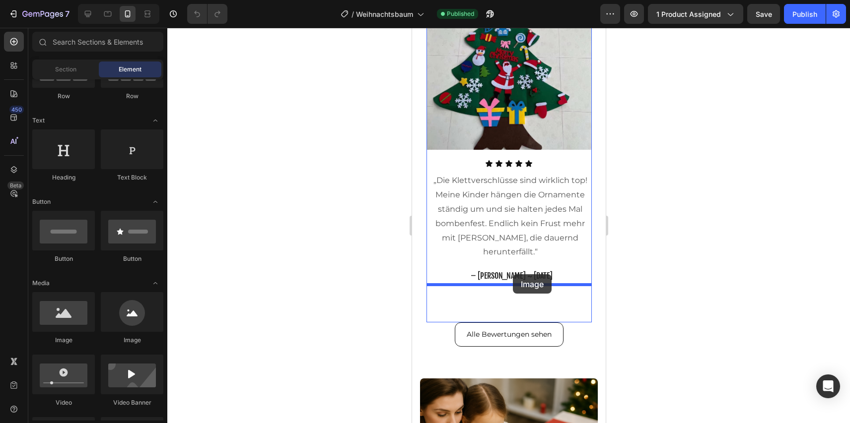
drag, startPoint x: 540, startPoint y: 334, endPoint x: 512, endPoint y: 274, distance: 65.7
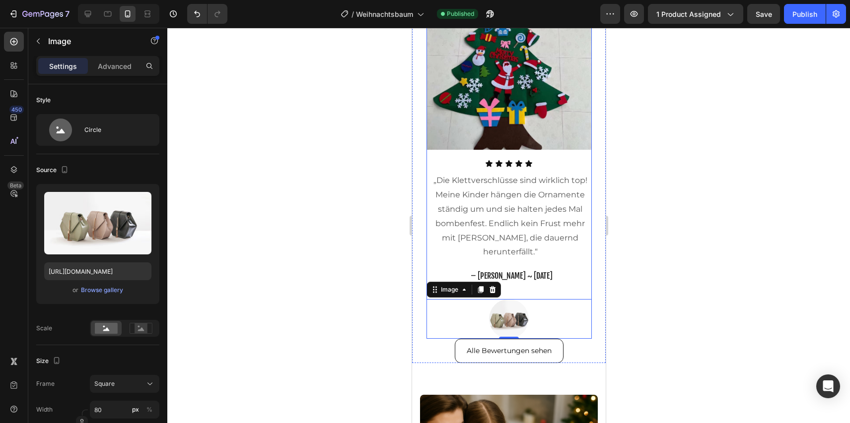
click at [521, 271] on div "Image Icon Icon Icon Icon Icon Icon List „Die Klettverschlüsse sind wirklich to…" at bounding box center [508, 162] width 165 height 354
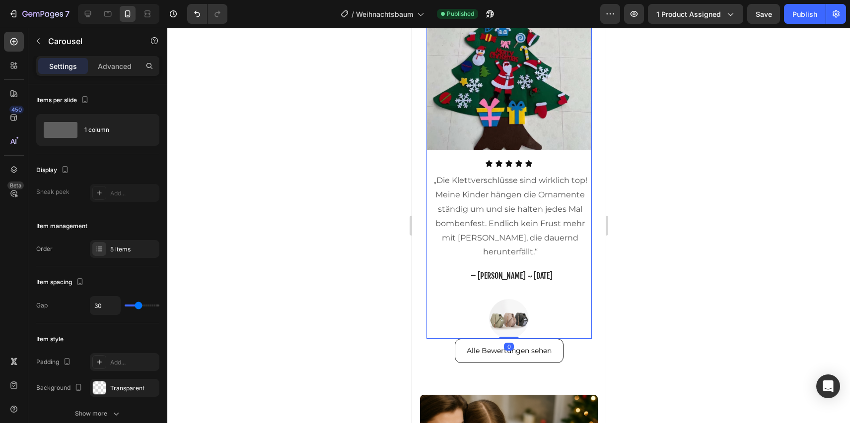
click at [514, 284] on div "Image Icon Icon Icon Icon Icon Icon List „Die Klettverschlüsse sind wirklich to…" at bounding box center [508, 162] width 165 height 354
click at [514, 299] on img at bounding box center [508, 319] width 40 height 40
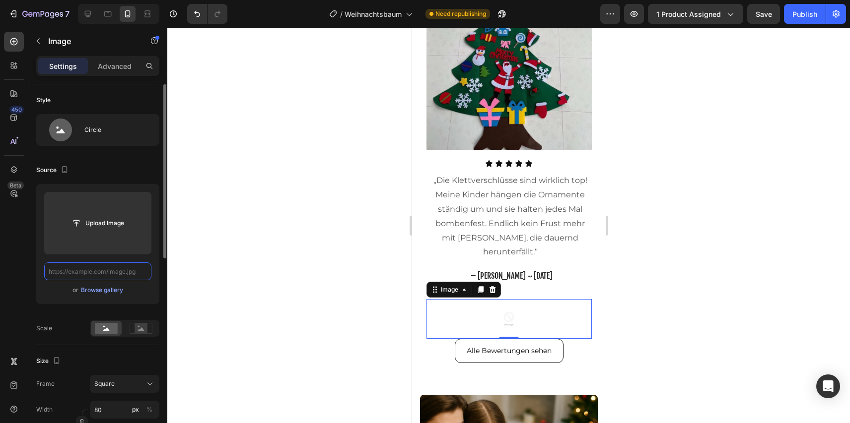
scroll to position [0, 0]
paste input "https://cdn.shopify.com/s/files/1/0927/7983/9830/files/Person_2.webp?v=17589016…"
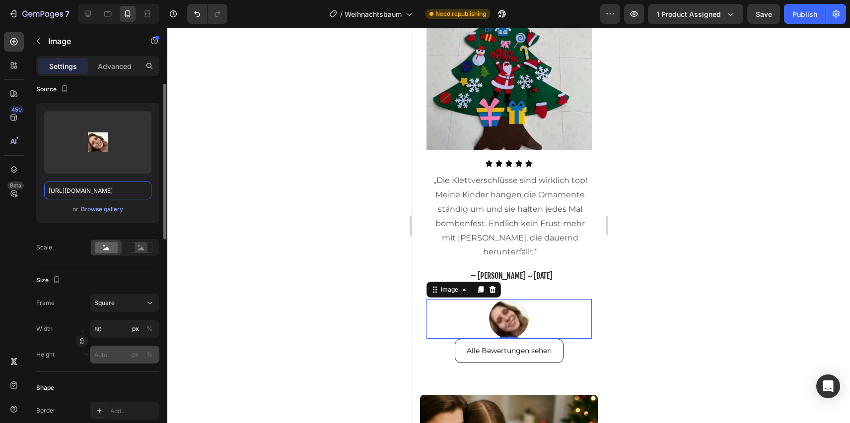
scroll to position [85, 0]
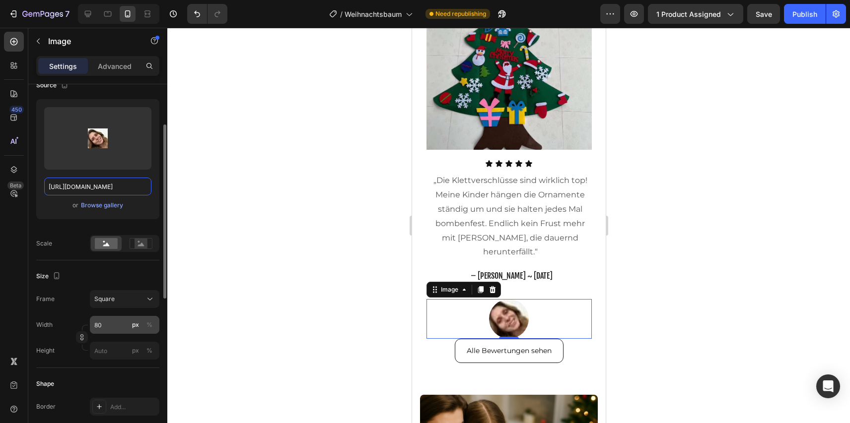
type input "https://cdn.shopify.com/s/files/1/0927/7983/9830/files/Person_2.webp?v=17589016…"
click at [118, 326] on input "80" at bounding box center [124, 325] width 69 height 18
type input "2"
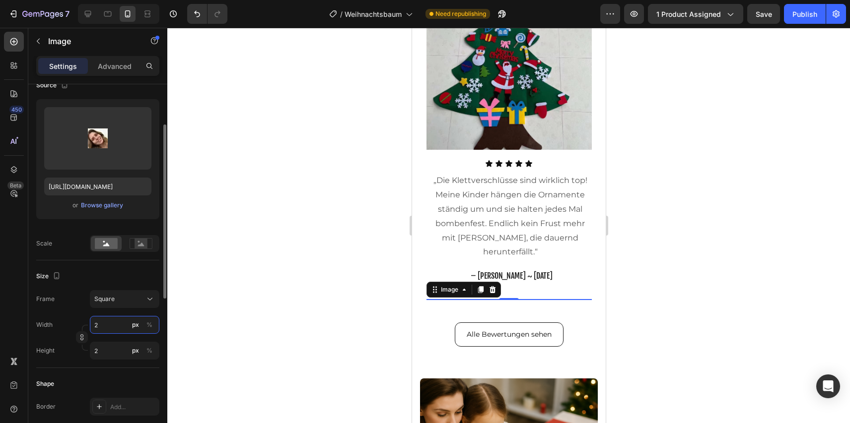
type input "25"
type input "2"
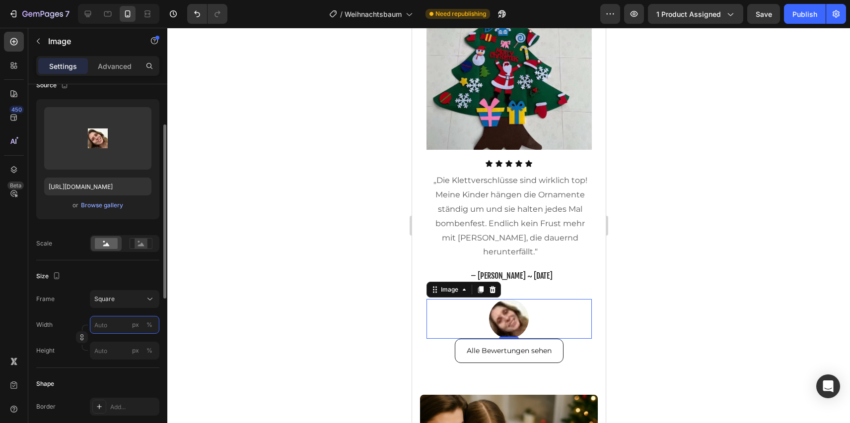
type input "2"
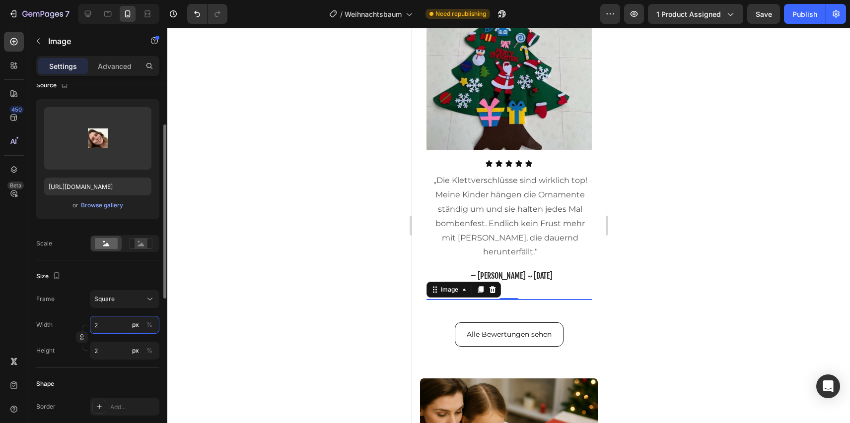
type input "23"
type input "2"
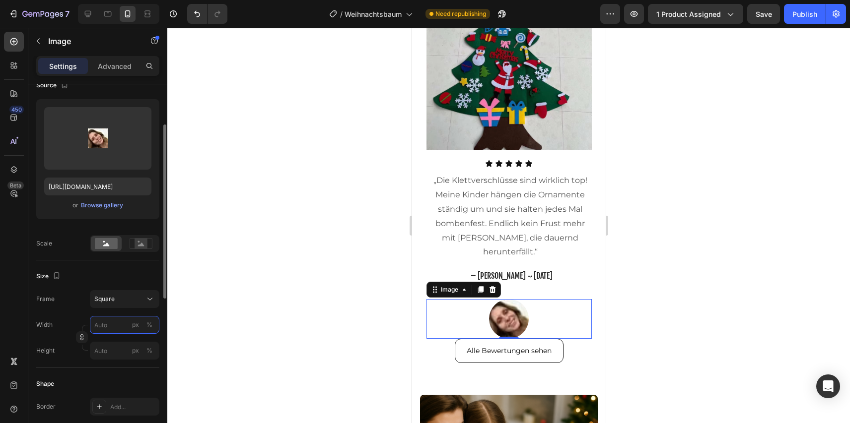
type input "3"
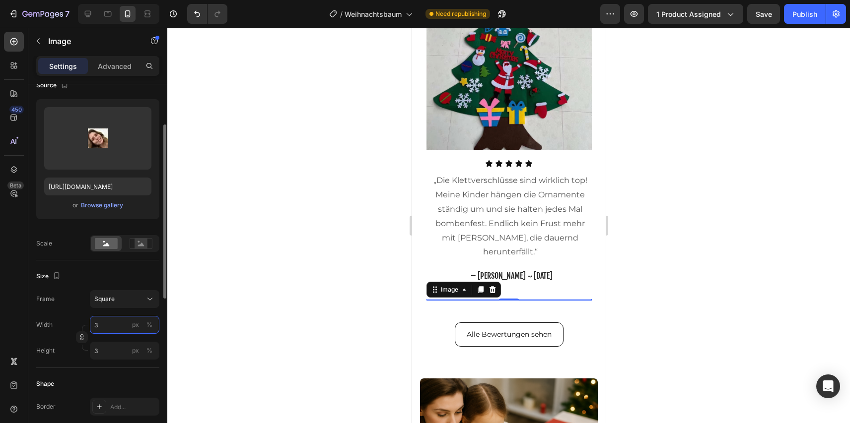
type input "30"
click at [272, 262] on div at bounding box center [508, 226] width 682 height 396
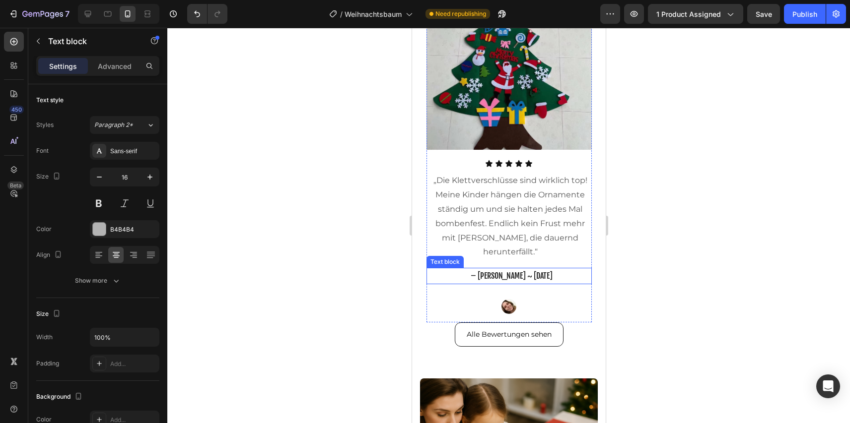
click at [523, 269] on p "– [PERSON_NAME] ~ [DATE]" at bounding box center [511, 276] width 158 height 14
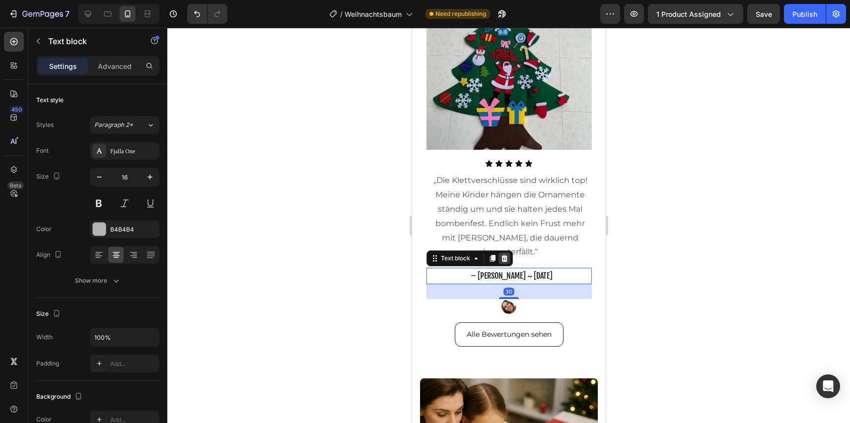
click at [506, 255] on icon at bounding box center [504, 259] width 8 height 8
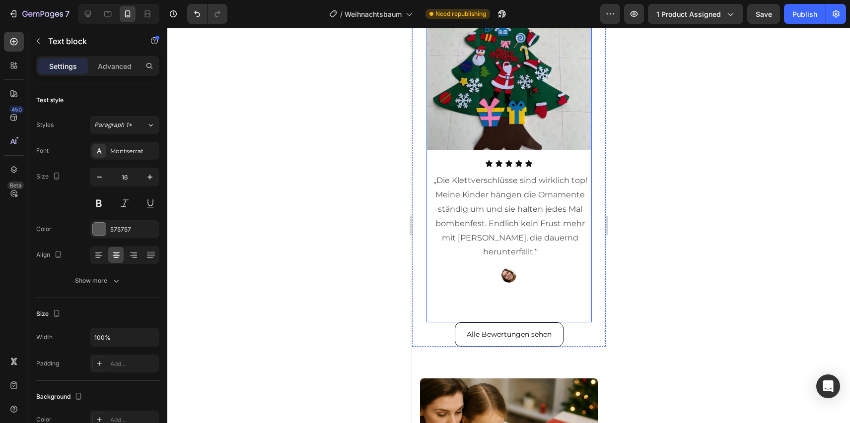
click at [518, 244] on p "„Die Klettverschlüsse sind wirklich top! Meine Kinder hängen die Ornamente stän…" at bounding box center [510, 217] width 156 height 86
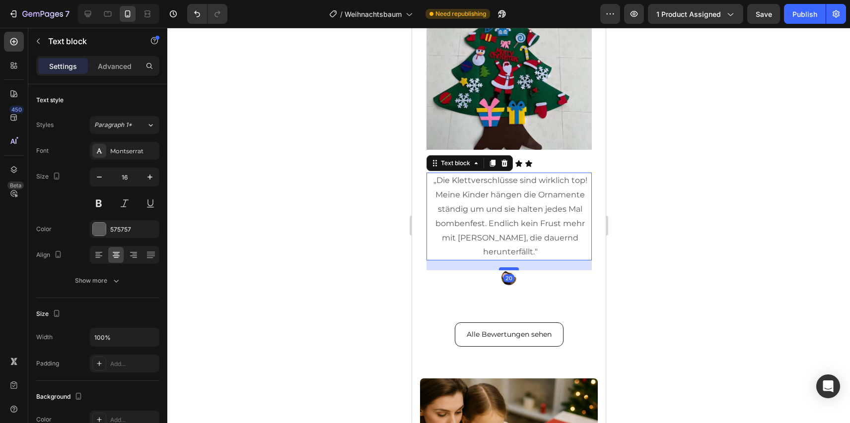
click at [510, 268] on div at bounding box center [508, 269] width 20 height 3
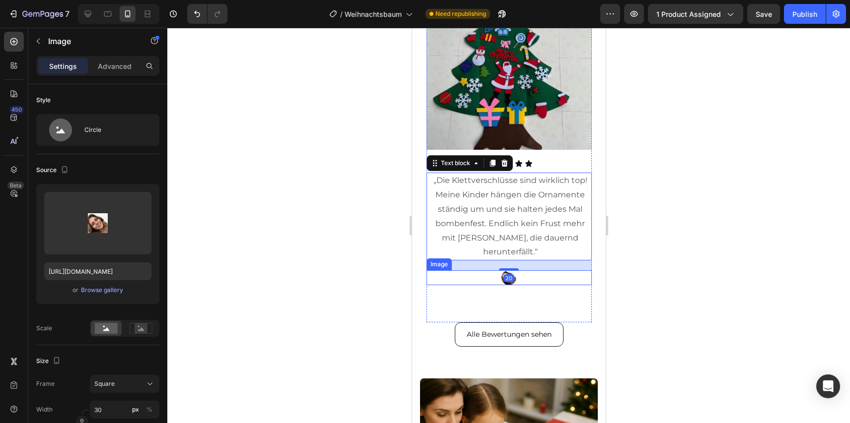
click at [525, 270] on div at bounding box center [508, 277] width 165 height 15
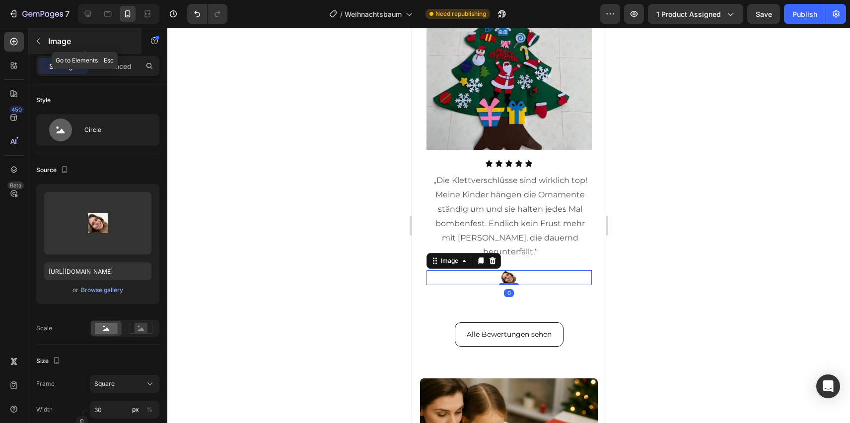
click at [61, 42] on p "Image" at bounding box center [90, 41] width 84 height 12
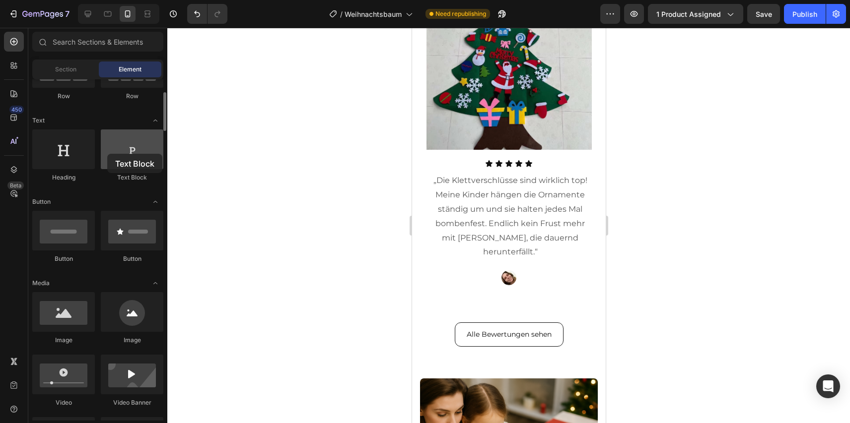
drag, startPoint x: 123, startPoint y: 154, endPoint x: 108, endPoint y: 152, distance: 15.5
click at [108, 152] on div at bounding box center [132, 150] width 63 height 40
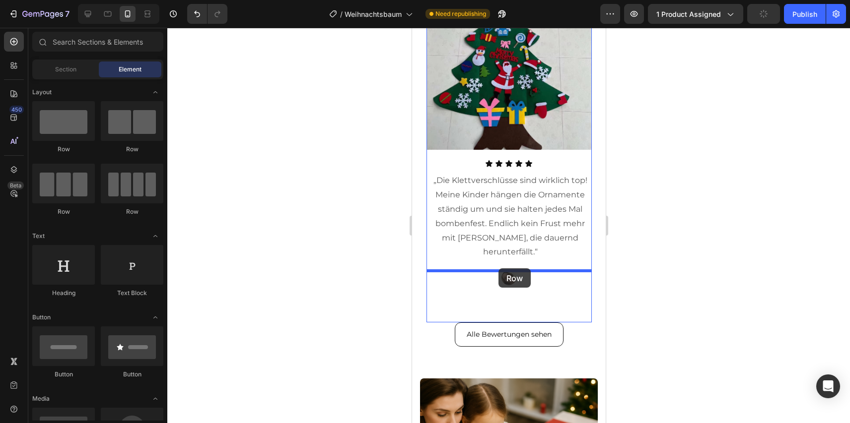
drag, startPoint x: 541, startPoint y: 167, endPoint x: 498, endPoint y: 269, distance: 110.1
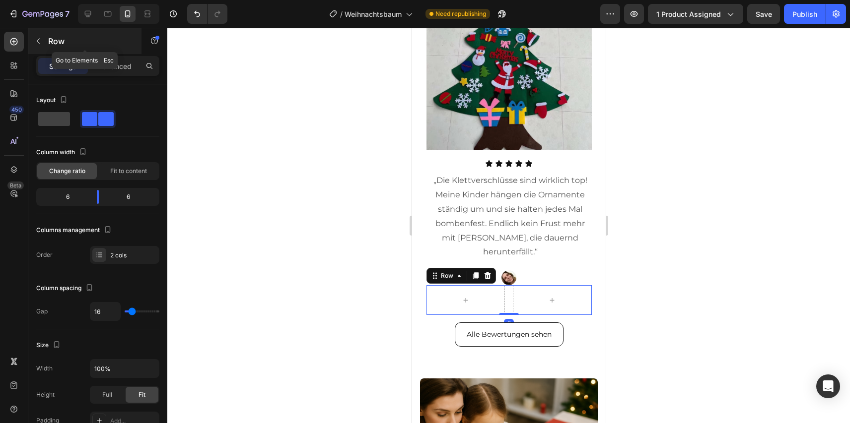
click at [46, 29] on div "Row" at bounding box center [84, 41] width 113 height 26
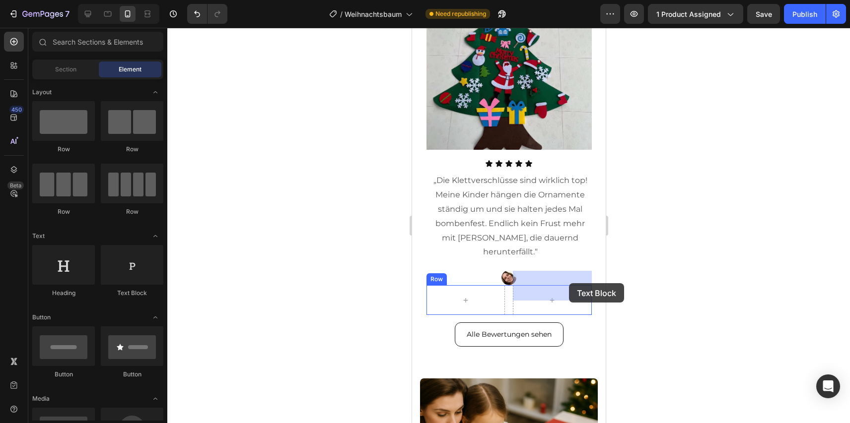
drag, startPoint x: 555, startPoint y: 294, endPoint x: 565, endPoint y: 284, distance: 14.4
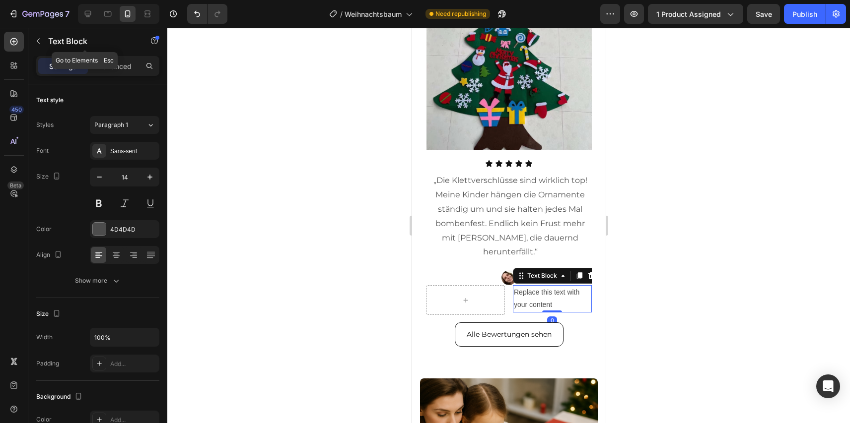
click at [86, 55] on div "Text Block" at bounding box center [84, 42] width 113 height 28
click at [88, 42] on p "Text Block" at bounding box center [90, 41] width 84 height 12
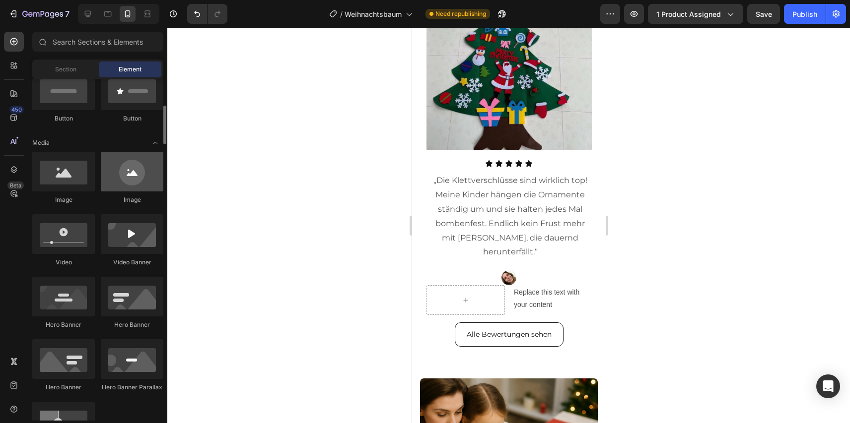
scroll to position [249, 0]
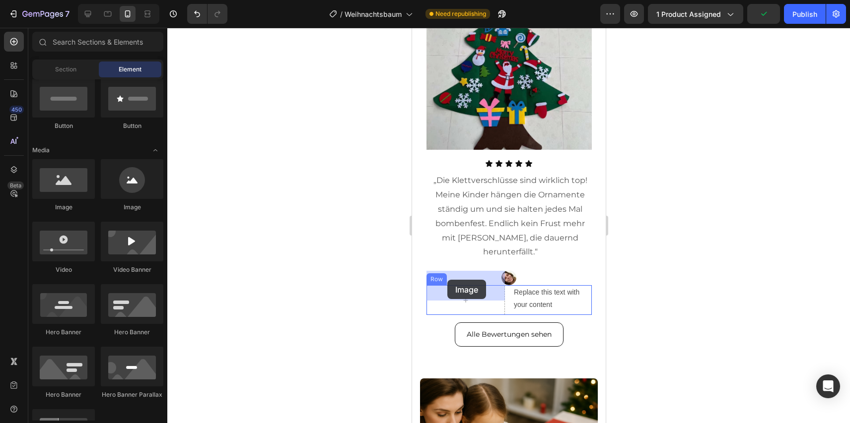
drag, startPoint x: 549, startPoint y: 224, endPoint x: 447, endPoint y: 280, distance: 115.9
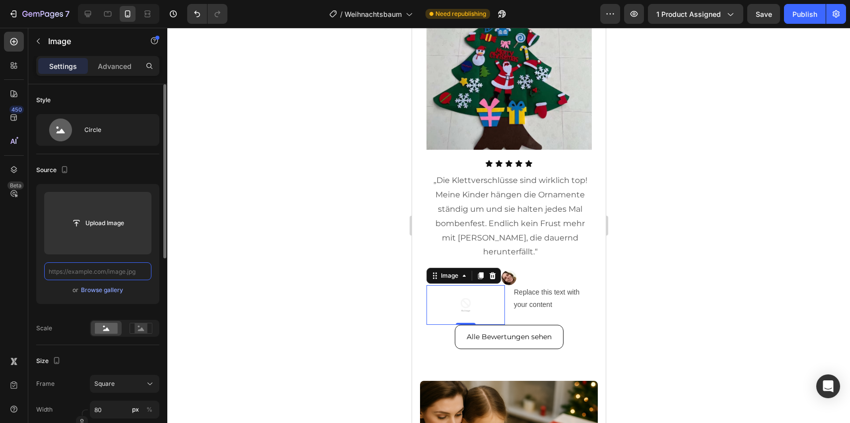
paste input "[URL][DOMAIN_NAME]"
type input "[URL][DOMAIN_NAME]"
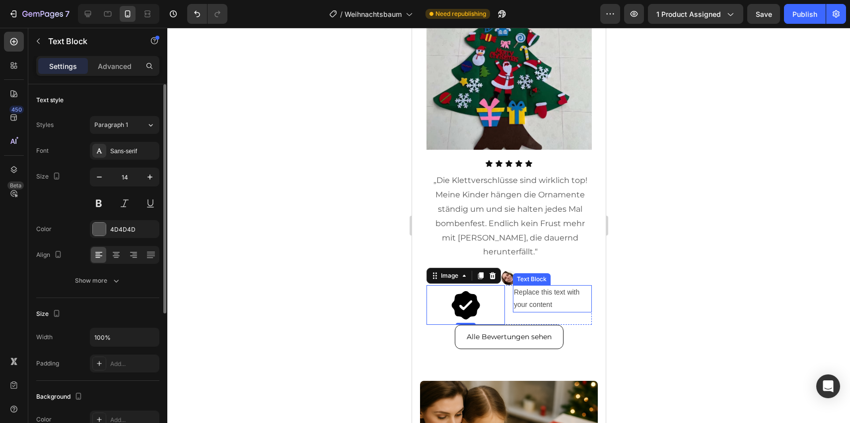
click at [530, 285] on div "Replace this text with your content" at bounding box center [551, 298] width 79 height 27
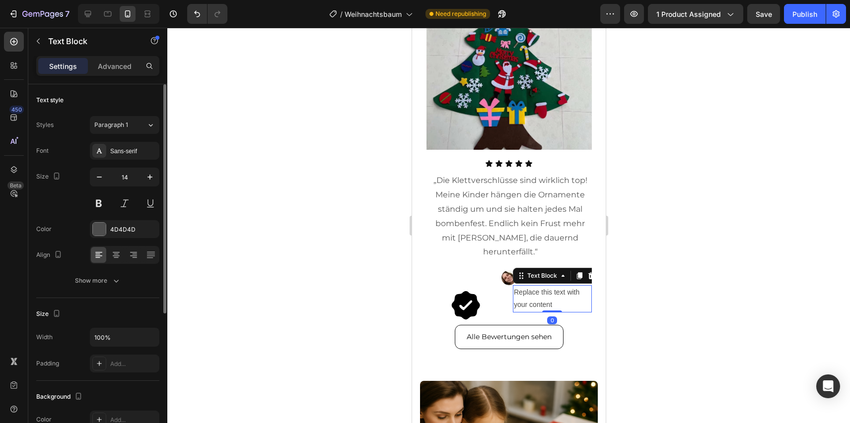
click at [530, 285] on div "Replace this text with your content" at bounding box center [551, 298] width 79 height 27
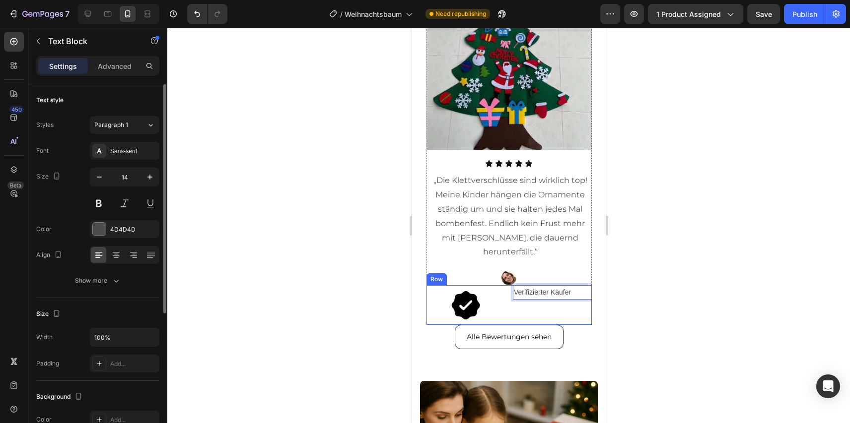
click at [504, 296] on div "Image Verifizierter Käufer Text Block 0 Row" at bounding box center [508, 305] width 165 height 40
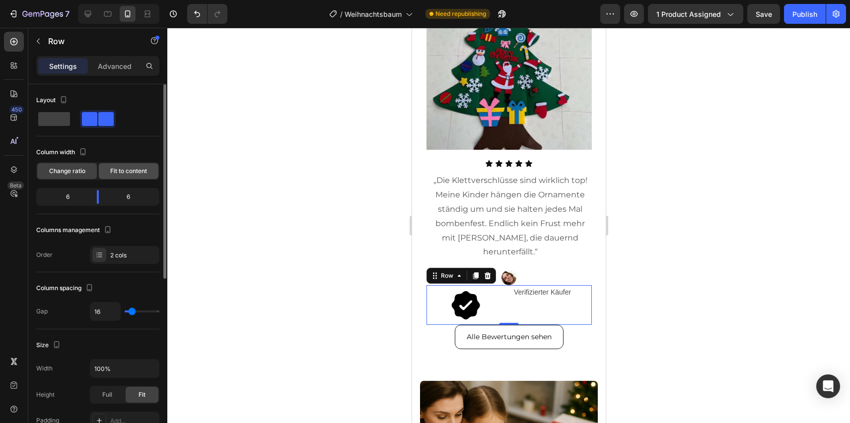
click at [128, 175] on span "Fit to content" at bounding box center [128, 171] width 37 height 9
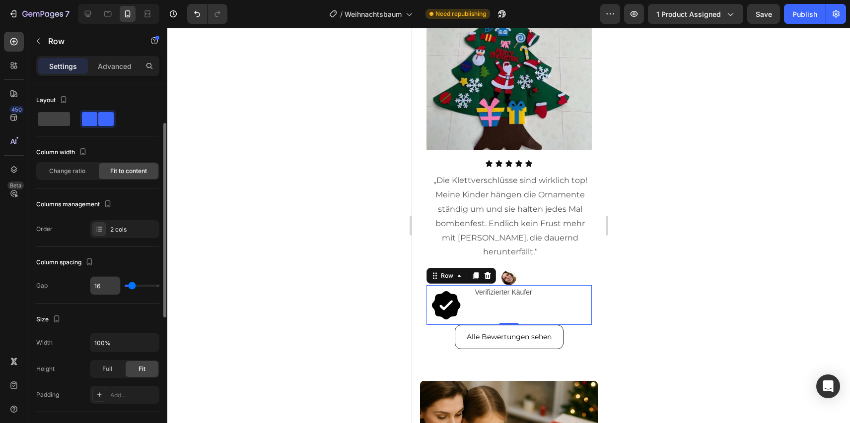
scroll to position [326, 0]
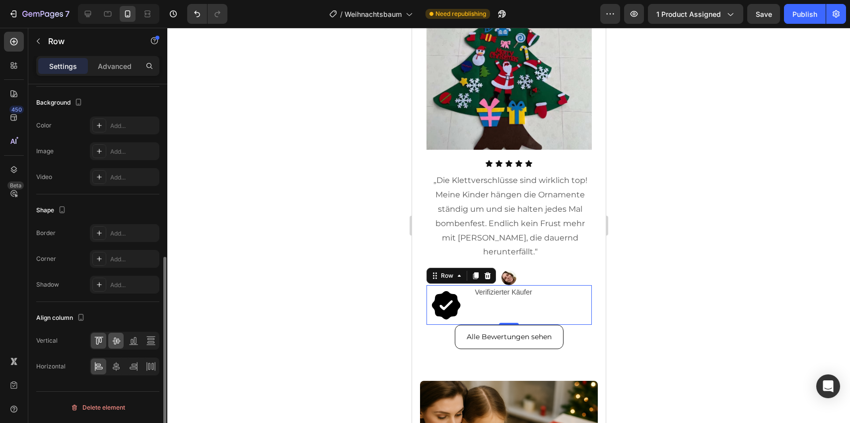
click at [113, 342] on icon at bounding box center [116, 341] width 10 height 10
click at [113, 378] on div "Align column Vertical Horizontal" at bounding box center [97, 342] width 123 height 81
click at [116, 370] on icon at bounding box center [116, 366] width 7 height 9
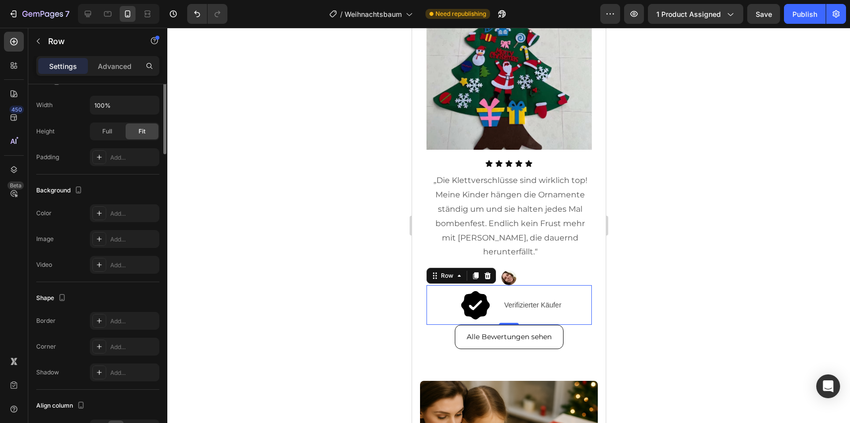
scroll to position [0, 0]
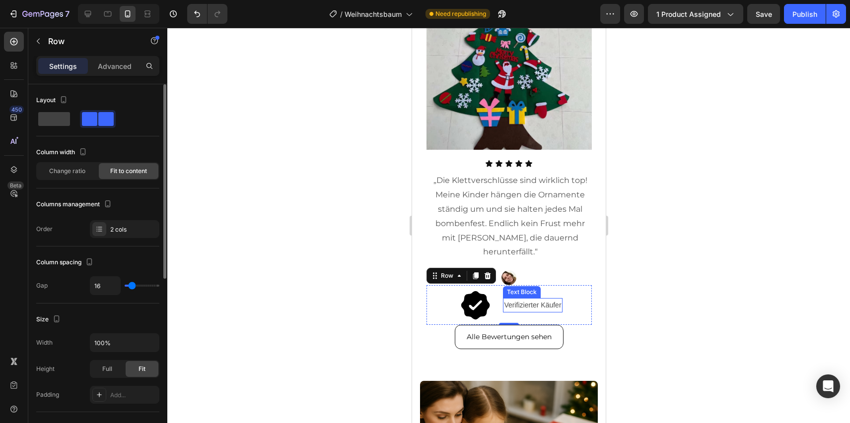
click at [541, 299] on p "Verifizierter Käufer" at bounding box center [531, 305] width 57 height 12
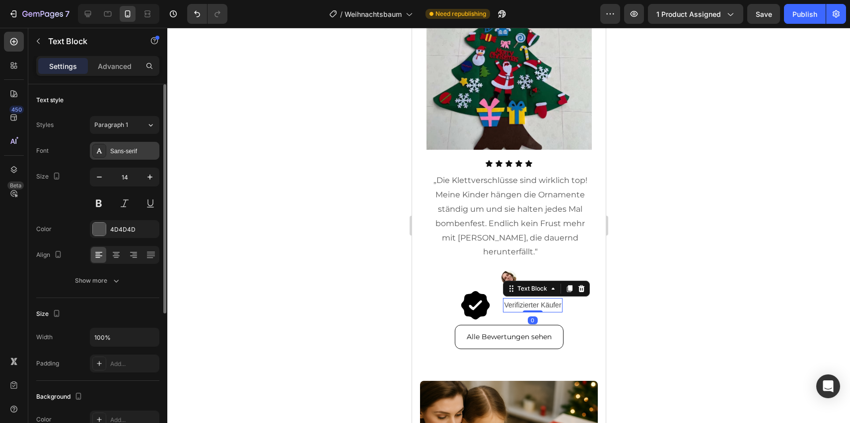
click at [126, 156] on div "Sans-serif" at bounding box center [124, 151] width 69 height 18
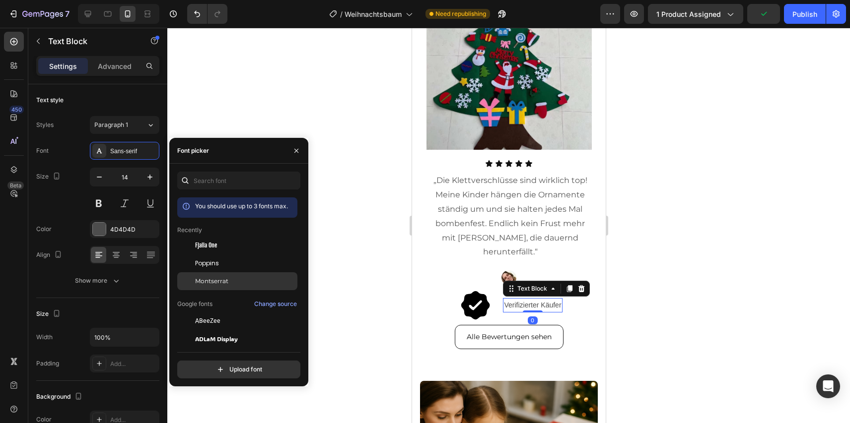
click at [208, 279] on span "Montserrat" at bounding box center [211, 281] width 33 height 9
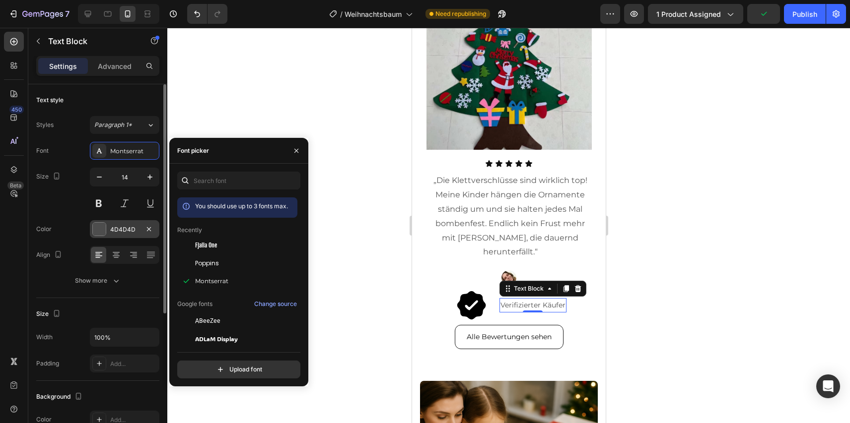
click at [103, 226] on div at bounding box center [99, 229] width 13 height 13
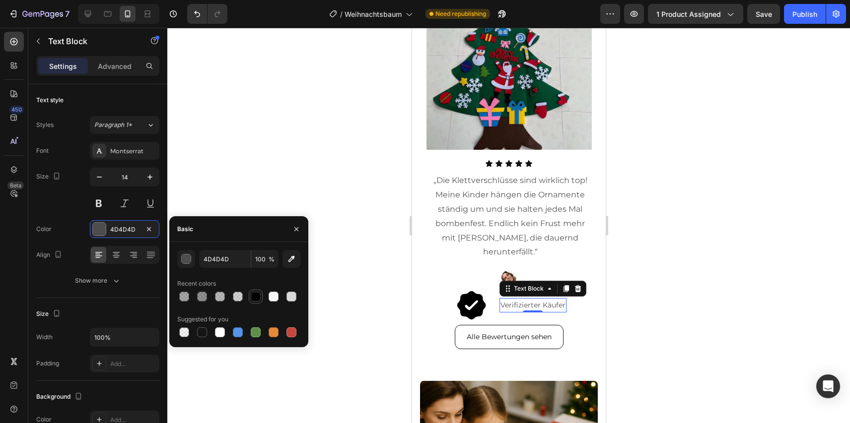
click at [257, 299] on div at bounding box center [256, 297] width 10 height 10
type input "000000"
click at [478, 288] on img at bounding box center [471, 305] width 40 height 40
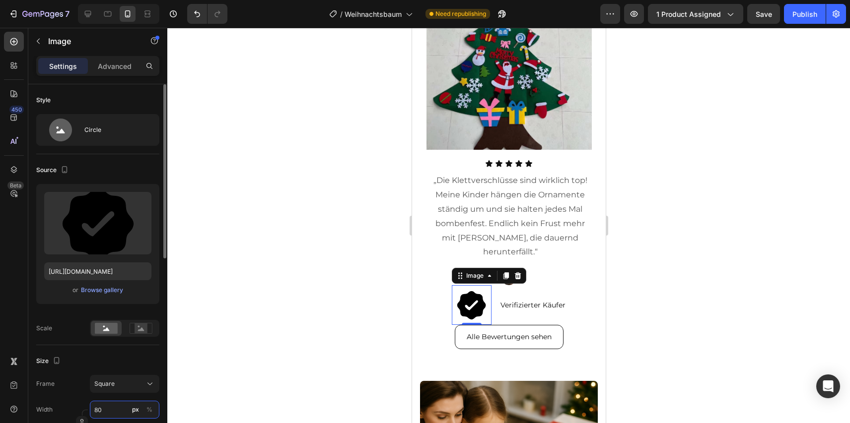
click at [117, 409] on input "80" at bounding box center [124, 410] width 69 height 18
type input "3"
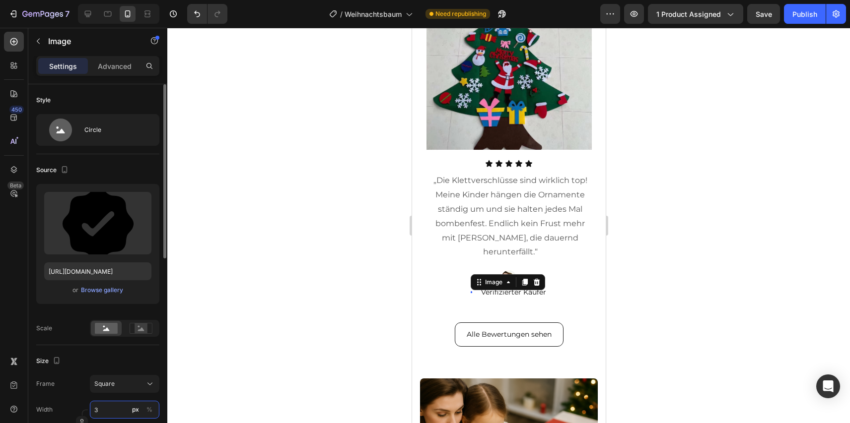
type input "30"
type input "3"
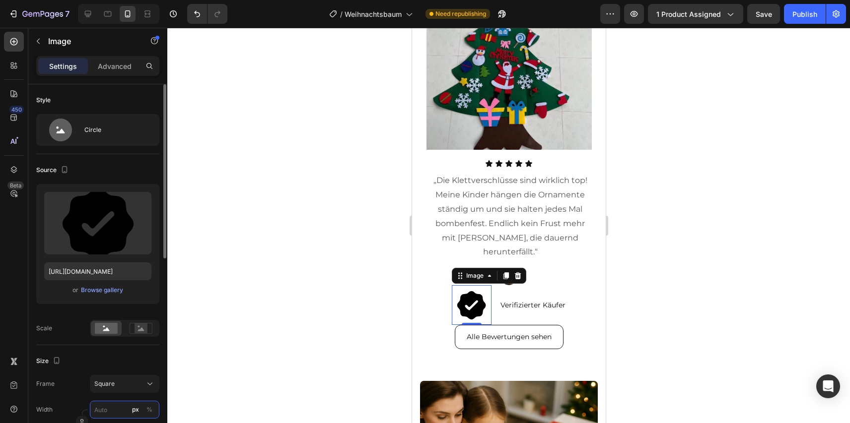
type input "2"
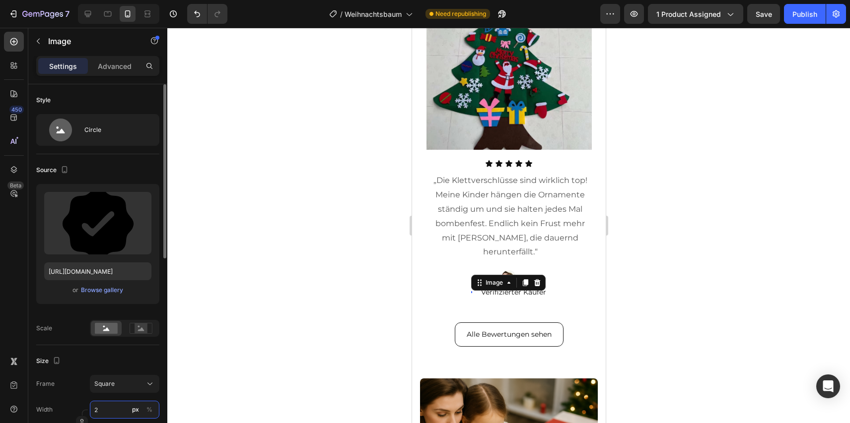
type input "25"
click at [484, 285] on div "Image 0 Verifizierter Käufer Text Block Row" at bounding box center [508, 292] width 165 height 14
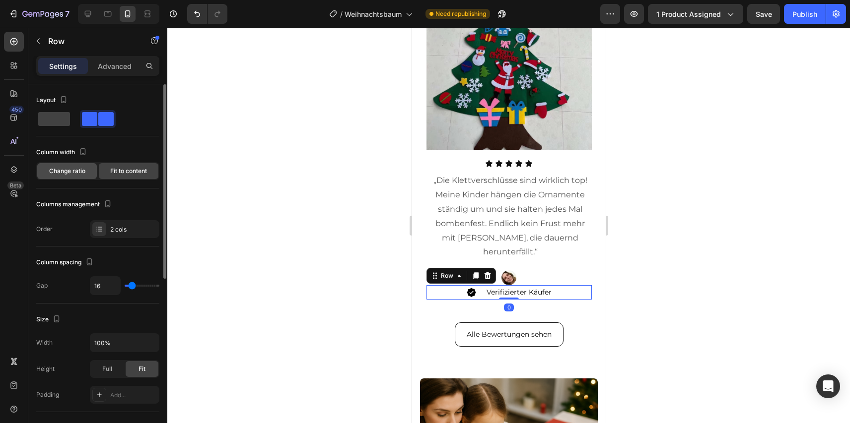
click at [89, 177] on div "Change ratio" at bounding box center [67, 171] width 60 height 16
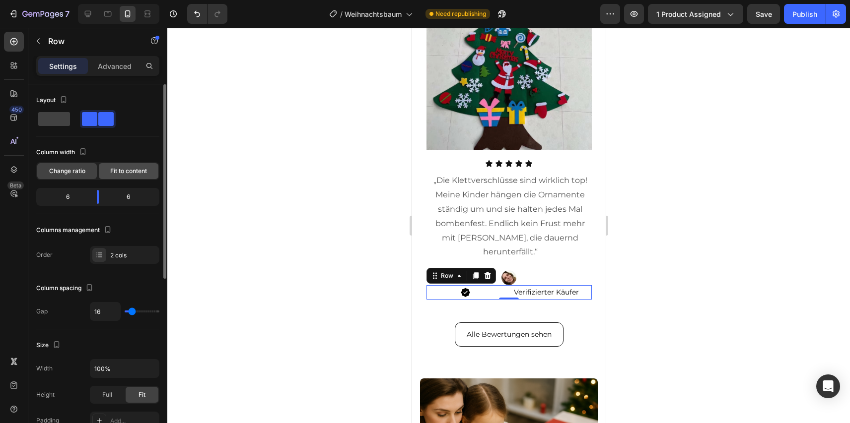
click at [116, 168] on span "Fit to content" at bounding box center [128, 171] width 37 height 9
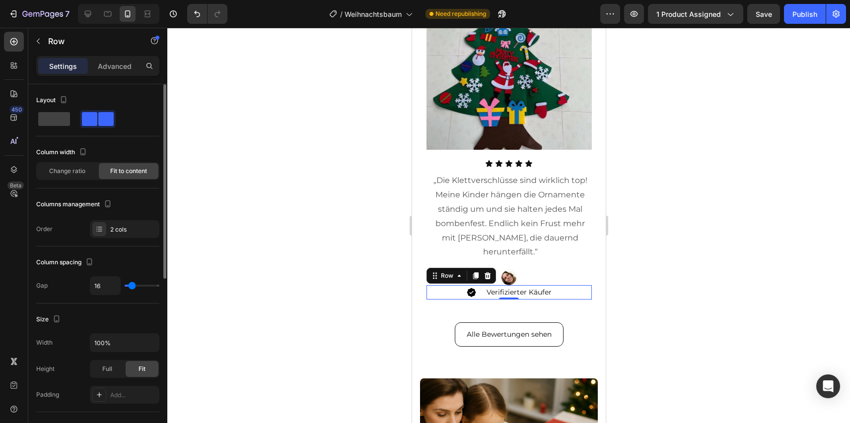
type input "18"
type input "6"
type input "0"
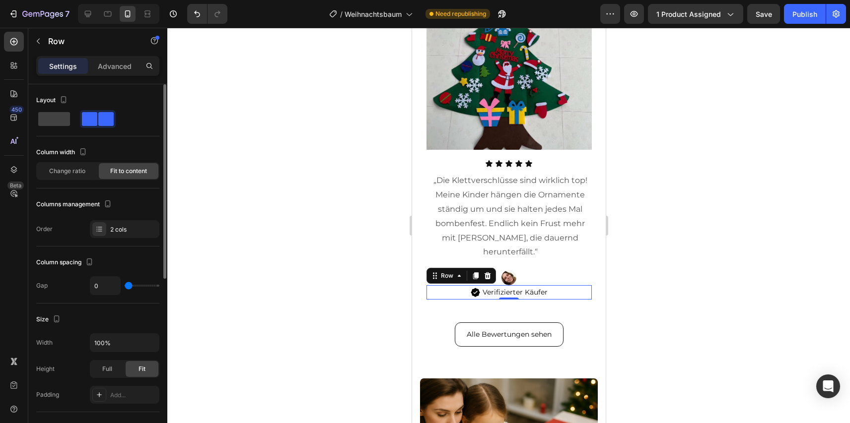
drag, startPoint x: 133, startPoint y: 287, endPoint x: 120, endPoint y: 287, distance: 12.9
type input "0"
click at [125, 287] on input "range" at bounding box center [142, 286] width 35 height 2
click at [207, 259] on div at bounding box center [508, 226] width 682 height 396
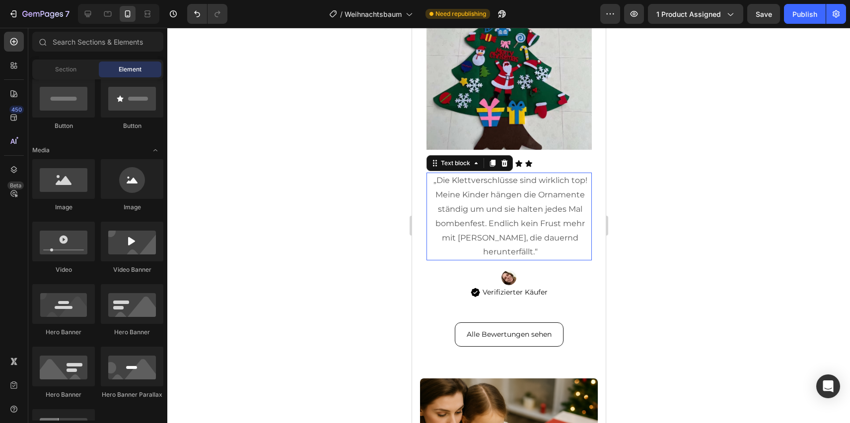
click at [473, 179] on p "„Die Klettverschlüsse sind wirklich top! Meine Kinder hängen die Ornamente stän…" at bounding box center [510, 217] width 156 height 86
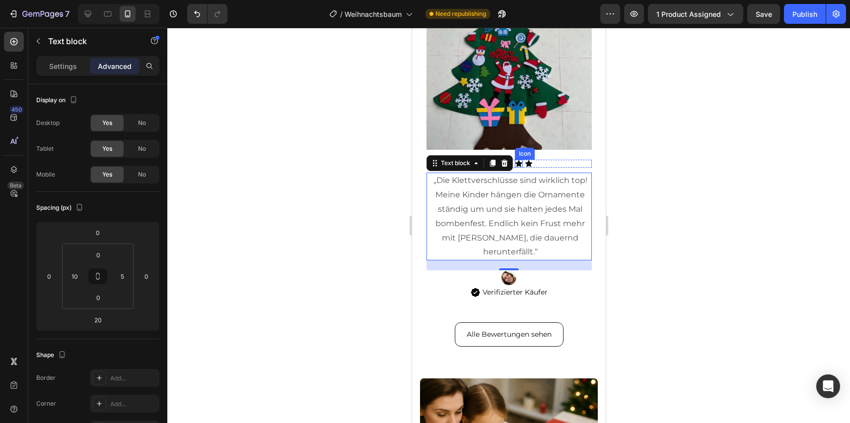
click at [675, 220] on div at bounding box center [508, 226] width 682 height 396
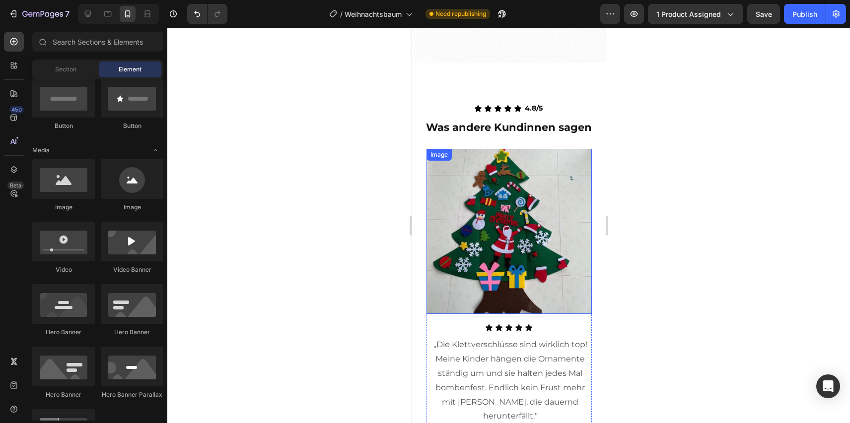
scroll to position [2290, 0]
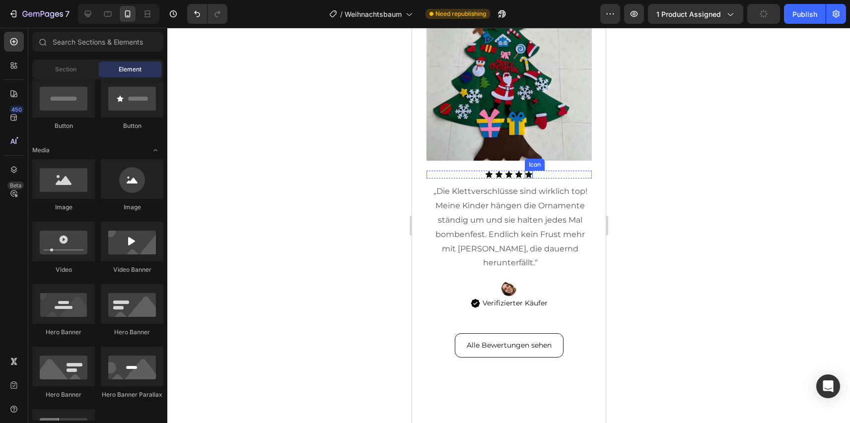
click at [538, 179] on div "Icon Icon Icon Icon Icon" at bounding box center [508, 175] width 165 height 8
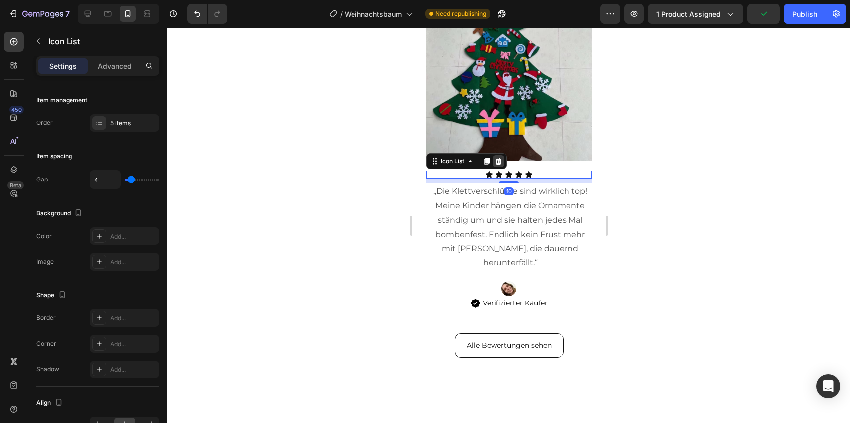
click at [499, 165] on icon at bounding box center [498, 161] width 8 height 8
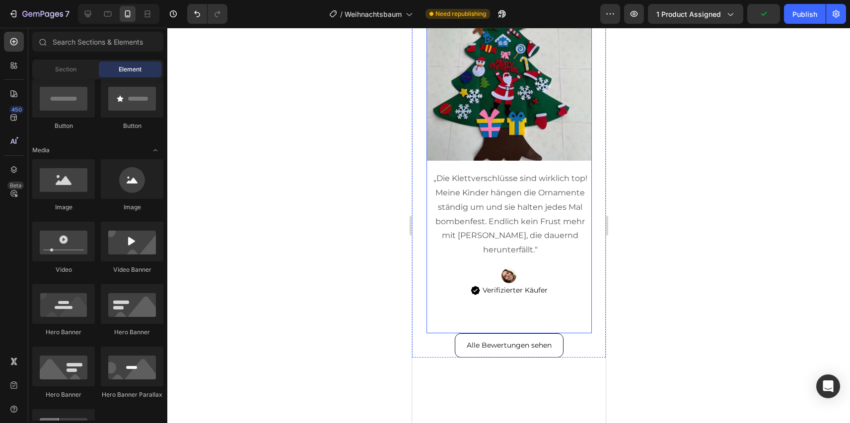
click at [640, 278] on div at bounding box center [508, 226] width 682 height 396
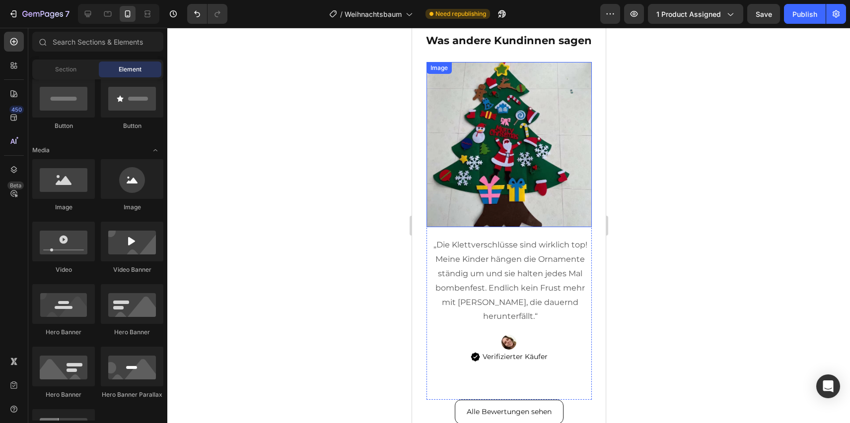
scroll to position [2348, 0]
click at [520, 335] on div at bounding box center [508, 342] width 165 height 15
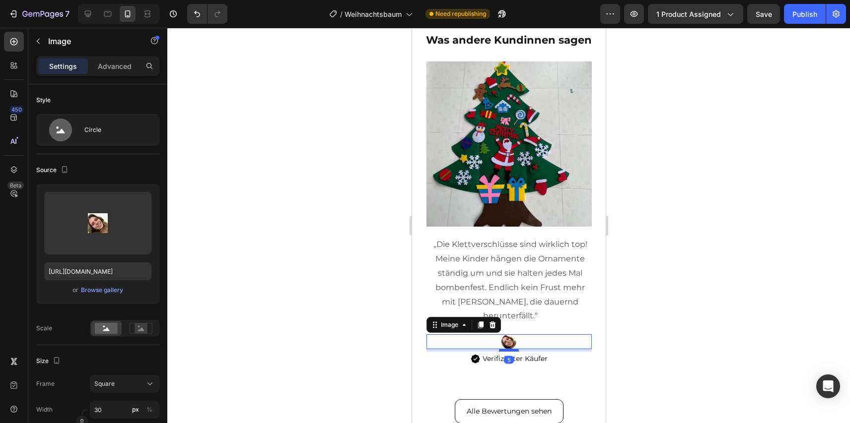
drag, startPoint x: 514, startPoint y: 333, endPoint x: 508, endPoint y: 336, distance: 6.9
click at [508, 349] on div at bounding box center [508, 350] width 20 height 3
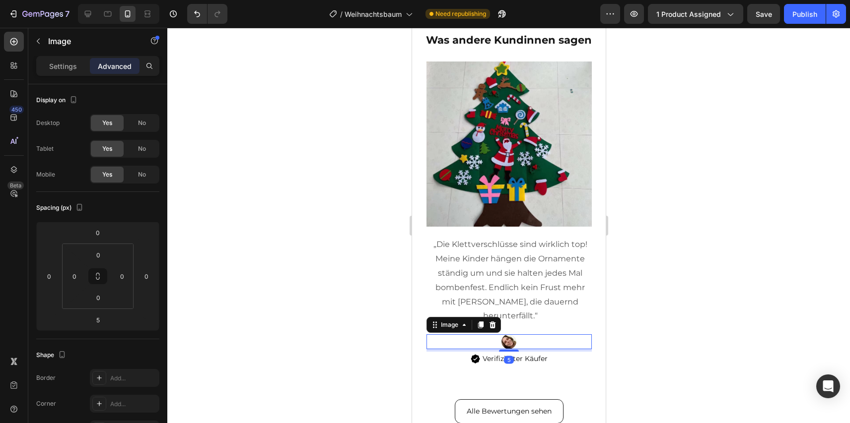
click at [648, 309] on div at bounding box center [508, 226] width 682 height 396
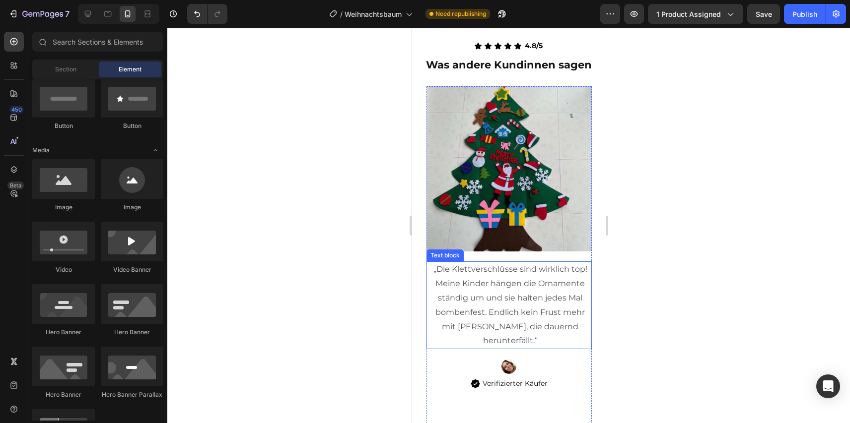
scroll to position [2333, 0]
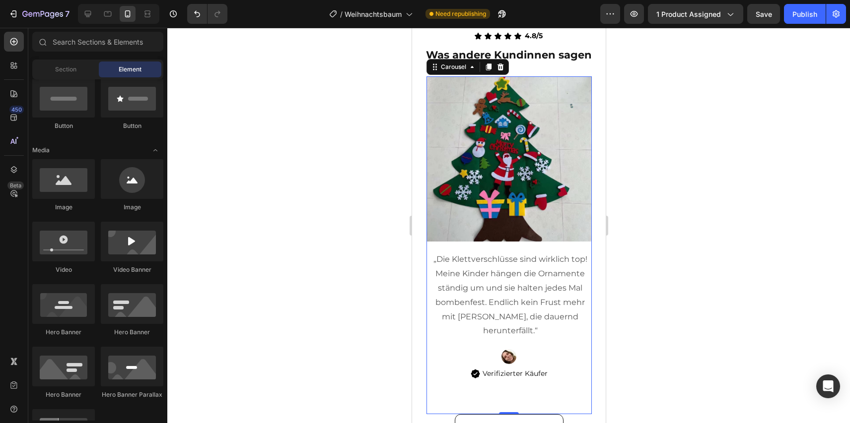
click at [567, 385] on div "Image „Die Klettverschlüsse sind wirklich top! Meine Kinder hängen die Ornament…" at bounding box center [508, 244] width 165 height 337
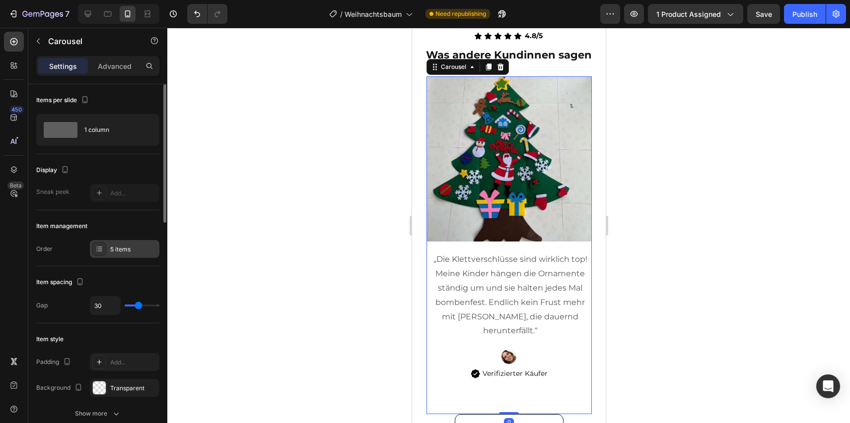
click at [114, 257] on div "5 items" at bounding box center [124, 249] width 69 height 18
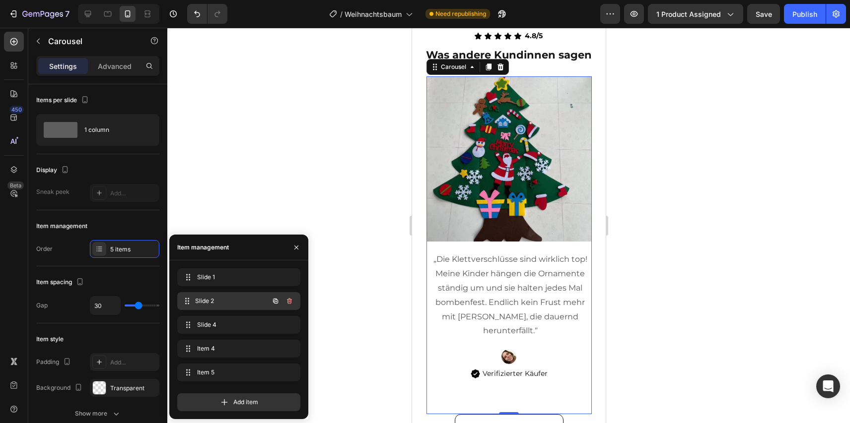
click at [217, 297] on span "Slide 2" at bounding box center [231, 301] width 73 height 9
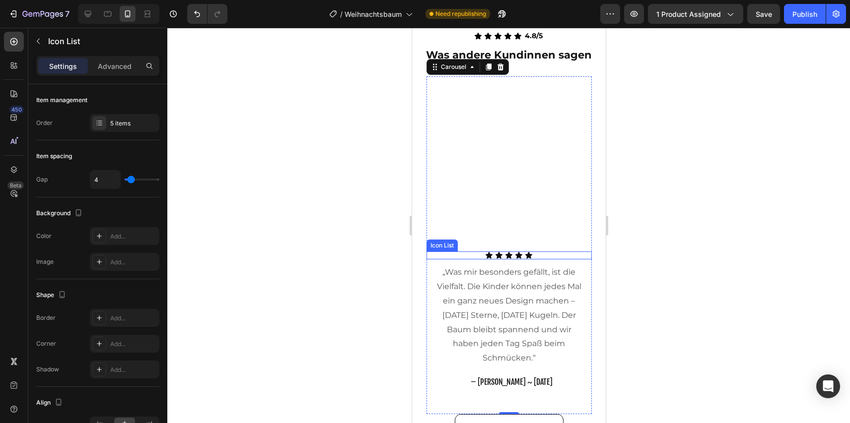
click at [541, 256] on div "Icon Icon Icon Icon Icon" at bounding box center [508, 256] width 165 height 8
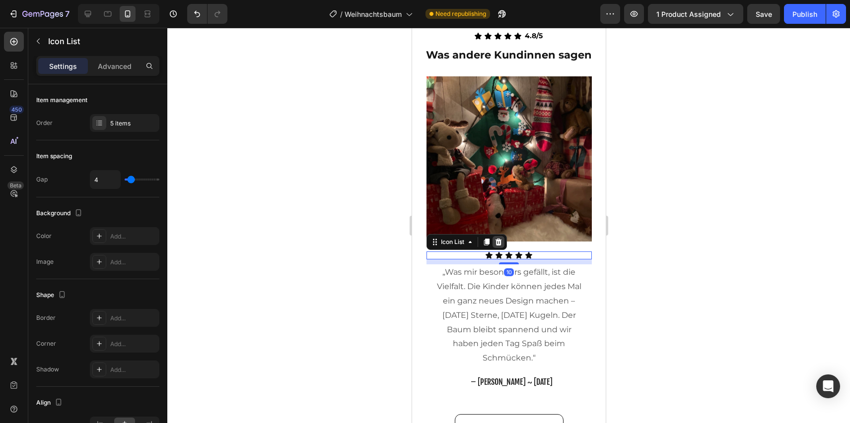
click at [496, 241] on icon at bounding box center [497, 242] width 6 height 7
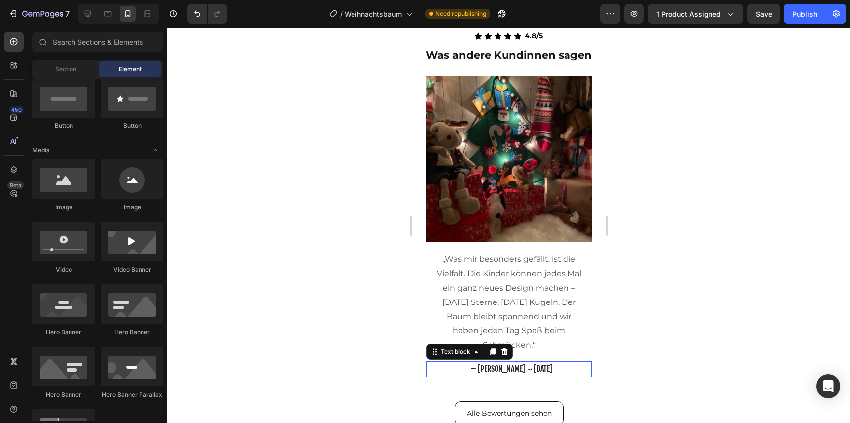
click at [536, 364] on span "– [PERSON_NAME] ~ [DATE]" at bounding box center [511, 369] width 82 height 10
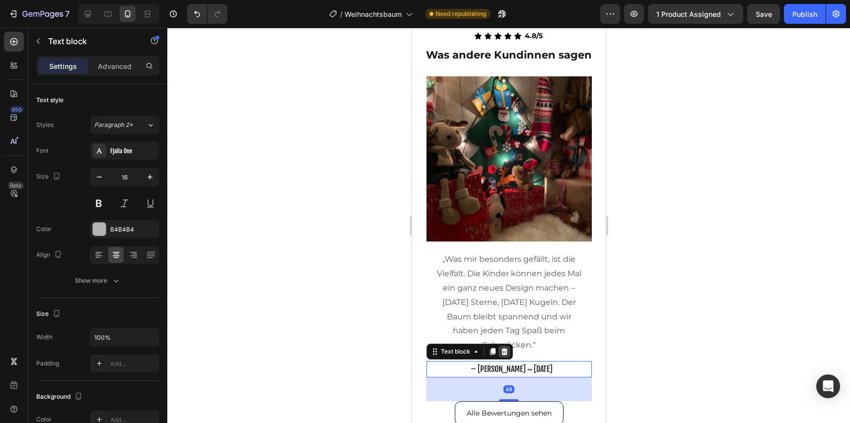
click at [504, 348] on icon at bounding box center [504, 352] width 8 height 8
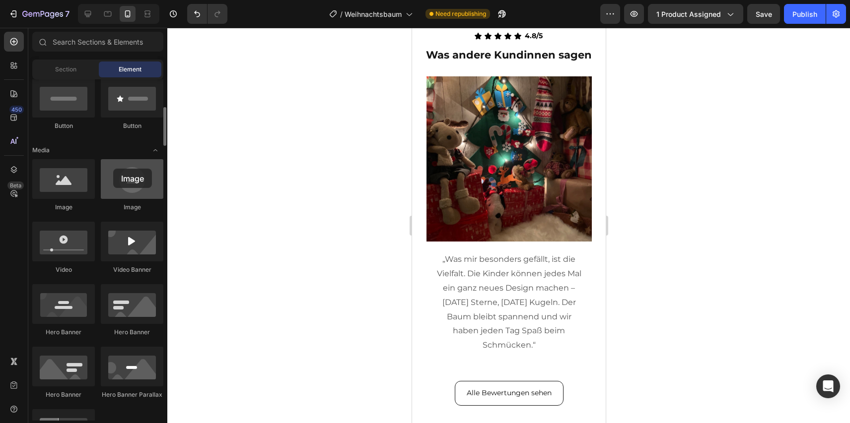
drag, startPoint x: 121, startPoint y: 187, endPoint x: 113, endPoint y: 169, distance: 20.0
click at [113, 169] on div at bounding box center [132, 179] width 63 height 40
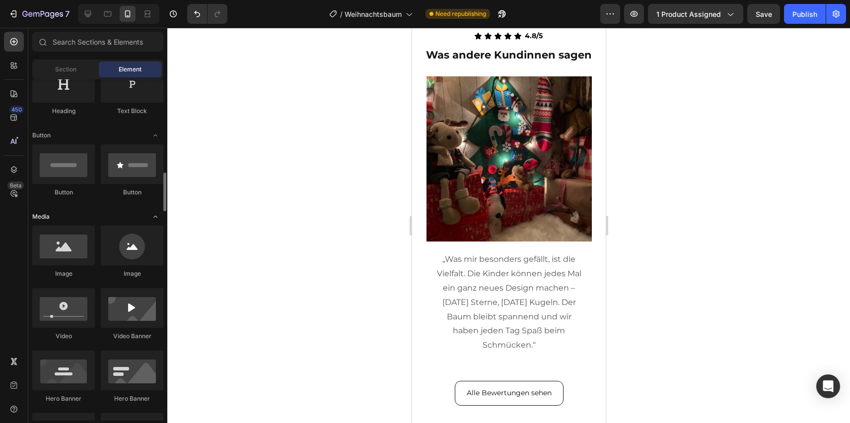
scroll to position [0, 0]
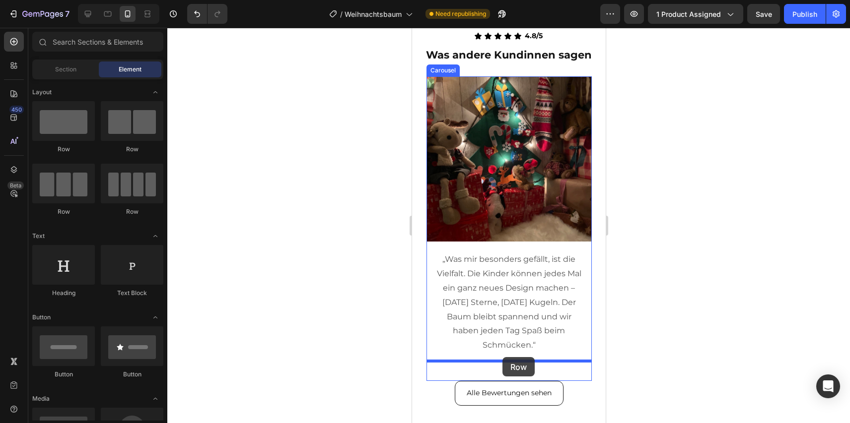
drag, startPoint x: 521, startPoint y: 162, endPoint x: 502, endPoint y: 357, distance: 196.5
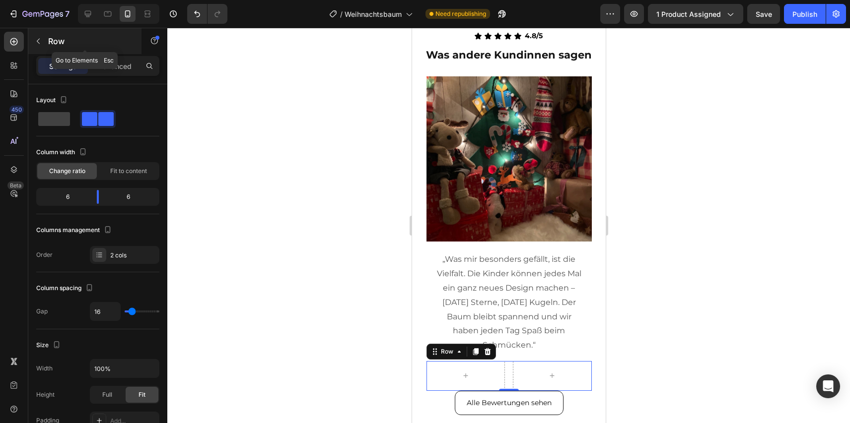
click at [59, 45] on p "Row" at bounding box center [90, 41] width 84 height 12
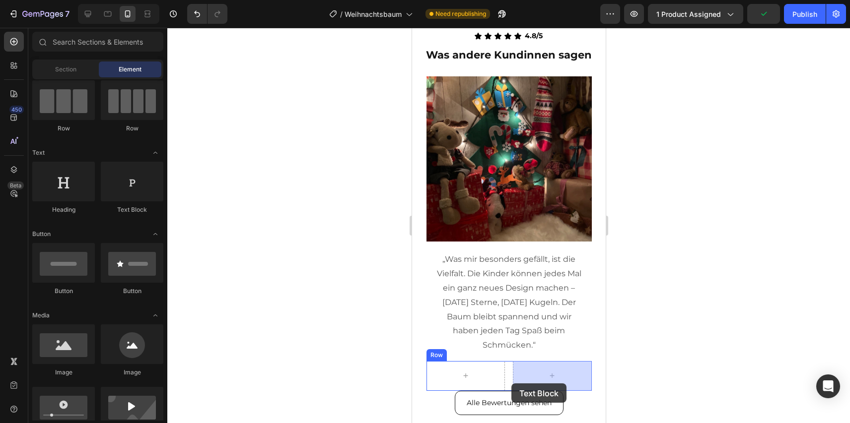
scroll to position [2339, 0]
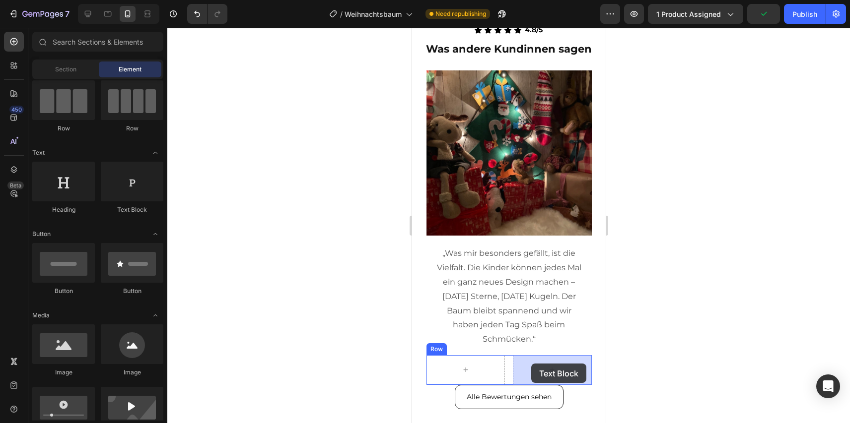
drag, startPoint x: 539, startPoint y: 227, endPoint x: 531, endPoint y: 364, distance: 137.3
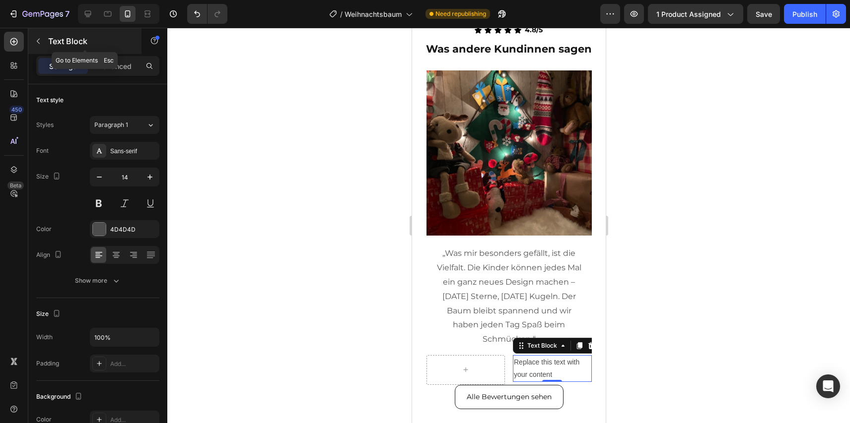
click at [65, 48] on div "Text Block" at bounding box center [84, 41] width 113 height 26
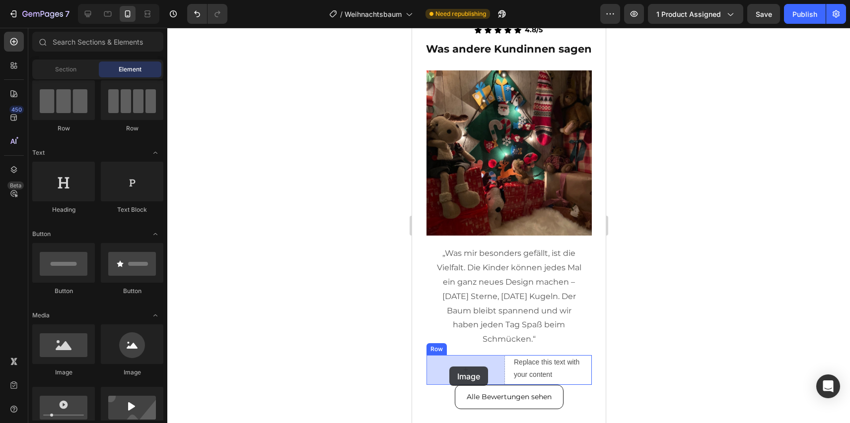
drag, startPoint x: 618, startPoint y: 383, endPoint x: 458, endPoint y: 365, distance: 161.8
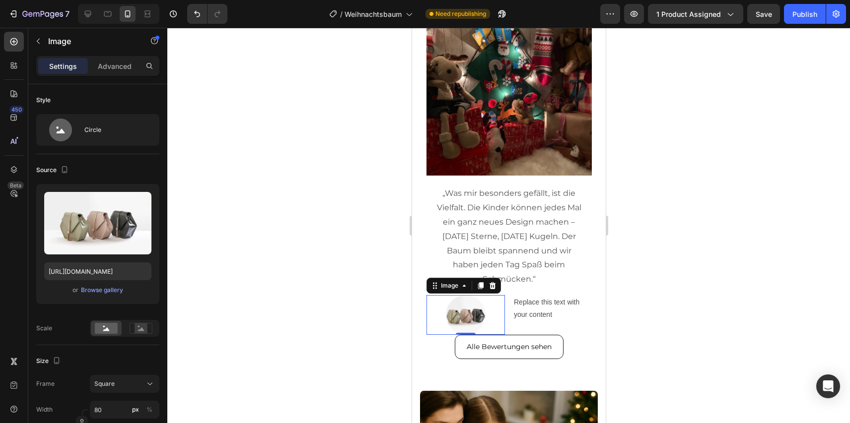
scroll to position [2427, 0]
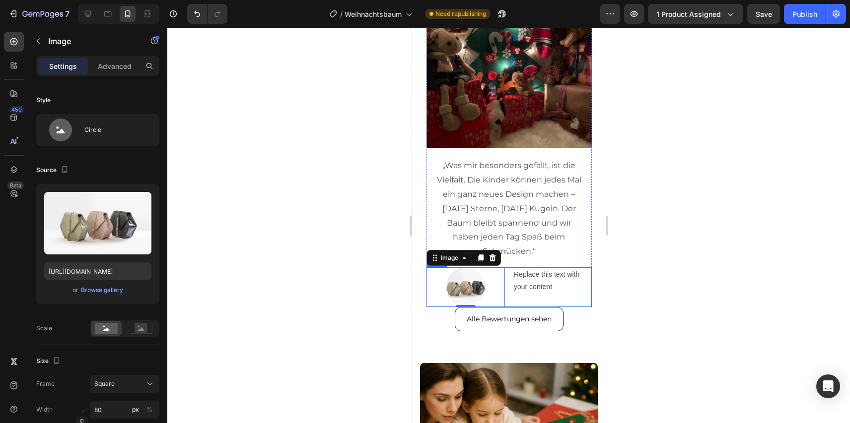
click at [515, 295] on div "Replace this text with your content Text Block" at bounding box center [551, 288] width 79 height 40
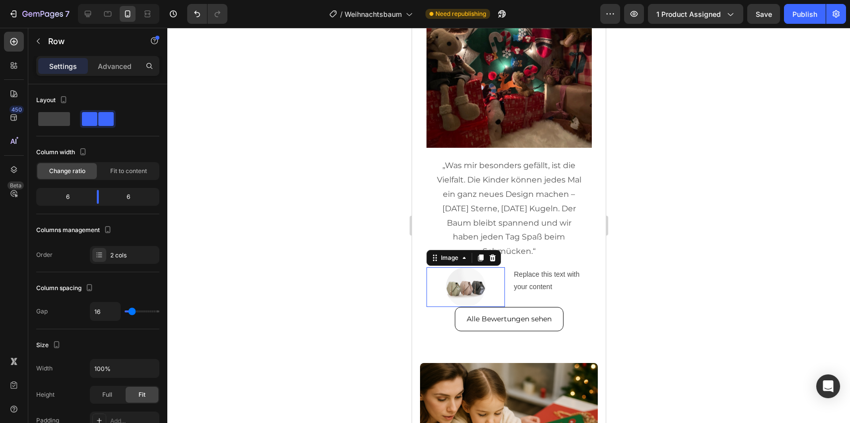
click at [459, 280] on img at bounding box center [465, 288] width 40 height 40
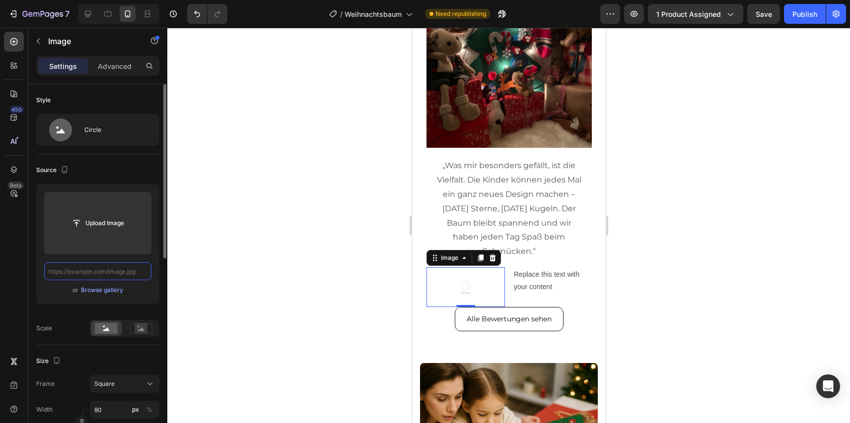
scroll to position [0, 0]
paste input "https://cdn.shopify.com/s/files/1/0927/7983/9830/files/person_1.webp?v=17589016…"
type input "https://cdn.shopify.com/s/files/1/0927/7983/9830/files/person_1.webp?v=17589016…"
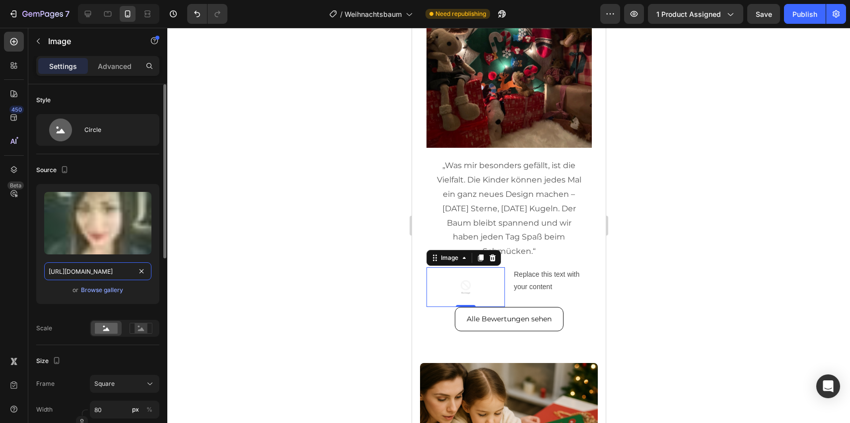
scroll to position [0, 158]
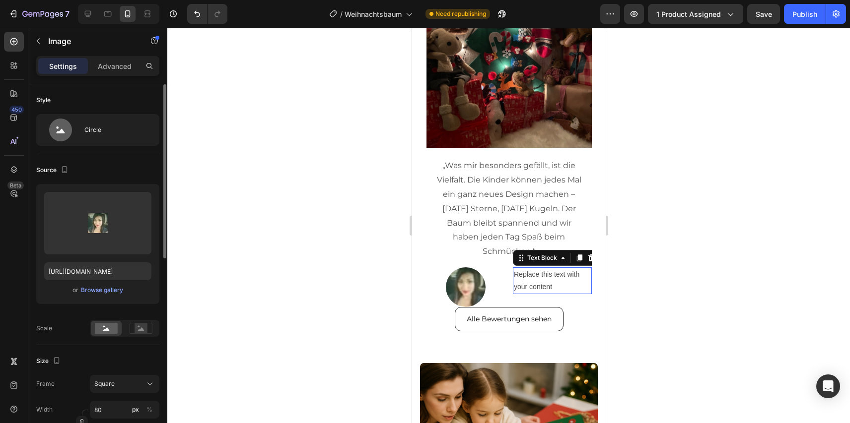
click at [538, 280] on div "Replace this text with your content" at bounding box center [551, 281] width 79 height 27
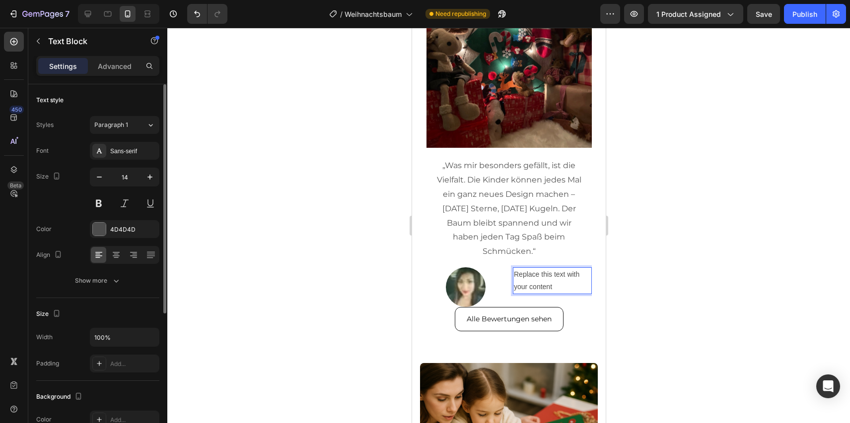
click at [538, 280] on div "Replace this text with your content" at bounding box center [551, 281] width 79 height 27
click at [538, 280] on p "Replace this text with your content" at bounding box center [551, 281] width 77 height 25
click at [502, 291] on div at bounding box center [465, 288] width 79 height 40
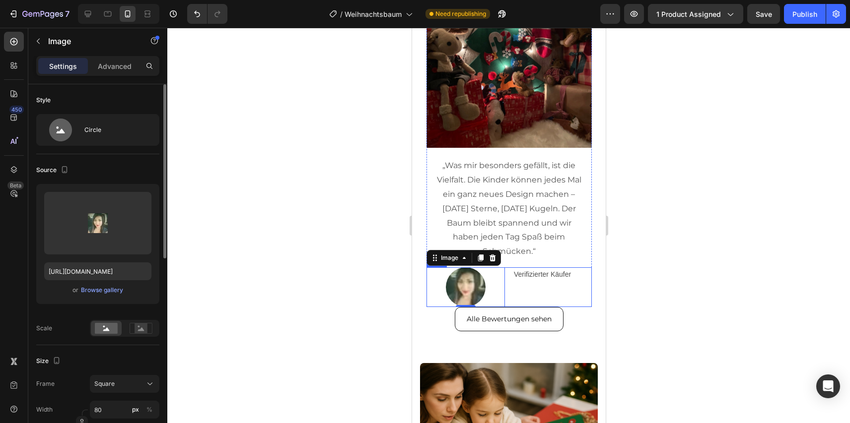
click at [512, 289] on div "Verifizierter Käufer Text Block" at bounding box center [551, 288] width 79 height 40
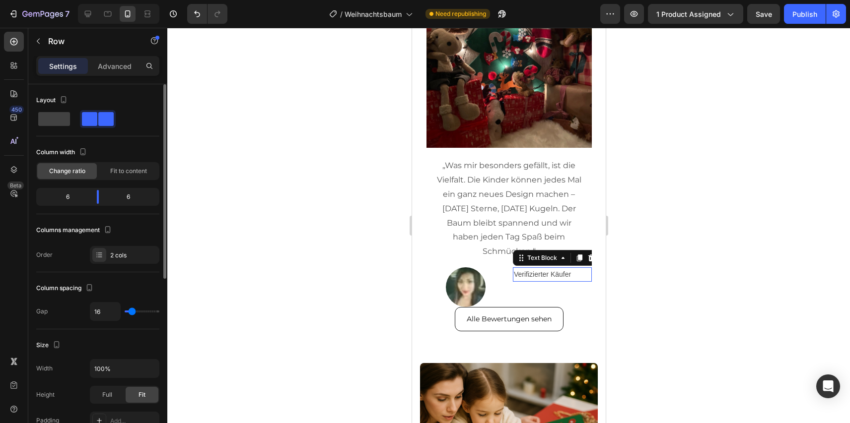
click at [526, 270] on p "Verifizierter Käufer" at bounding box center [551, 275] width 77 height 12
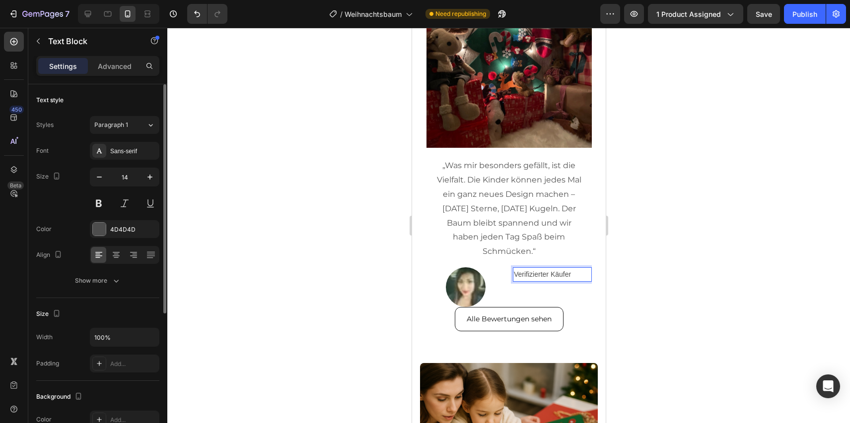
click at [526, 270] on p "Verifizierter Käufer" at bounding box center [551, 275] width 77 height 12
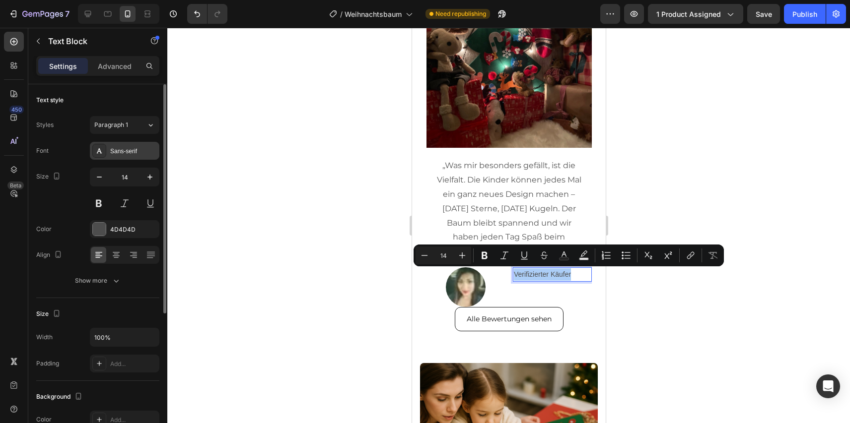
click at [119, 152] on div "Sans-serif" at bounding box center [133, 151] width 47 height 9
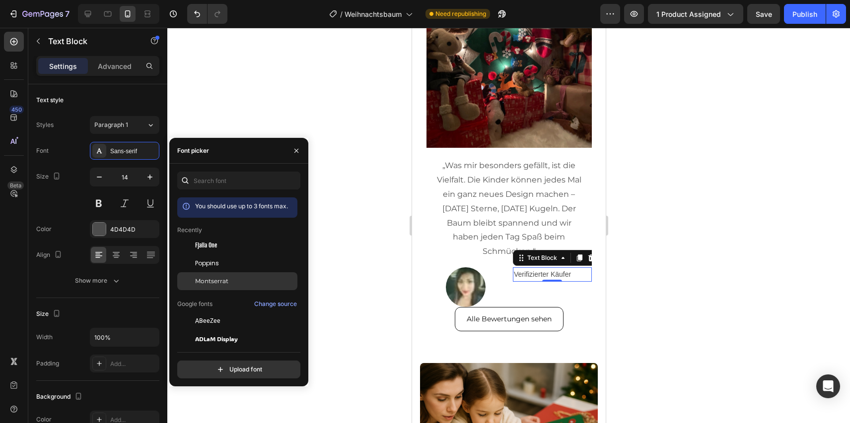
click at [209, 281] on span "Montserrat" at bounding box center [211, 281] width 33 height 9
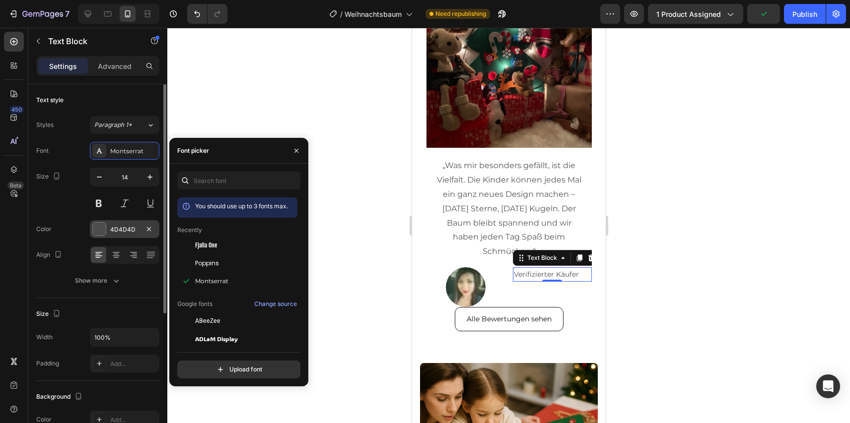
click at [108, 224] on div "4D4D4D" at bounding box center [124, 229] width 69 height 18
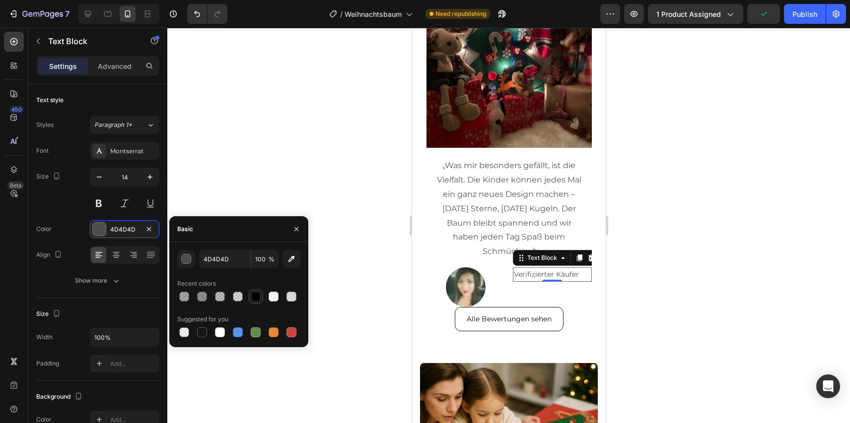
click at [253, 292] on div at bounding box center [256, 297] width 10 height 10
type input "000000"
click at [469, 281] on img at bounding box center [465, 288] width 40 height 40
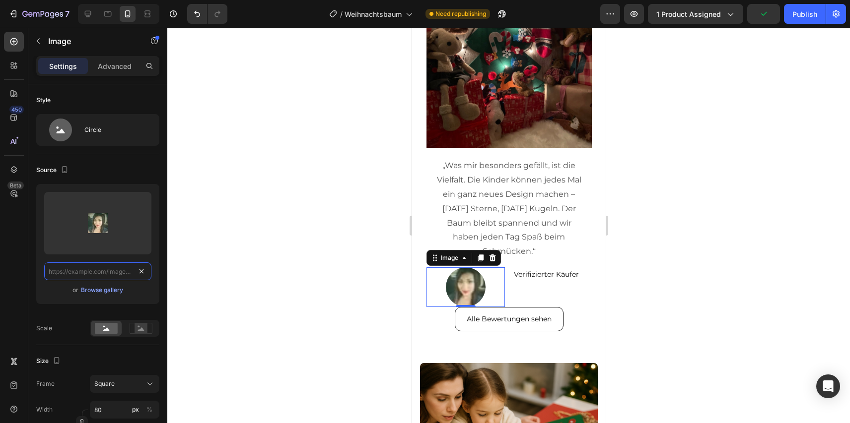
paste input "[URL][DOMAIN_NAME]"
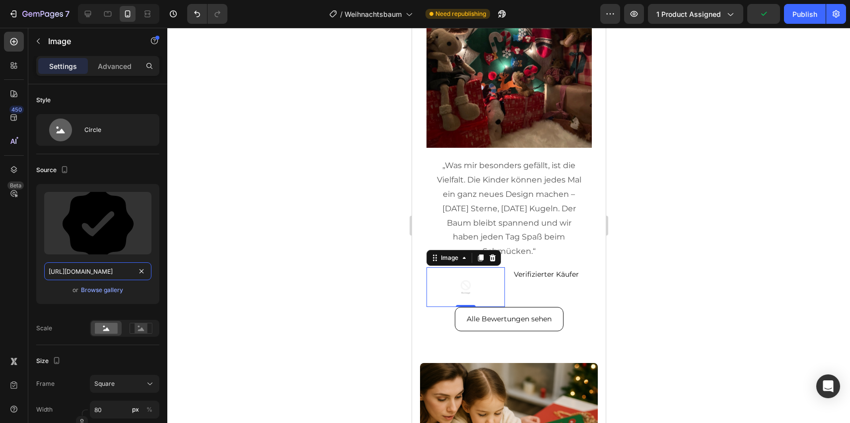
scroll to position [0, 301]
type input "[URL][DOMAIN_NAME]"
click at [117, 413] on input "80" at bounding box center [124, 410] width 69 height 18
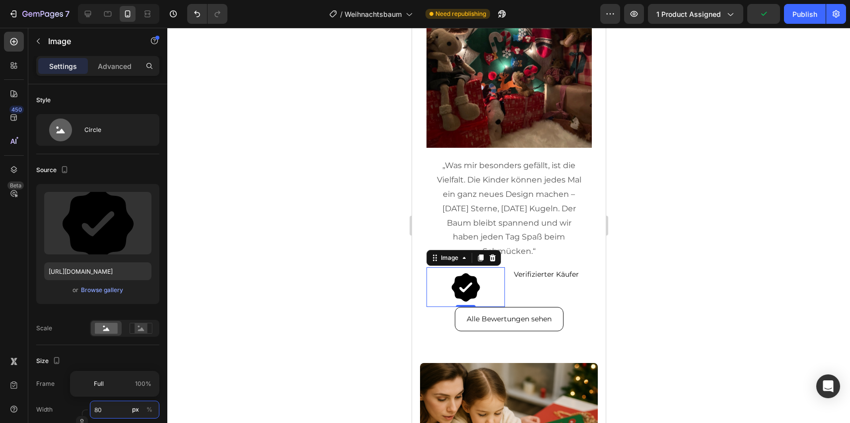
type input "2"
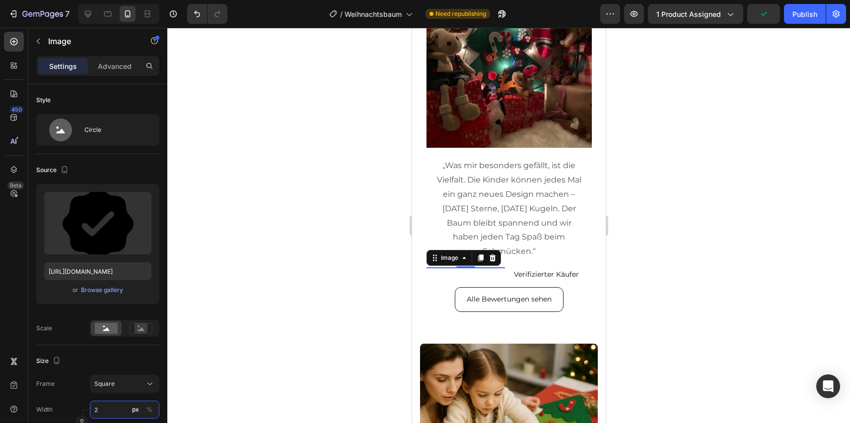
type input "25"
click at [506, 275] on div "Image 0 Verifizierter Käufer Text Block Row" at bounding box center [508, 275] width 165 height 14
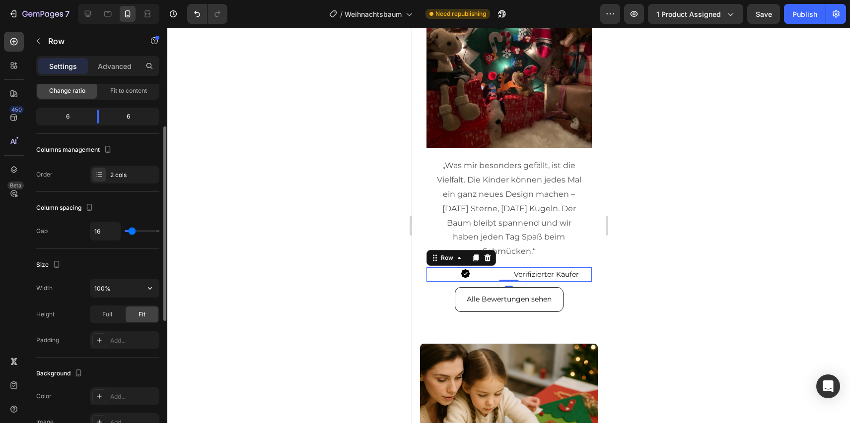
scroll to position [326, 0]
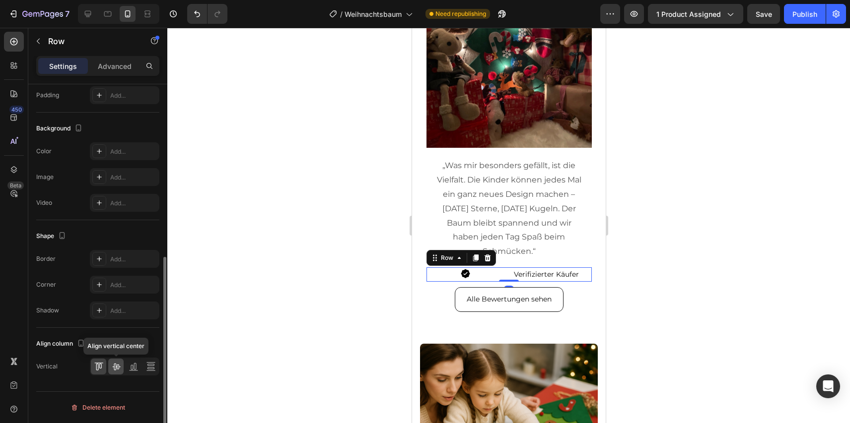
click at [117, 365] on icon at bounding box center [116, 367] width 10 height 10
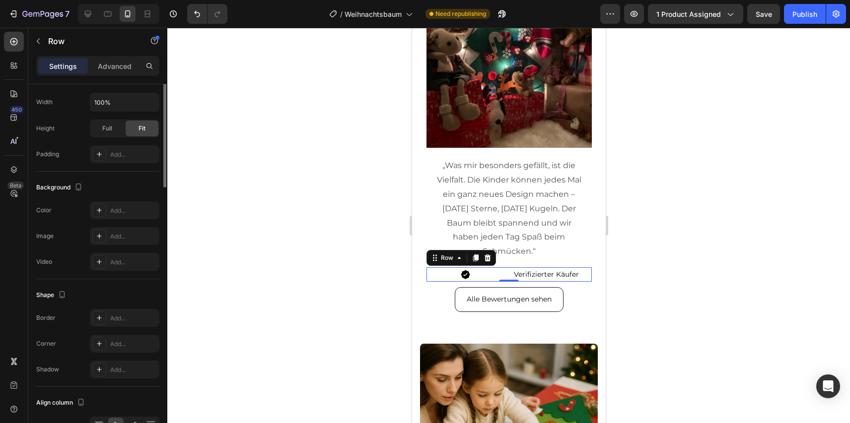
scroll to position [20, 0]
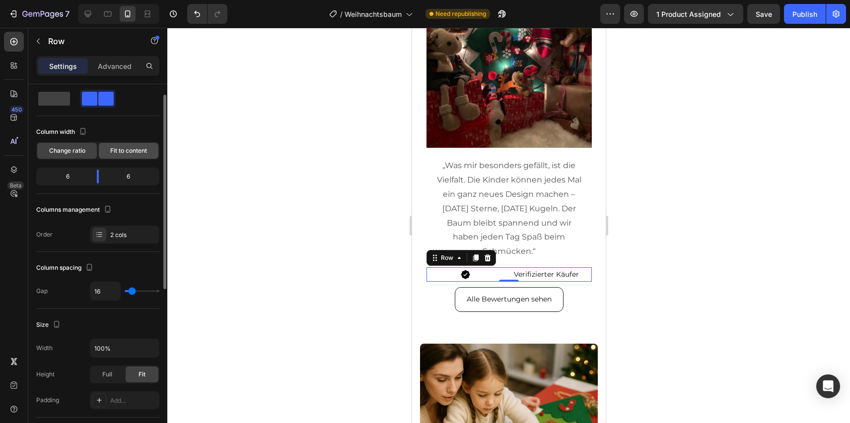
click at [128, 151] on span "Fit to content" at bounding box center [128, 150] width 37 height 9
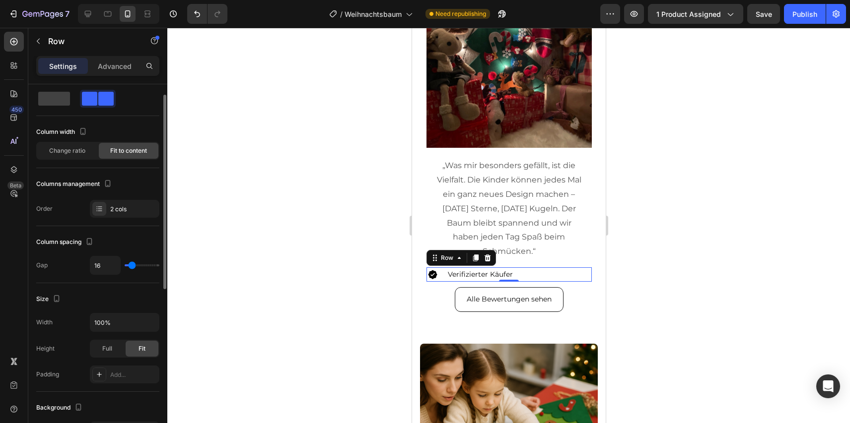
type input "5"
type input "0"
drag, startPoint x: 131, startPoint y: 263, endPoint x: 114, endPoint y: 263, distance: 16.9
type input "0"
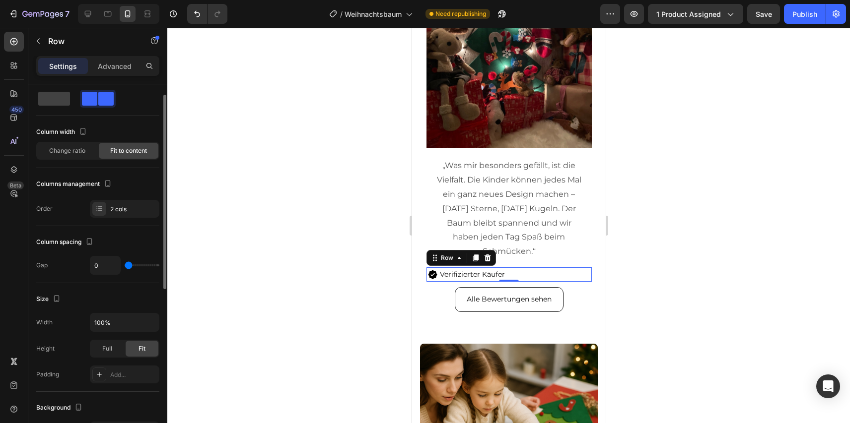
click at [125, 265] on input "range" at bounding box center [142, 266] width 35 height 2
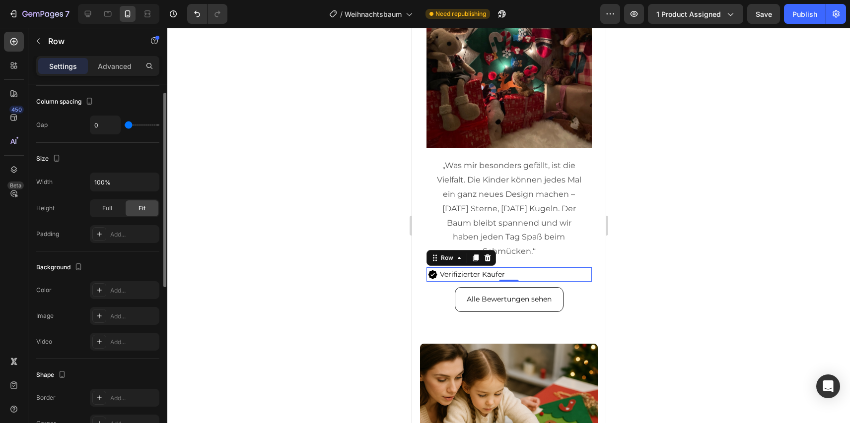
scroll to position [326, 0]
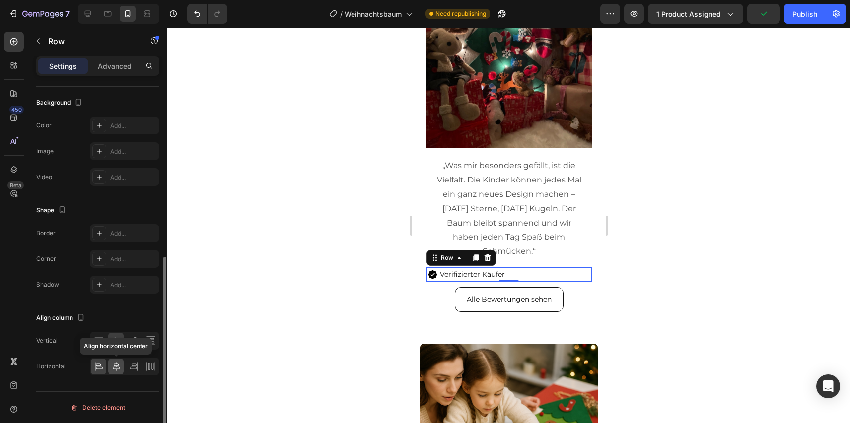
click at [114, 371] on icon at bounding box center [116, 367] width 10 height 10
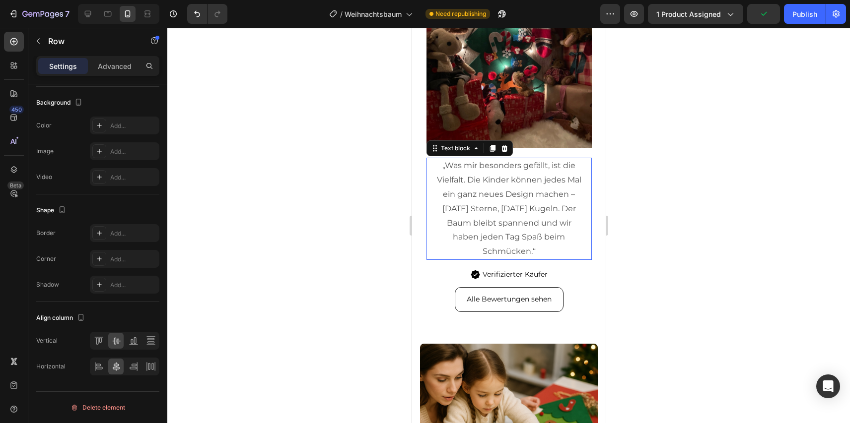
click at [516, 238] on p "„Was mir besonders gefällt, ist die Vielfalt. Die Kinder können jedes Mal ein g…" at bounding box center [508, 209] width 151 height 100
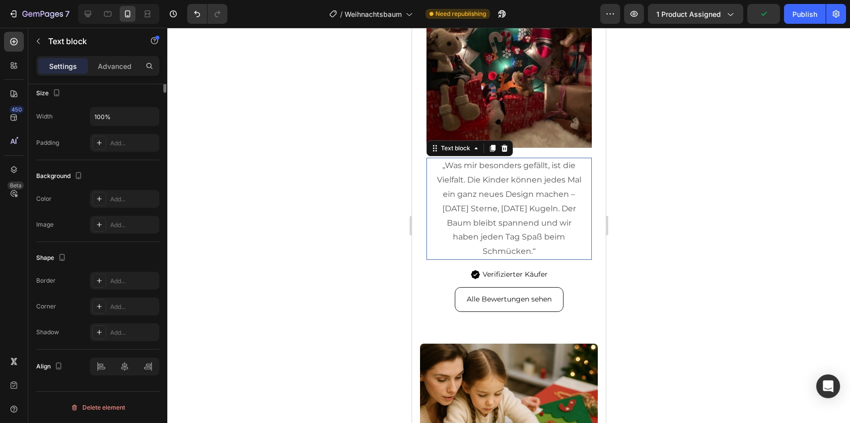
scroll to position [0, 0]
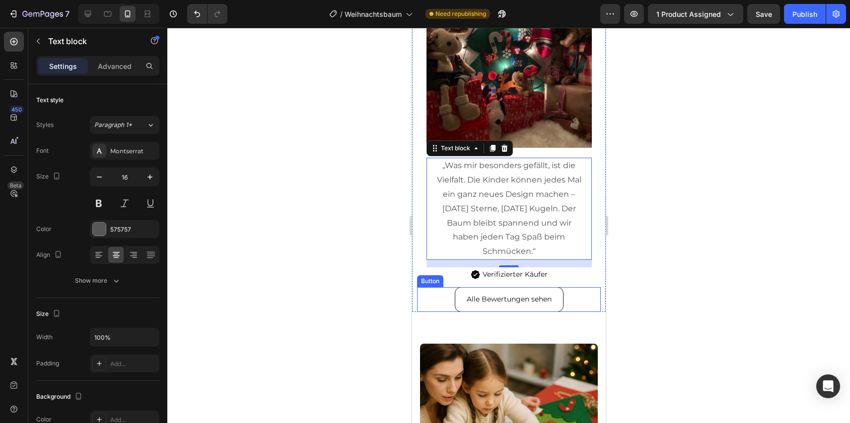
click at [447, 303] on div "Alle Bewertungen sehen Button" at bounding box center [508, 299] width 184 height 24
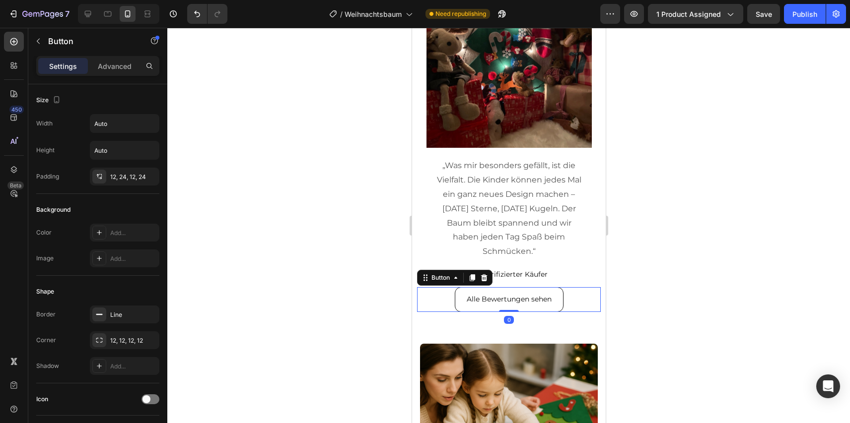
click at [436, 314] on div "Icon Icon Icon Icon Icon Icon List 4.8/5 Text Block Row Was andere Kundinnen sa…" at bounding box center [508, 112] width 194 height 431
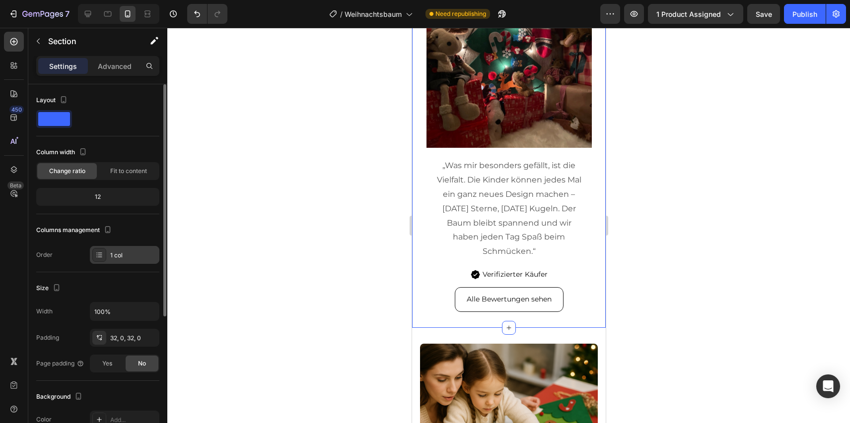
click at [123, 263] on div "1 col" at bounding box center [124, 255] width 69 height 18
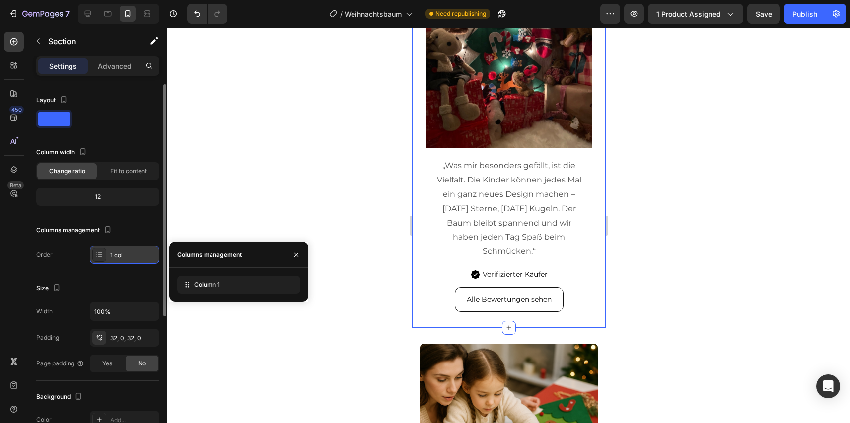
click at [123, 263] on div "1 col" at bounding box center [124, 255] width 69 height 18
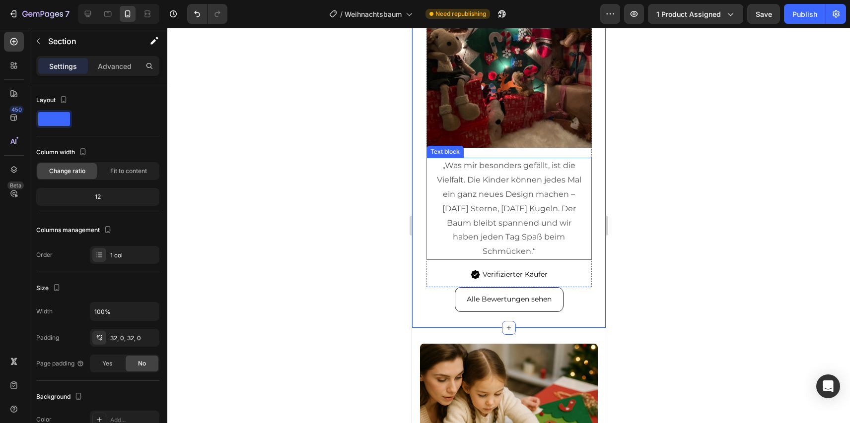
click at [531, 255] on p "„Was mir besonders gefällt, ist die Vielfalt. Die Kinder können jedes Mal ein g…" at bounding box center [508, 209] width 151 height 100
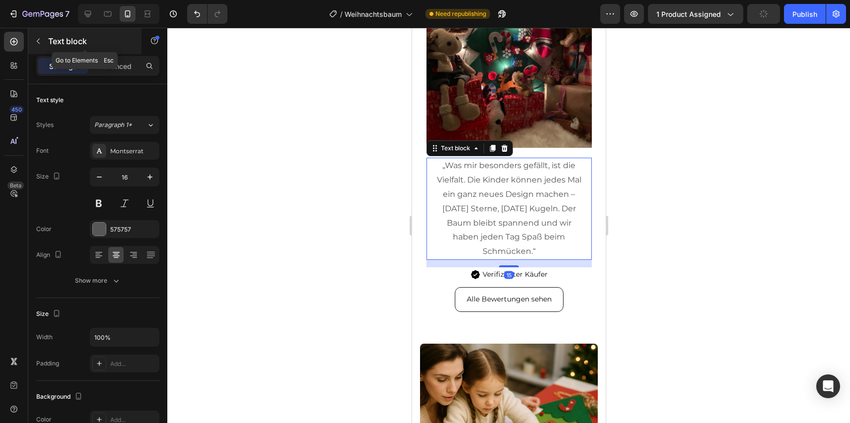
click at [97, 41] on p "Text block" at bounding box center [90, 41] width 84 height 12
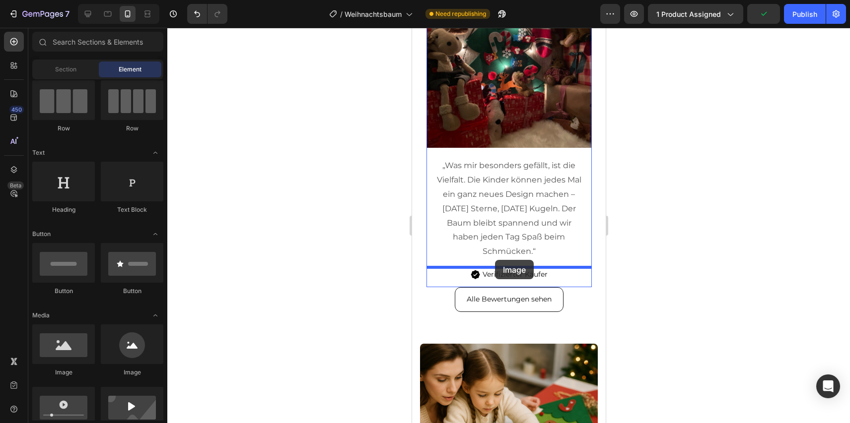
drag, startPoint x: 554, startPoint y: 366, endPoint x: 494, endPoint y: 260, distance: 122.0
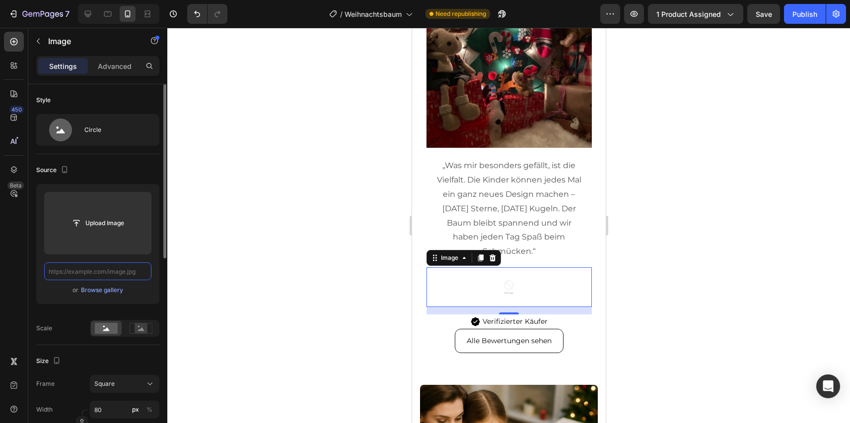
paste input "https://cdn.shopify.com/s/files/1/0927/7983/9830/files/person_1.webp?v=17589016…"
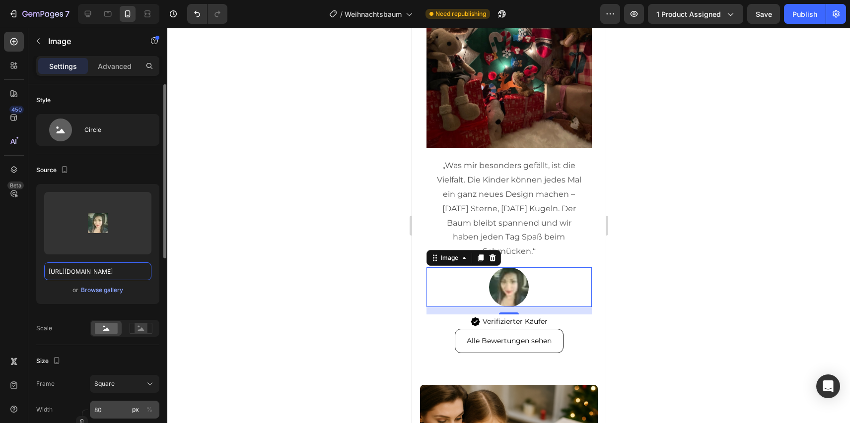
type input "https://cdn.shopify.com/s/files/1/0927/7983/9830/files/person_1.webp?v=17589016…"
click at [113, 402] on input "80" at bounding box center [124, 410] width 69 height 18
type input "3"
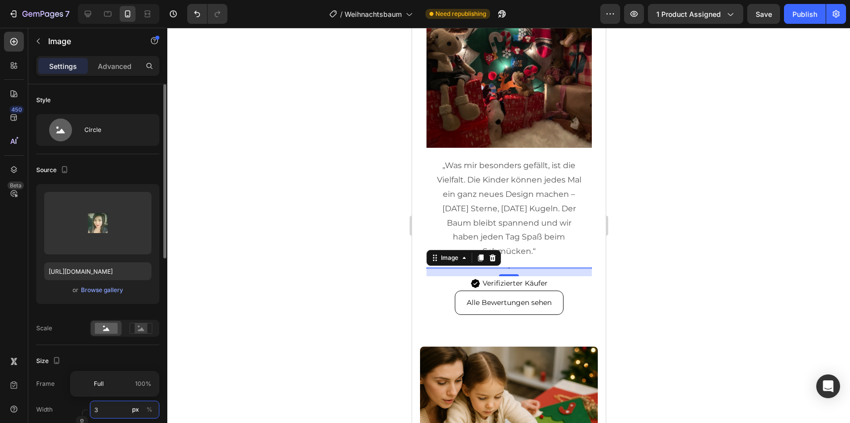
type input "30"
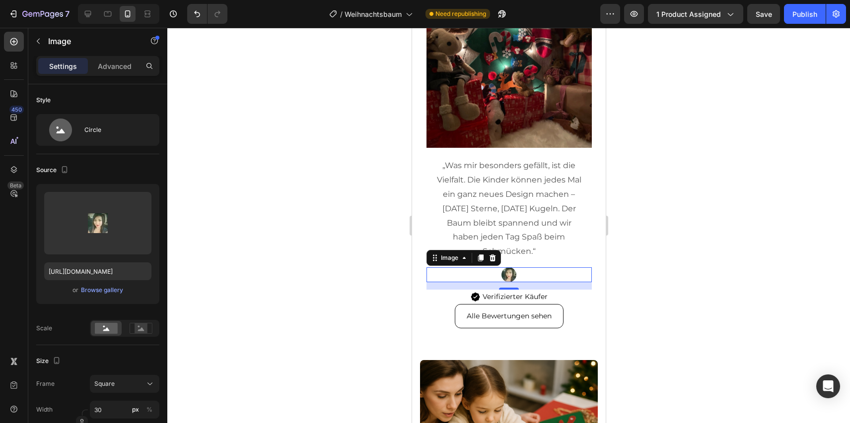
click at [238, 294] on div at bounding box center [508, 226] width 682 height 396
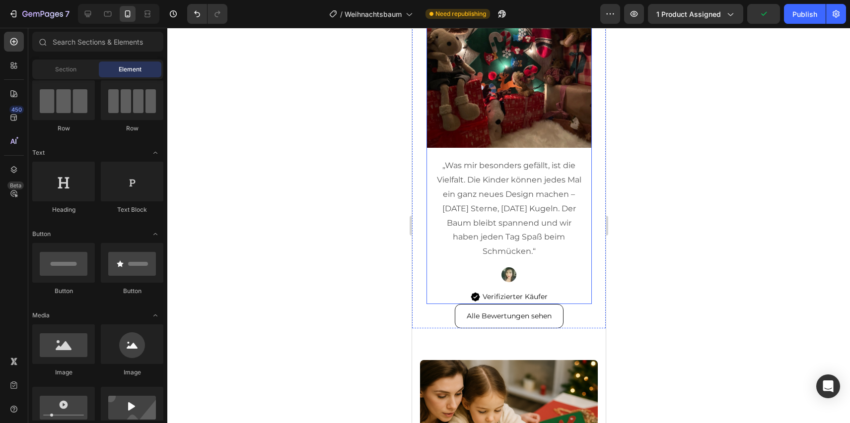
click at [530, 277] on div at bounding box center [508, 275] width 165 height 15
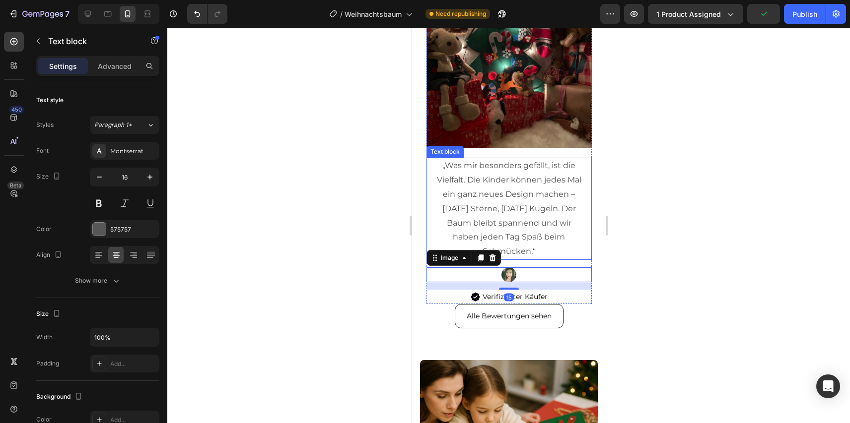
click at [551, 243] on p "„Was mir besonders gefällt, ist die Vielfalt. Die Kinder können jedes Mal ein g…" at bounding box center [508, 209] width 151 height 100
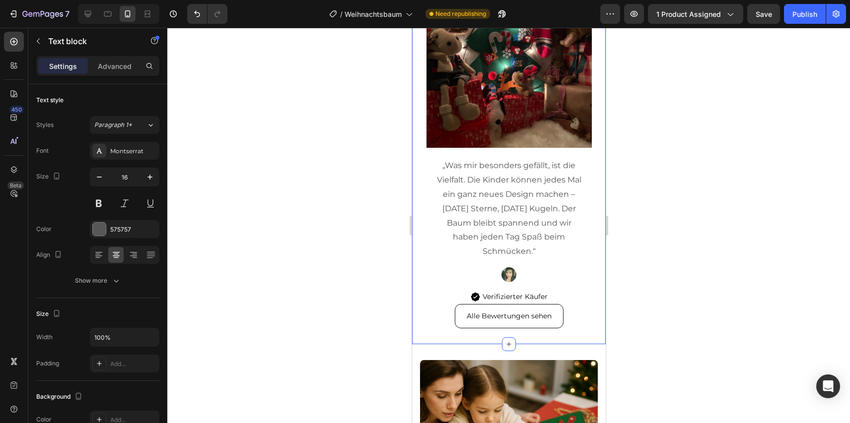
click at [441, 331] on div "Icon Icon Icon Icon Icon Icon List 4.8/5 Text Block Row Was andere Kundinnen sa…" at bounding box center [508, 121] width 194 height 448
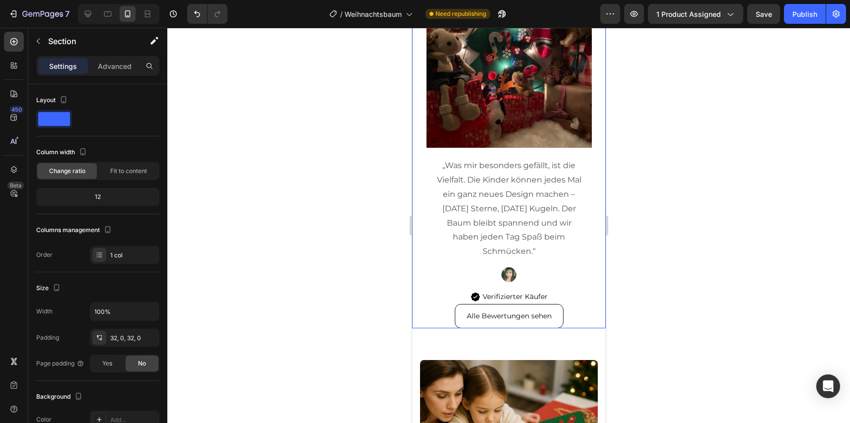
click at [421, 187] on div "Image „Die Klettverschlüsse sind wirklich top! Meine Kinder hängen die Ornament…" at bounding box center [508, 144] width 184 height 322
click at [353, 181] on div at bounding box center [508, 226] width 682 height 396
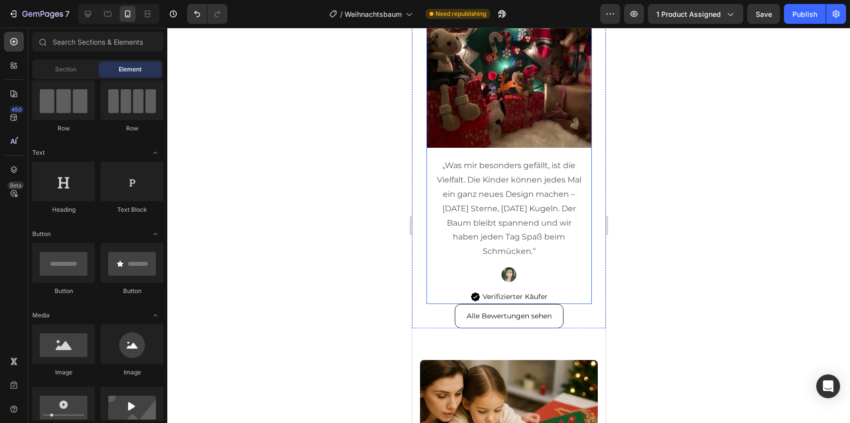
click at [466, 129] on img at bounding box center [508, 65] width 165 height 165
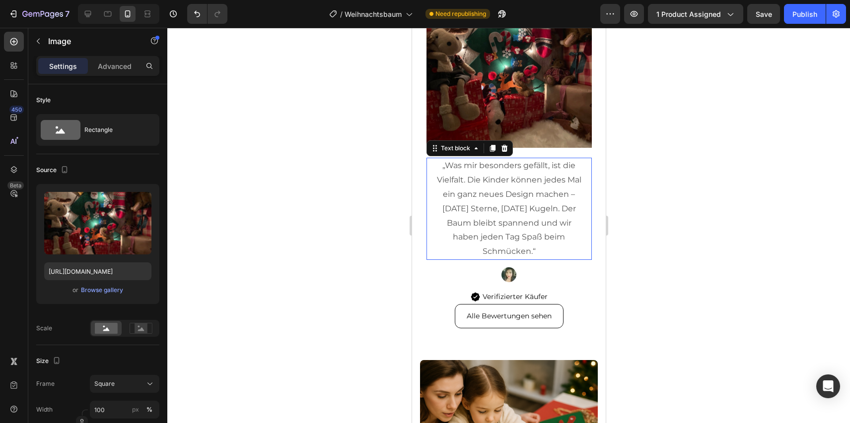
click at [433, 183] on p "„Was mir besonders gefällt, ist die Vielfalt. Die Kinder können jedes Mal ein g…" at bounding box center [508, 209] width 151 height 100
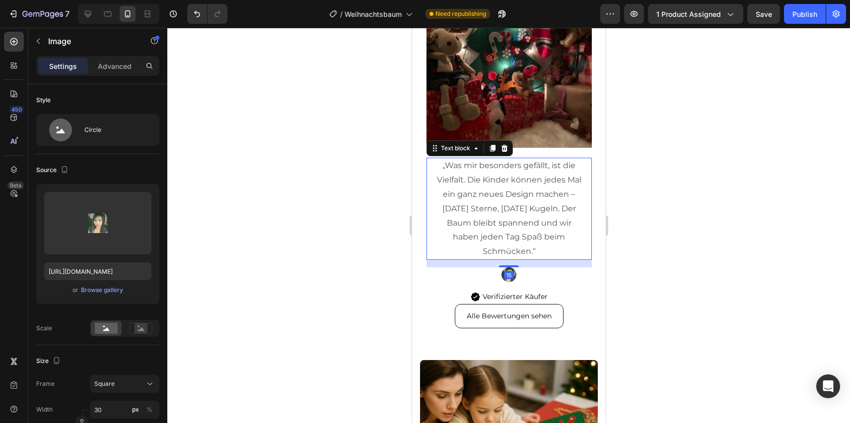
click at [434, 269] on div at bounding box center [508, 275] width 165 height 15
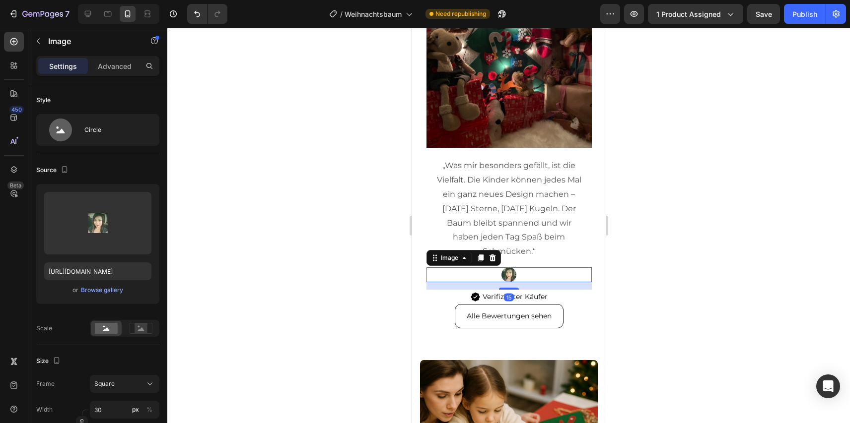
click at [430, 287] on div "15" at bounding box center [508, 285] width 165 height 7
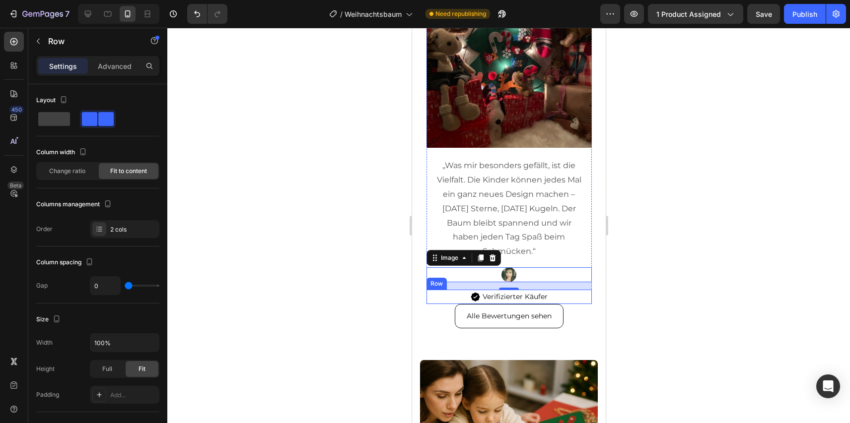
click at [436, 302] on div "Image Verifizierter Käufer Text Block Row" at bounding box center [508, 297] width 165 height 14
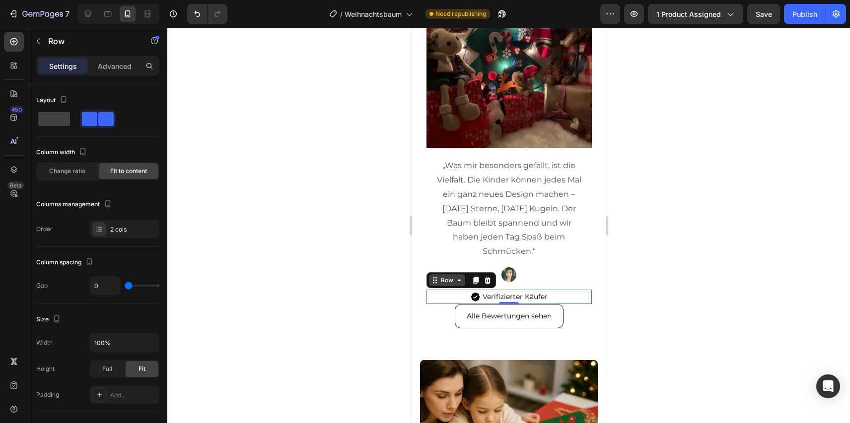
click at [437, 281] on icon at bounding box center [434, 280] width 8 height 8
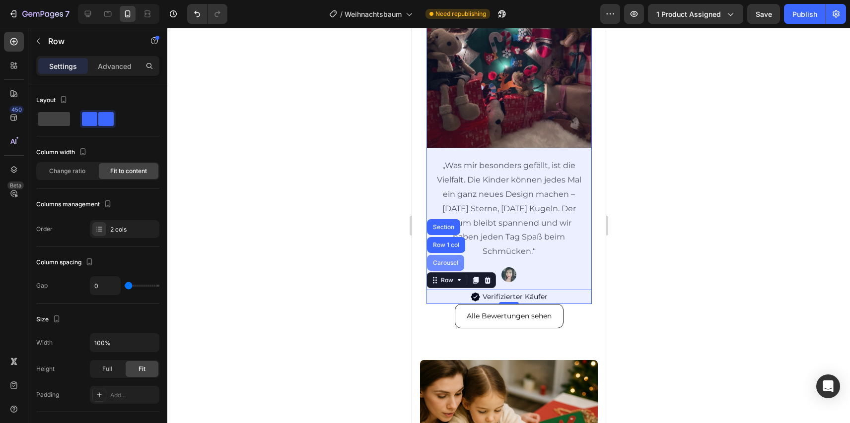
click at [438, 260] on div "Carousel" at bounding box center [444, 263] width 29 height 6
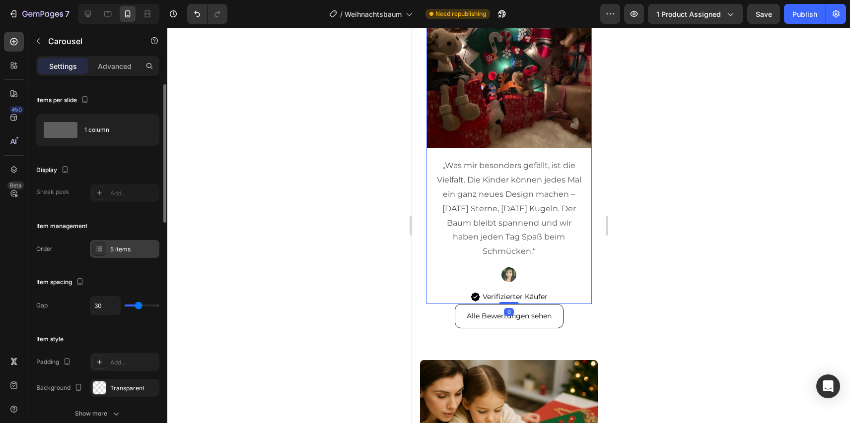
click at [130, 249] on div "5 items" at bounding box center [133, 249] width 47 height 9
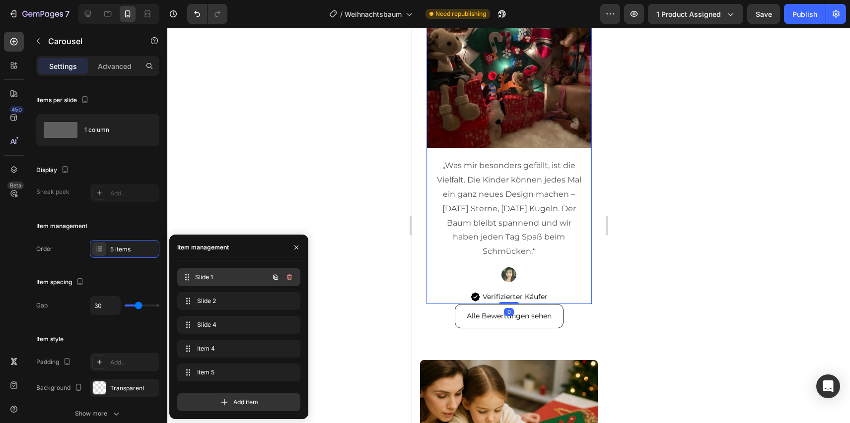
click at [218, 277] on span "Slide 1" at bounding box center [231, 277] width 73 height 9
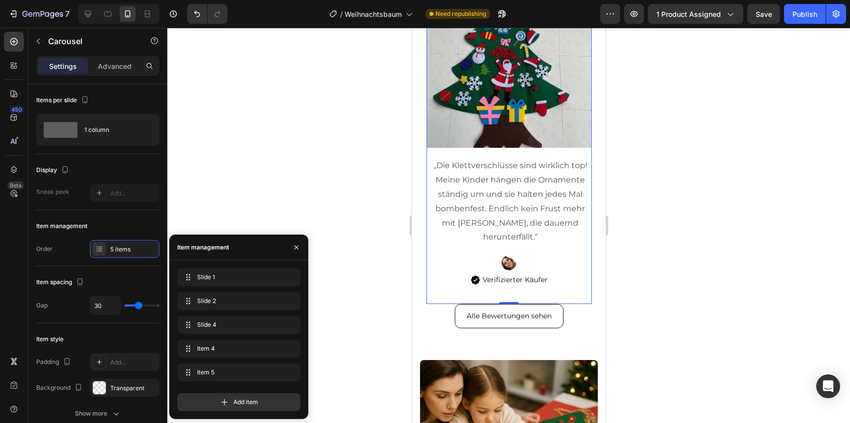
click at [517, 220] on p "„Die Klettverschlüsse sind wirklich top! Meine Kinder hängen die Ornamente stän…" at bounding box center [510, 202] width 156 height 86
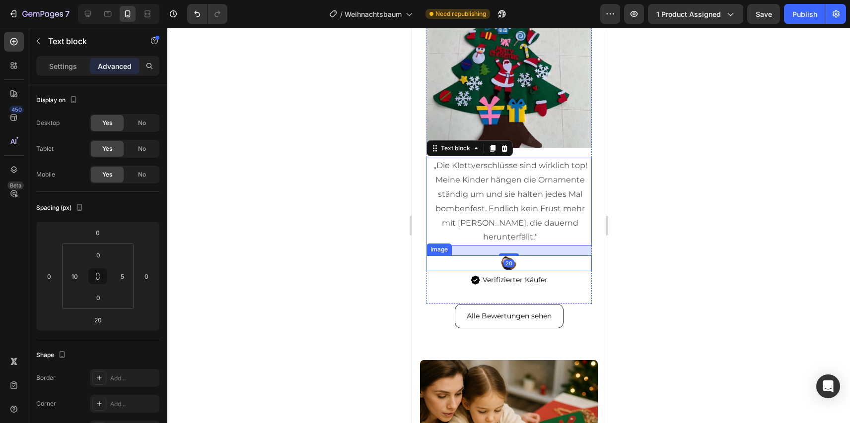
click at [526, 256] on div at bounding box center [508, 263] width 165 height 15
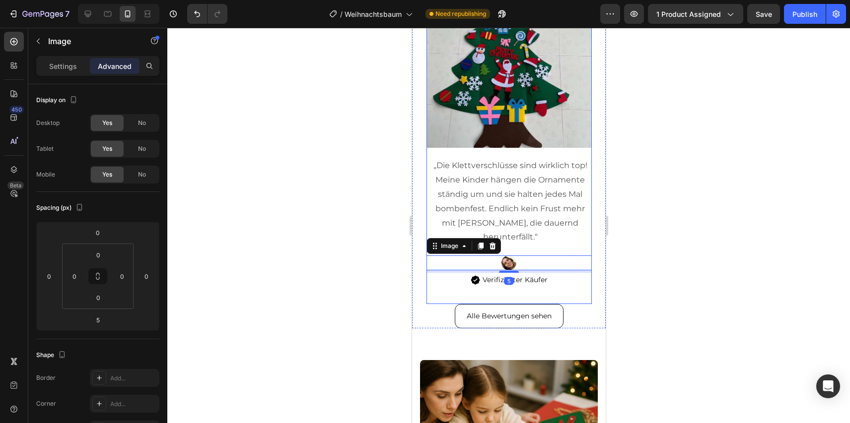
click at [534, 146] on img at bounding box center [508, 65] width 165 height 165
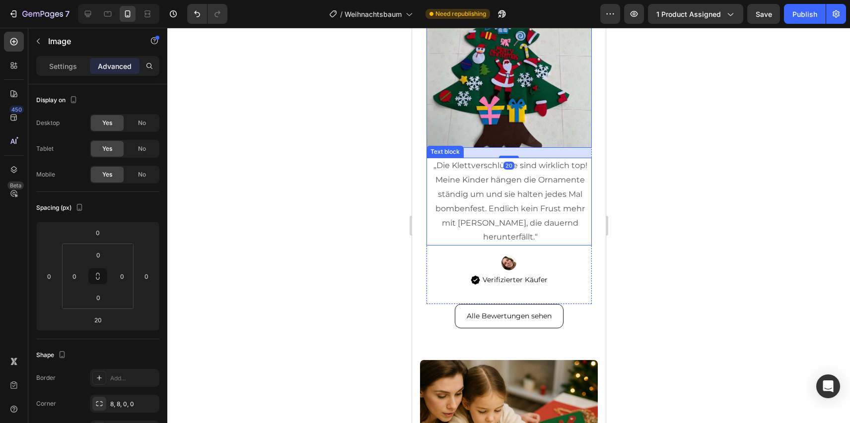
click at [501, 190] on p "„Die Klettverschlüsse sind wirklich top! Meine Kinder hängen die Ornamente stän…" at bounding box center [510, 202] width 156 height 86
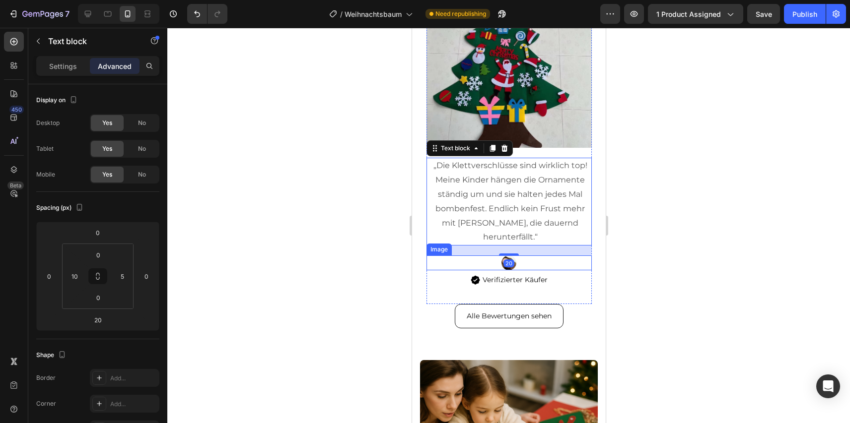
click at [532, 256] on div at bounding box center [508, 263] width 165 height 15
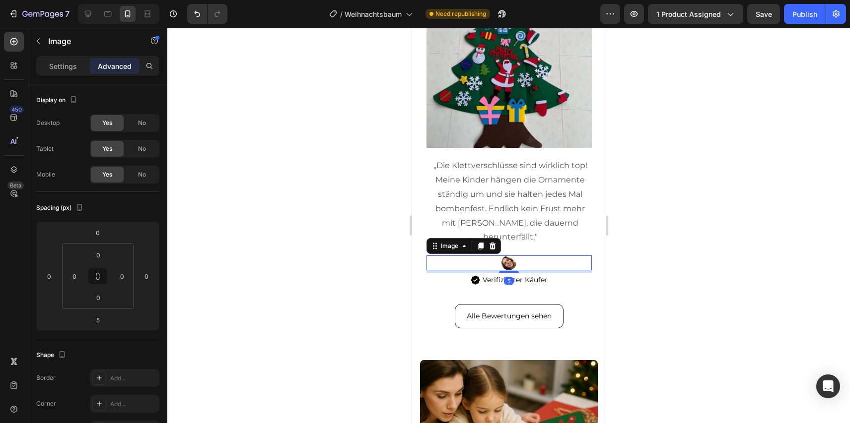
click at [533, 274] on p "Verifizierter Käufer" at bounding box center [514, 280] width 65 height 12
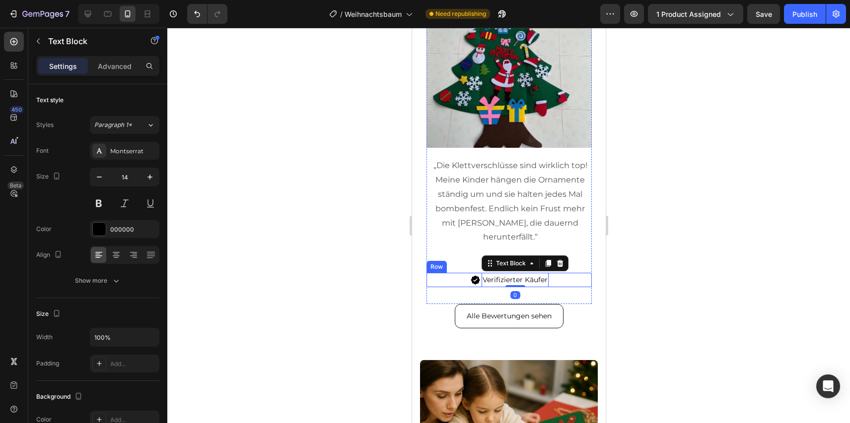
click at [558, 273] on div "Image Verifizierter Käufer Text Block 0 Row" at bounding box center [508, 280] width 165 height 14
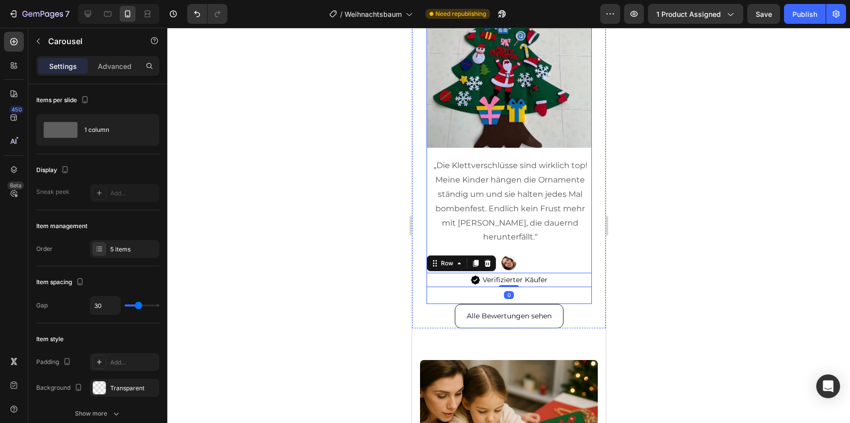
click at [446, 298] on div "Image „Die Klettverschlüsse sind wirklich top! Meine Kinder hängen die Ornament…" at bounding box center [508, 144] width 165 height 322
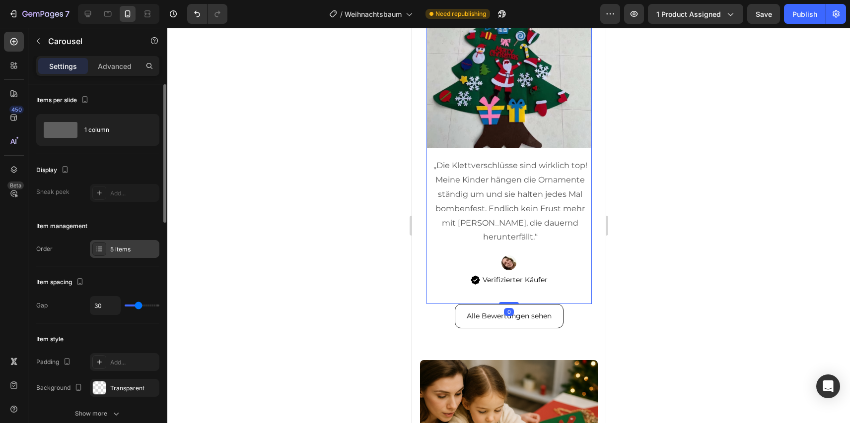
drag, startPoint x: 122, startPoint y: 252, endPoint x: 134, endPoint y: 256, distance: 12.6
click at [122, 252] on div "5 items" at bounding box center [133, 249] width 47 height 9
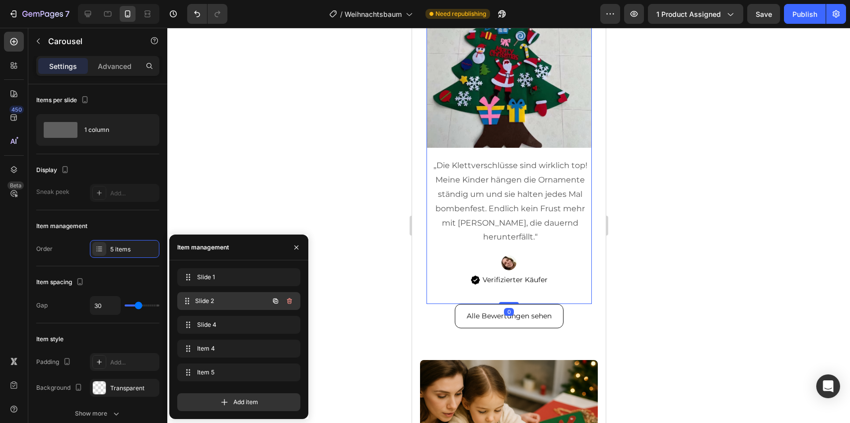
click at [233, 295] on div "Slide 2 Slide 2" at bounding box center [224, 301] width 87 height 14
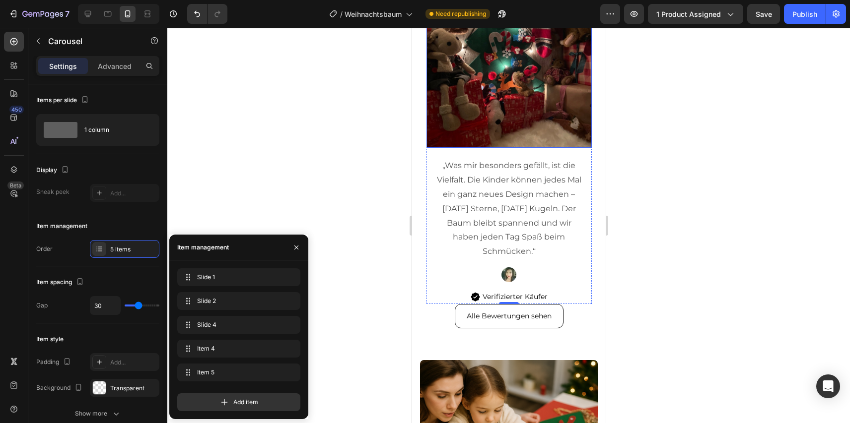
click at [500, 127] on img at bounding box center [508, 65] width 165 height 165
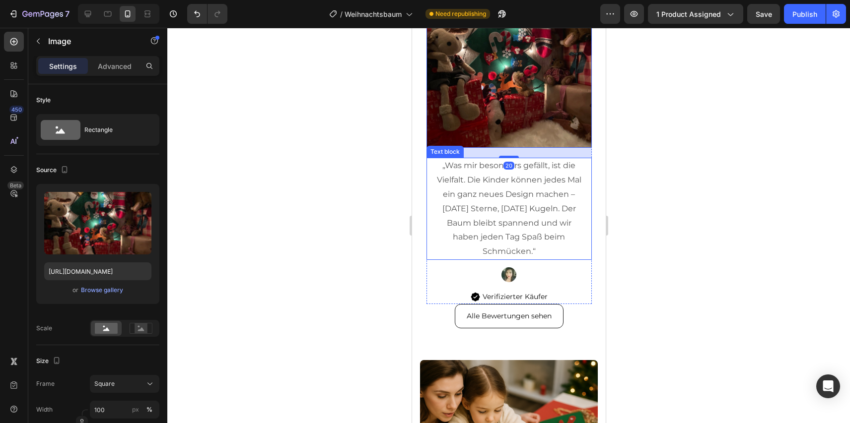
click at [514, 180] on p "„Was mir besonders gefällt, ist die Vielfalt. Die Kinder können jedes Mal ein g…" at bounding box center [508, 209] width 151 height 100
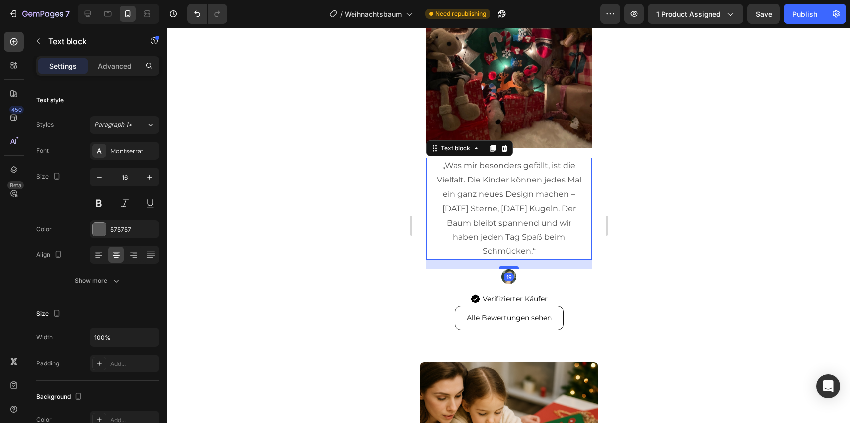
click at [516, 269] on div at bounding box center [508, 268] width 20 height 3
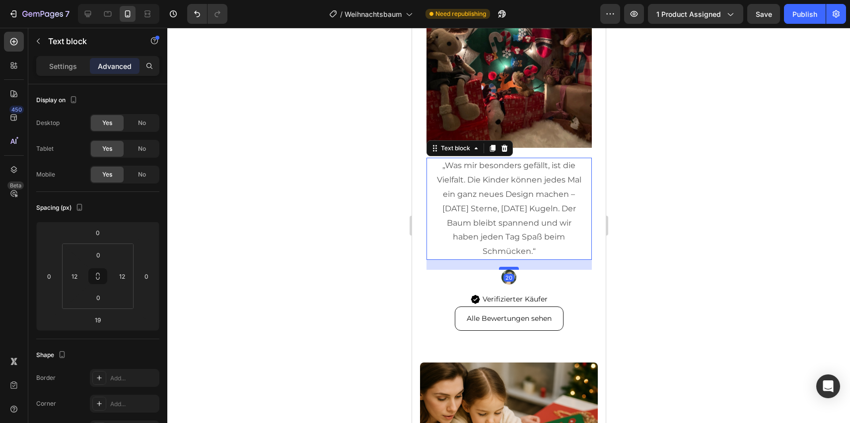
click at [511, 269] on div at bounding box center [508, 268] width 20 height 3
type input "20"
click at [526, 279] on div at bounding box center [508, 277] width 165 height 15
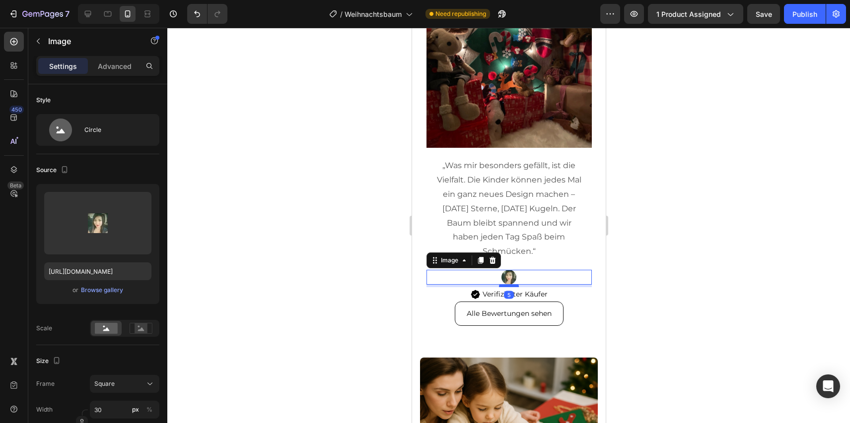
drag, startPoint x: 514, startPoint y: 290, endPoint x: 517, endPoint y: 285, distance: 5.8
click at [517, 285] on div at bounding box center [508, 285] width 20 height 3
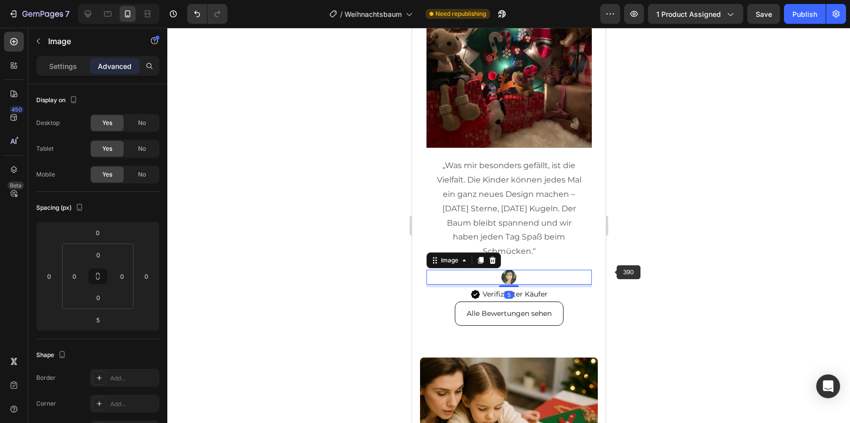
click at [691, 260] on div at bounding box center [508, 226] width 682 height 396
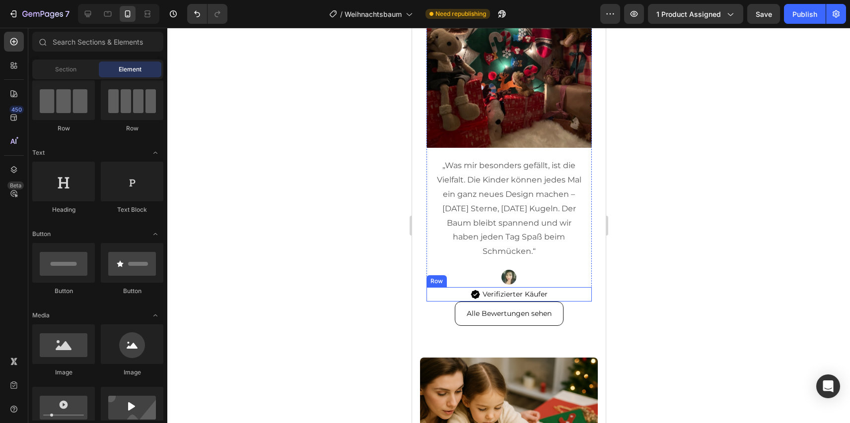
click at [438, 295] on div "Image Verifizierter Käufer Text Block Row" at bounding box center [508, 294] width 165 height 14
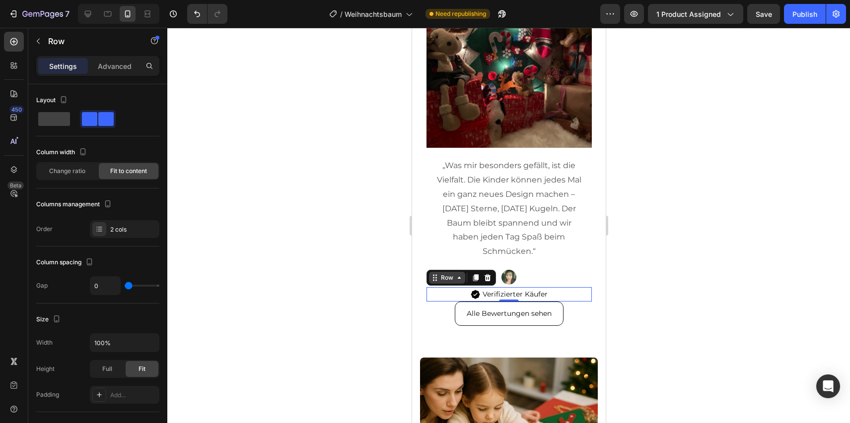
click at [436, 275] on icon at bounding box center [434, 278] width 8 height 8
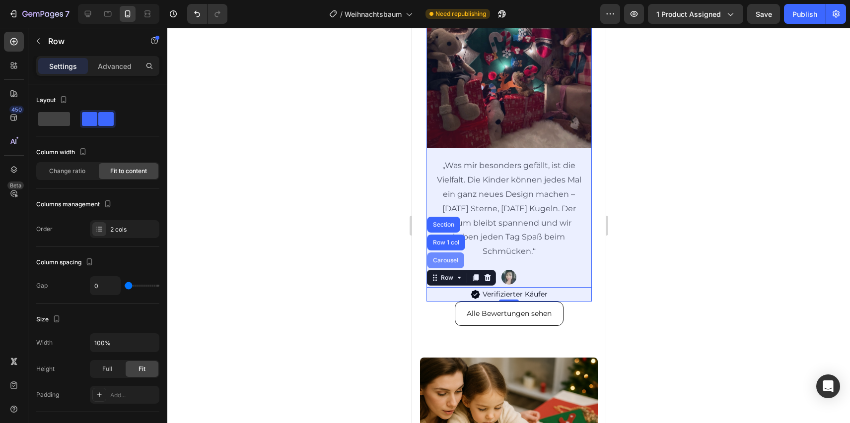
click at [437, 258] on div "Carousel" at bounding box center [444, 261] width 29 height 6
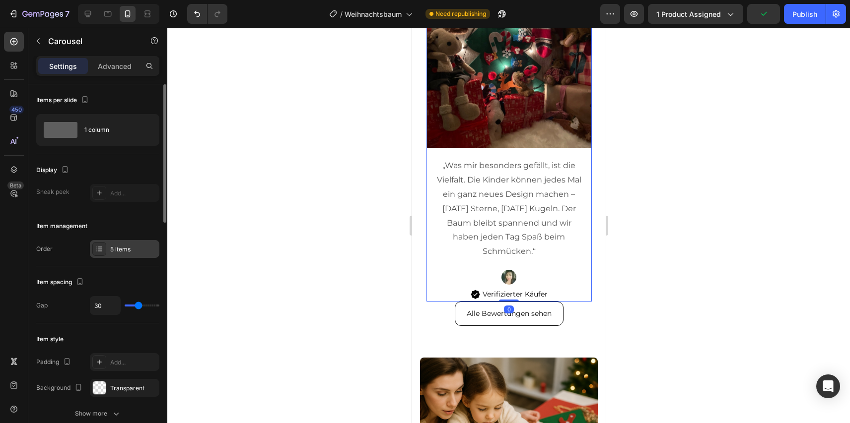
click at [125, 255] on div "5 items" at bounding box center [124, 249] width 69 height 18
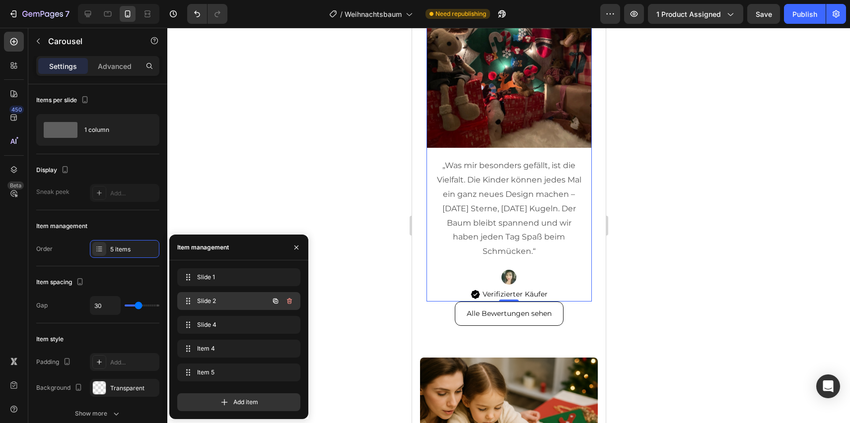
click at [212, 296] on div "Slide 2 Slide 2" at bounding box center [224, 301] width 87 height 14
click at [218, 325] on span "Slide 4" at bounding box center [231, 325] width 73 height 9
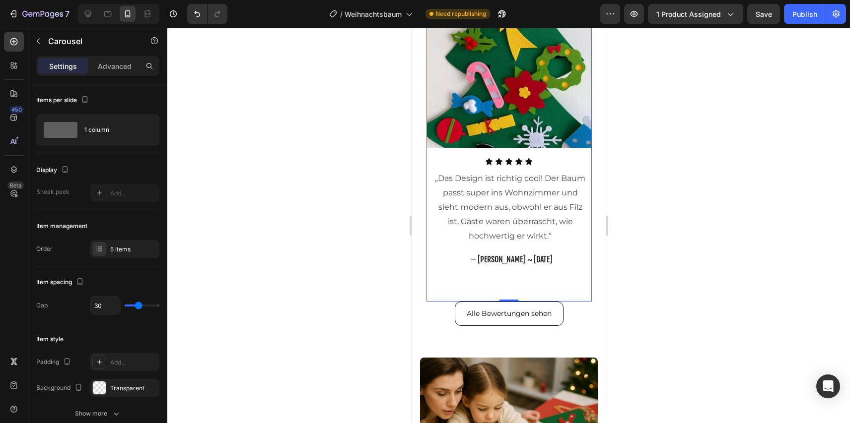
click at [243, 218] on div at bounding box center [508, 226] width 682 height 396
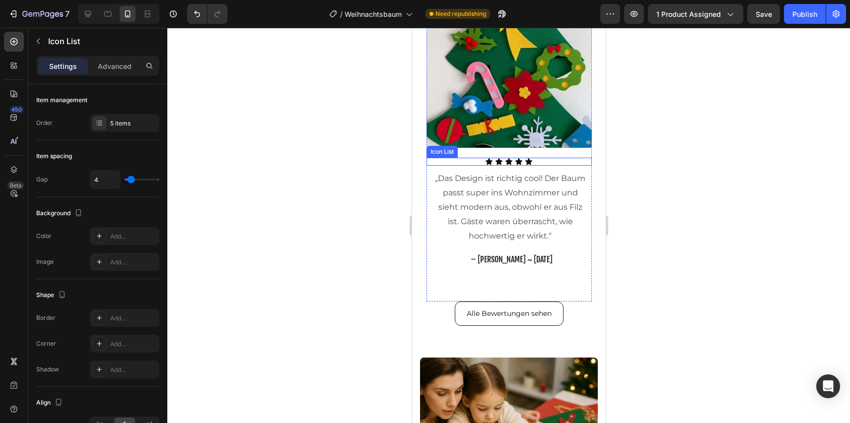
click at [538, 165] on div "Icon Icon Icon Icon Icon" at bounding box center [508, 162] width 165 height 8
click at [501, 151] on icon at bounding box center [498, 148] width 8 height 8
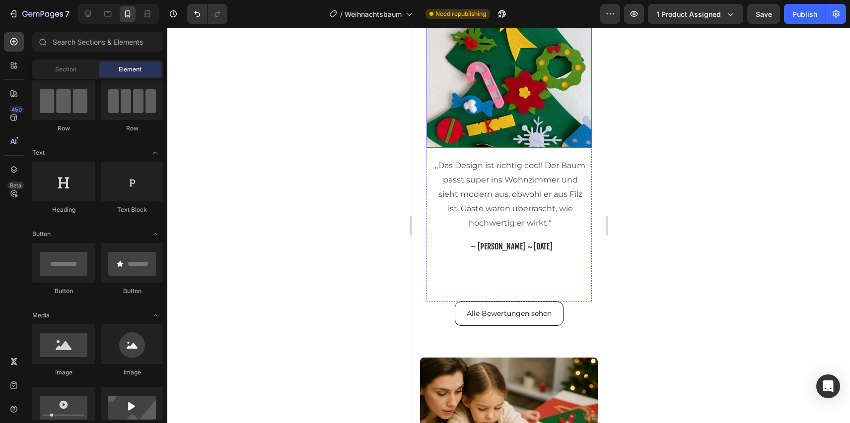
click at [527, 122] on img at bounding box center [508, 65] width 165 height 165
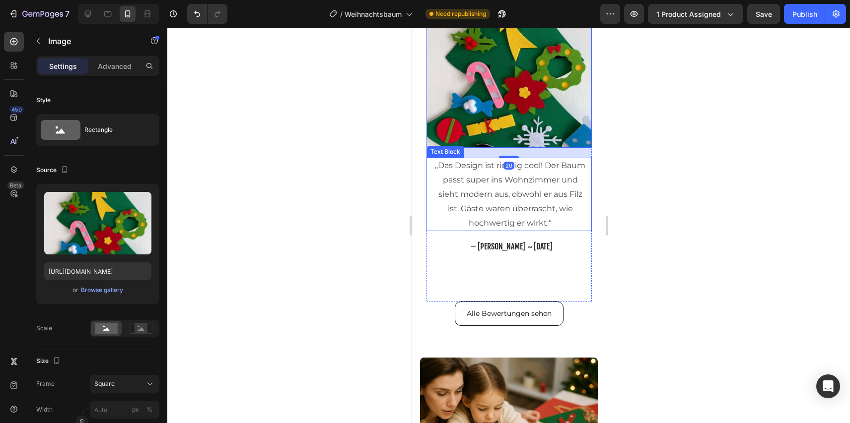
click at [512, 206] on p "„Das Design ist richtig cool! Der Baum passt super ins Wohnzimmer und sieht mod…" at bounding box center [510, 194] width 156 height 71
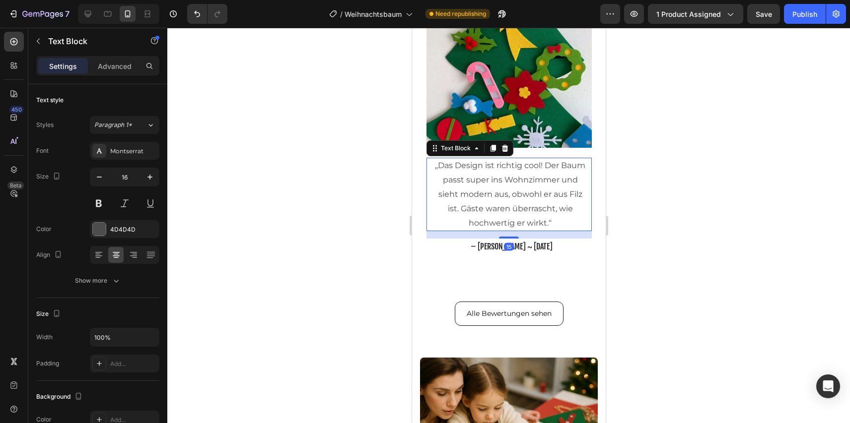
click at [510, 235] on div "15" at bounding box center [508, 234] width 165 height 7
drag, startPoint x: 510, startPoint y: 238, endPoint x: 503, endPoint y: 241, distance: 7.1
click at [503, 241] on div at bounding box center [508, 240] width 20 height 3
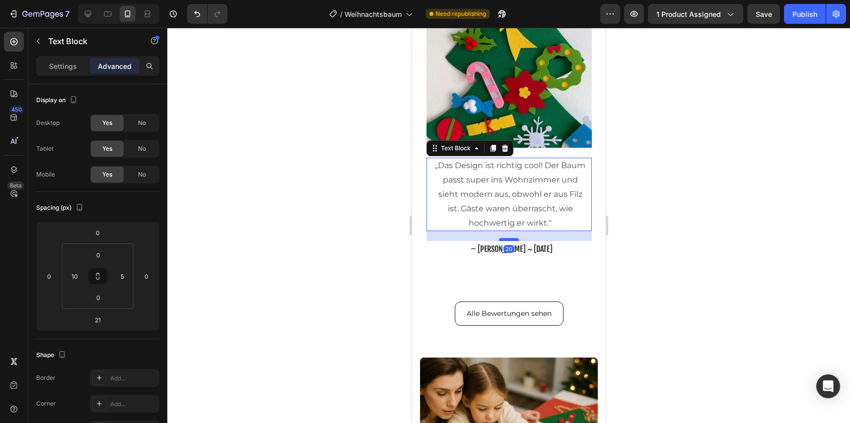
click at [506, 240] on div at bounding box center [508, 239] width 20 height 3
type input "20"
click at [537, 251] on span "– Daniela F. ~ vor 3 Tagen" at bounding box center [511, 249] width 82 height 10
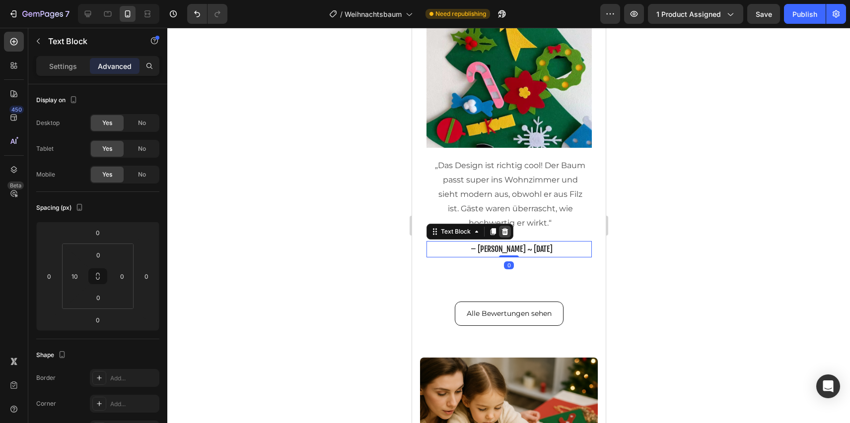
click at [508, 233] on div at bounding box center [504, 232] width 12 height 12
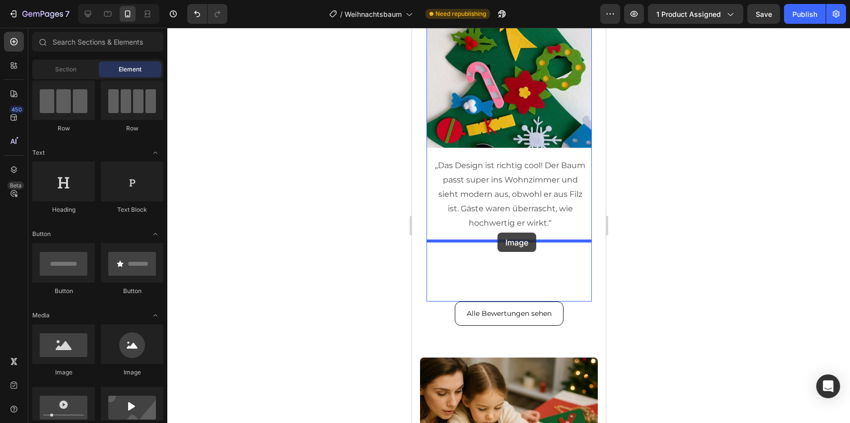
drag, startPoint x: 535, startPoint y: 368, endPoint x: 497, endPoint y: 233, distance: 140.6
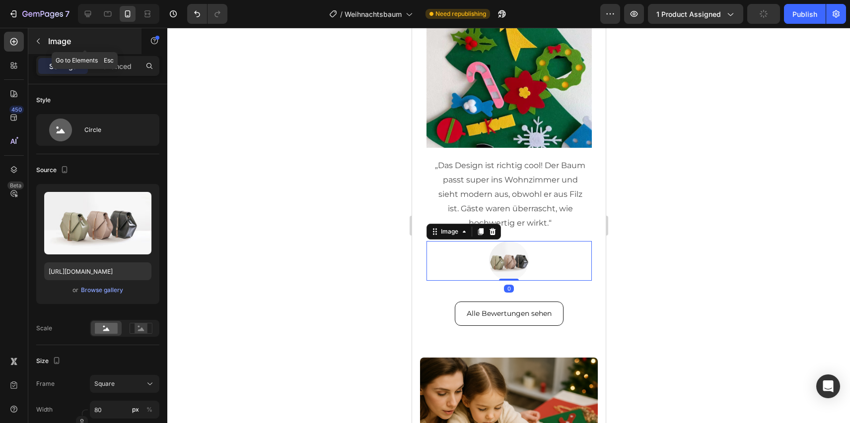
click at [67, 47] on div "Image" at bounding box center [84, 41] width 113 height 26
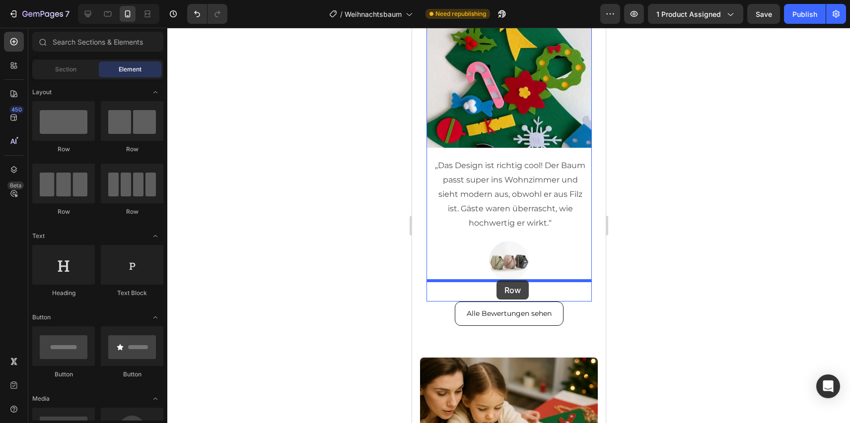
drag, startPoint x: 533, startPoint y: 154, endPoint x: 496, endPoint y: 280, distance: 131.8
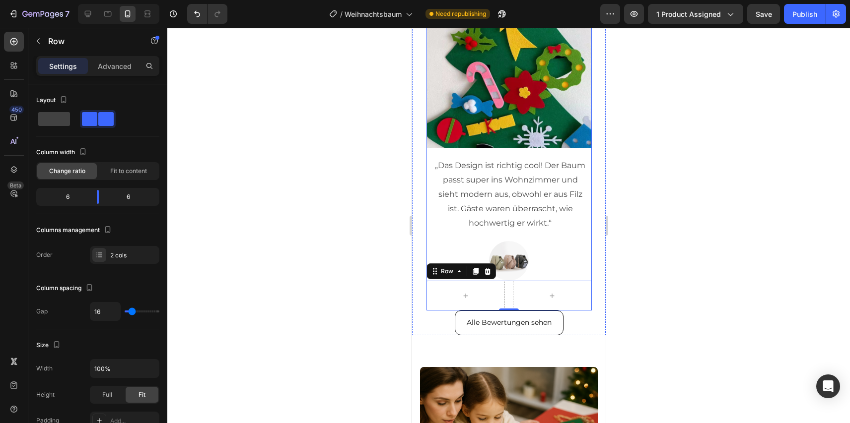
click at [530, 218] on p "„Das Design ist richtig cool! Der Baum passt super ins Wohnzimmer und sieht mod…" at bounding box center [510, 194] width 156 height 71
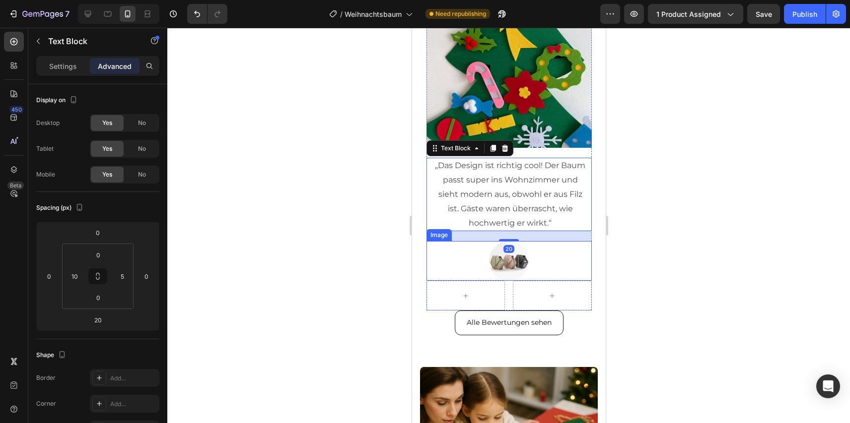
click at [534, 254] on div at bounding box center [508, 261] width 165 height 40
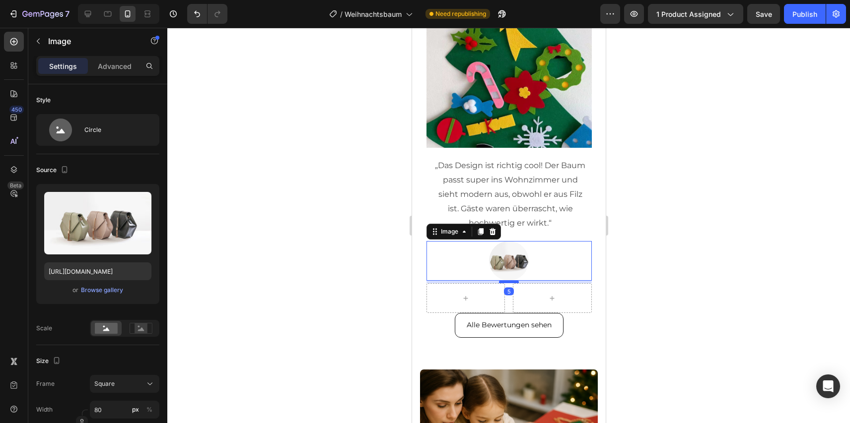
drag, startPoint x: 509, startPoint y: 279, endPoint x: 518, endPoint y: 281, distance: 8.8
click at [518, 281] on div at bounding box center [508, 281] width 20 height 3
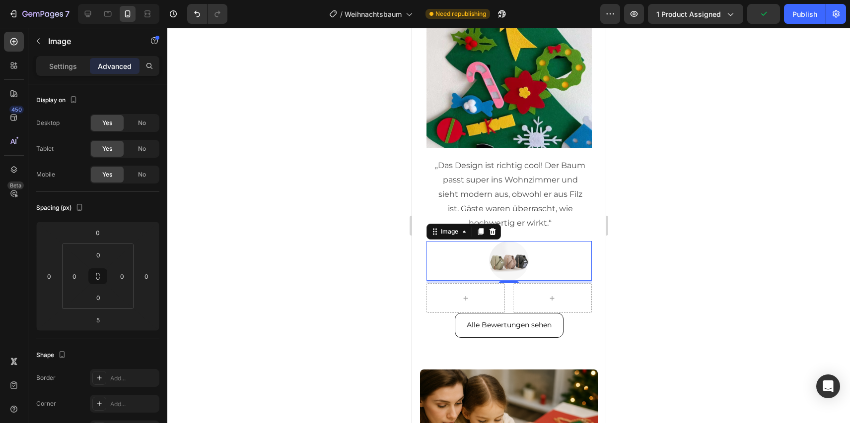
click at [469, 295] on div at bounding box center [465, 298] width 24 height 16
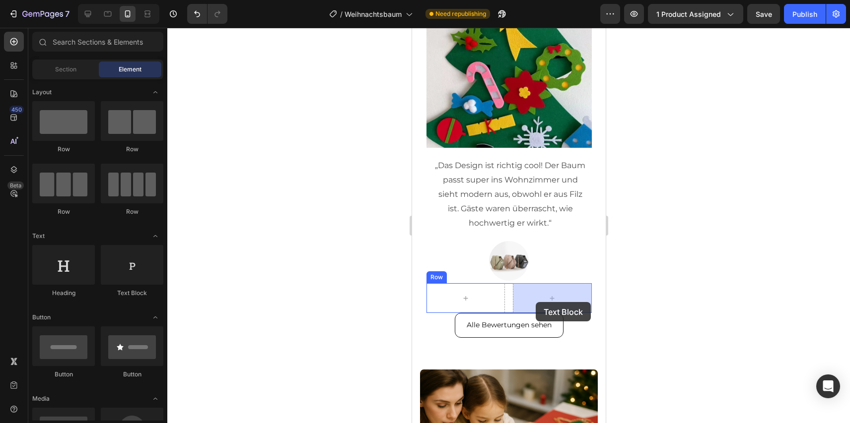
drag, startPoint x: 541, startPoint y: 285, endPoint x: 475, endPoint y: 293, distance: 66.0
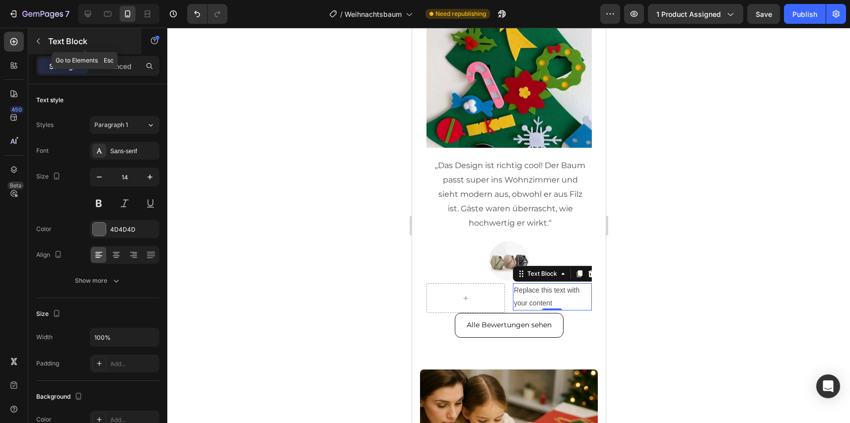
click at [81, 41] on p "Text Block" at bounding box center [90, 41] width 84 height 12
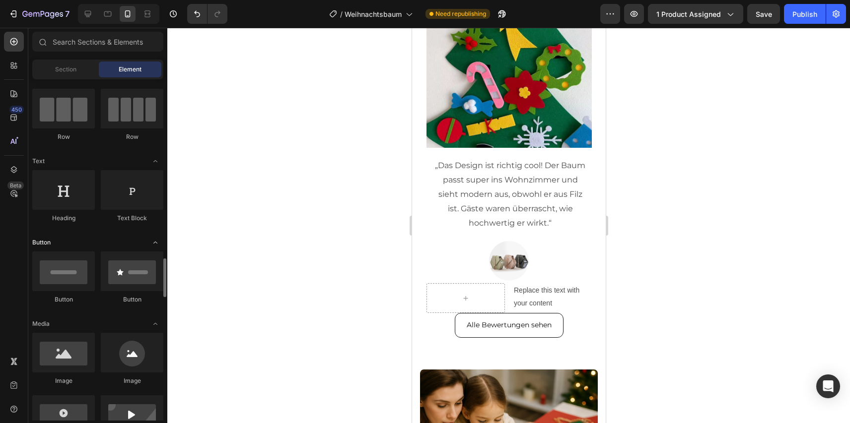
scroll to position [228, 0]
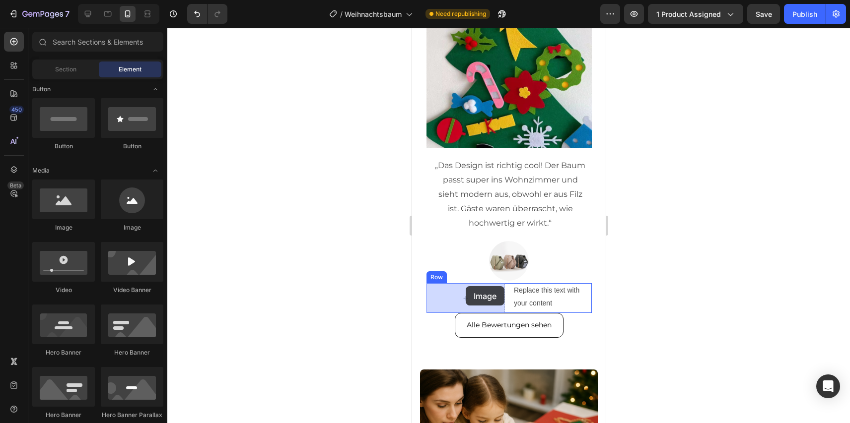
drag, startPoint x: 566, startPoint y: 235, endPoint x: 465, endPoint y: 286, distance: 113.6
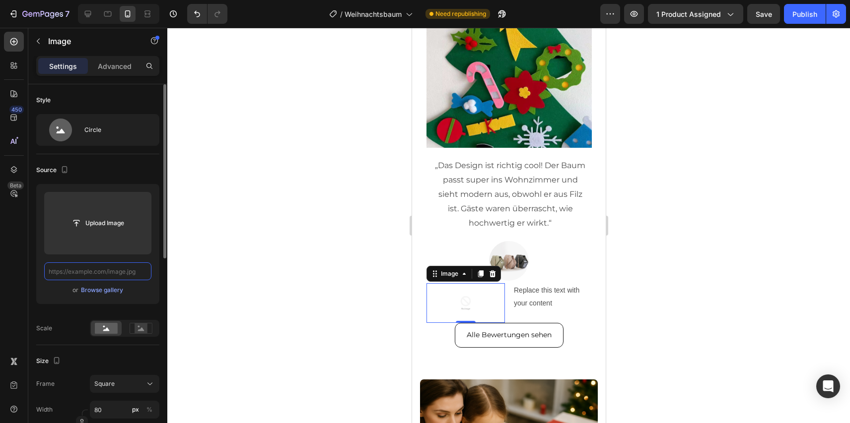
scroll to position [0, 0]
paste input "https://cdn.shopify.com/s/files/1/0927/7983/9830/files/gempages_574114224268117…"
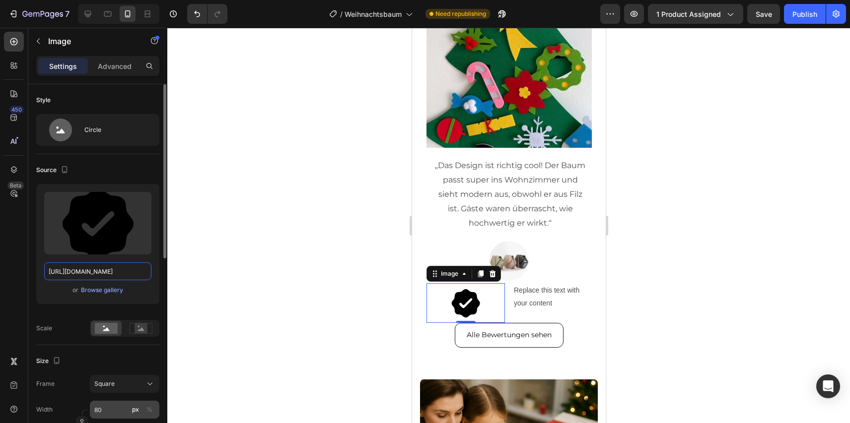
type input "https://cdn.shopify.com/s/files/1/0927/7983/9830/files/gempages_574114224268117…"
click at [115, 404] on input "80" at bounding box center [124, 410] width 69 height 18
type input "2"
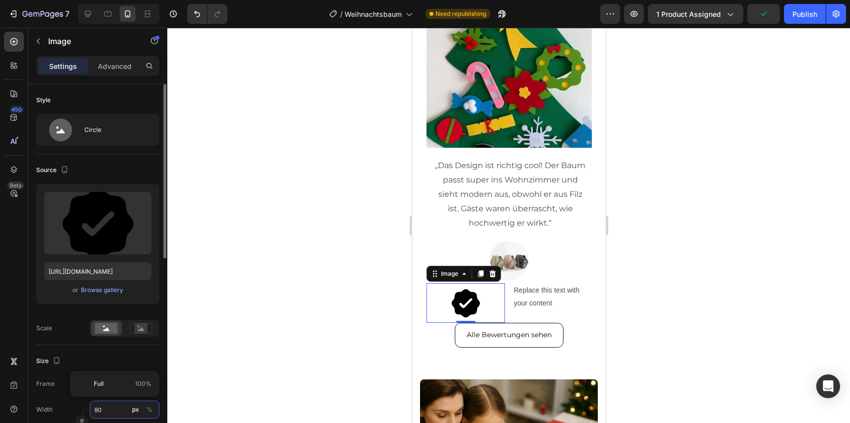
type input "2"
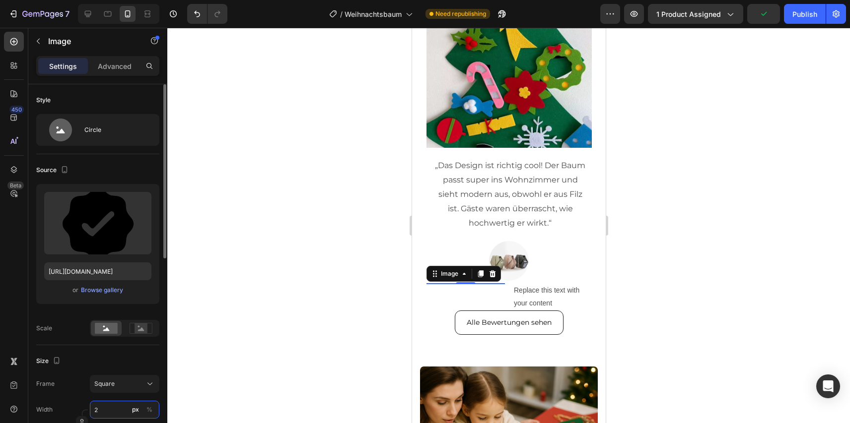
type input "25"
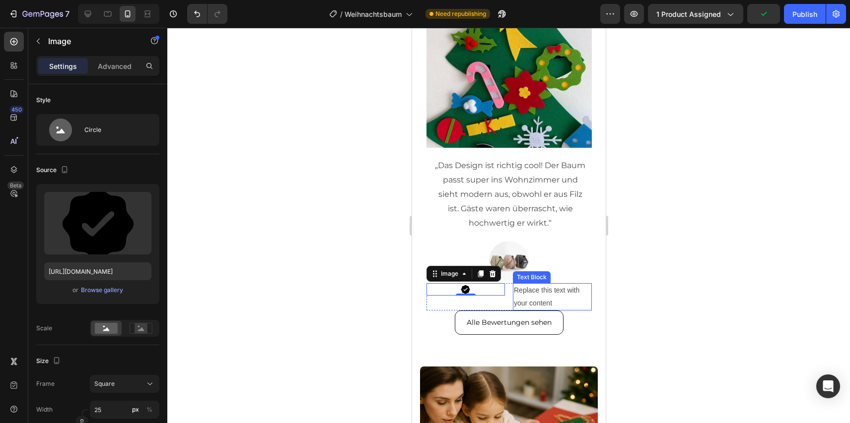
click at [521, 297] on div "Replace this text with your content" at bounding box center [551, 296] width 79 height 27
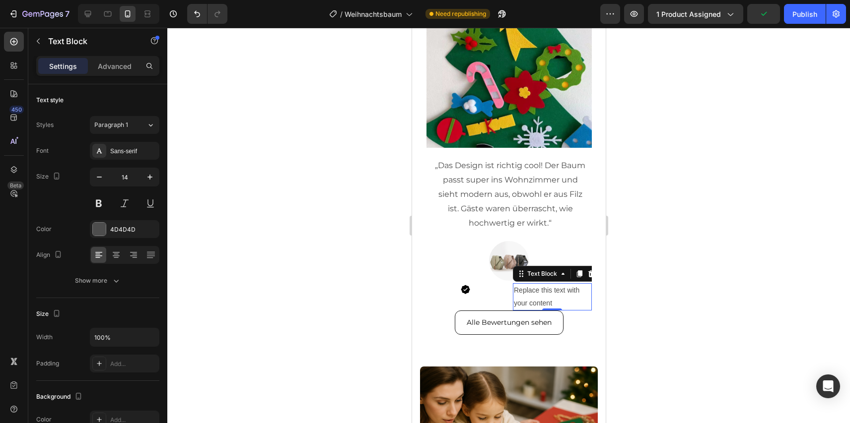
click at [521, 297] on div "Replace this text with your content" at bounding box center [551, 296] width 79 height 27
click at [521, 297] on p "Replace this text with your content" at bounding box center [551, 296] width 77 height 25
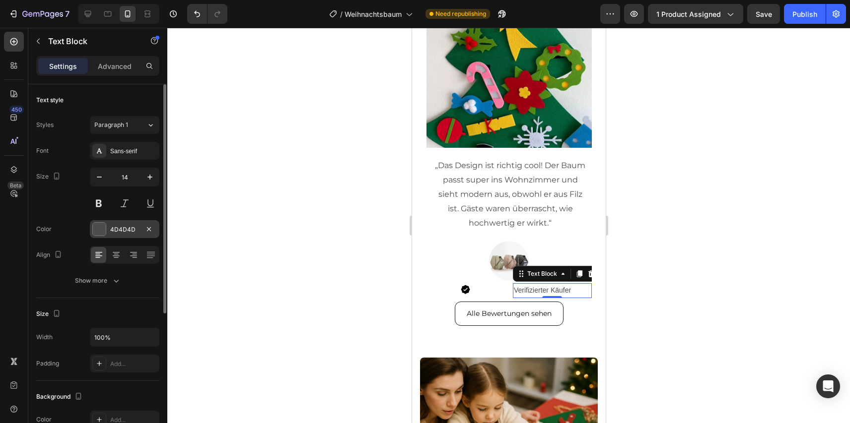
click at [110, 221] on div "4D4D4D" at bounding box center [124, 229] width 69 height 18
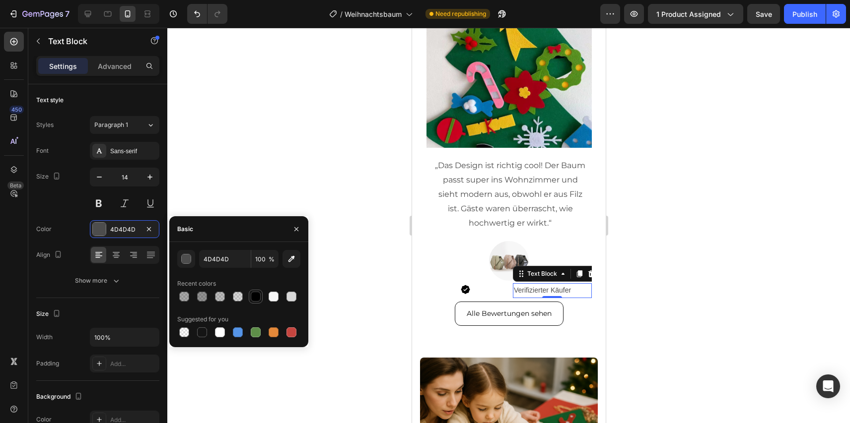
click at [256, 297] on div at bounding box center [256, 297] width 10 height 10
type input "000000"
click at [499, 287] on div at bounding box center [465, 289] width 79 height 12
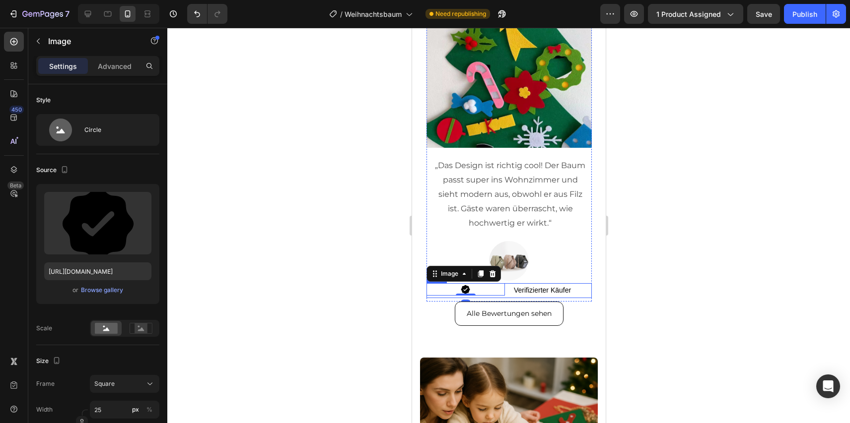
click at [509, 292] on div "Image 0 Verifizierter Käufer Text Block Row" at bounding box center [508, 290] width 165 height 14
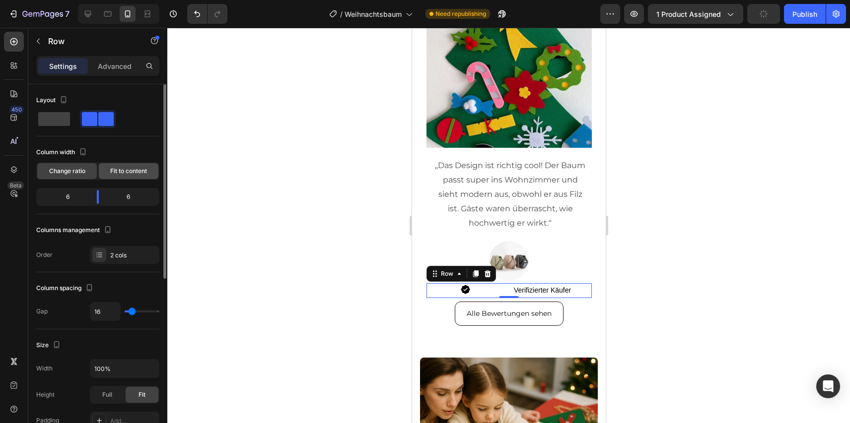
click at [127, 170] on span "Fit to content" at bounding box center [128, 171] width 37 height 9
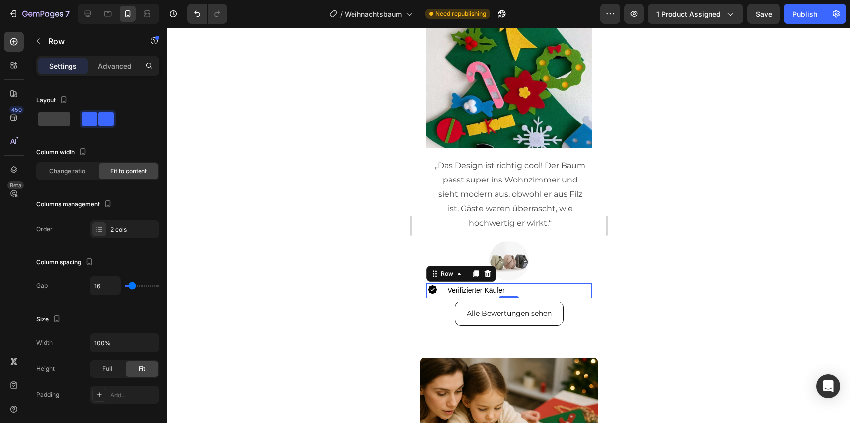
type input "17"
type input "3"
type input "0"
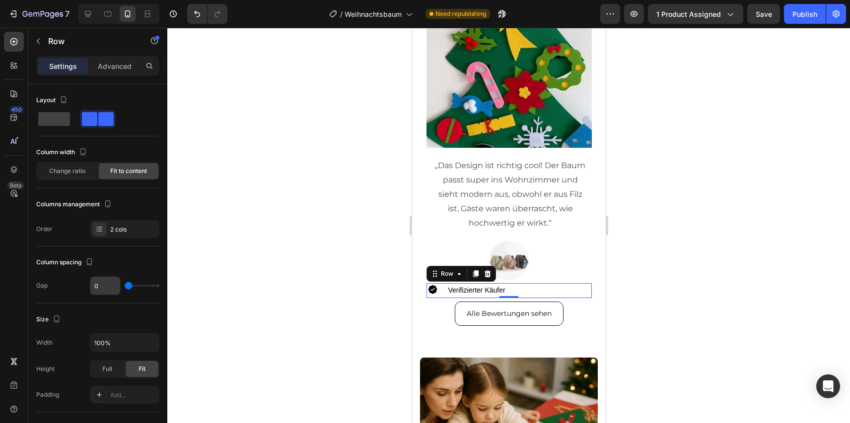
drag, startPoint x: 132, startPoint y: 284, endPoint x: 93, endPoint y: 284, distance: 39.2
type input "0"
click at [125, 285] on input "range" at bounding box center [142, 286] width 35 height 2
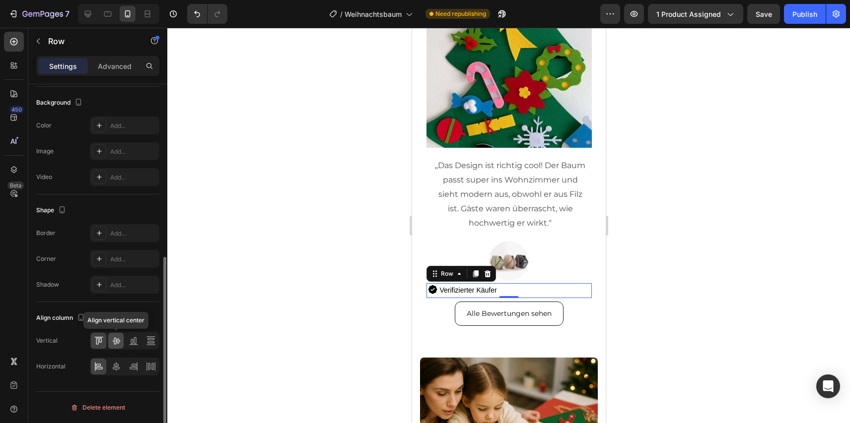
click at [115, 341] on icon at bounding box center [116, 341] width 10 height 10
click at [115, 369] on icon at bounding box center [116, 366] width 7 height 9
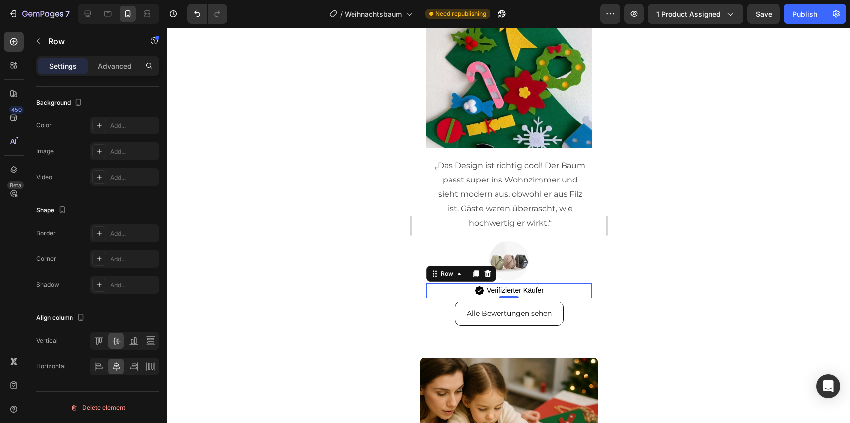
click at [297, 222] on div at bounding box center [508, 226] width 682 height 396
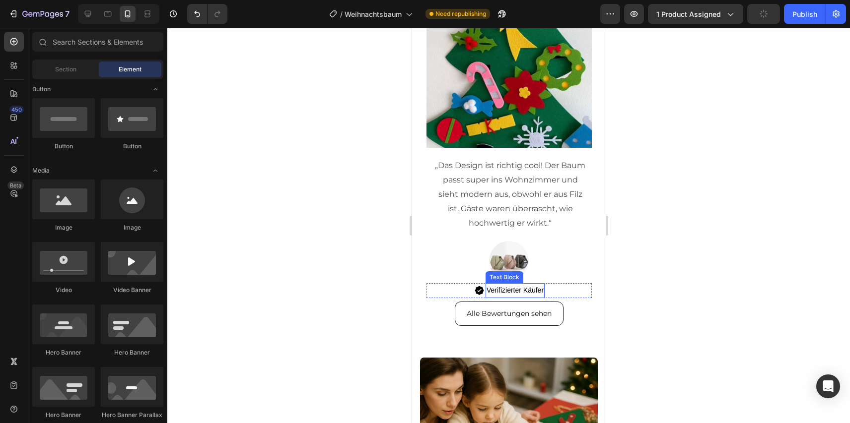
click at [515, 265] on img at bounding box center [508, 261] width 40 height 40
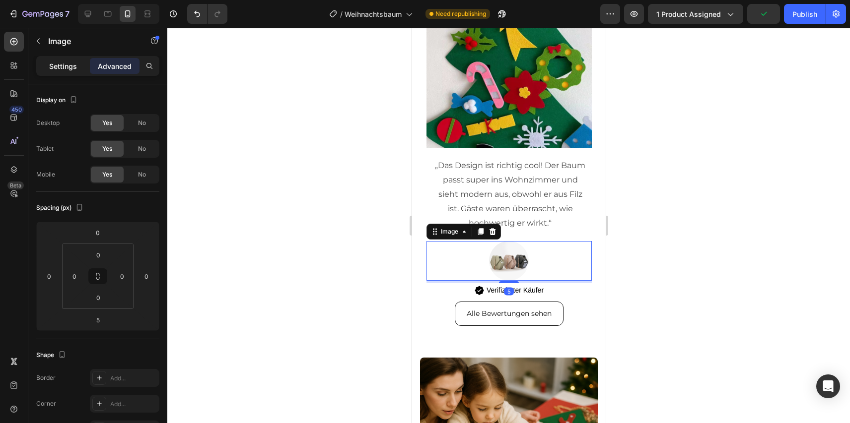
click at [67, 60] on div "Settings" at bounding box center [63, 66] width 50 height 16
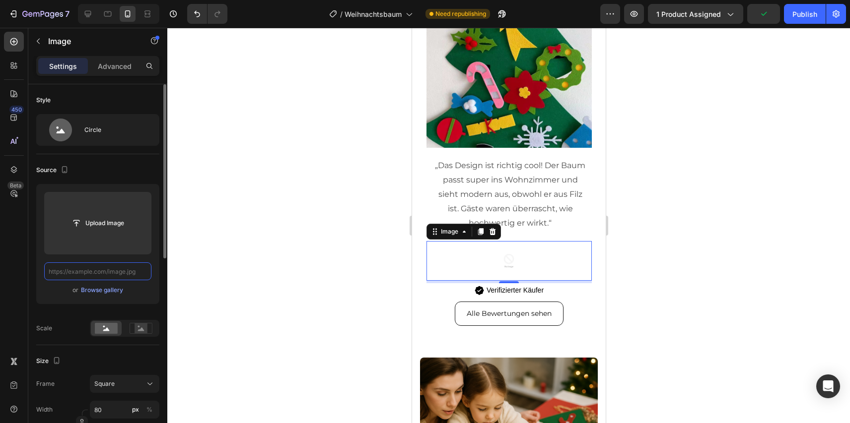
scroll to position [0, 0]
paste input "https://cdn.shopify.com/s/files/1/0927/7983/9830/files/Person_3.webp?v=17589016…"
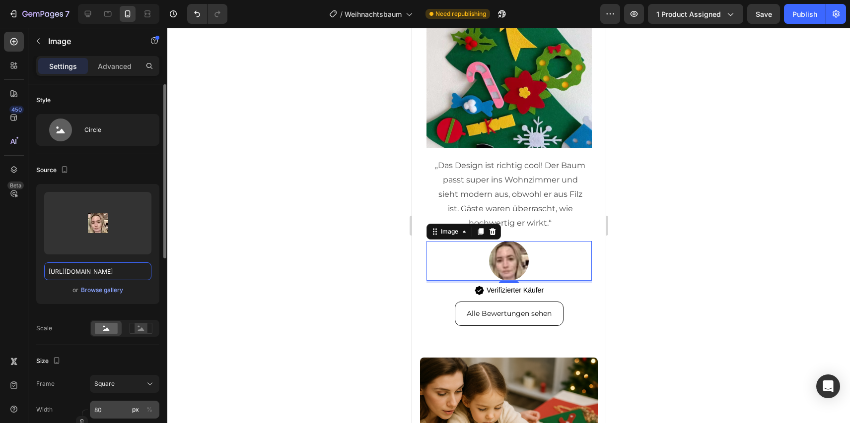
type input "https://cdn.shopify.com/s/files/1/0927/7983/9830/files/Person_3.webp?v=17589016…"
click at [116, 404] on input "80" at bounding box center [124, 410] width 69 height 18
type input "2"
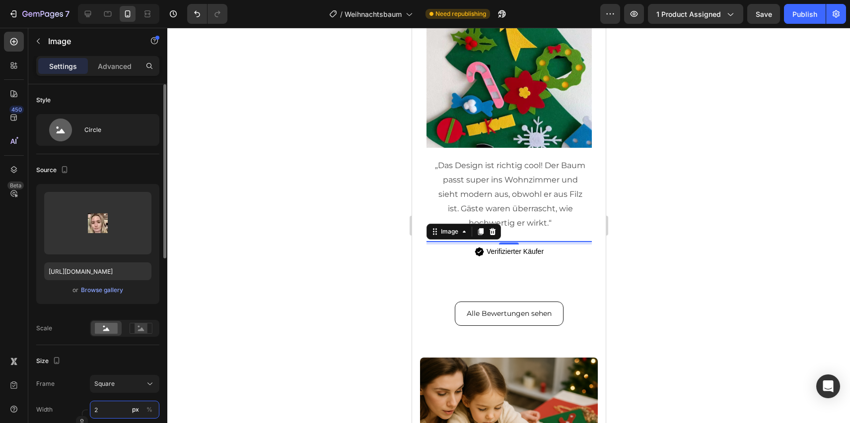
type input "25"
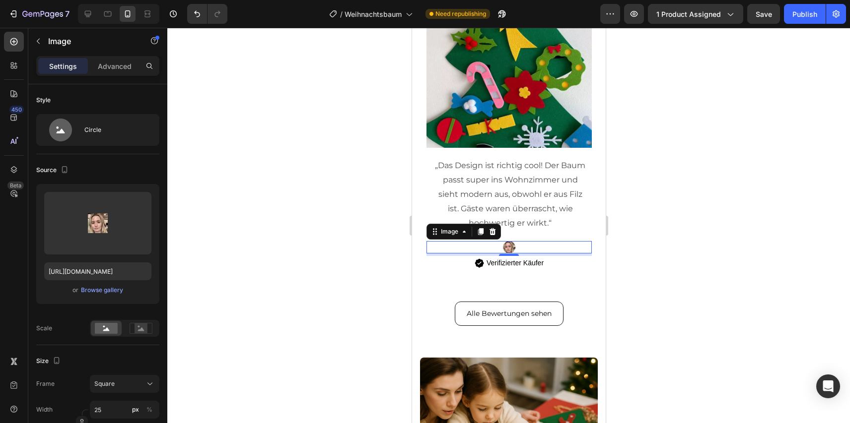
click at [226, 306] on div at bounding box center [508, 226] width 682 height 396
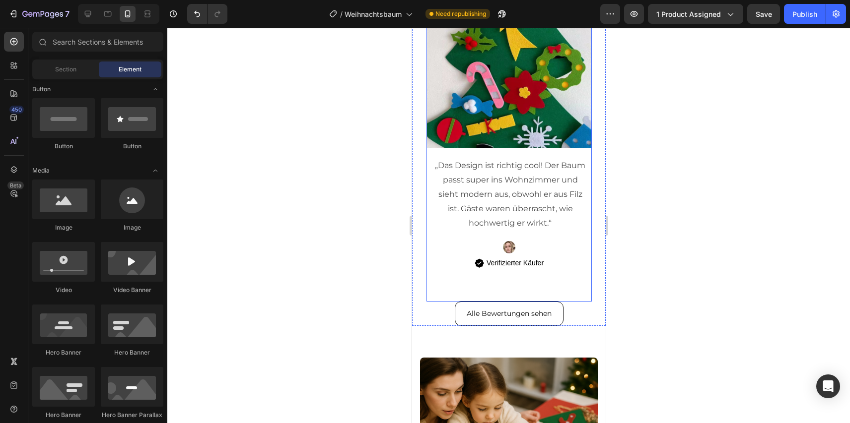
click at [503, 242] on div at bounding box center [508, 247] width 165 height 12
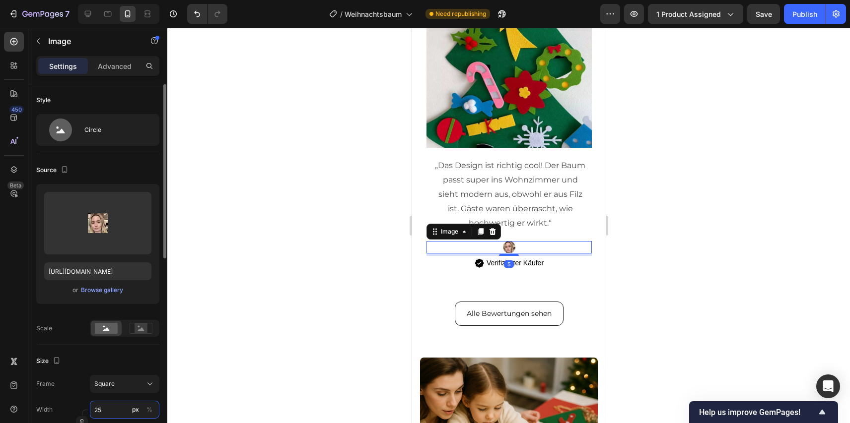
click at [116, 406] on input "25" at bounding box center [124, 410] width 69 height 18
type input "3"
type input "35"
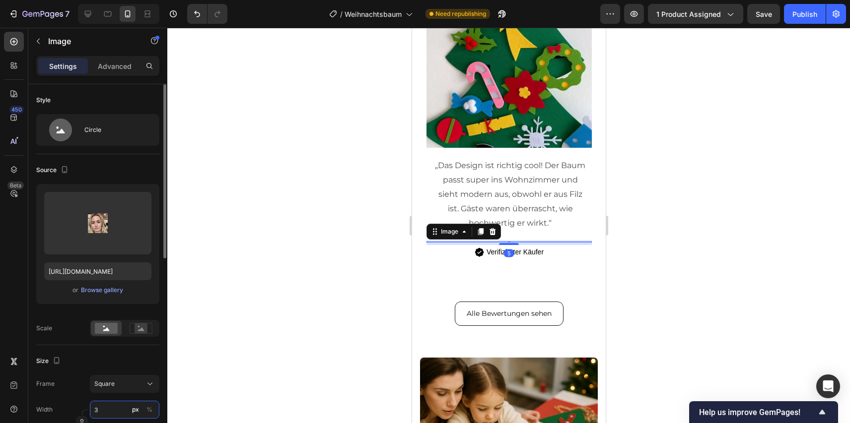
type input "35"
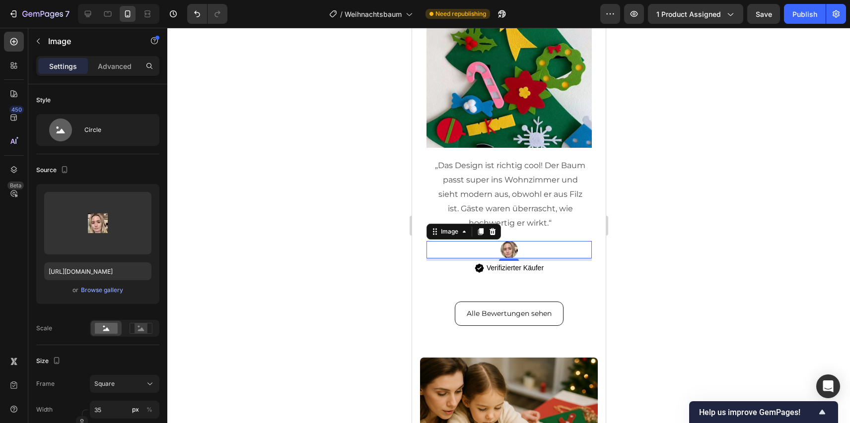
click at [198, 344] on div at bounding box center [508, 226] width 682 height 396
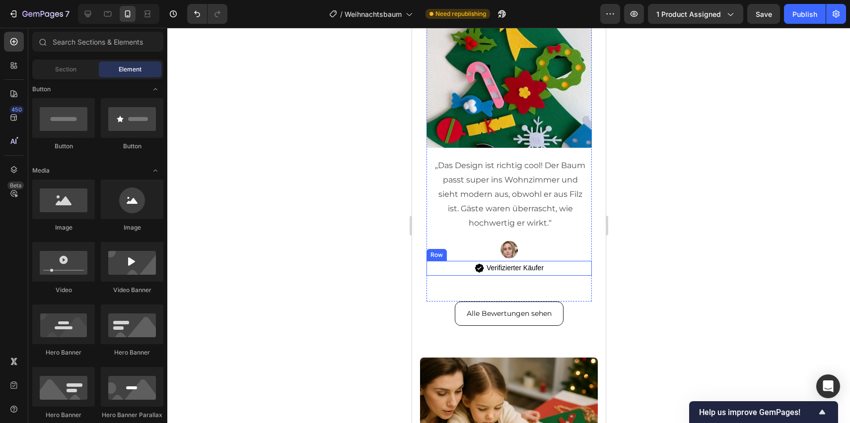
click at [448, 292] on div "Image „Das Design ist richtig cool! Der Baum passt super ins Wohnzimmer und sie…" at bounding box center [508, 142] width 165 height 319
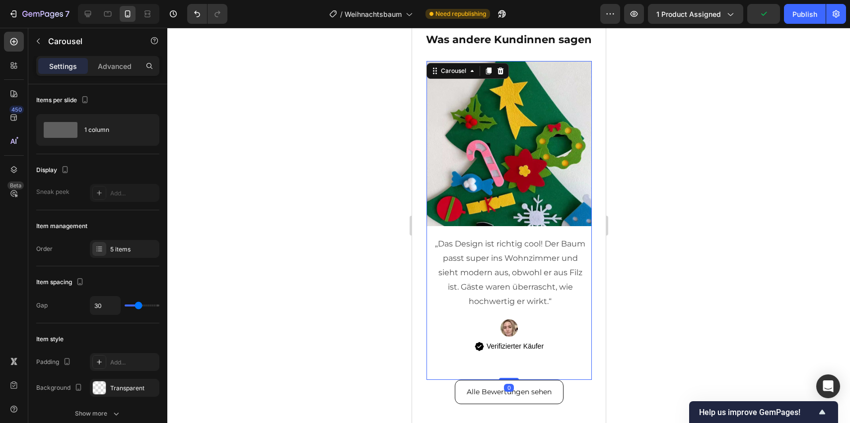
scroll to position [2351, 0]
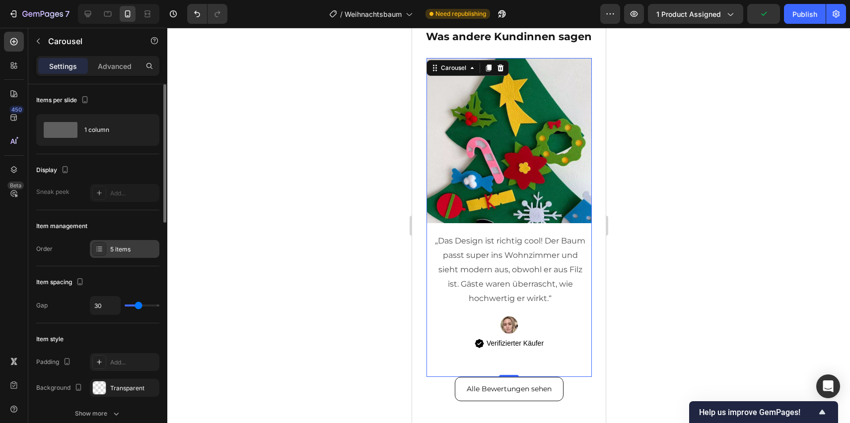
click at [121, 246] on div "5 items" at bounding box center [133, 249] width 47 height 9
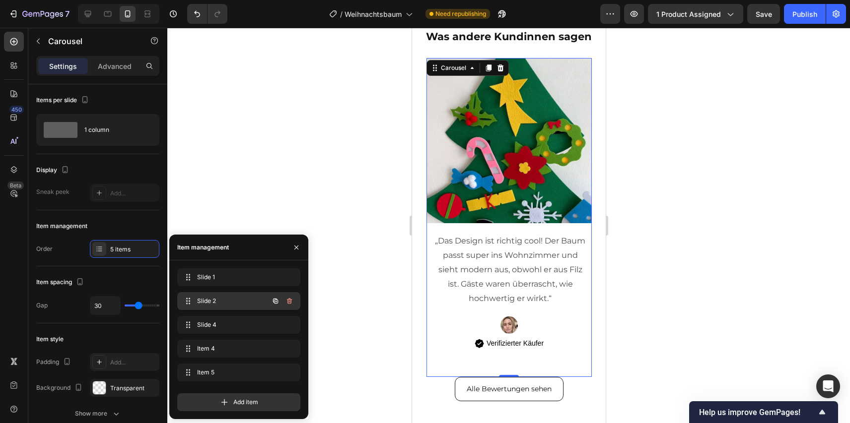
click at [240, 300] on span "Slide 2" at bounding box center [225, 301] width 56 height 9
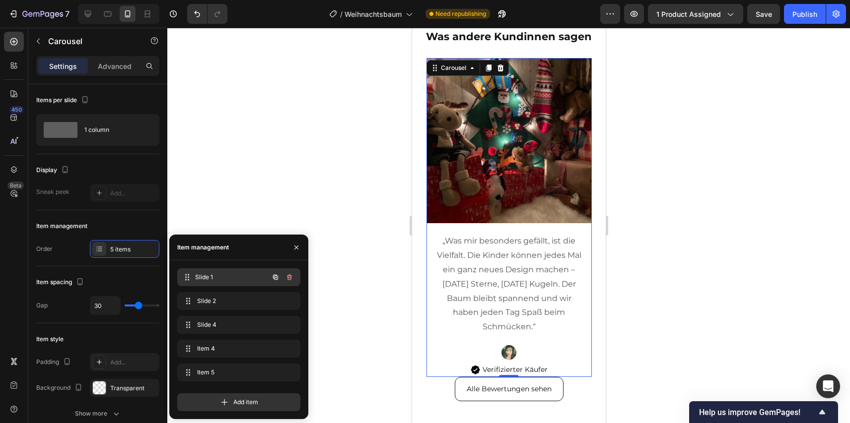
click at [238, 278] on span "Slide 1" at bounding box center [231, 277] width 73 height 9
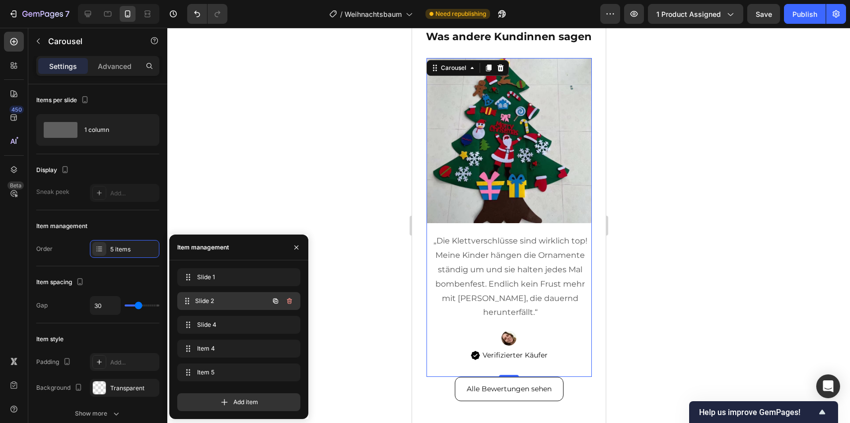
click at [237, 300] on span "Slide 2" at bounding box center [231, 301] width 73 height 9
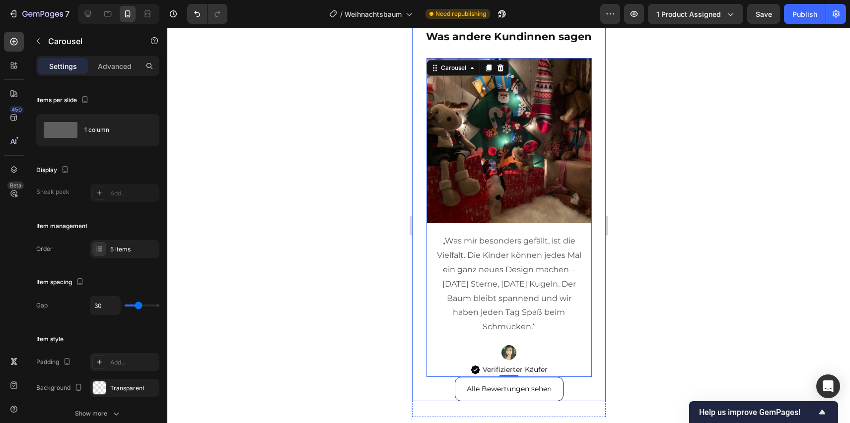
click at [639, 262] on div at bounding box center [508, 226] width 682 height 396
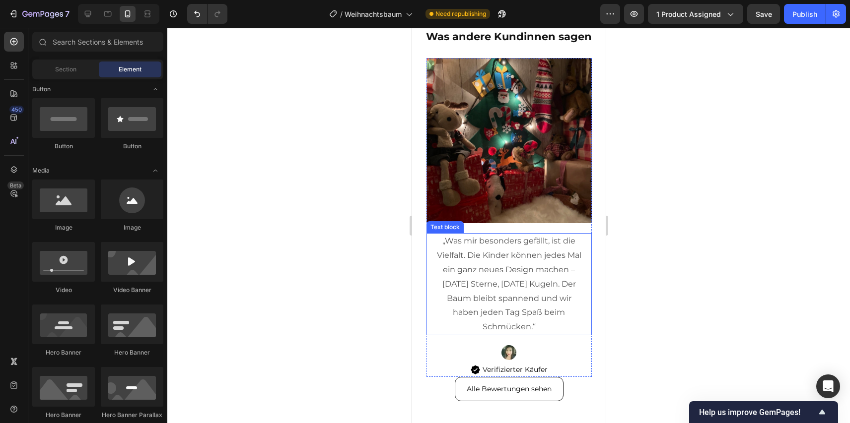
click at [568, 255] on p "„Was mir besonders gefällt, ist die Vielfalt. Die Kinder können jedes Mal ein g…" at bounding box center [508, 284] width 151 height 100
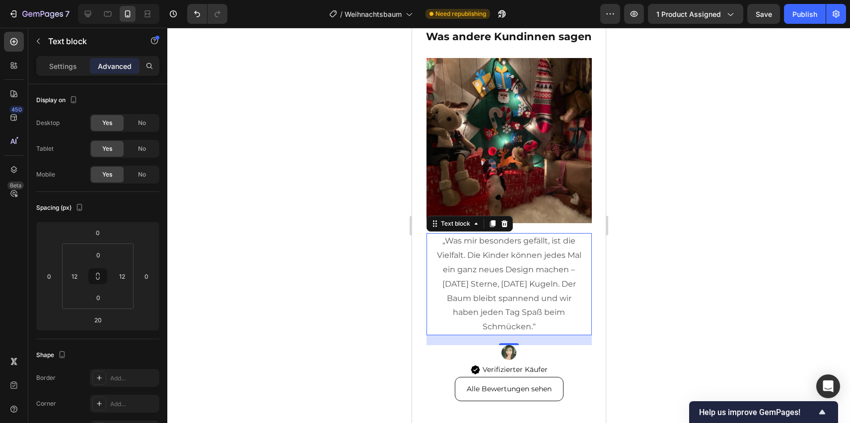
click at [561, 287] on p "„Was mir besonders gefällt, ist die Vielfalt. Die Kinder können jedes Mal ein g…" at bounding box center [508, 284] width 151 height 100
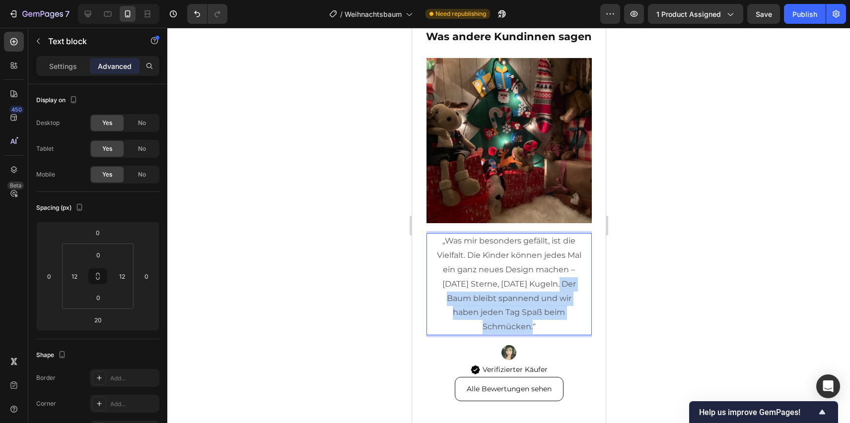
drag, startPoint x: 562, startPoint y: 284, endPoint x: 547, endPoint y: 325, distance: 43.8
click at [547, 325] on p "„Was mir besonders gefällt, ist die Vielfalt. Die Kinder können jedes Mal ein g…" at bounding box center [508, 284] width 151 height 100
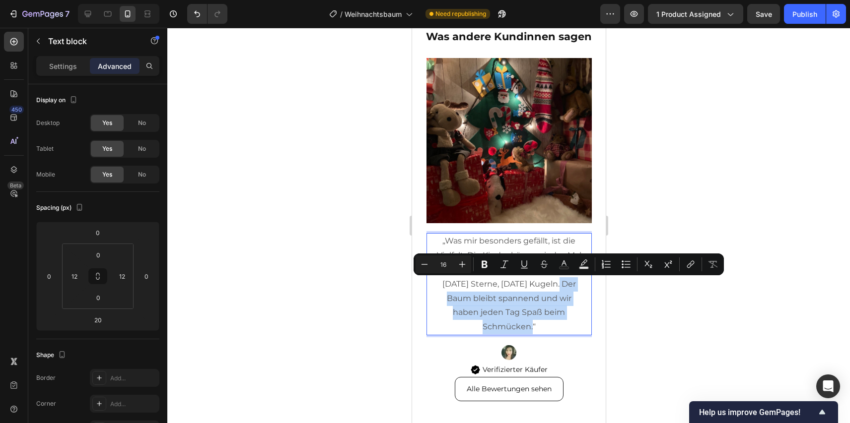
click at [532, 330] on p "„Was mir besonders gefällt, ist die Vielfalt. Die Kinder können jedes Mal ein g…" at bounding box center [508, 284] width 151 height 100
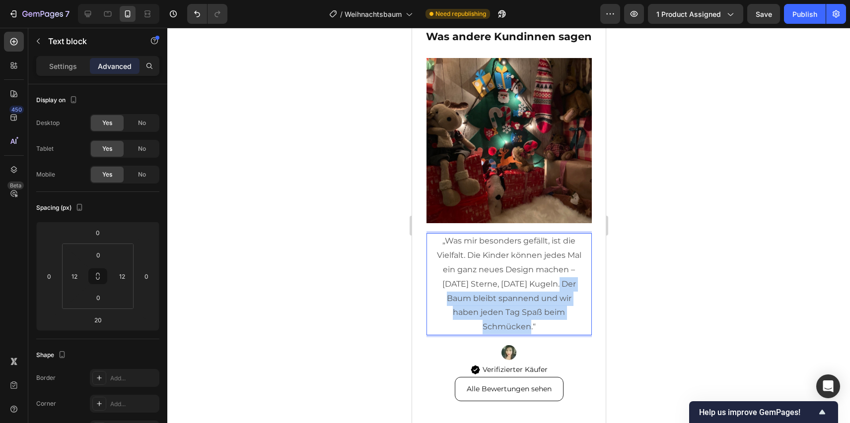
drag, startPoint x: 532, startPoint y: 330, endPoint x: 561, endPoint y: 285, distance: 53.4
click at [561, 284] on p "„Was mir besonders gefällt, ist die Vielfalt. Die Kinder können jedes Mal ein g…" at bounding box center [508, 284] width 151 height 100
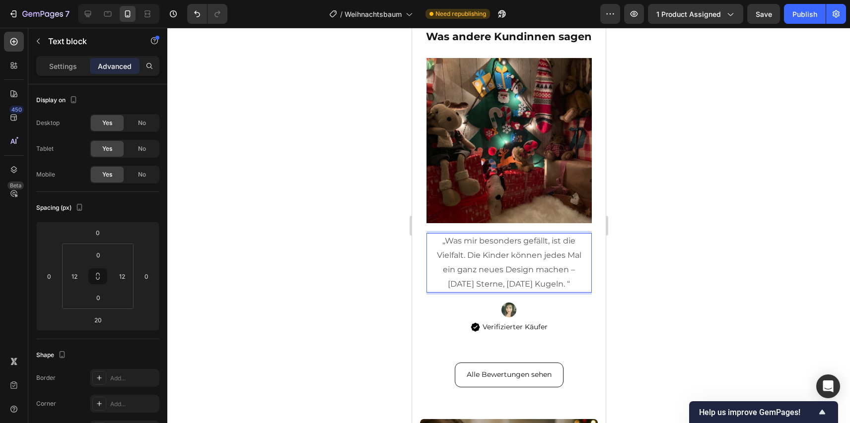
click at [579, 286] on p "„Was mir besonders gefällt, ist die Vielfalt. Die Kinder können jedes Mal ein g…" at bounding box center [508, 262] width 151 height 57
click at [568, 286] on p "„Was mir besonders gefällt, ist die Vielfalt. Die Kinder können jedes Mal ein g…" at bounding box center [508, 262] width 151 height 57
click at [449, 242] on p "enie„Was mir besonders gefällt, ist die Vielfalt. Die Kinder können jedes Mal e…" at bounding box center [508, 262] width 151 height 57
drag, startPoint x: 449, startPoint y: 242, endPoint x: 436, endPoint y: 242, distance: 12.9
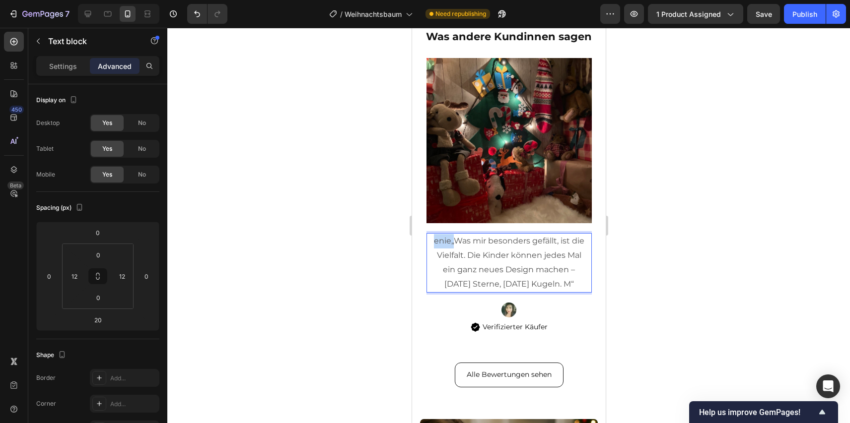
click at [436, 242] on p "enie„Was mir besonders gefällt, ist die Vielfalt. Die Kinder können jedes Mal e…" at bounding box center [508, 262] width 151 height 57
click at [571, 283] on p "Was mir besonders gefällt, ist die Vielfalt. Die Kinder können jedes Mal ein ga…" at bounding box center [508, 262] width 151 height 57
click at [574, 281] on p "Was mir besonders gefällt, ist die Vielfalt. Die Kinder können jedes Mal ein ga…" at bounding box center [508, 262] width 151 height 57
click at [574, 288] on p "Was mir besonders gefällt, ist die Vielfalt. Die Kinder können jedes Mal ein ga…" at bounding box center [508, 262] width 151 height 57
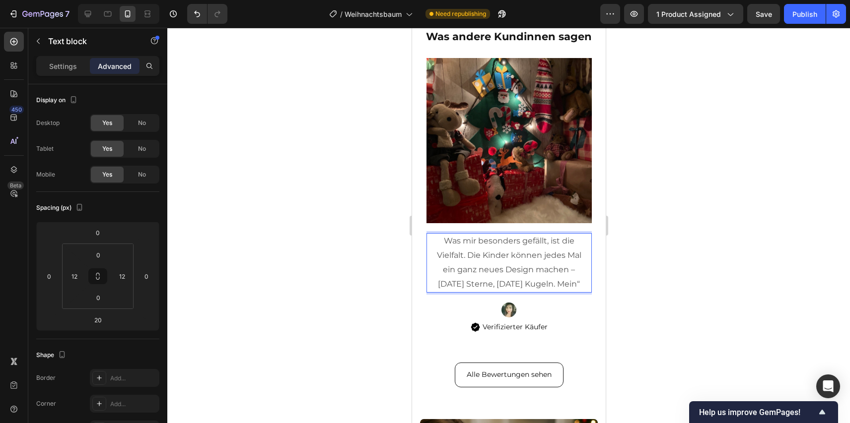
click at [576, 285] on p "Was mir besonders gefällt, ist die Vielfalt. Die Kinder können jedes Mal ein ga…" at bounding box center [508, 262] width 151 height 57
click at [580, 286] on p "Was mir besonders gefällt, ist die Vielfalt. Die Kinder können jedes Mal ein ga…" at bounding box center [508, 262] width 151 height 57
click at [579, 288] on p "Was mir besonders gefällt, ist die Vielfalt. Die Kinder können jedes Mal ein ga…" at bounding box center [508, 262] width 151 height 57
click at [551, 291] on p "Was mir besonders gefällt, ist die Vielfalt. Die Kinder können jedes Mal ein ga…" at bounding box center [508, 262] width 151 height 57
click at [457, 291] on p "Was mir besonders gefällt, ist die Vielfalt. Die Kinder können jedes Mal ein ga…" at bounding box center [508, 262] width 151 height 57
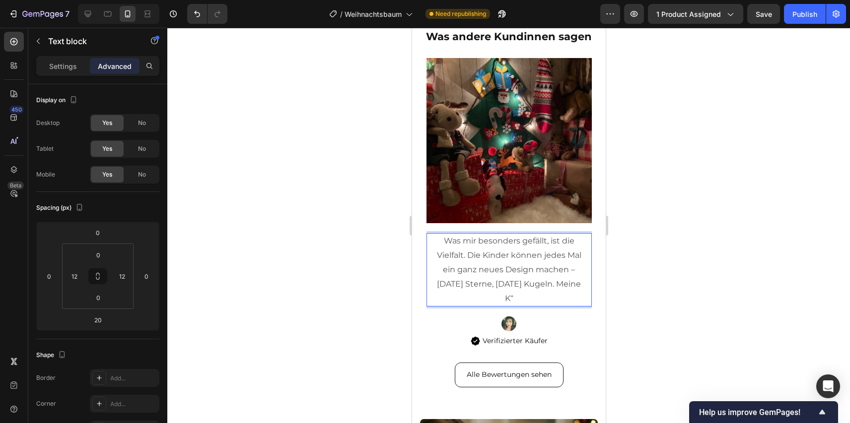
click at [509, 300] on p "Was mir besonders gefällt, ist die Vielfalt. Die Kinder können jedes Mal ein ga…" at bounding box center [508, 269] width 151 height 71
click at [507, 301] on p "Was mir besonders gefällt, ist die Vielfalt. Die Kinder können jedes Mal ein ga…" at bounding box center [508, 269] width 151 height 71
click at [511, 301] on p "Was mir besonders gefällt, ist die Vielfalt. Die Kinder können jedes Mal ein ga…" at bounding box center [508, 269] width 151 height 71
click at [511, 300] on p "Was mir besonders gefällt, ist die Vielfalt. Die Kinder können jedes Mal ein ga…" at bounding box center [508, 269] width 151 height 71
click at [513, 301] on p "Was mir besonders gefällt, ist die Vielfalt. Die Kinder können jedes Mal ein ga…" at bounding box center [508, 269] width 151 height 71
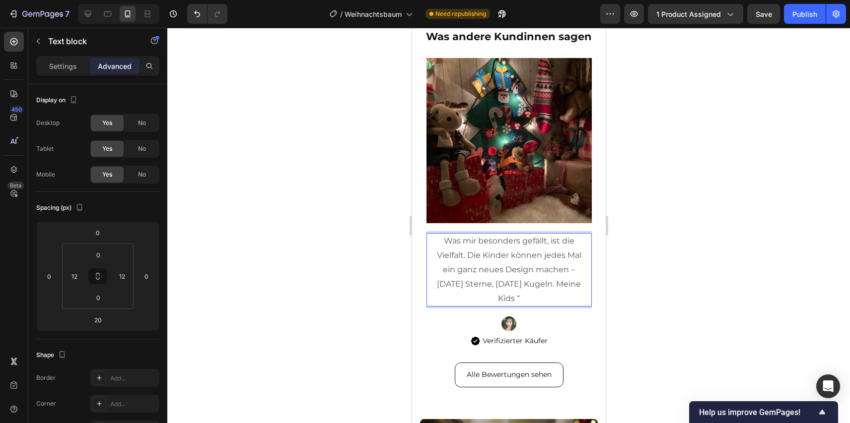
click at [518, 299] on p "Was mir besonders gefällt, ist die Vielfalt. Die Kinder können jedes Mal ein ga…" at bounding box center [508, 269] width 151 height 71
click at [516, 299] on p "Was mir besonders gefällt, ist die Vielfalt. Die Kinder können jedes Mal ein ga…" at bounding box center [508, 269] width 151 height 71
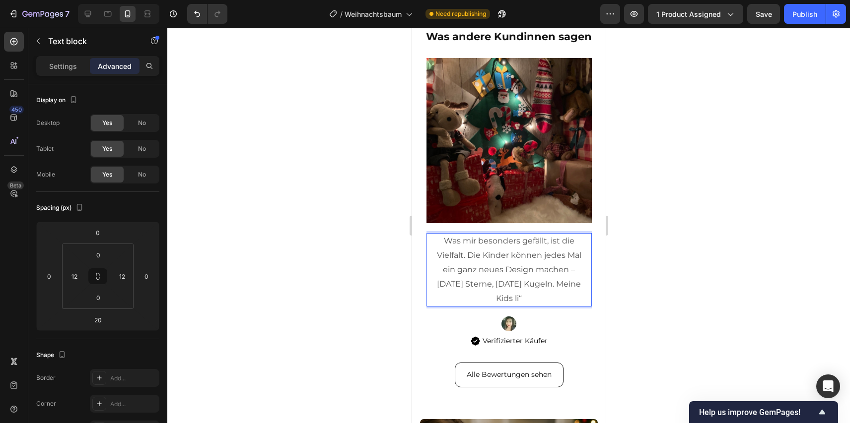
click at [518, 299] on p "Was mir besonders gefällt, ist die Vielfalt. Die Kinder können jedes Mal ein ga…" at bounding box center [508, 269] width 151 height 71
click at [520, 300] on p "Was mir besonders gefällt, ist die Vielfalt. Die Kinder können jedes Mal ein ga…" at bounding box center [508, 269] width 151 height 71
click at [524, 299] on p "Was mir besonders gefällt, ist die Vielfalt. Die Kinder können jedes Mal ein ga…" at bounding box center [508, 269] width 151 height 71
click at [528, 299] on p "Was mir besonders gefällt, ist die Vielfalt. Die Kinder können jedes Mal ein ga…" at bounding box center [508, 269] width 151 height 71
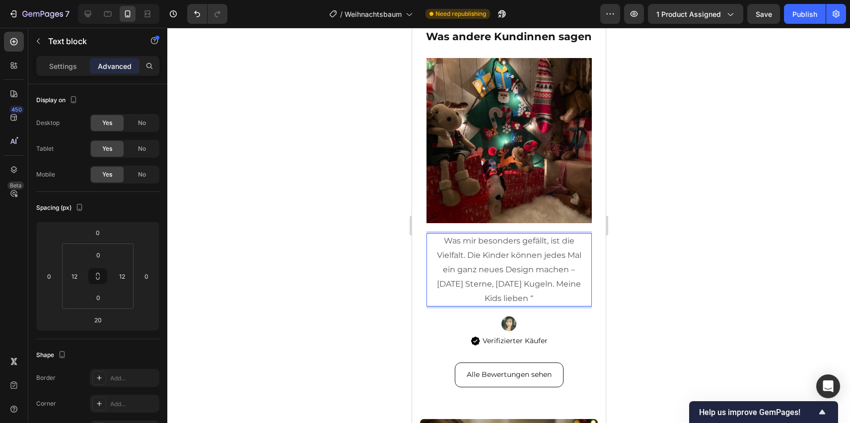
click at [531, 300] on p "Was mir besonders gefällt, ist die Vielfalt. Die Kinder können jedes Mal ein ga…" at bounding box center [508, 269] width 151 height 71
click at [530, 300] on p "Was mir besonders gefällt, ist die Vielfalt. Die Kinder können jedes Mal ein ga…" at bounding box center [508, 269] width 151 height 71
click at [534, 301] on p "Was mir besonders gefällt, ist die Vielfalt. Die Kinder können jedes Mal ein ga…" at bounding box center [508, 269] width 151 height 71
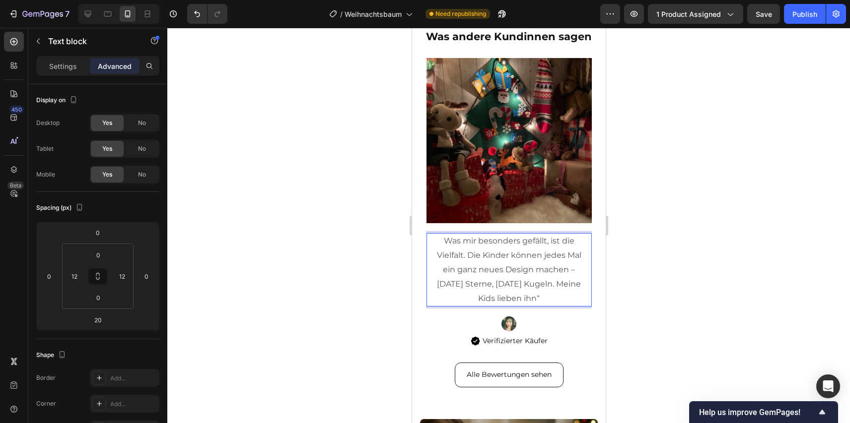
click at [536, 299] on p "Was mir besonders gefällt, ist die Vielfalt. Die Kinder können jedes Mal ein ga…" at bounding box center [508, 269] width 151 height 71
click at [659, 273] on div at bounding box center [508, 226] width 682 height 396
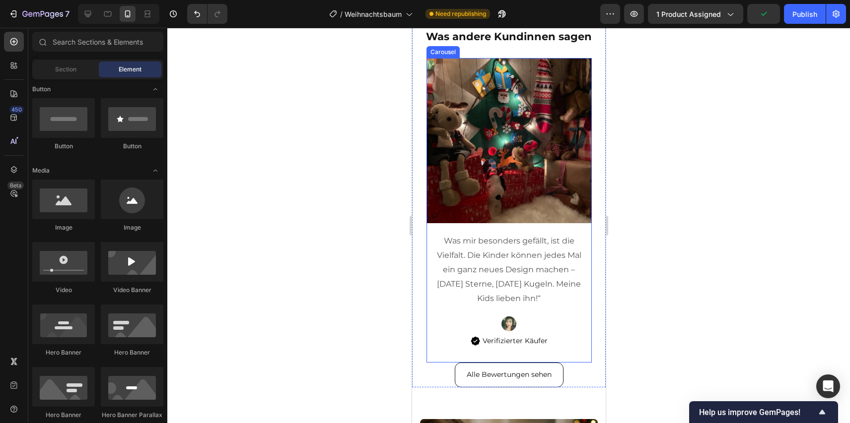
click at [565, 350] on div "Image Was mir besonders gefällt, ist die Vielfalt. Die Kinder können jedes Mal …" at bounding box center [508, 210] width 165 height 305
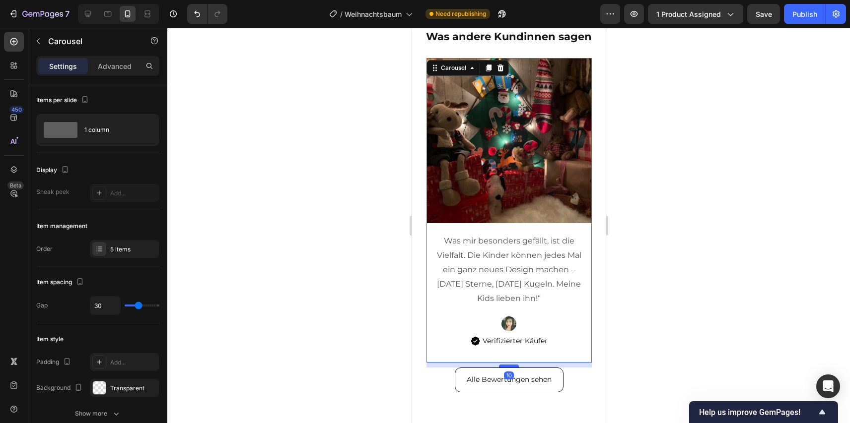
drag, startPoint x: 505, startPoint y: 353, endPoint x: 500, endPoint y: 358, distance: 7.0
click at [500, 365] on div at bounding box center [508, 366] width 20 height 3
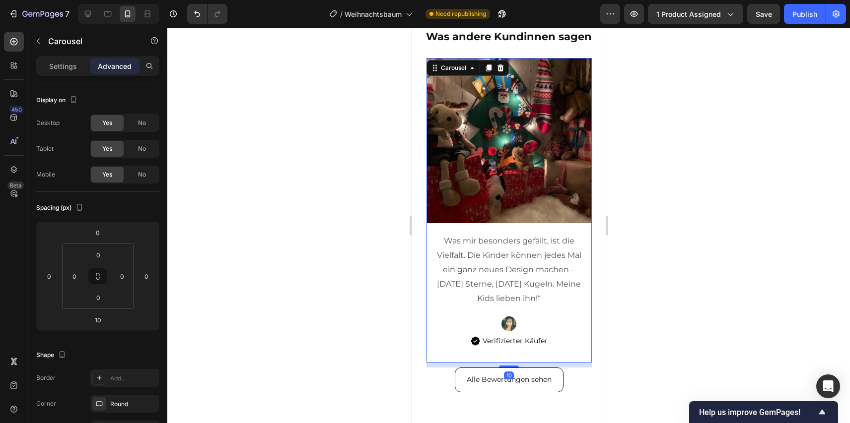
click at [367, 343] on div at bounding box center [508, 226] width 682 height 396
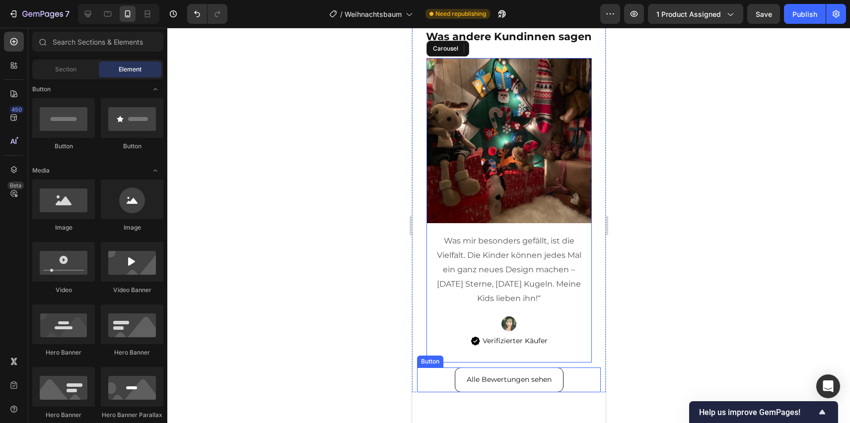
click at [434, 369] on div "Alle Bewertungen sehen Button" at bounding box center [508, 380] width 184 height 24
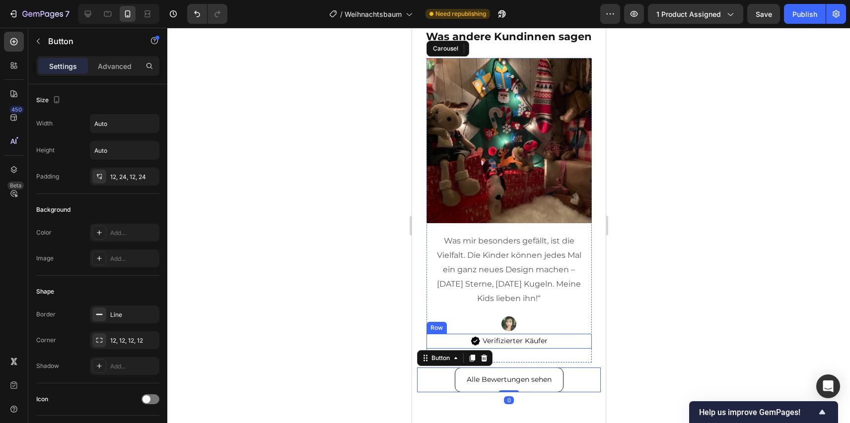
click at [443, 327] on div "Row" at bounding box center [436, 328] width 16 height 9
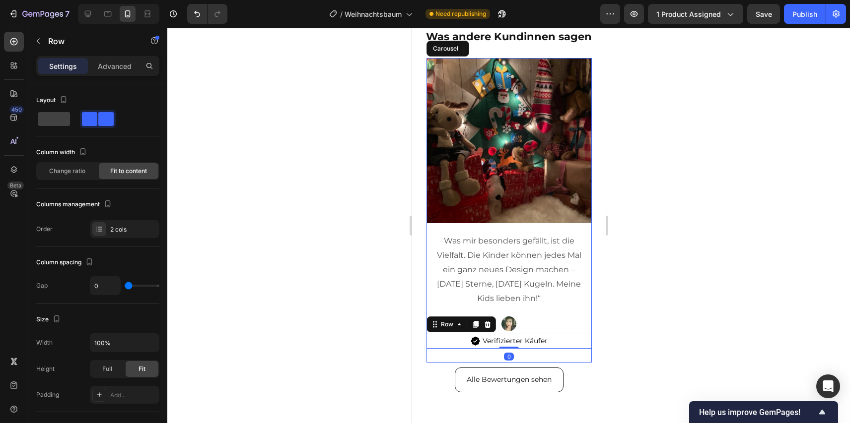
click at [439, 349] on div "Image Was mir besonders gefällt, ist die Vielfalt. Die Kinder können jedes Mal …" at bounding box center [508, 210] width 165 height 305
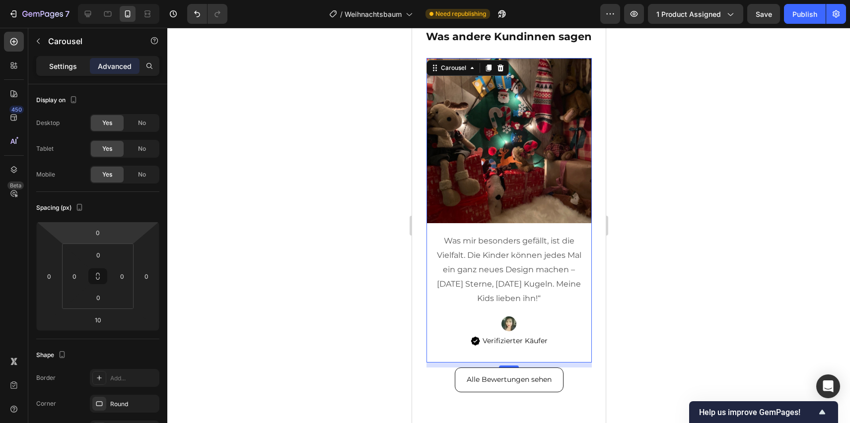
click at [71, 64] on p "Settings" at bounding box center [63, 66] width 28 height 10
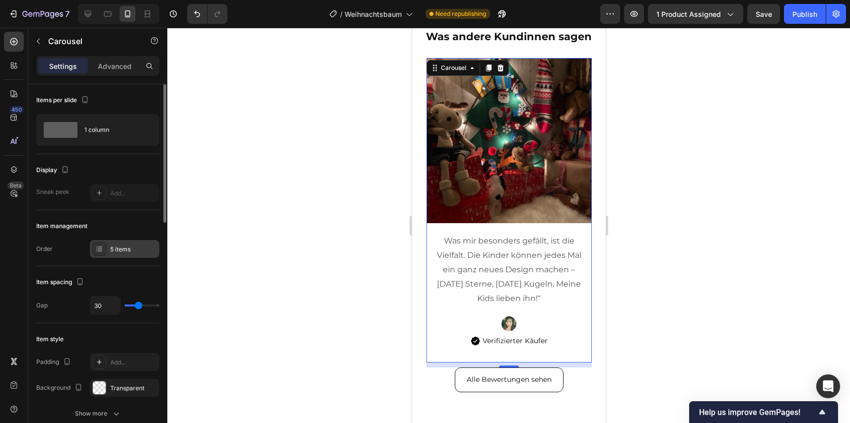
click at [123, 250] on div "5 items" at bounding box center [133, 249] width 47 height 9
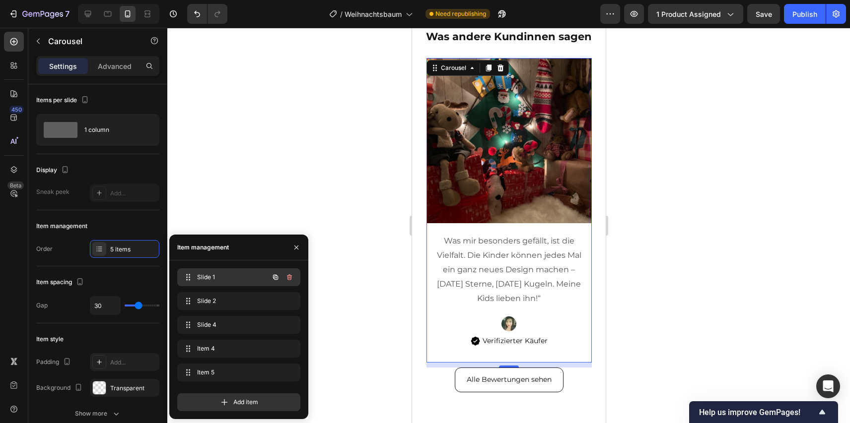
click at [229, 282] on div "Slide 1 Slide 1" at bounding box center [224, 277] width 87 height 14
click at [230, 278] on span "Slide 1" at bounding box center [225, 277] width 56 height 9
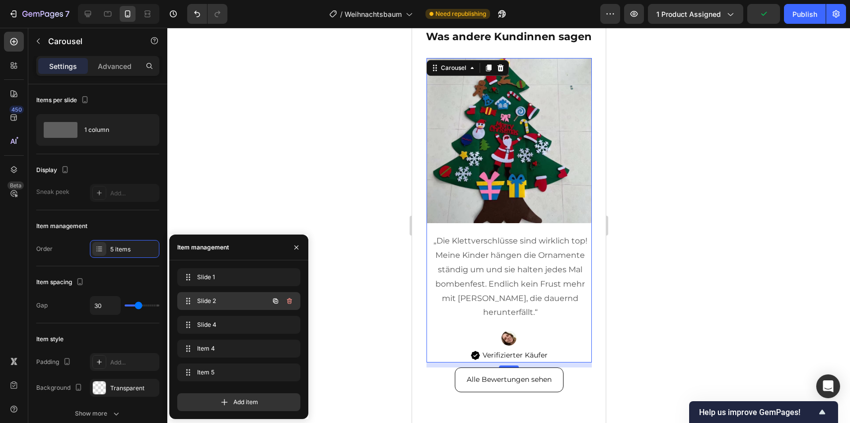
click at [256, 303] on div "Slide 2 Slide 2" at bounding box center [224, 301] width 87 height 14
click at [255, 303] on div "Slide 2 Slide 2" at bounding box center [224, 301] width 87 height 14
click at [244, 302] on span "Slide 2" at bounding box center [225, 301] width 56 height 9
click at [244, 302] on span "Slide 2" at bounding box center [231, 301] width 73 height 9
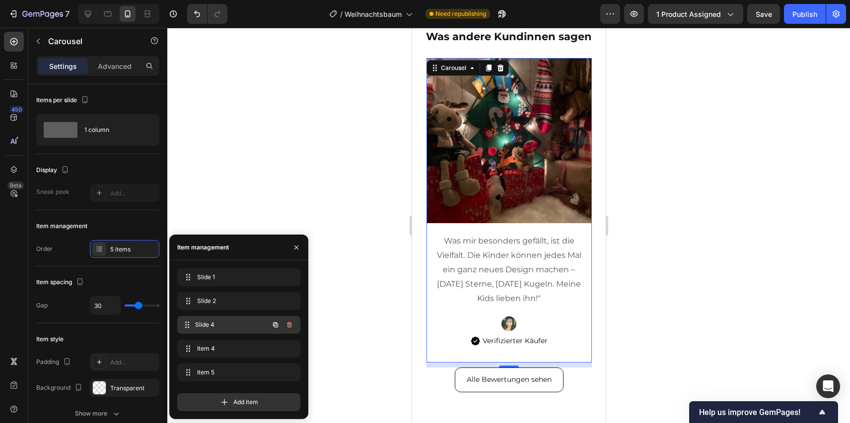
click at [242, 329] on span "Slide 4" at bounding box center [231, 325] width 73 height 9
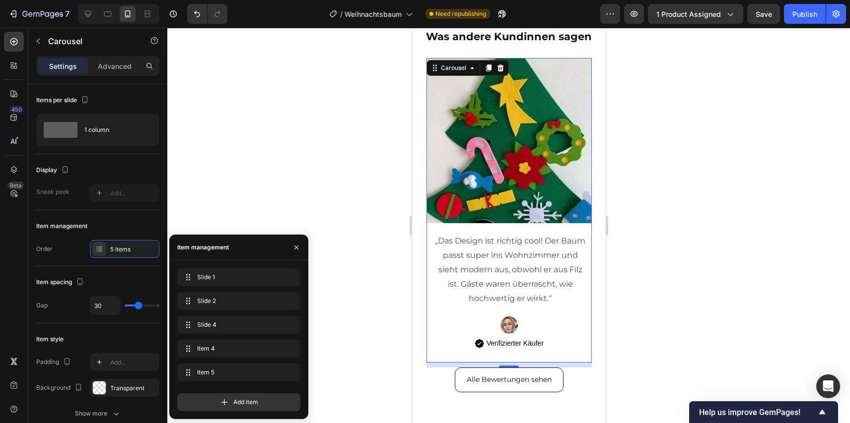
click at [291, 191] on div at bounding box center [508, 226] width 682 height 396
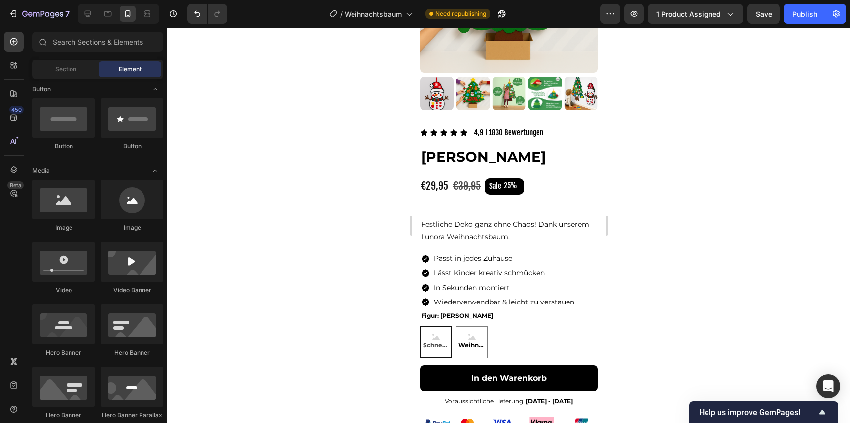
scroll to position [0, 0]
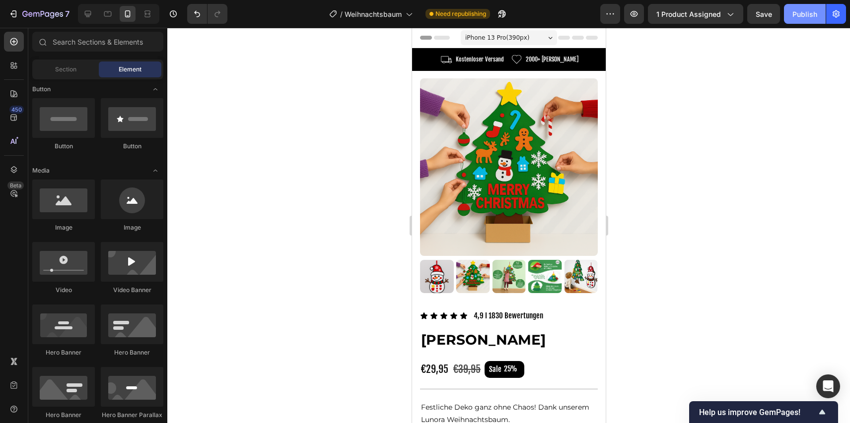
click at [797, 18] on div "Publish" at bounding box center [804, 14] width 25 height 10
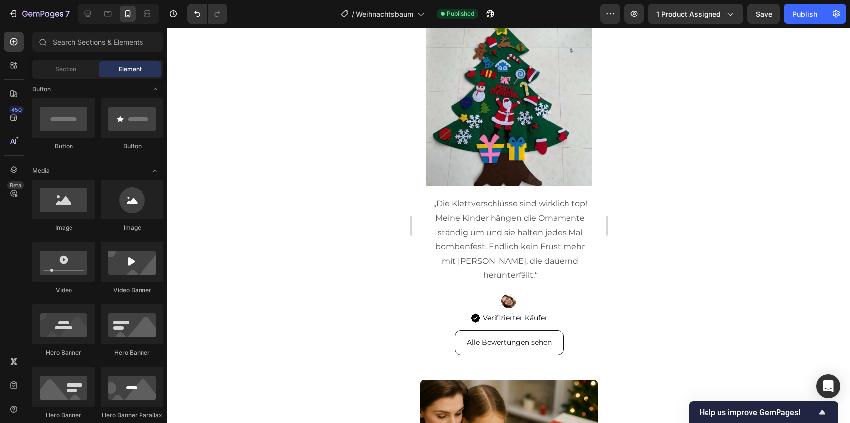
scroll to position [2398, 0]
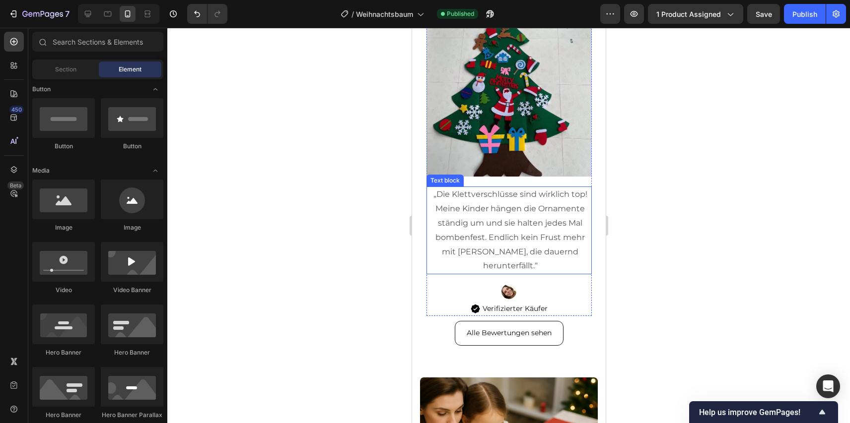
click at [532, 250] on p "„Die Klettverschlüsse sind wirklich top! Meine Kinder hängen die Ornamente stän…" at bounding box center [510, 231] width 156 height 86
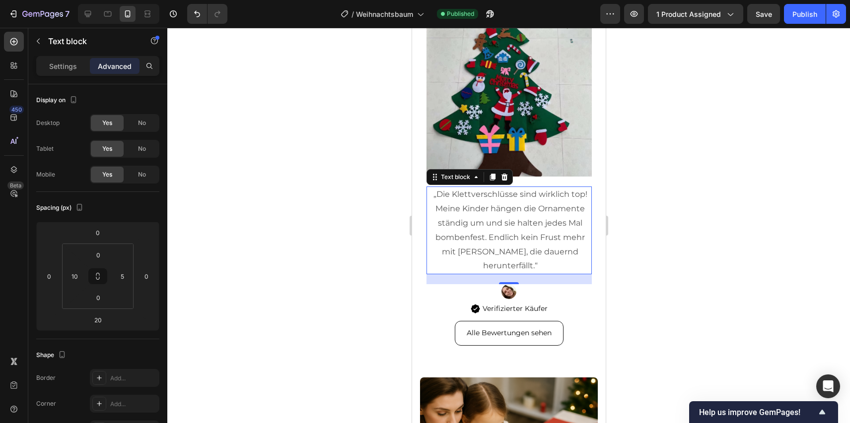
click at [629, 270] on div at bounding box center [508, 226] width 682 height 396
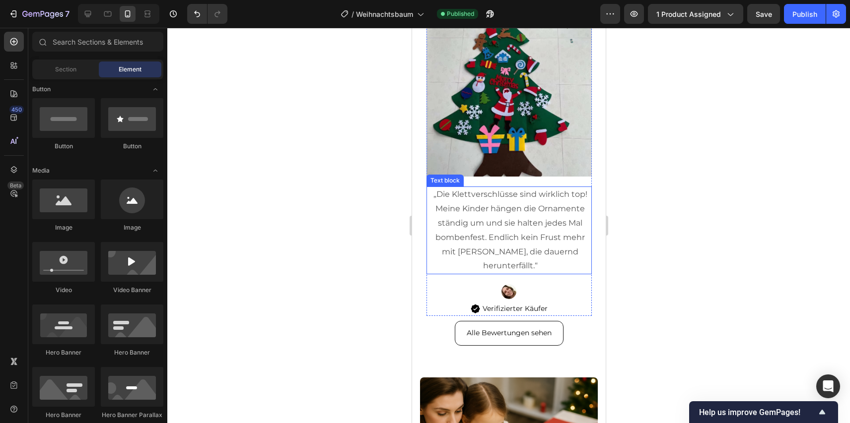
click at [543, 212] on p "„Die Klettverschlüsse sind wirklich top! Meine Kinder hängen die Ornamente stän…" at bounding box center [510, 231] width 156 height 86
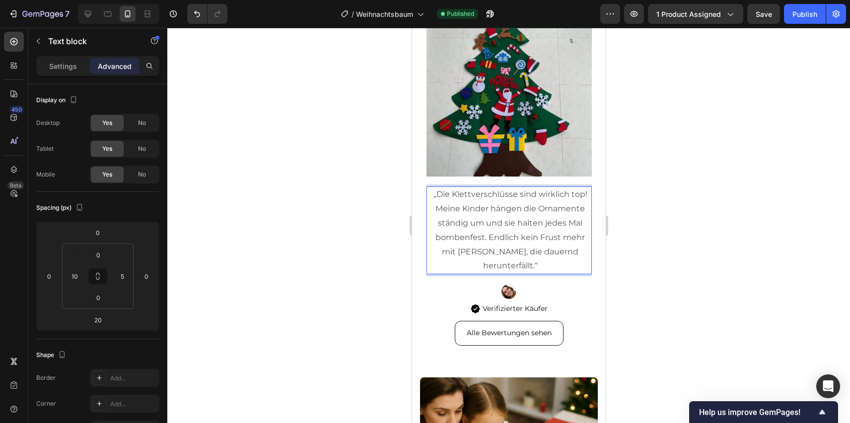
click at [539, 209] on p "„Die Klettverschlüsse sind wirklich top! Meine Kinder hängen die Ornamente stän…" at bounding box center [510, 231] width 156 height 86
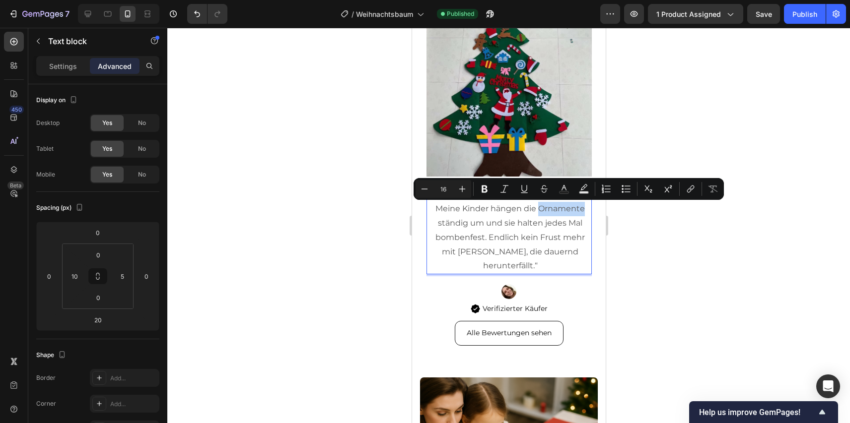
drag, startPoint x: 539, startPoint y: 209, endPoint x: 566, endPoint y: 210, distance: 26.8
click at [566, 210] on p "„Die Klettverschlüsse sind wirklich top! Meine Kinder hängen die Ornamente stän…" at bounding box center [510, 231] width 156 height 86
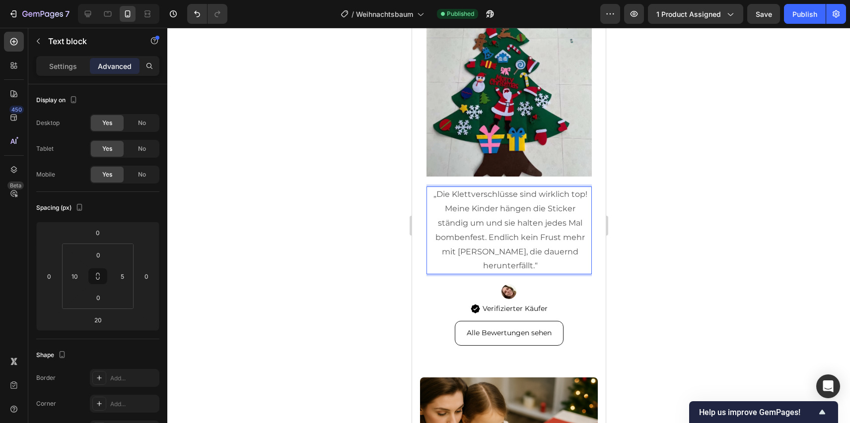
click at [489, 239] on p "„Die Klettverschlüsse sind wirklich top! Meine Kinder hängen die Sticker ständi…" at bounding box center [510, 231] width 156 height 86
drag, startPoint x: 487, startPoint y: 234, endPoint x: 568, endPoint y: 253, distance: 83.0
click at [568, 253] on p "„Die Klettverschlüsse sind wirklich top! Meine Kinder hängen die Sticker ständi…" at bounding box center [510, 231] width 156 height 86
drag, startPoint x: 579, startPoint y: 254, endPoint x: 488, endPoint y: 241, distance: 91.7
click at [488, 241] on p "„Die Klettverschlüsse sind wirklich top! Meine Kinder hängen die Sticker ständi…" at bounding box center [510, 231] width 156 height 86
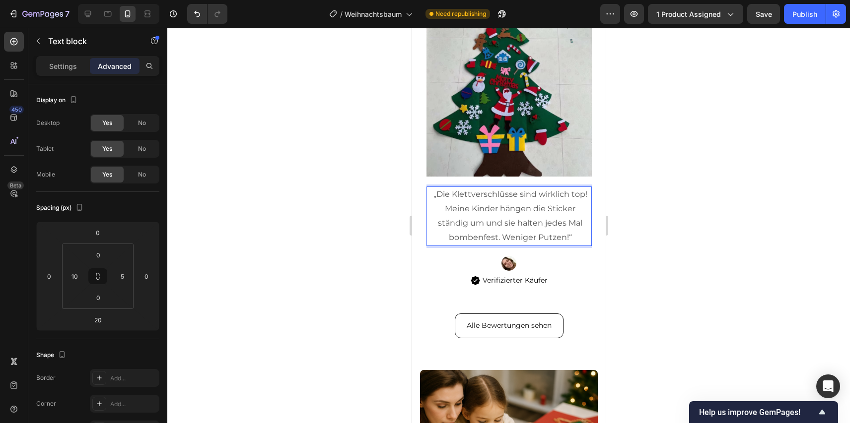
click at [682, 239] on div at bounding box center [508, 226] width 682 height 396
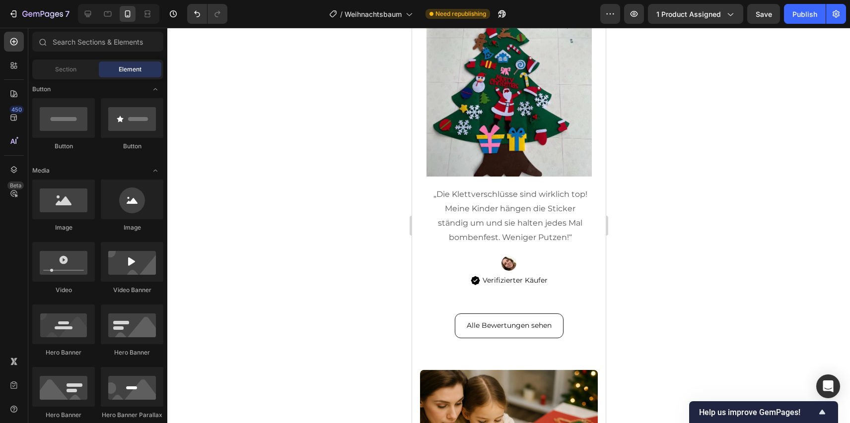
click at [805, 17] on div "Publish" at bounding box center [804, 14] width 25 height 10
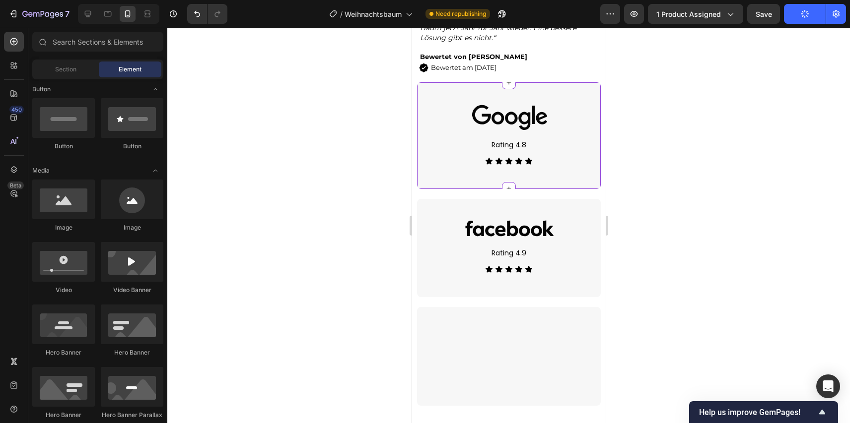
scroll to position [3183, 0]
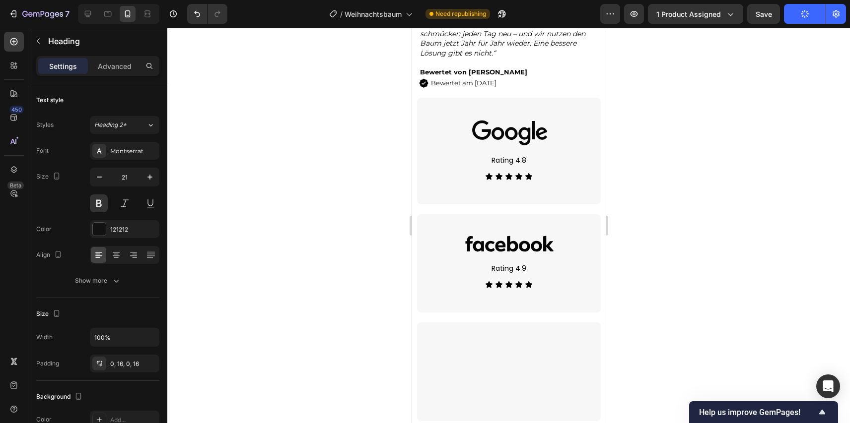
drag, startPoint x: 490, startPoint y: 154, endPoint x: 565, endPoint y: 155, distance: 74.5
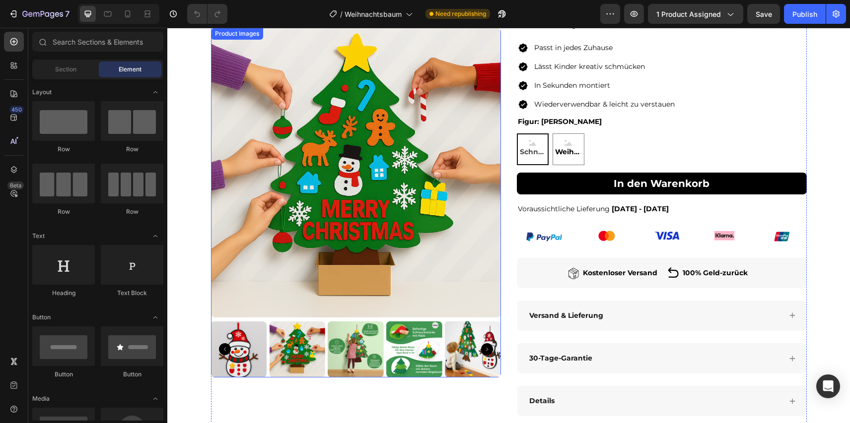
scroll to position [182, 0]
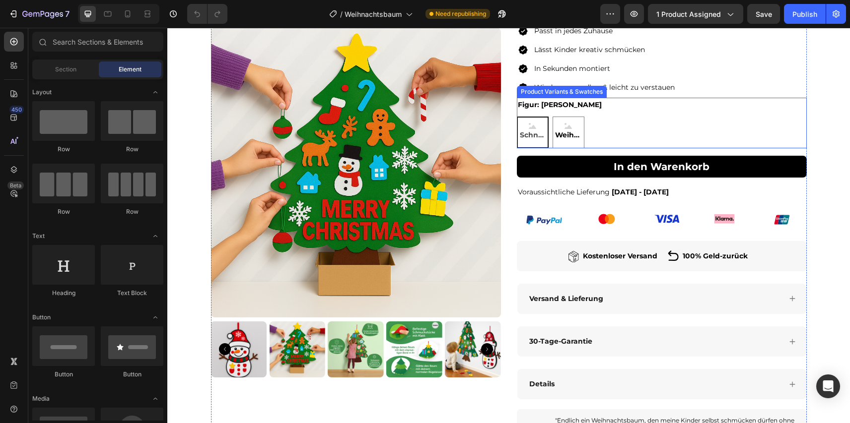
click at [523, 89] on div "Product Variants & Swatches" at bounding box center [562, 91] width 86 height 9
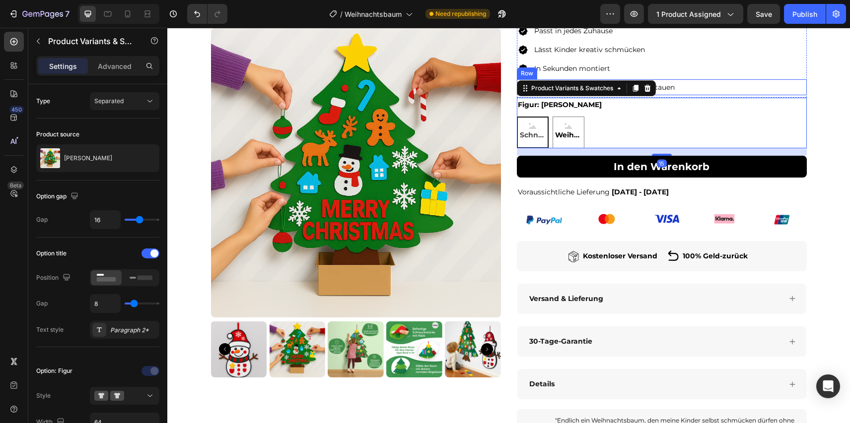
click at [523, 82] on div "Image" at bounding box center [523, 87] width 12 height 16
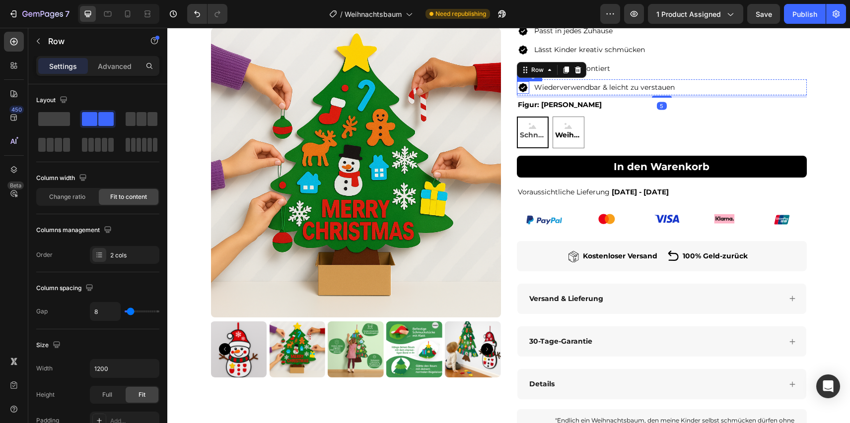
click at [521, 88] on img at bounding box center [523, 87] width 12 height 12
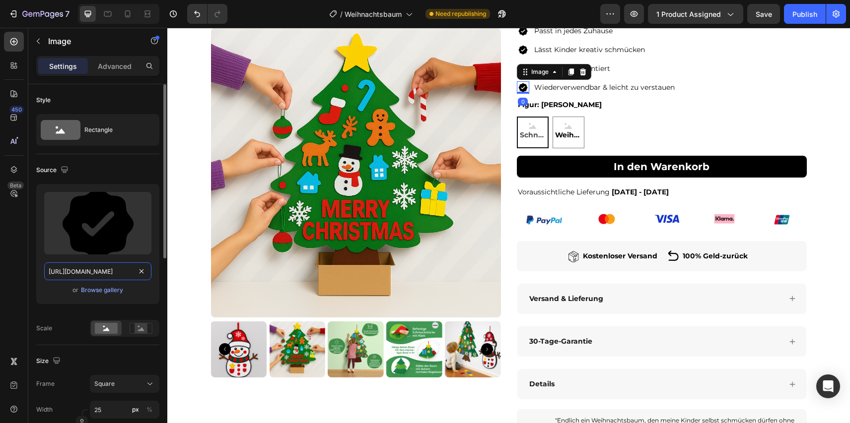
click at [110, 279] on input "[URL][DOMAIN_NAME]" at bounding box center [97, 272] width 107 height 18
click at [114, 266] on input "[URL][DOMAIN_NAME]" at bounding box center [97, 272] width 107 height 18
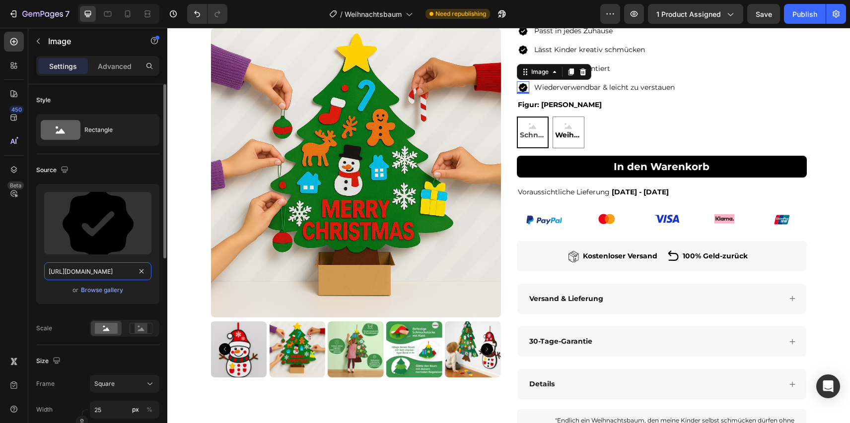
click at [114, 266] on input "[URL][DOMAIN_NAME]" at bounding box center [97, 272] width 107 height 18
click at [118, 273] on input "[URL][DOMAIN_NAME]" at bounding box center [97, 272] width 107 height 18
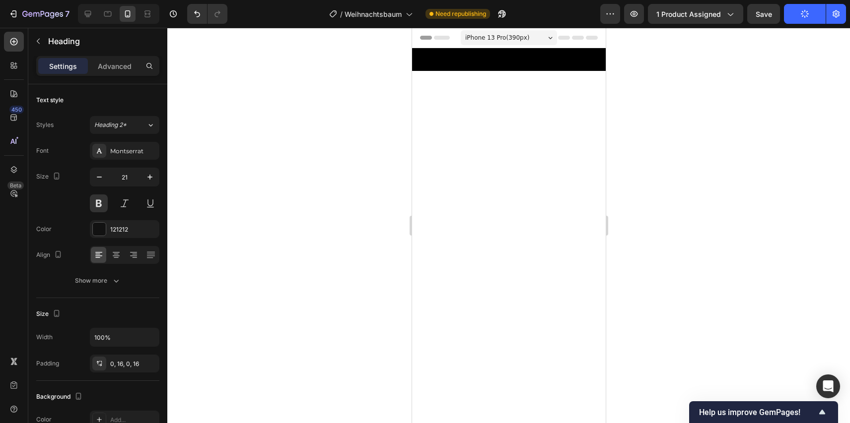
scroll to position [3183, 0]
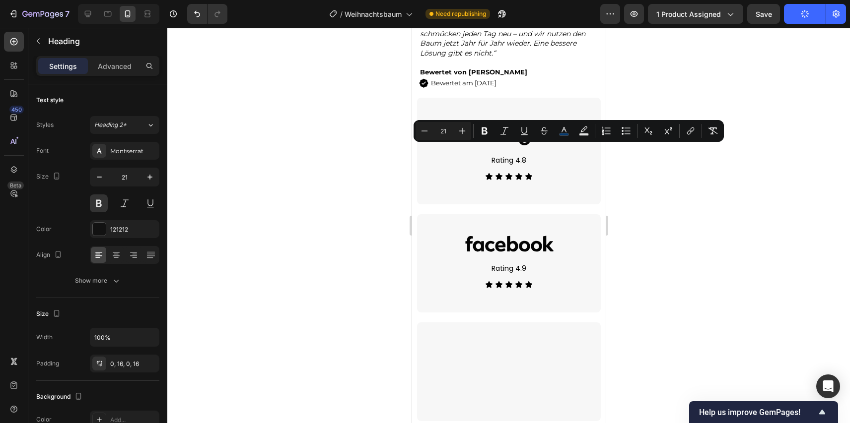
click at [565, 137] on button "color" at bounding box center [564, 131] width 18 height 18
type input "053A70"
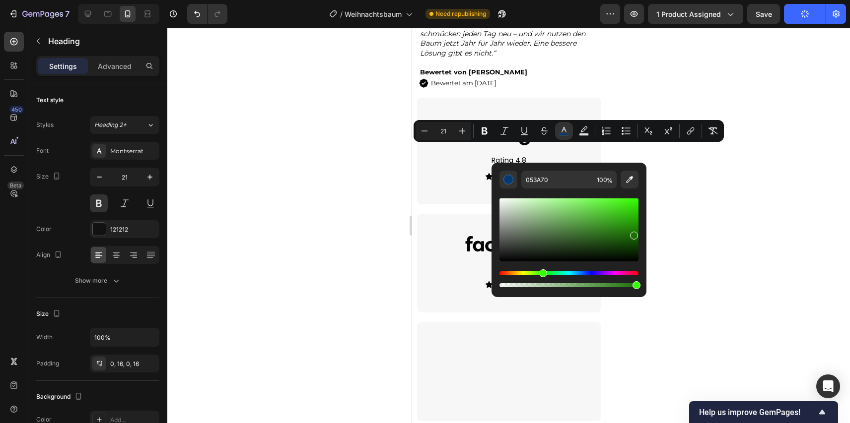
drag, startPoint x: 544, startPoint y: 275, endPoint x: 537, endPoint y: 275, distance: 7.4
click at [537, 275] on div "Hue" at bounding box center [568, 273] width 139 height 4
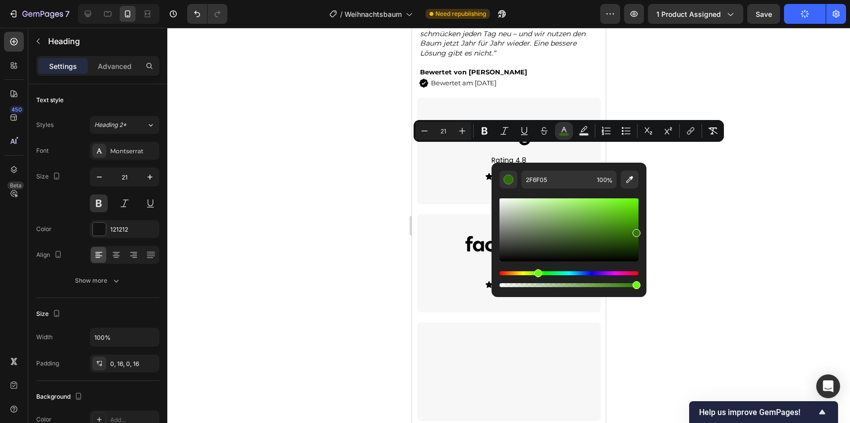
type input "307A00"
drag, startPoint x: 578, startPoint y: 246, endPoint x: 643, endPoint y: 231, distance: 66.2
click at [643, 231] on div "307A00 100 %" at bounding box center [568, 226] width 155 height 127
click at [674, 222] on div at bounding box center [508, 226] width 682 height 396
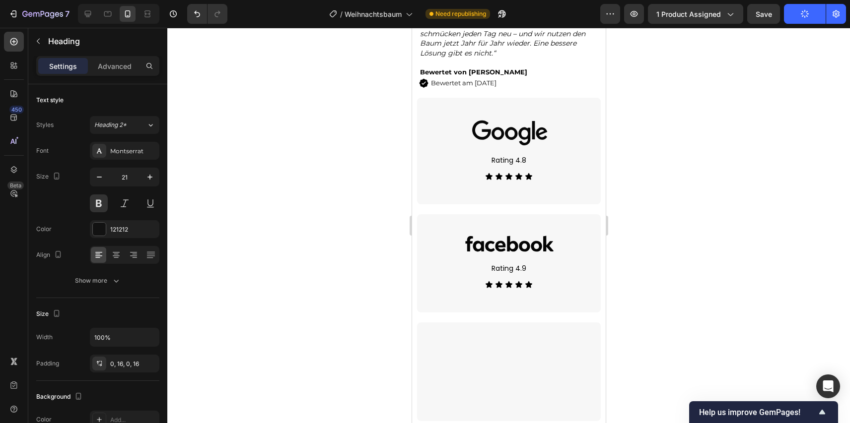
drag, startPoint x: 493, startPoint y: 154, endPoint x: 567, endPoint y: 154, distance: 74.4
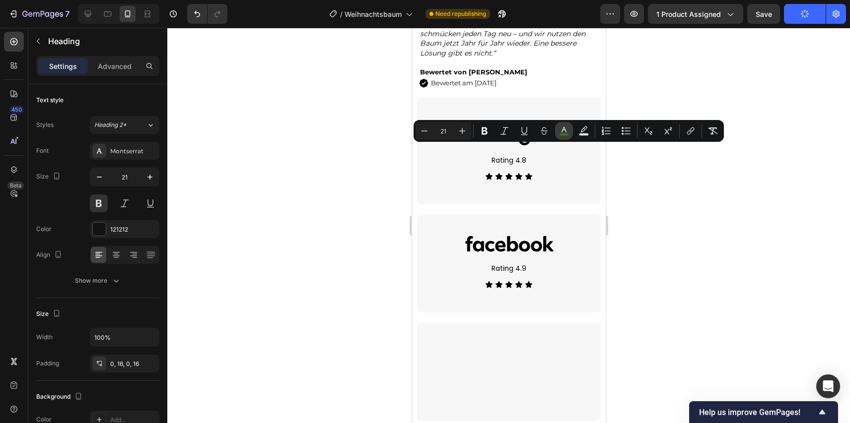
click at [563, 132] on icon "Editor contextual toolbar" at bounding box center [564, 131] width 10 height 10
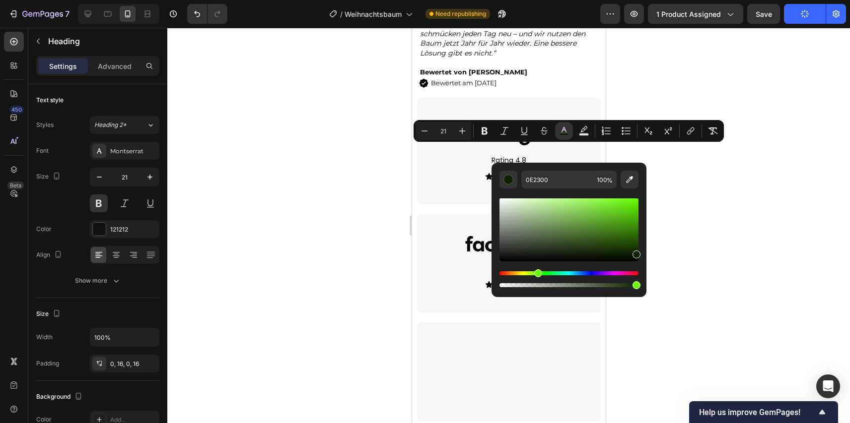
drag, startPoint x: 636, startPoint y: 236, endPoint x: 638, endPoint y: 252, distance: 16.5
click at [638, 252] on div "Editor contextual toolbar" at bounding box center [636, 255] width 8 height 8
drag, startPoint x: 635, startPoint y: 254, endPoint x: 637, endPoint y: 239, distance: 15.0
click at [637, 239] on div "Editor contextual toolbar" at bounding box center [636, 241] width 8 height 8
drag, startPoint x: 636, startPoint y: 241, endPoint x: 626, endPoint y: 227, distance: 17.1
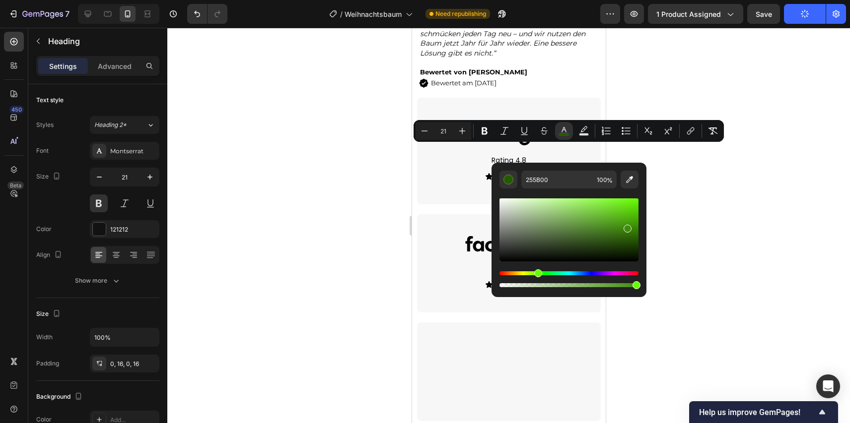
click at [626, 227] on div "Editor contextual toolbar" at bounding box center [627, 229] width 8 height 8
click at [624, 229] on div "Editor contextual toolbar" at bounding box center [625, 232] width 8 height 8
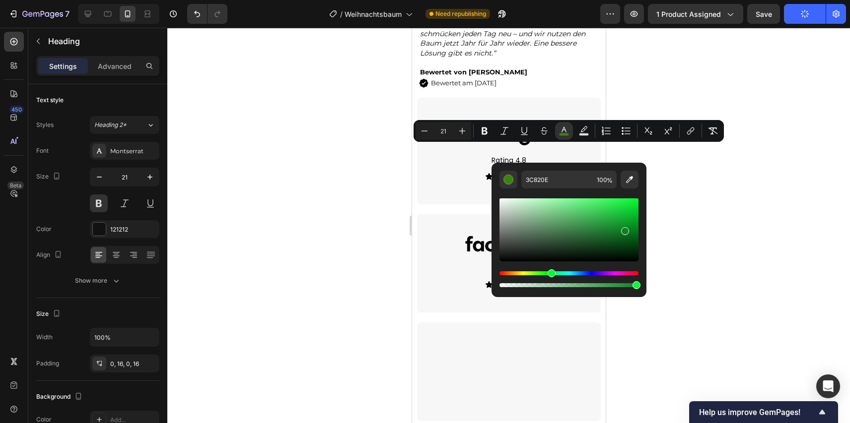
drag, startPoint x: 538, startPoint y: 274, endPoint x: 550, endPoint y: 274, distance: 11.9
click at [550, 274] on div "Hue" at bounding box center [551, 274] width 8 height 8
type input "0E8223"
click at [801, 34] on div at bounding box center [508, 226] width 682 height 396
